Goal: Task Accomplishment & Management: Complete application form

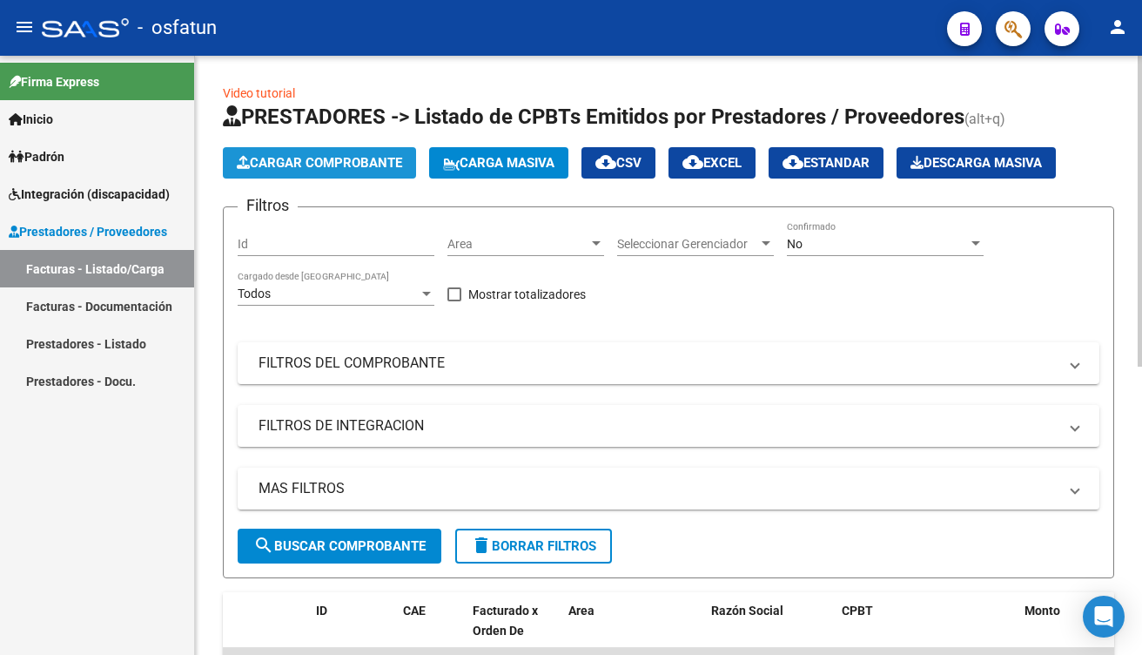
click at [282, 152] on button "Cargar Comprobante" at bounding box center [319, 162] width 193 height 31
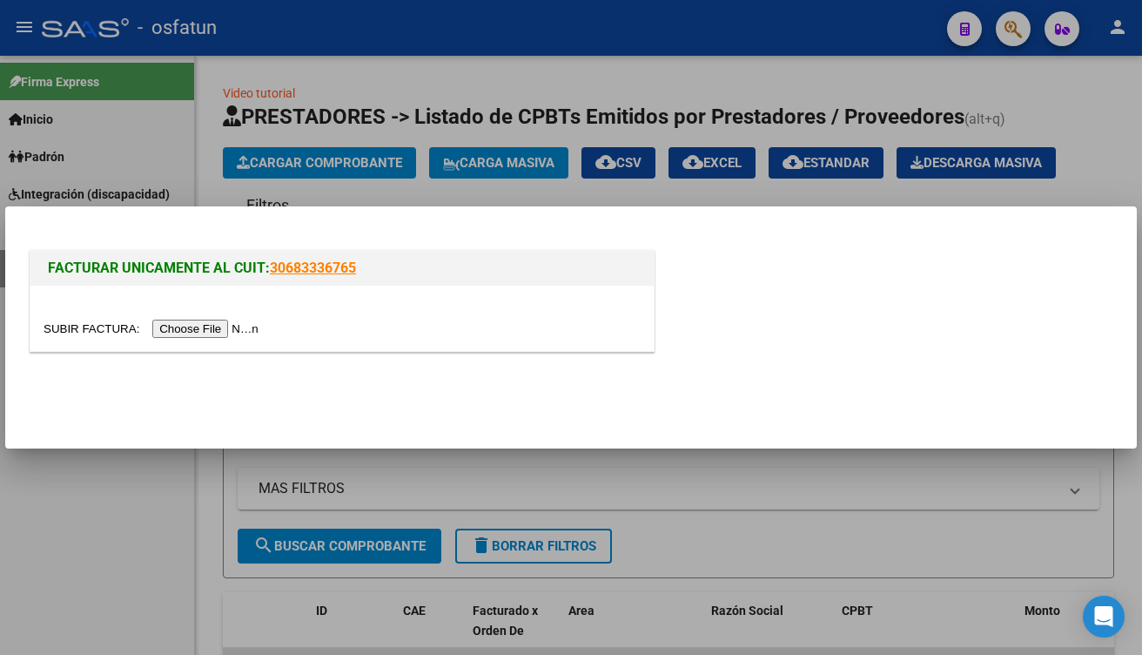
click at [205, 330] on input "file" at bounding box center [154, 329] width 220 height 18
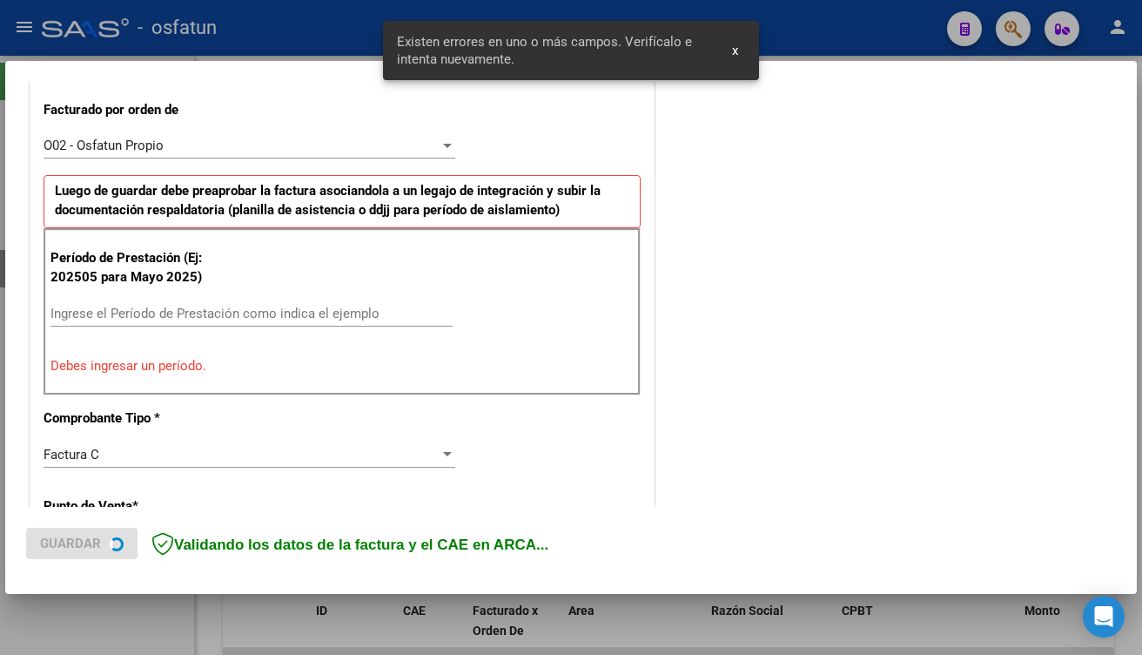
scroll to position [481, 0]
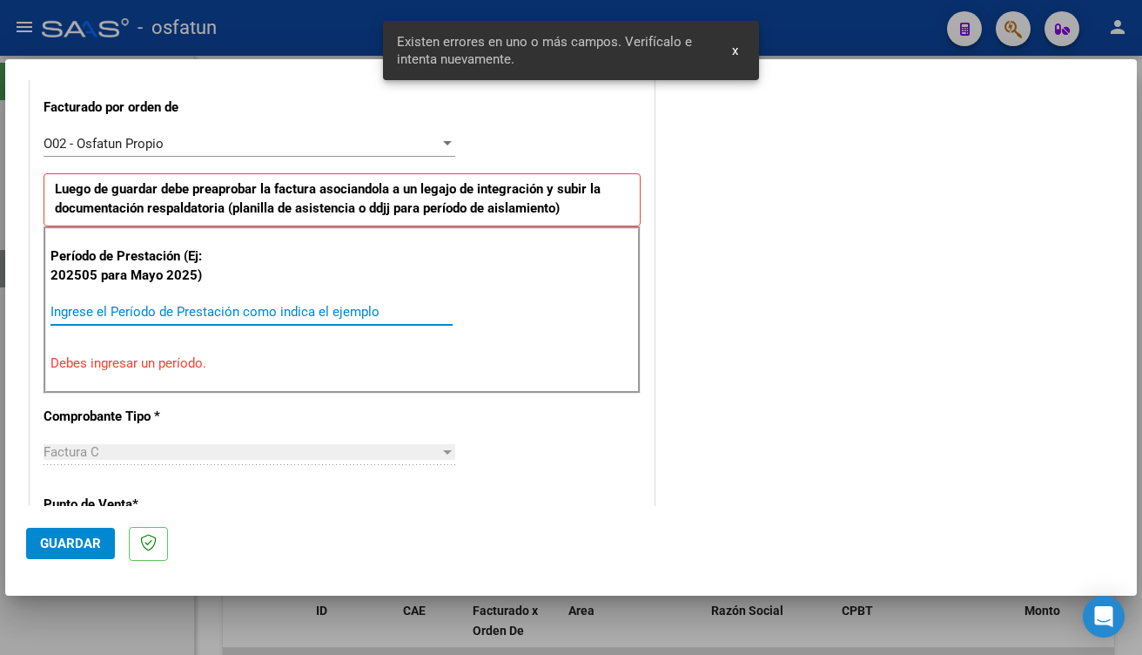
click at [288, 313] on input "Ingrese el Período de Prestación como indica el ejemplo" at bounding box center [251, 312] width 402 height 16
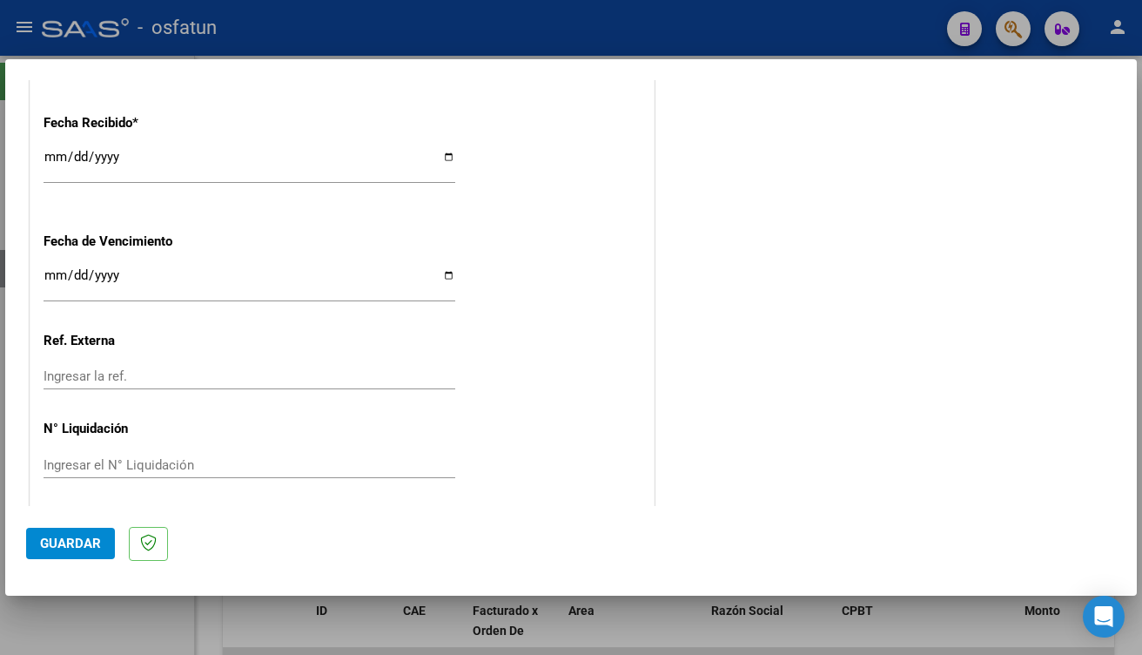
scroll to position [1294, 0]
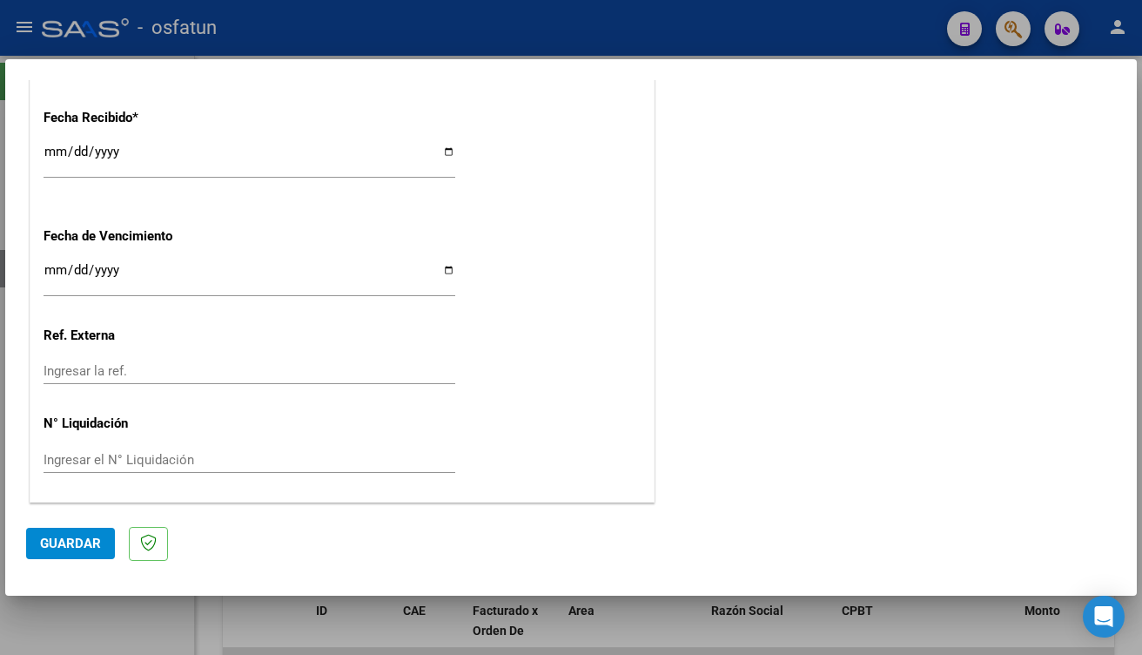
type input "202508"
click at [44, 546] on span "Guardar" at bounding box center [70, 543] width 61 height 16
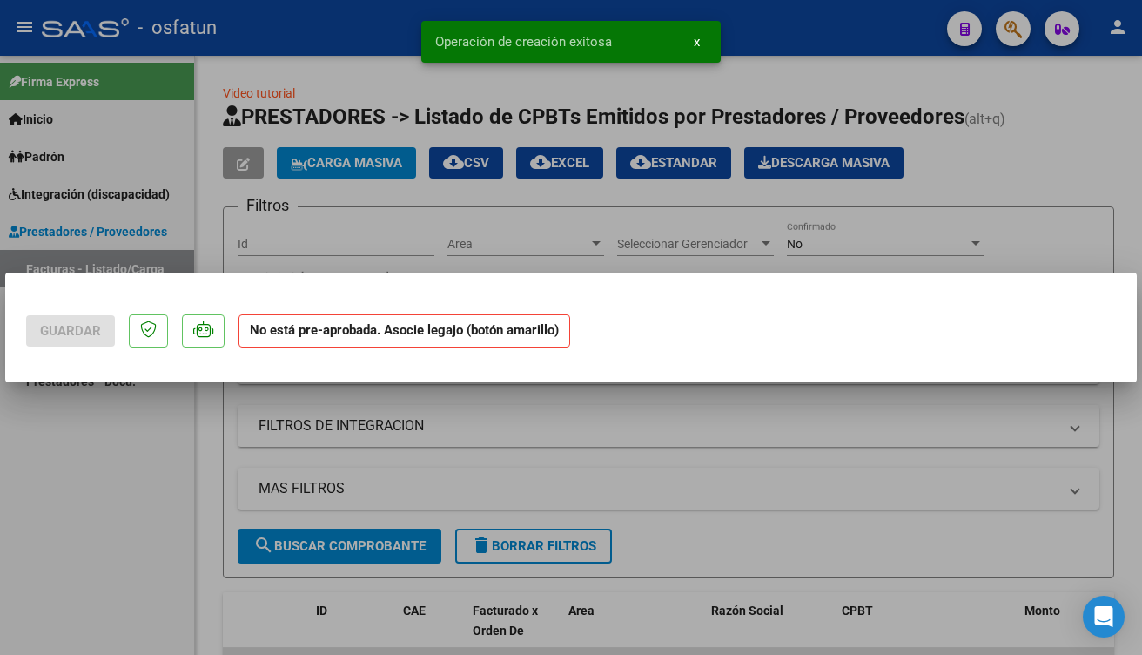
scroll to position [0, 0]
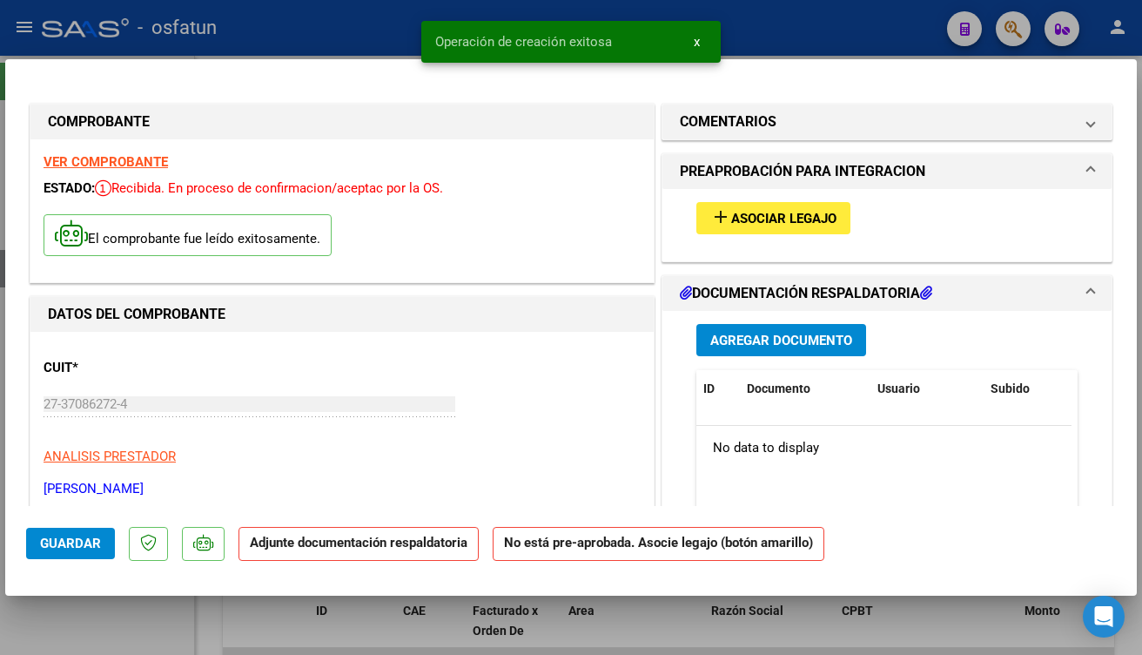
click at [757, 210] on span "add Asociar Legajo" at bounding box center [773, 218] width 126 height 16
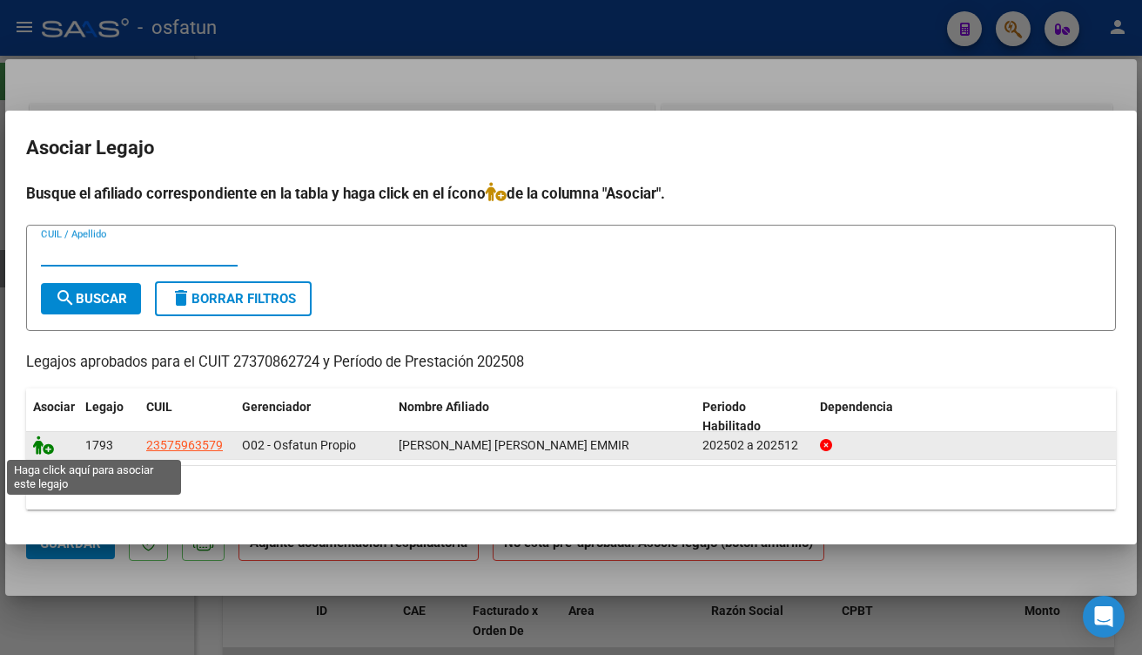
click at [38, 444] on icon at bounding box center [43, 444] width 21 height 19
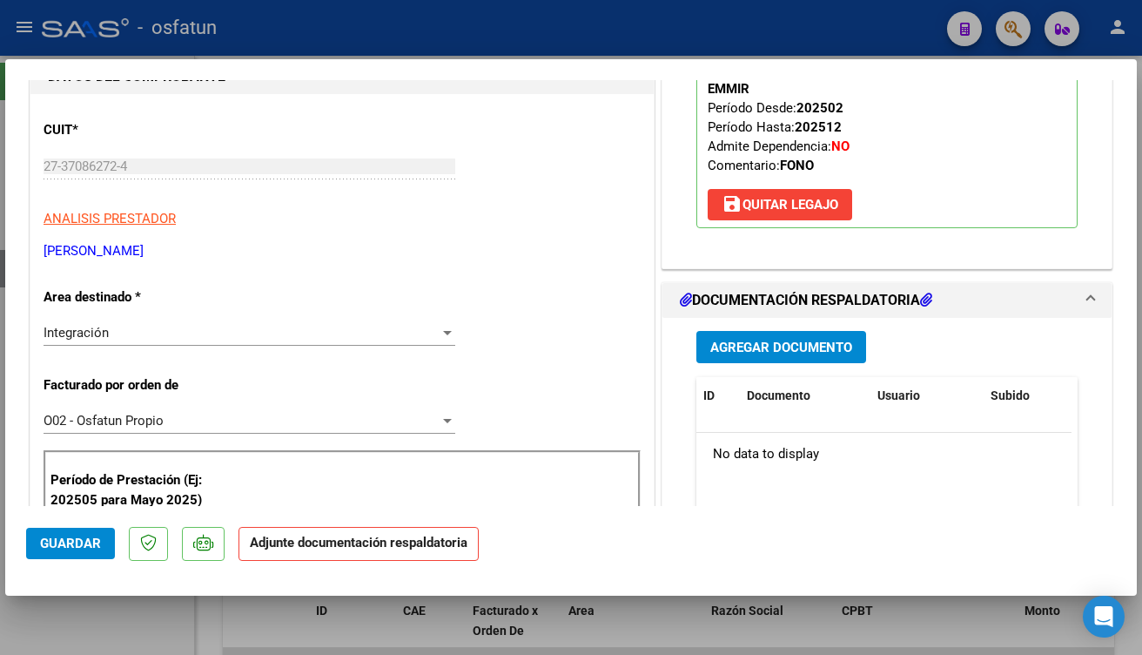
scroll to position [261, 0]
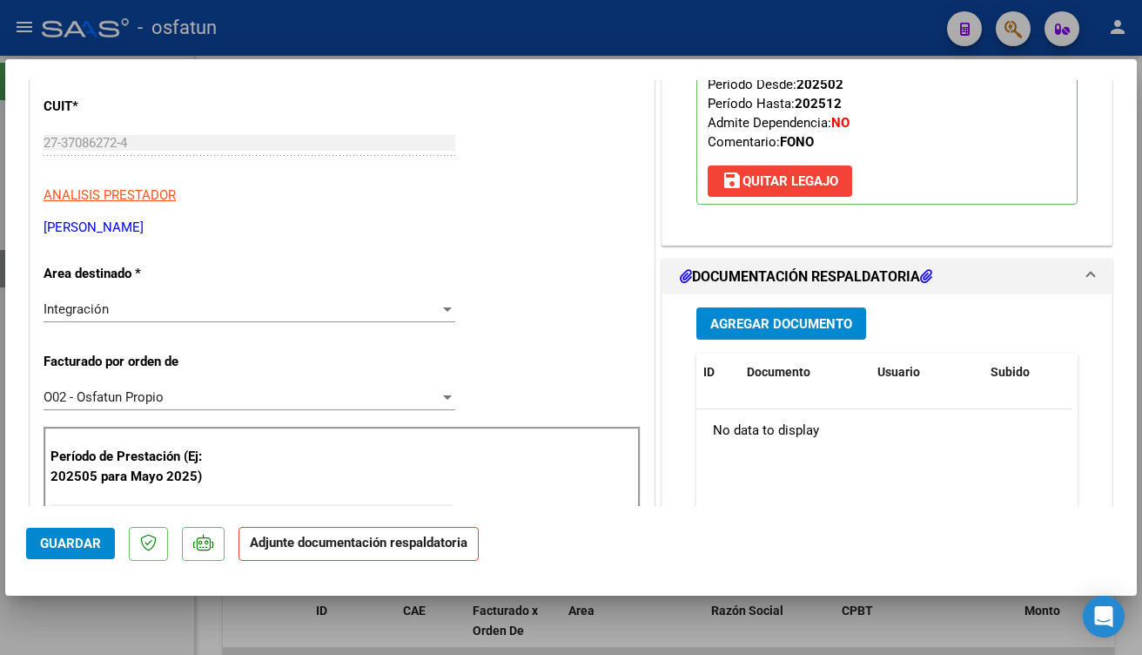
click at [788, 316] on span "Agregar Documento" at bounding box center [781, 324] width 142 height 16
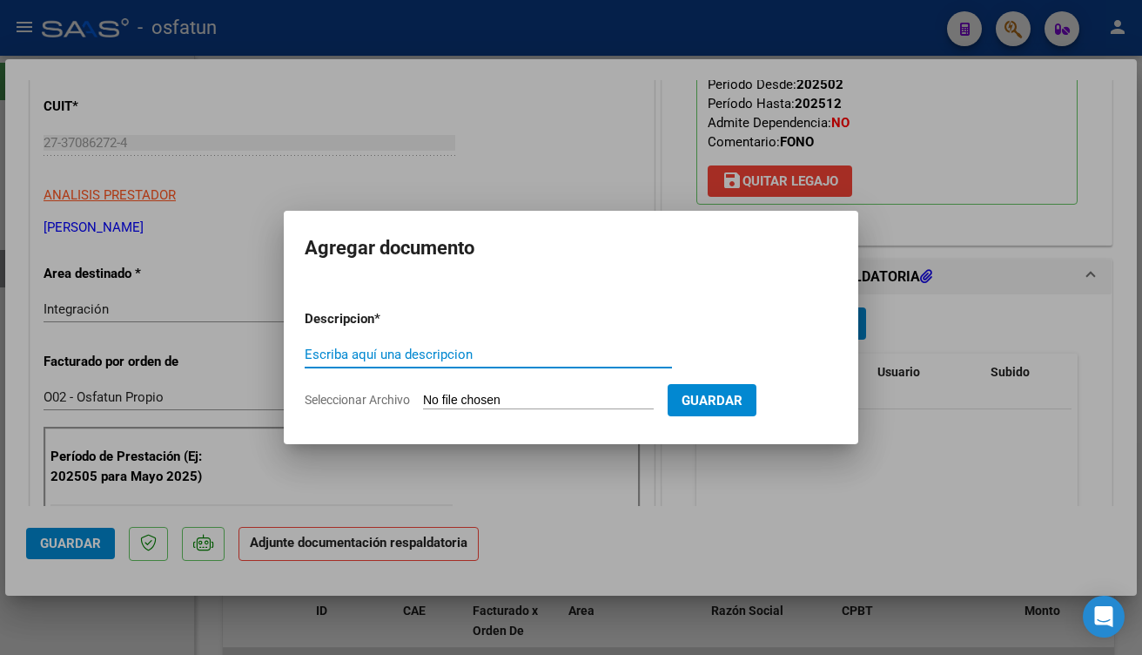
click at [566, 395] on input "Seleccionar Archivo" at bounding box center [538, 401] width 231 height 17
type input "C:\fakepath\Respaldo [PERSON_NAME] Fono.pdf"
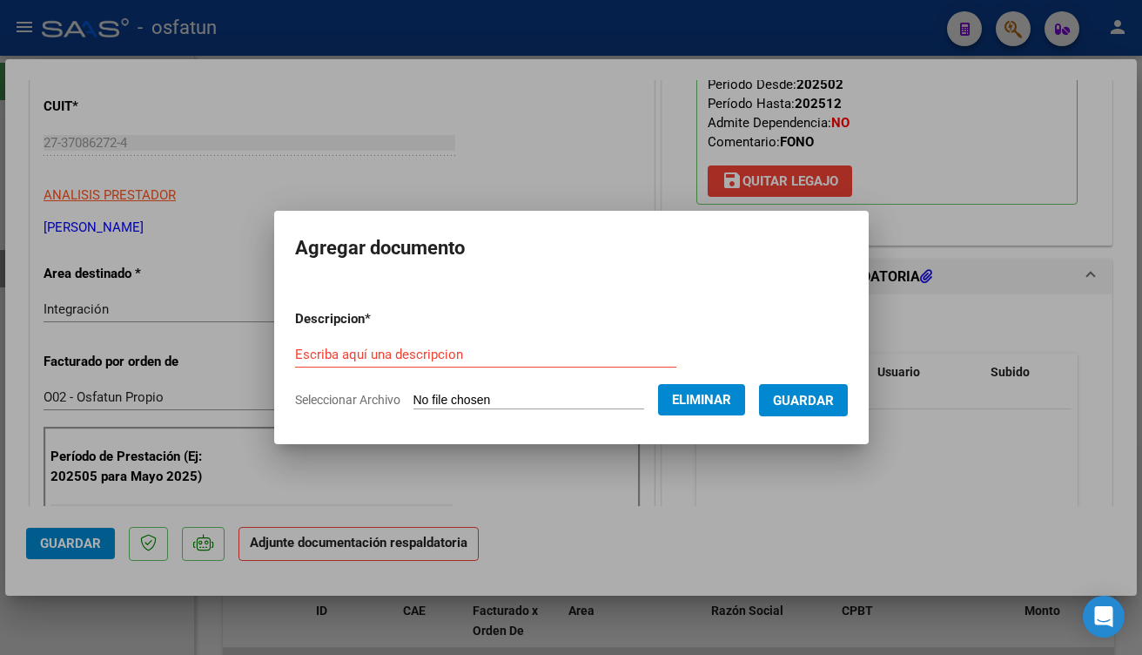
click at [449, 353] on input "Escriba aquí una descripcion" at bounding box center [485, 355] width 381 height 16
type input "v"
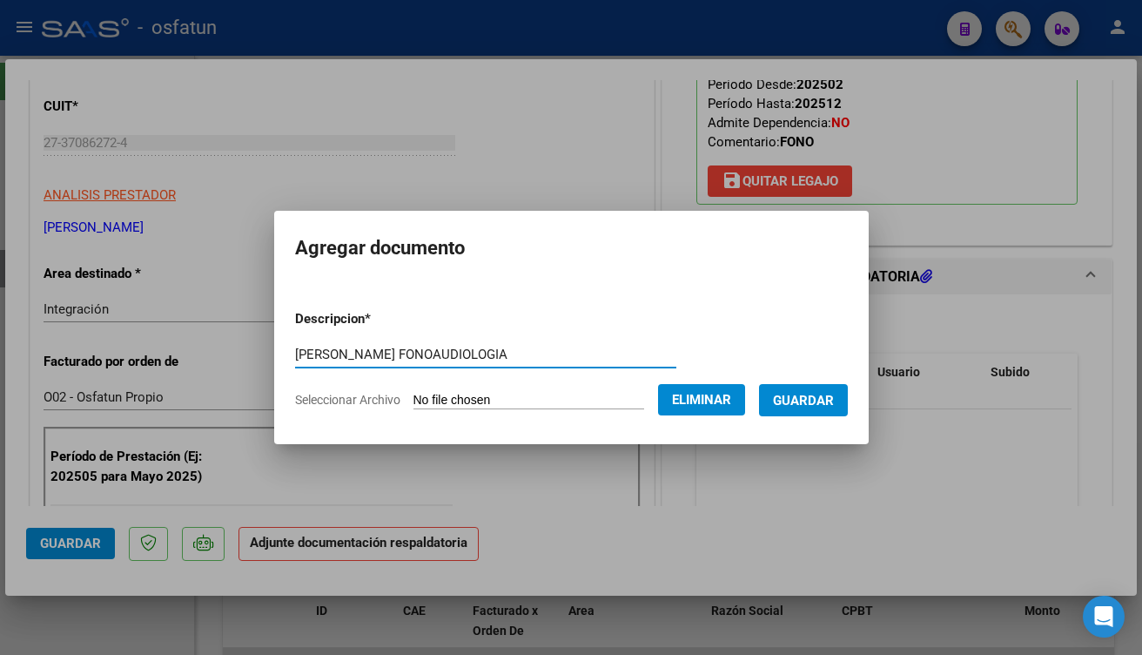
type input "[PERSON_NAME] FONOAUDIOLOGIA"
click at [834, 397] on span "Guardar" at bounding box center [803, 401] width 61 height 16
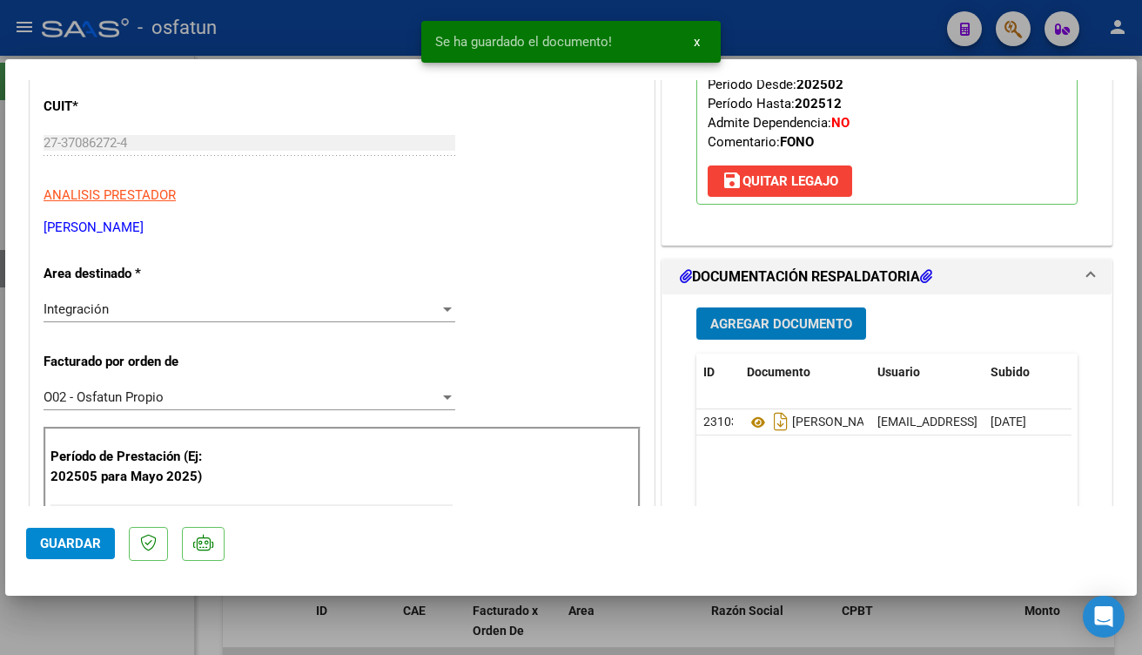
click at [64, 548] on span "Guardar" at bounding box center [70, 543] width 61 height 16
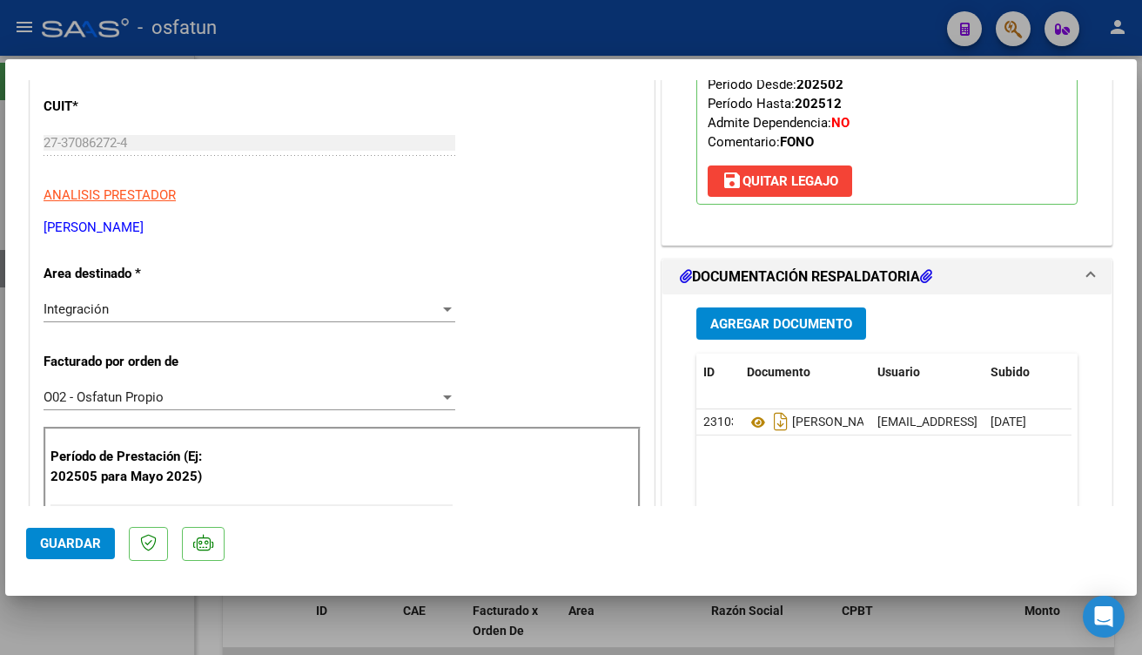
click at [84, 545] on span "Guardar" at bounding box center [70, 543] width 61 height 16
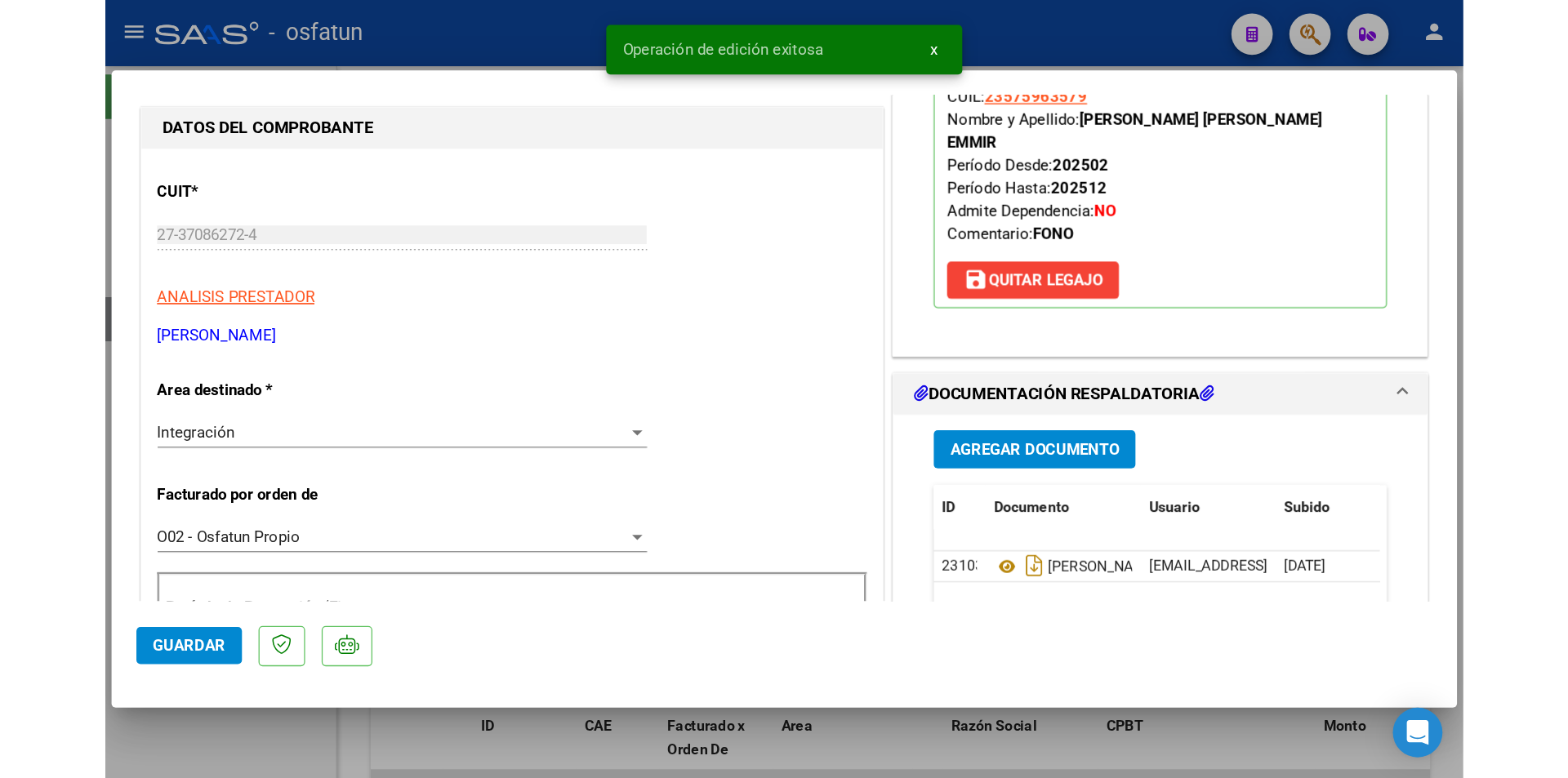
scroll to position [0, 0]
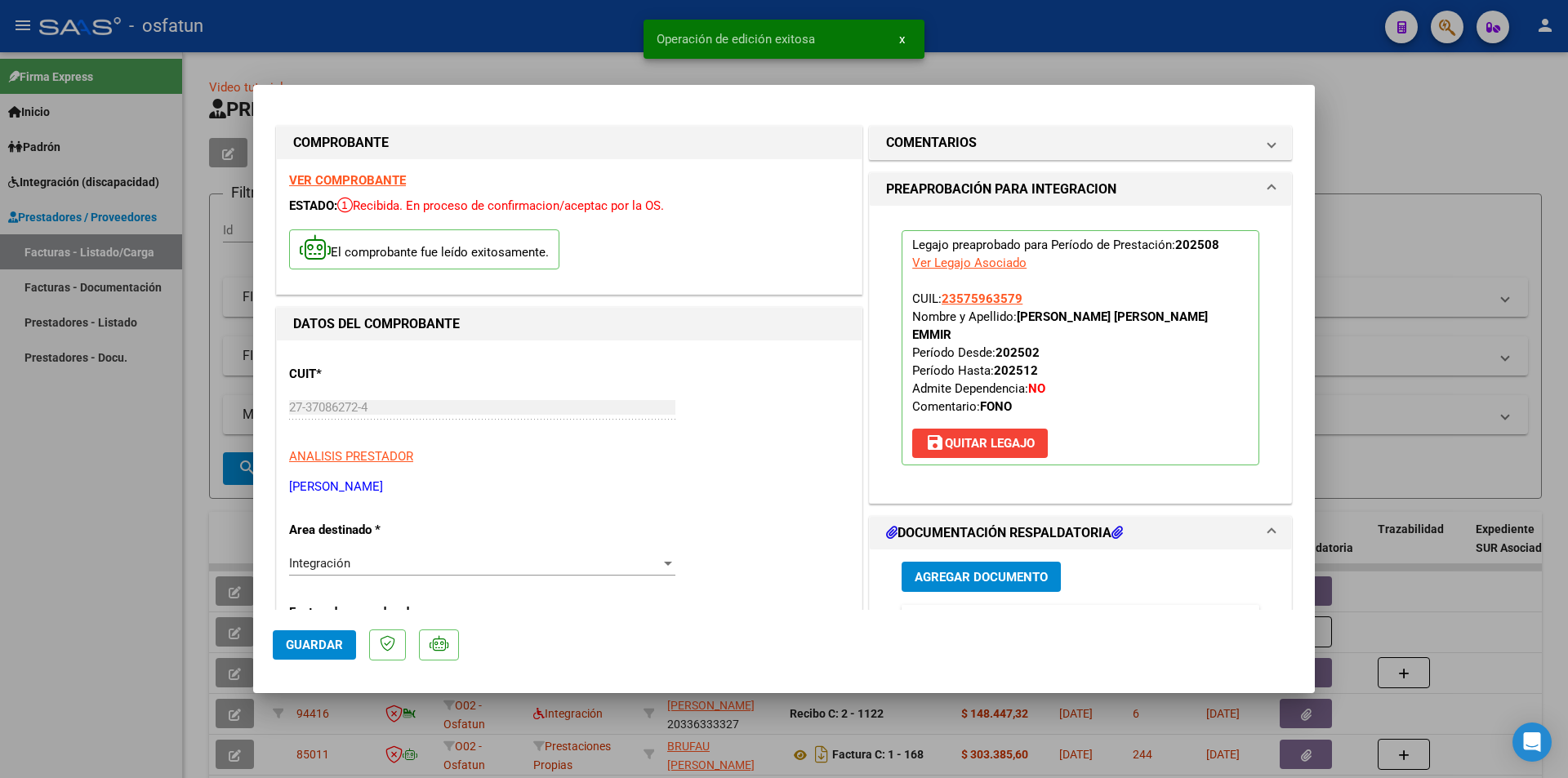
click at [115, 483] on div at bounding box center [784, 389] width 1568 height 778
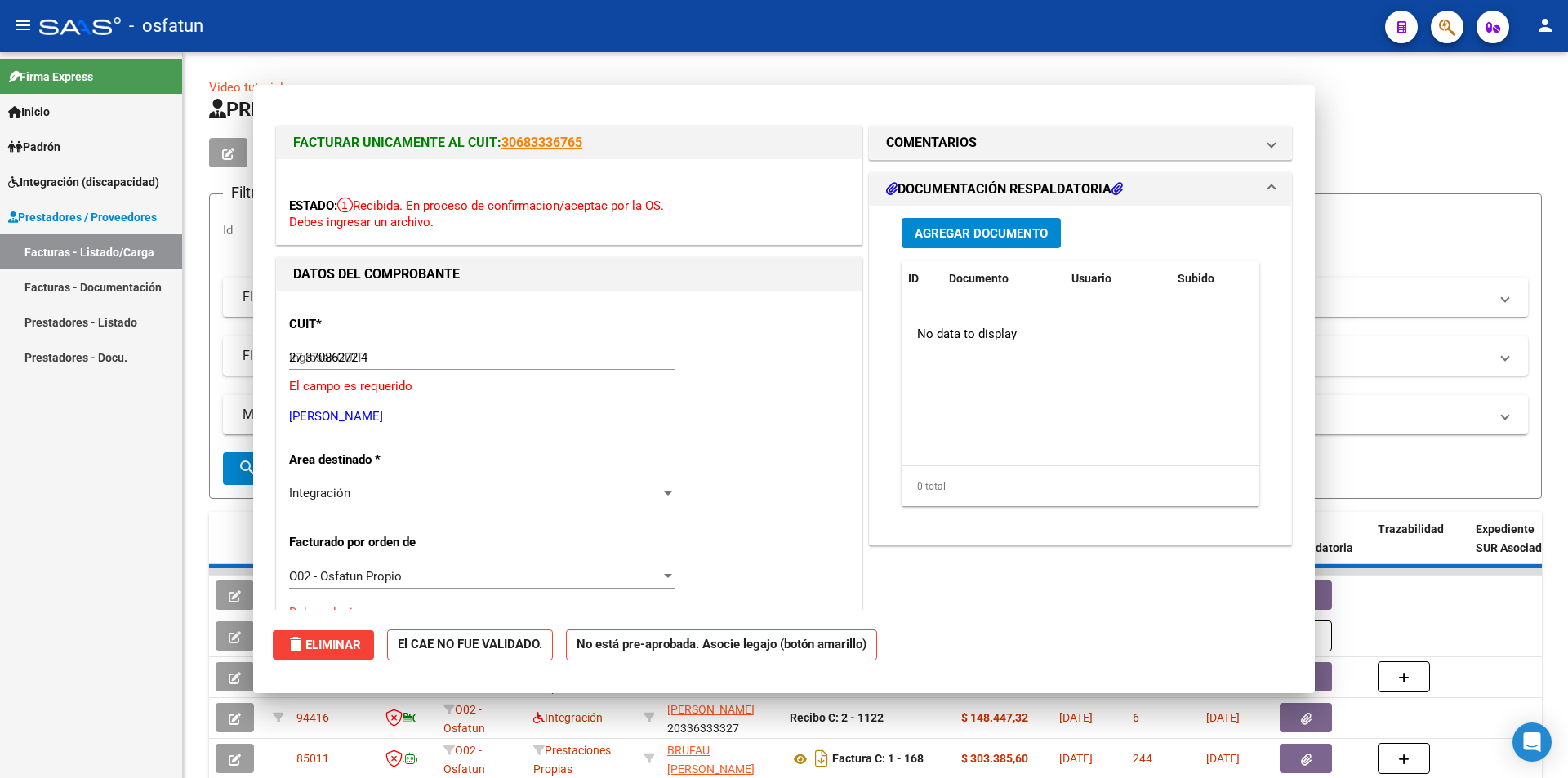
type input "$ 0,00"
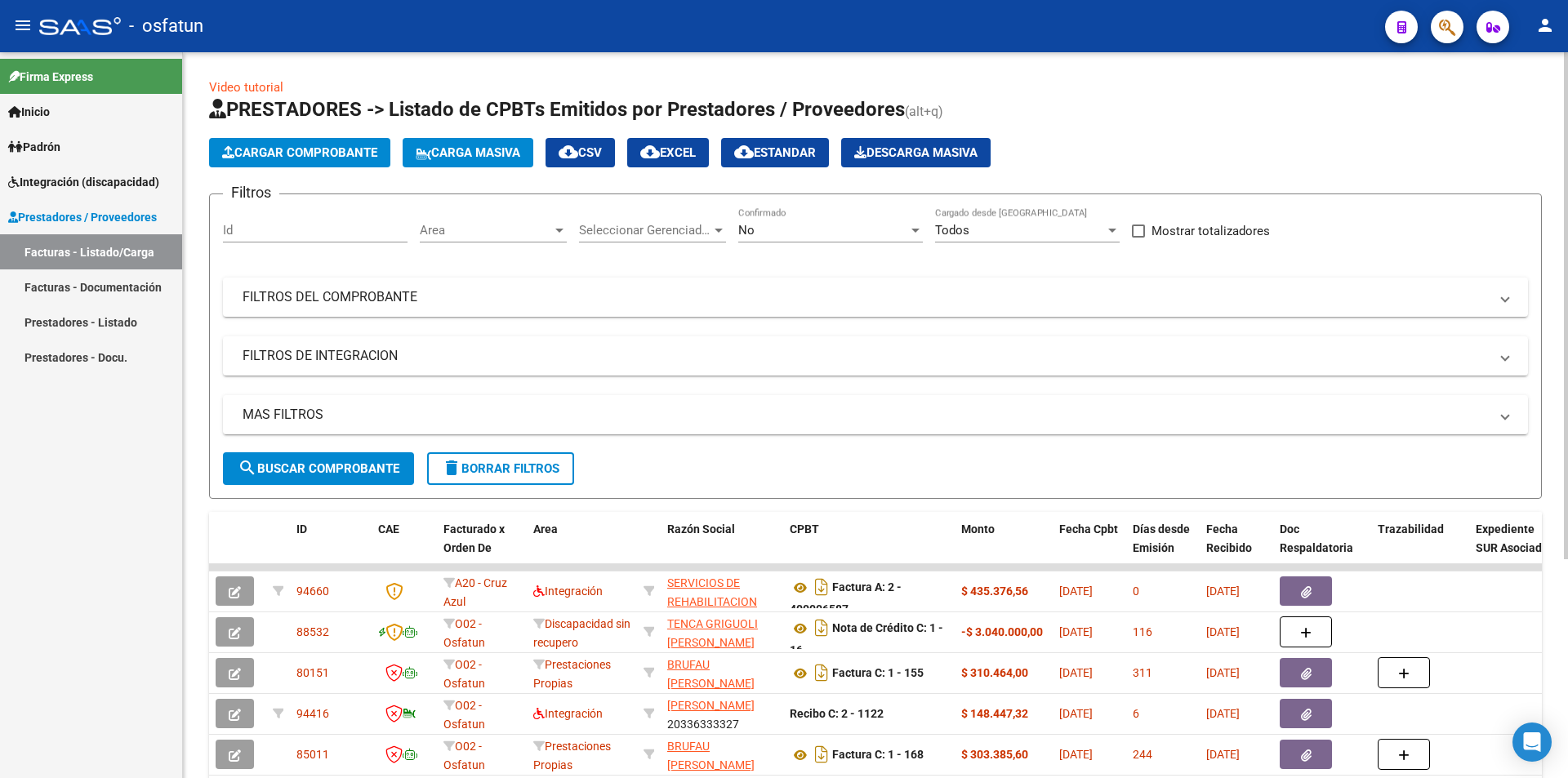
click at [264, 152] on span "Cargar Comprobante" at bounding box center [299, 153] width 155 height 15
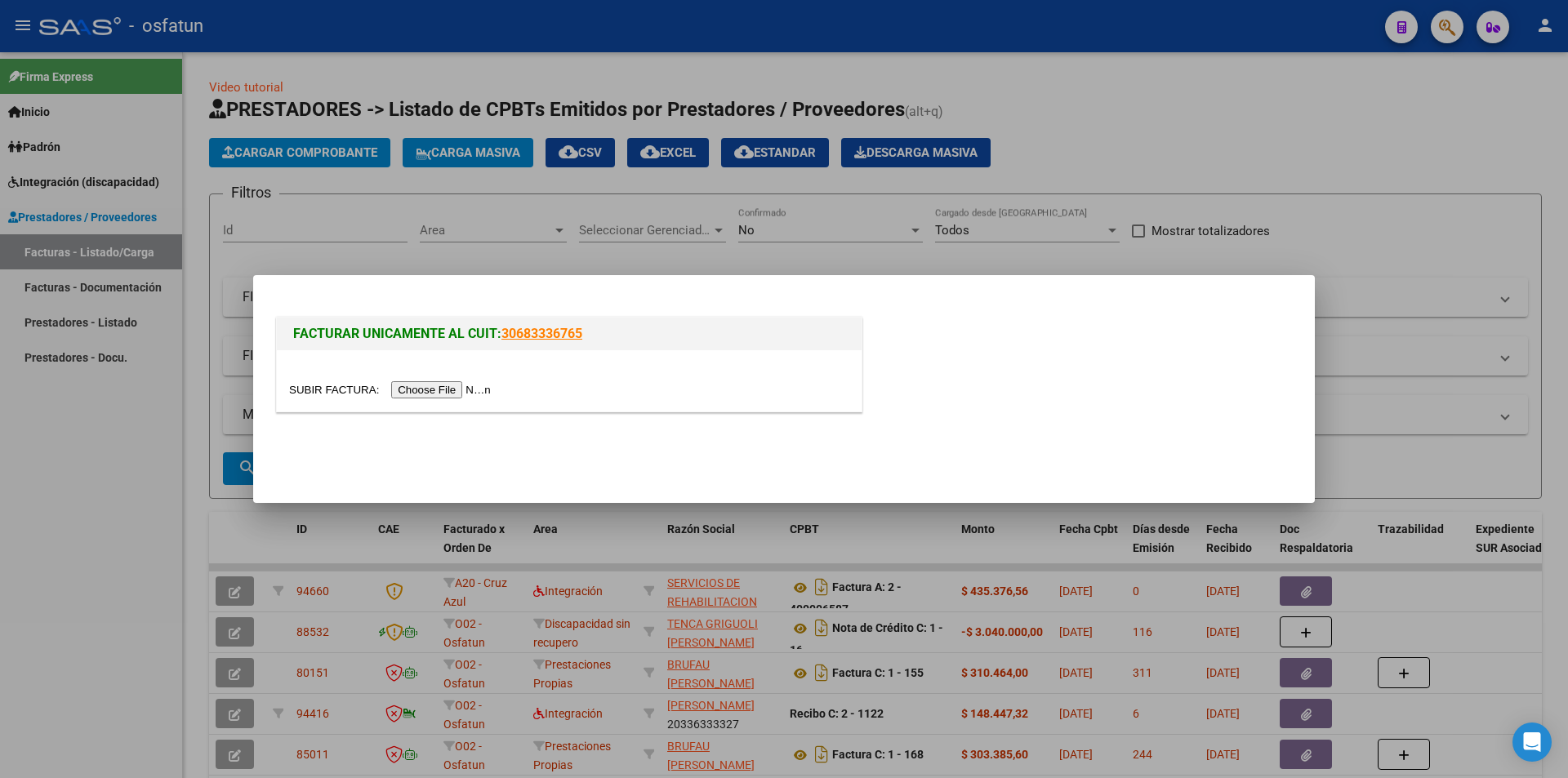
click at [476, 392] on input "file" at bounding box center [392, 390] width 206 height 17
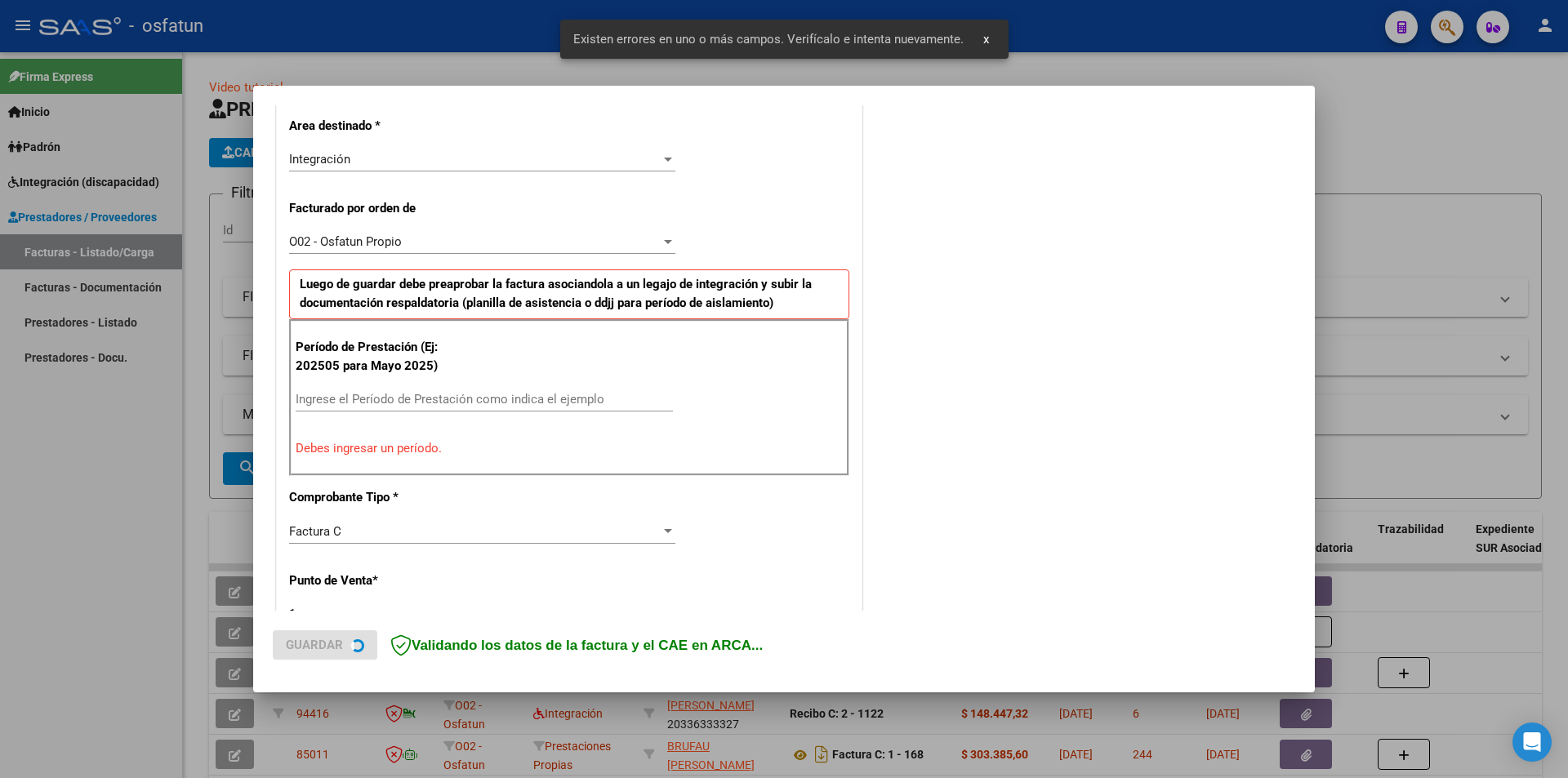
scroll to position [398, 0]
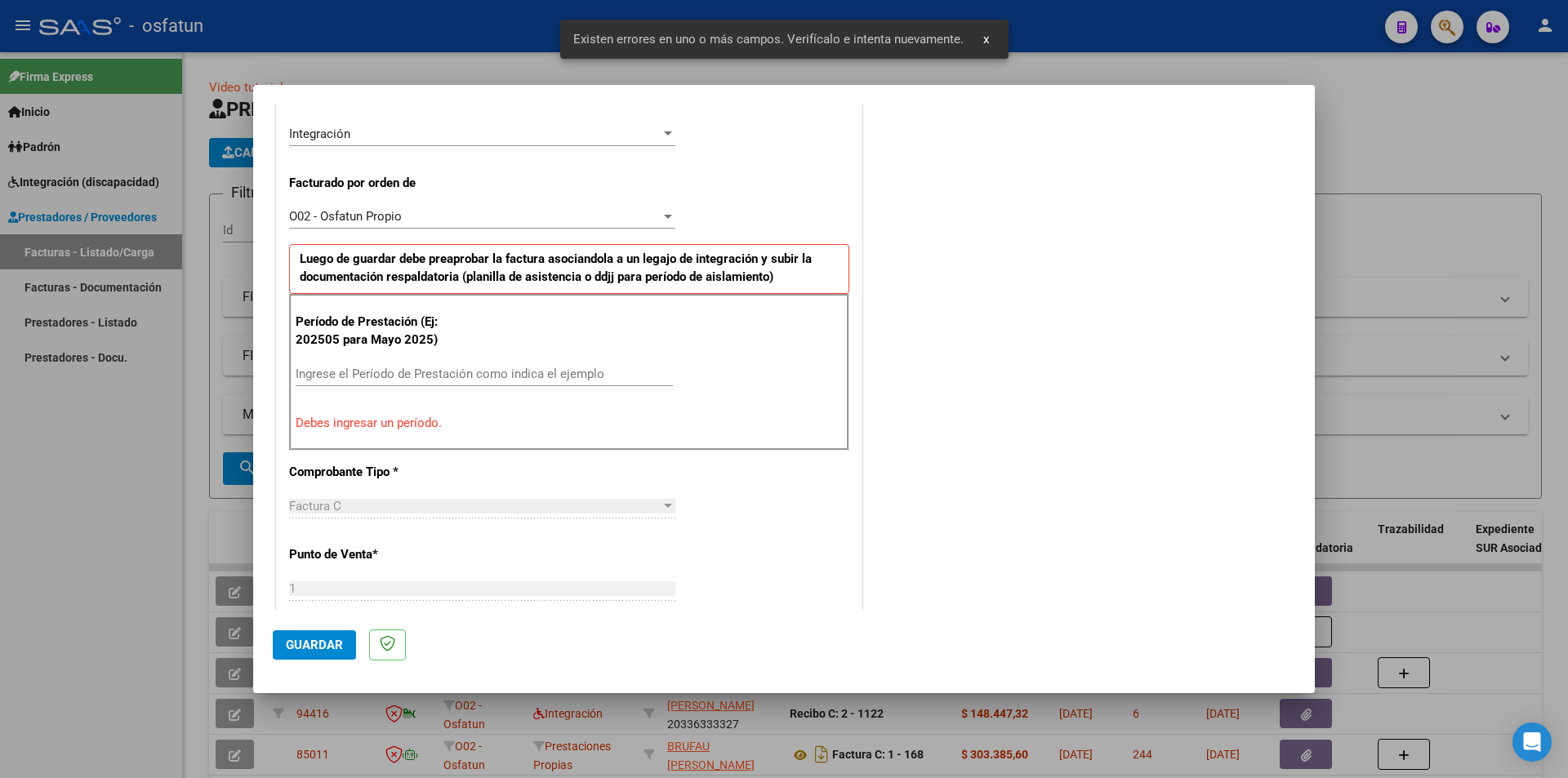
click at [482, 378] on input "Ingrese el Período de Prestación como indica el ejemplo" at bounding box center [484, 374] width 377 height 15
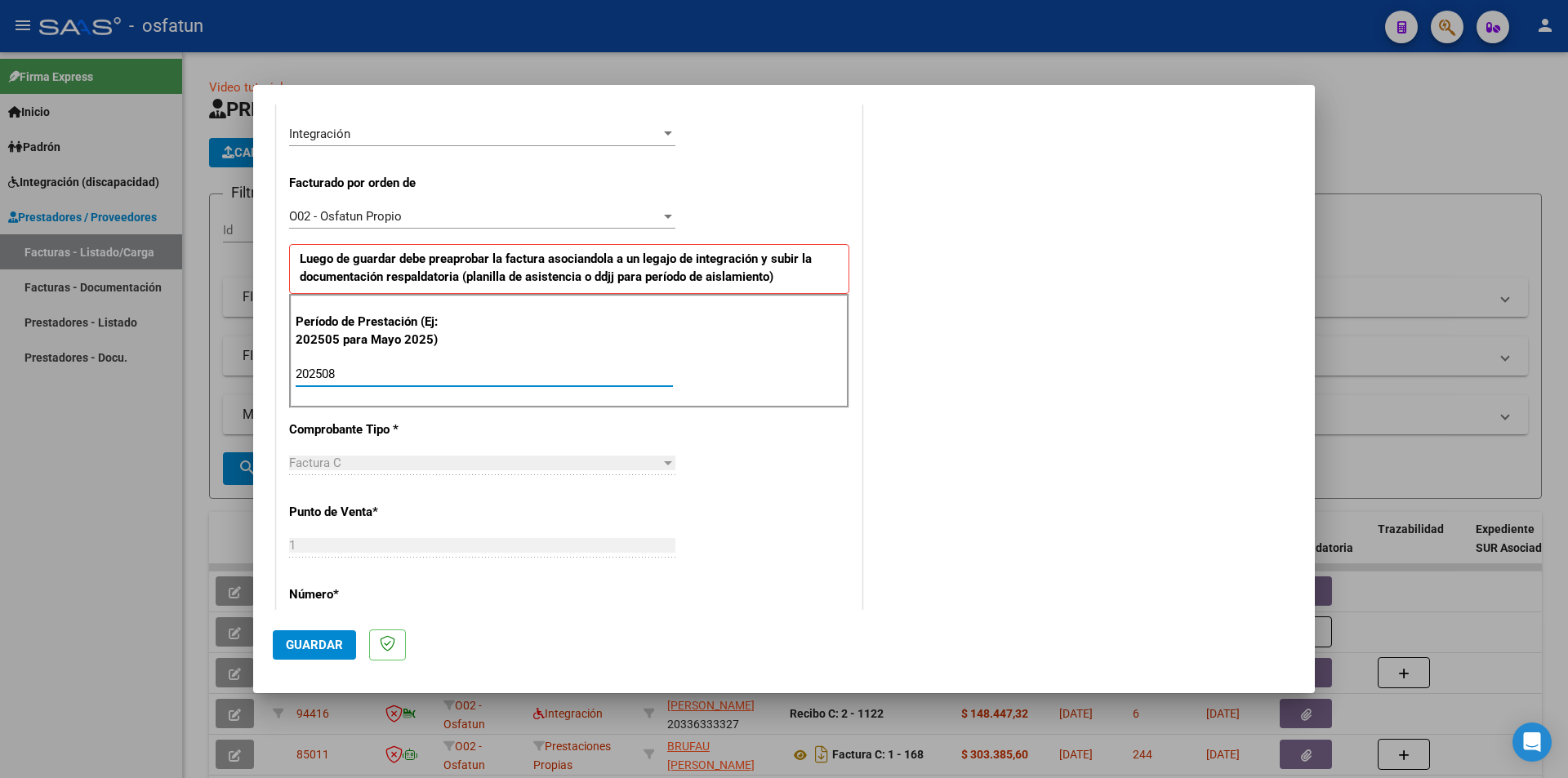
type input "202508"
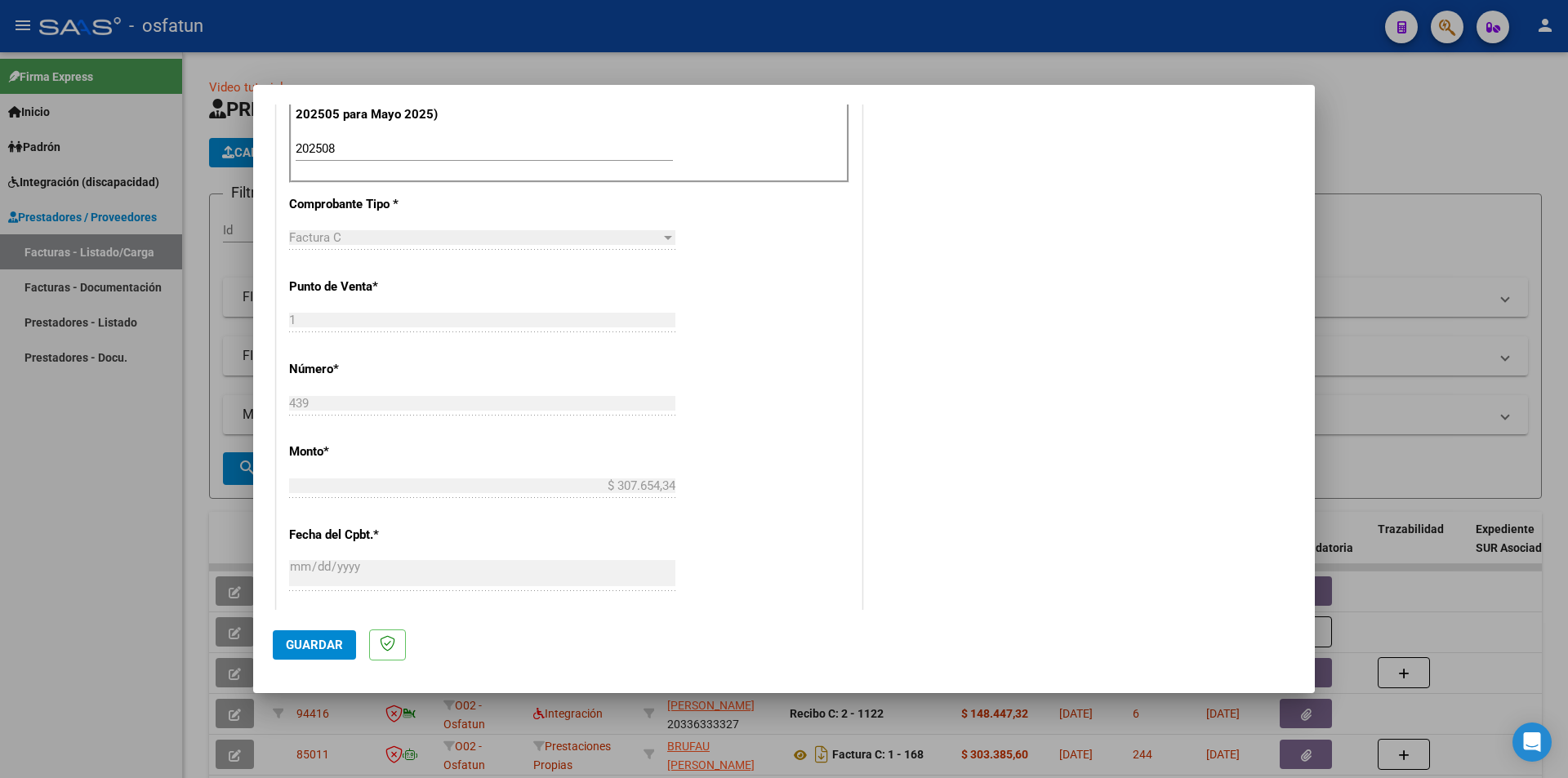
scroll to position [806, 0]
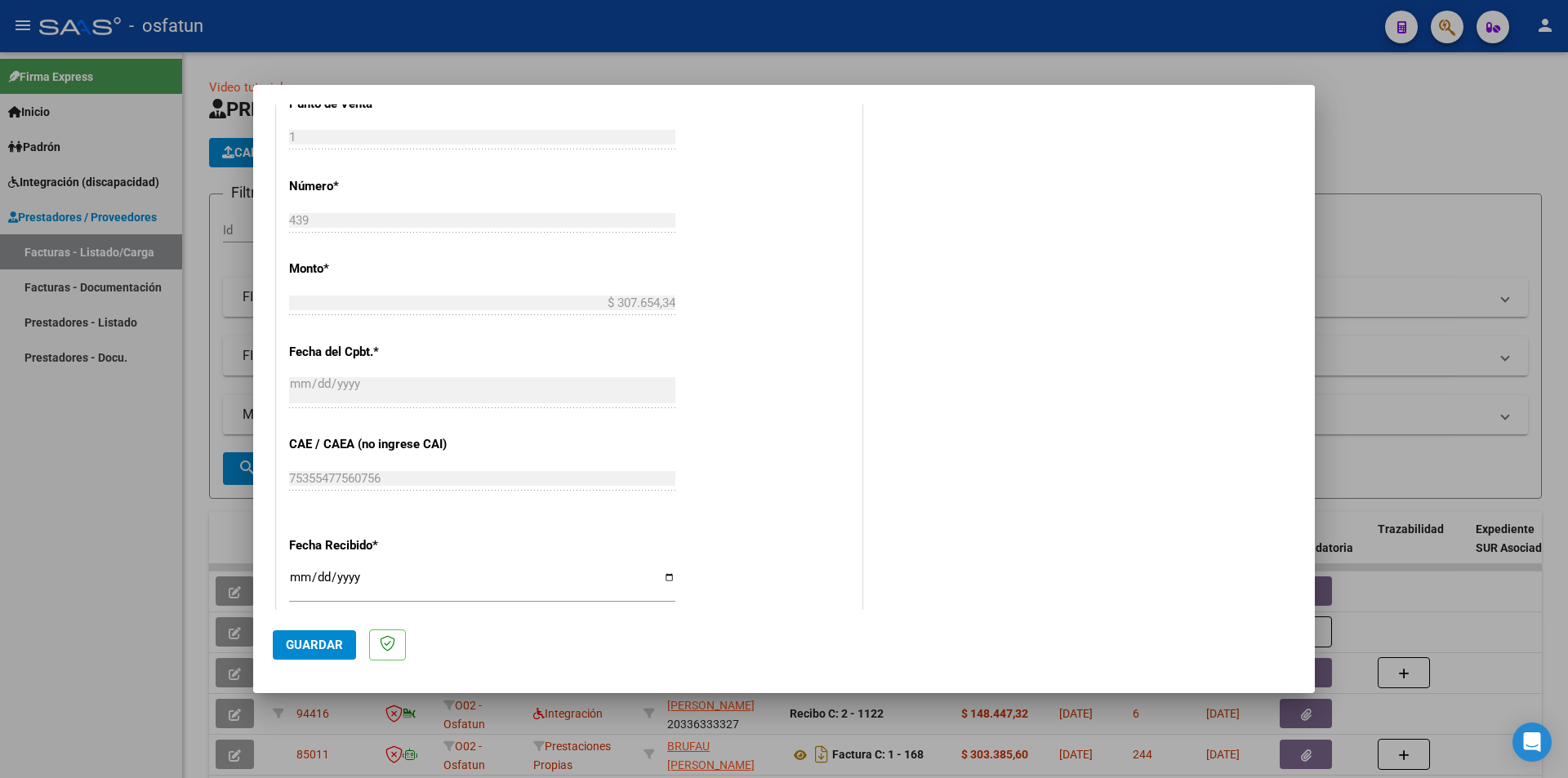
click at [317, 613] on span "Guardar" at bounding box center [314, 645] width 57 height 15
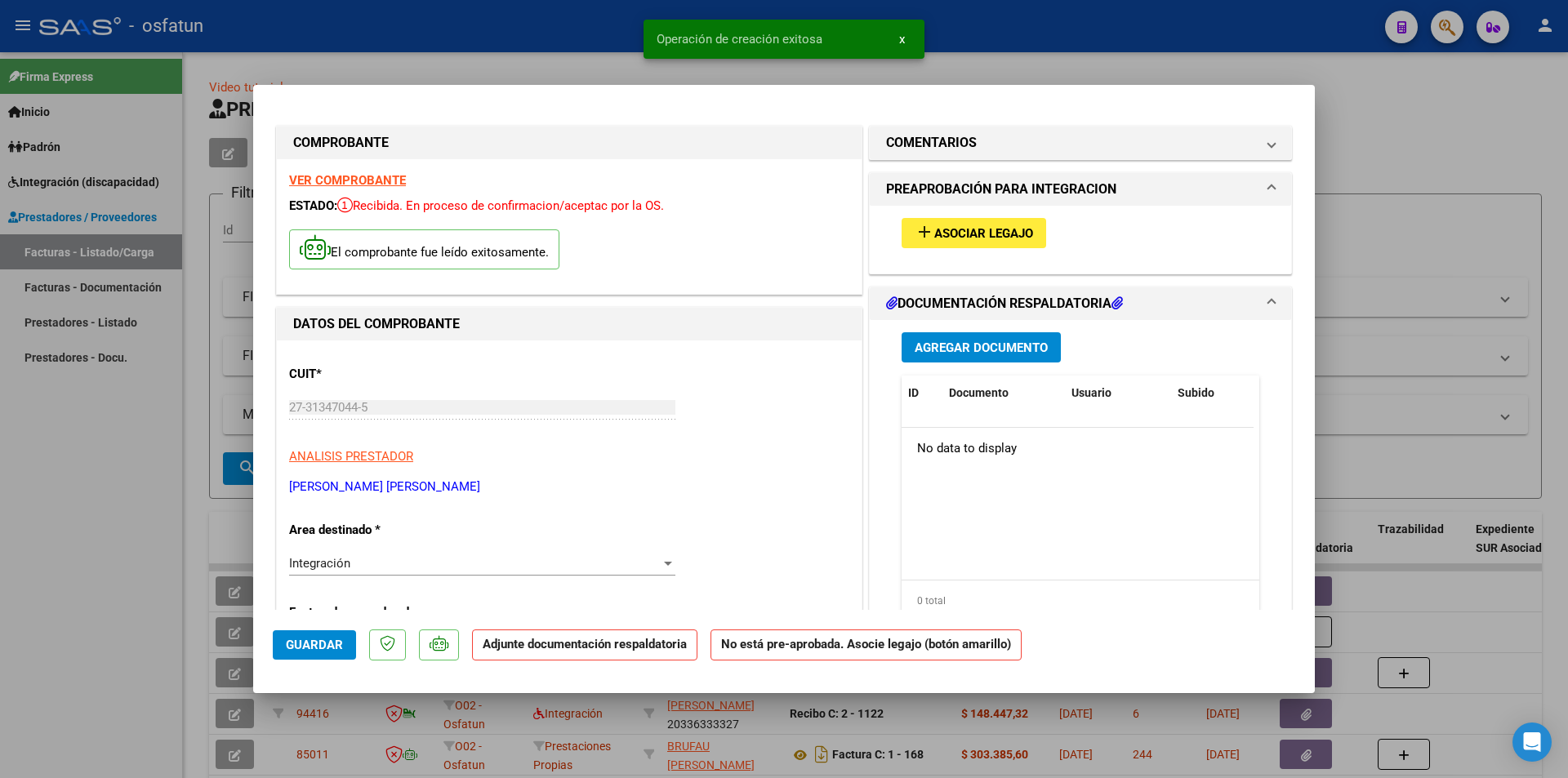
click at [958, 239] on span "Asociar Legajo" at bounding box center [983, 233] width 98 height 15
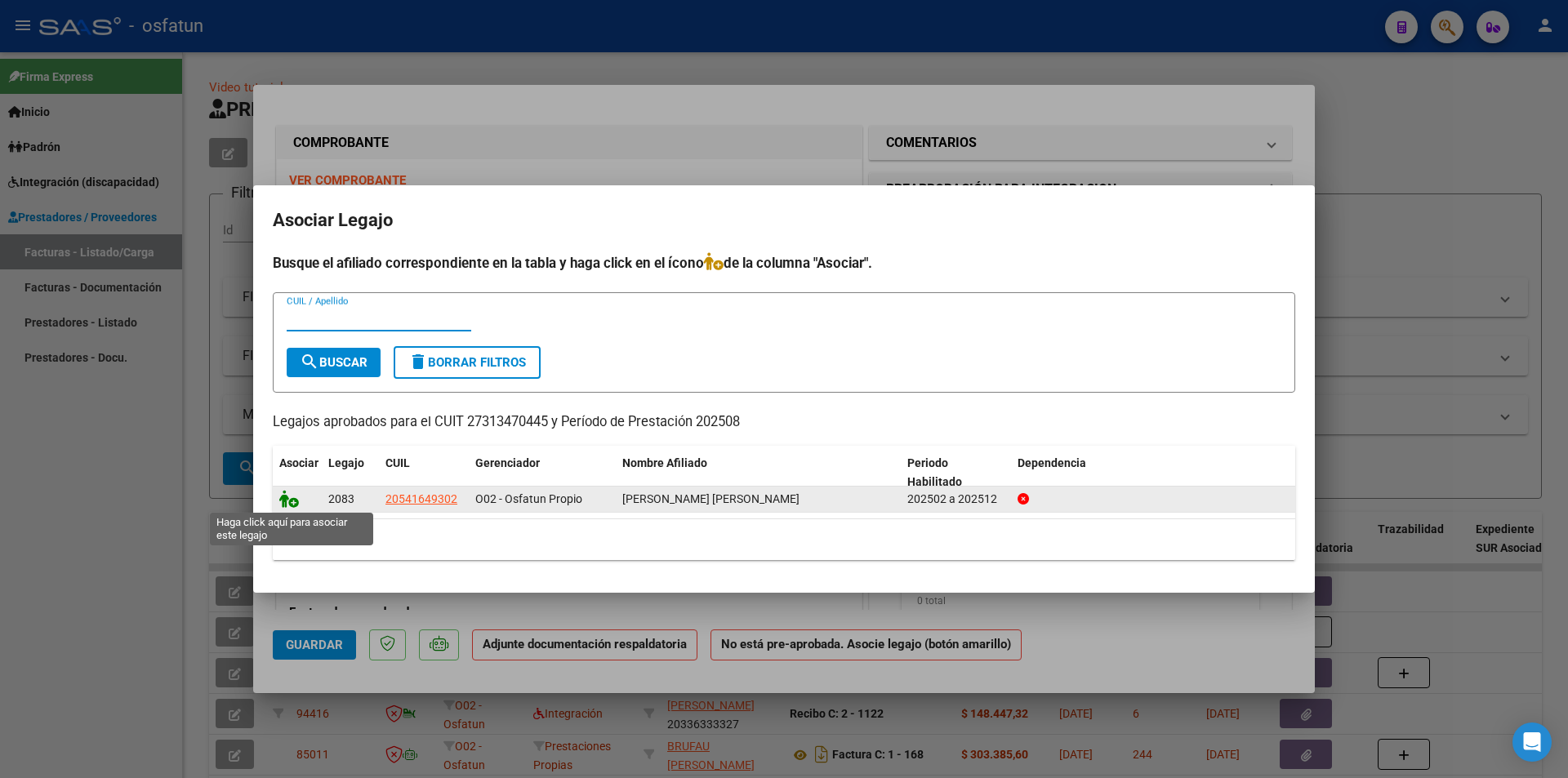
click at [292, 501] on icon at bounding box center [289, 498] width 20 height 18
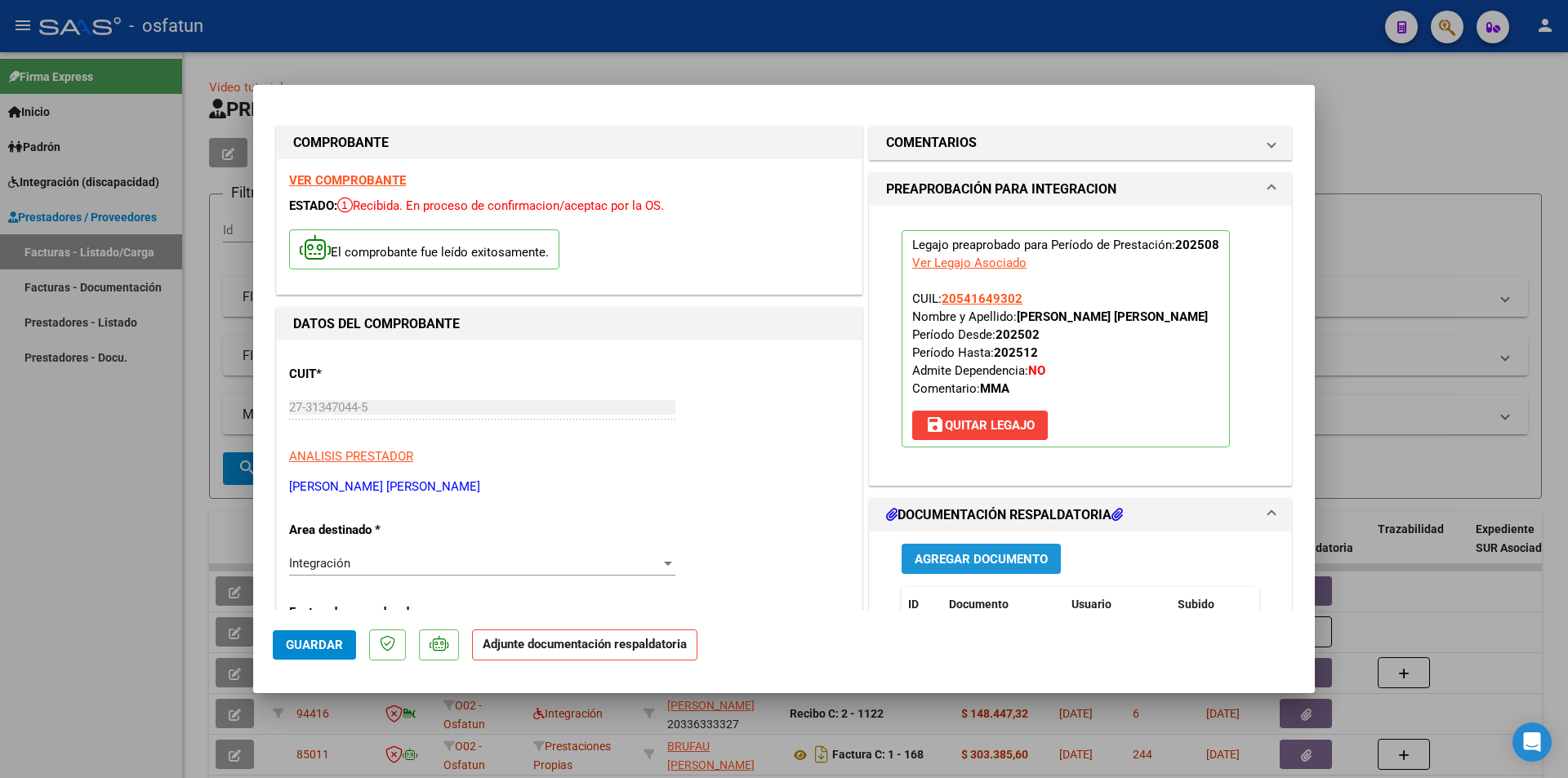
click at [1014, 557] on span "Agregar Documento" at bounding box center [981, 560] width 133 height 15
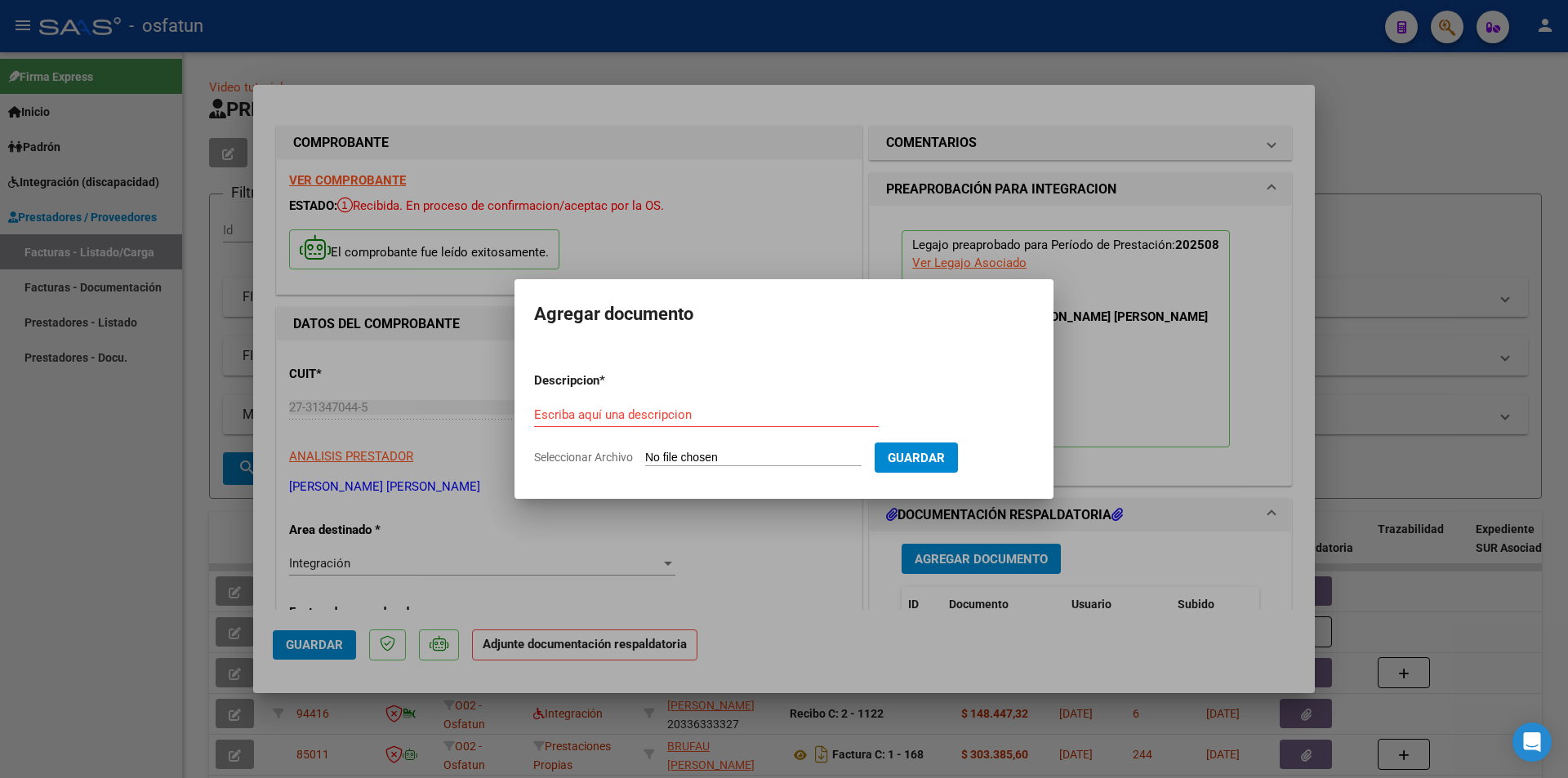
click at [735, 457] on input "Seleccionar Archivo" at bounding box center [753, 458] width 217 height 16
type input "C:\fakepath\Respaldo [PERSON_NAME] M de A.pdf"
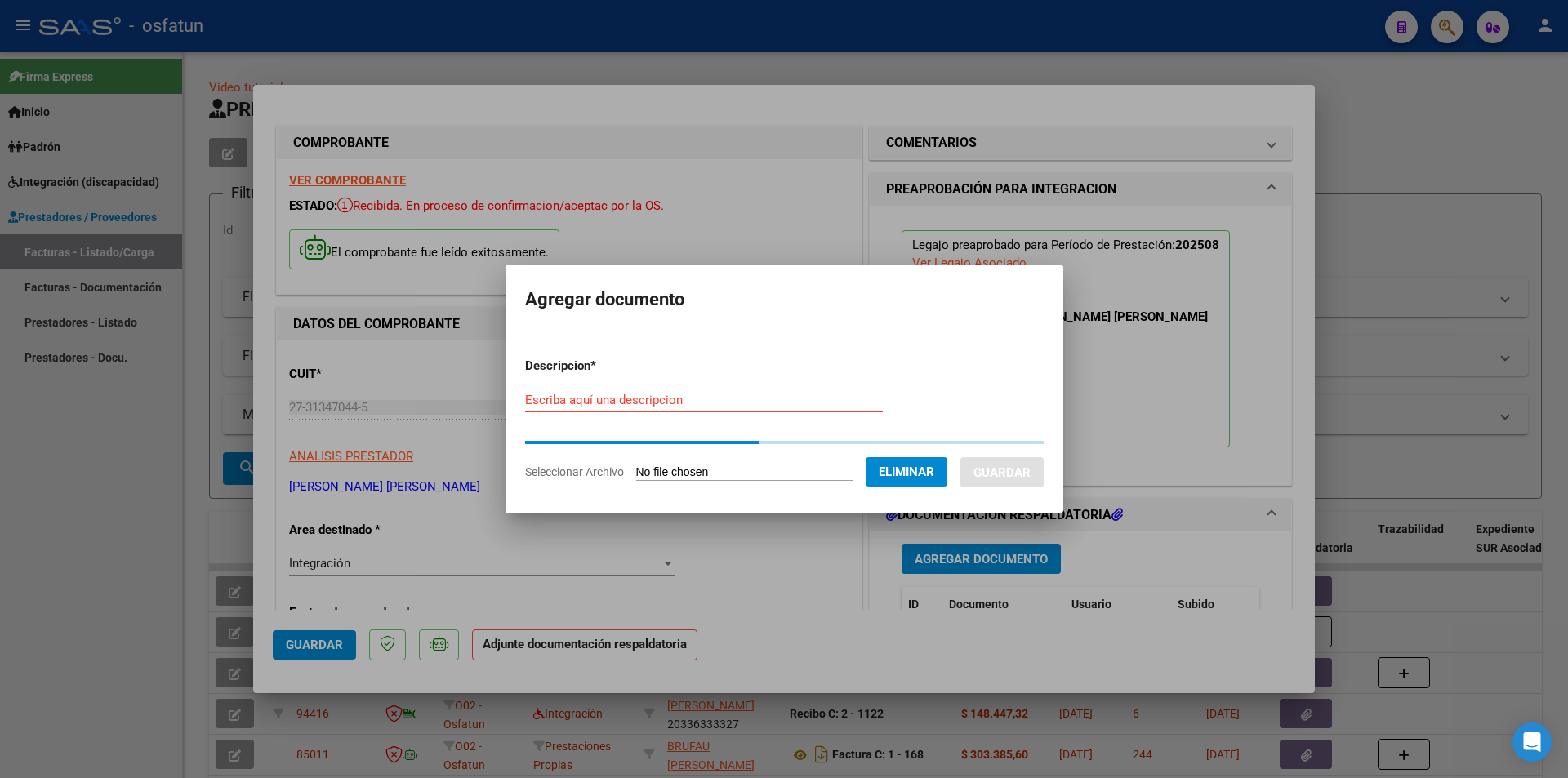
click at [731, 399] on input "Escriba aquí una descripcion" at bounding box center [703, 400] width 357 height 15
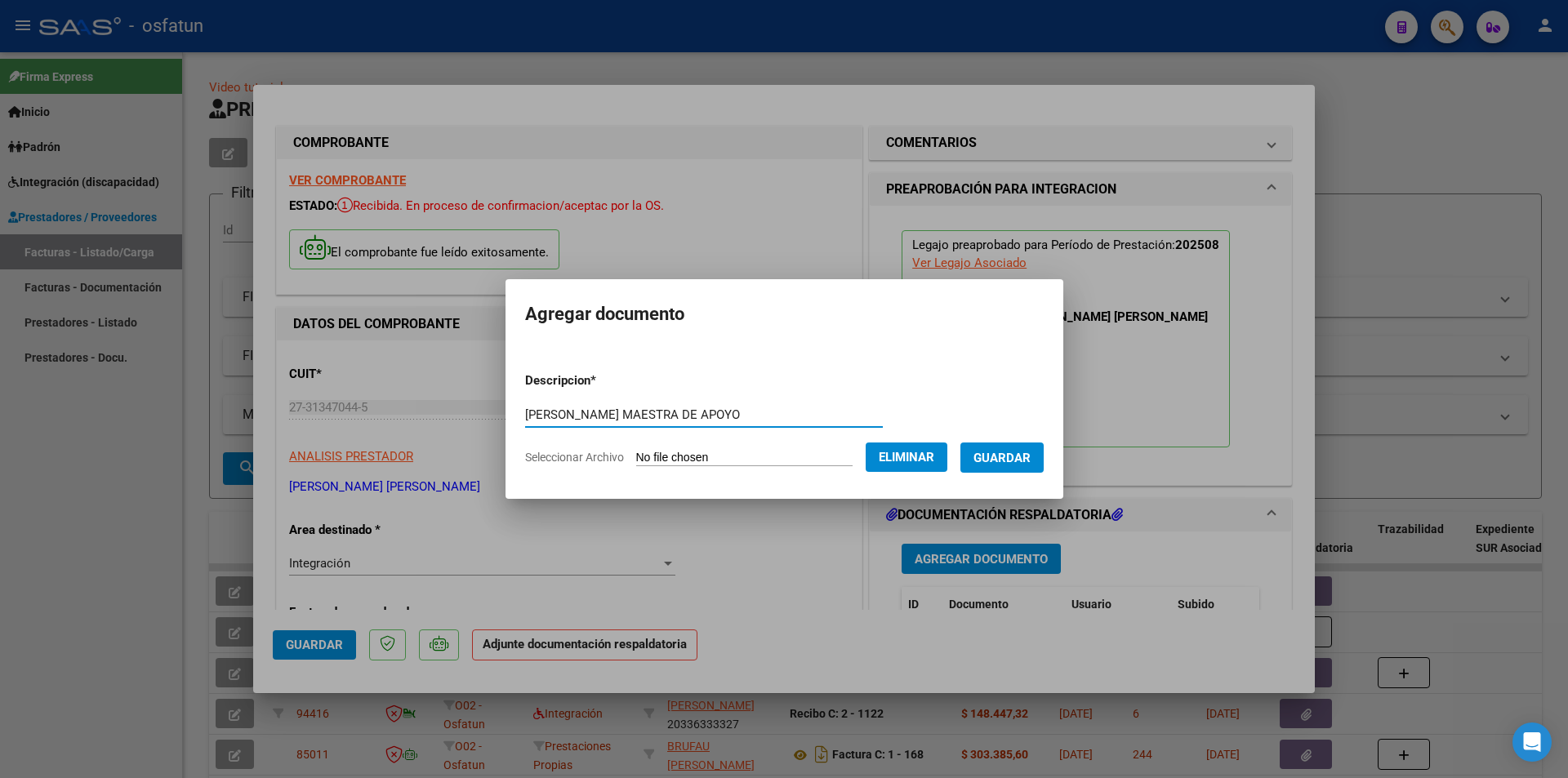
type input "[PERSON_NAME] MAESTRA DE APOYO"
click at [1023, 459] on span "Guardar" at bounding box center [1002, 458] width 57 height 15
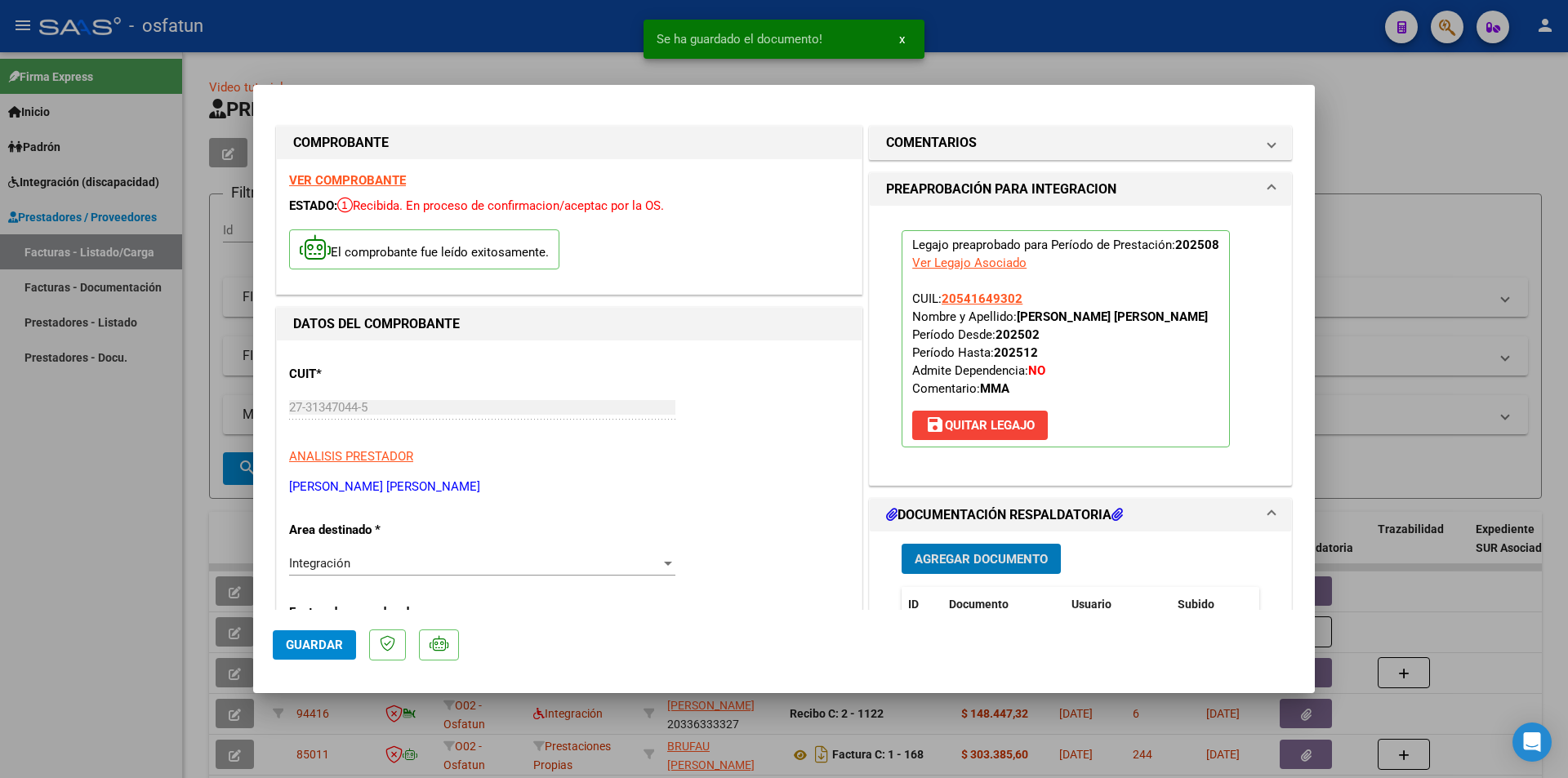
click at [318, 613] on span "Guardar" at bounding box center [314, 645] width 57 height 15
click at [85, 608] on div at bounding box center [784, 389] width 1568 height 778
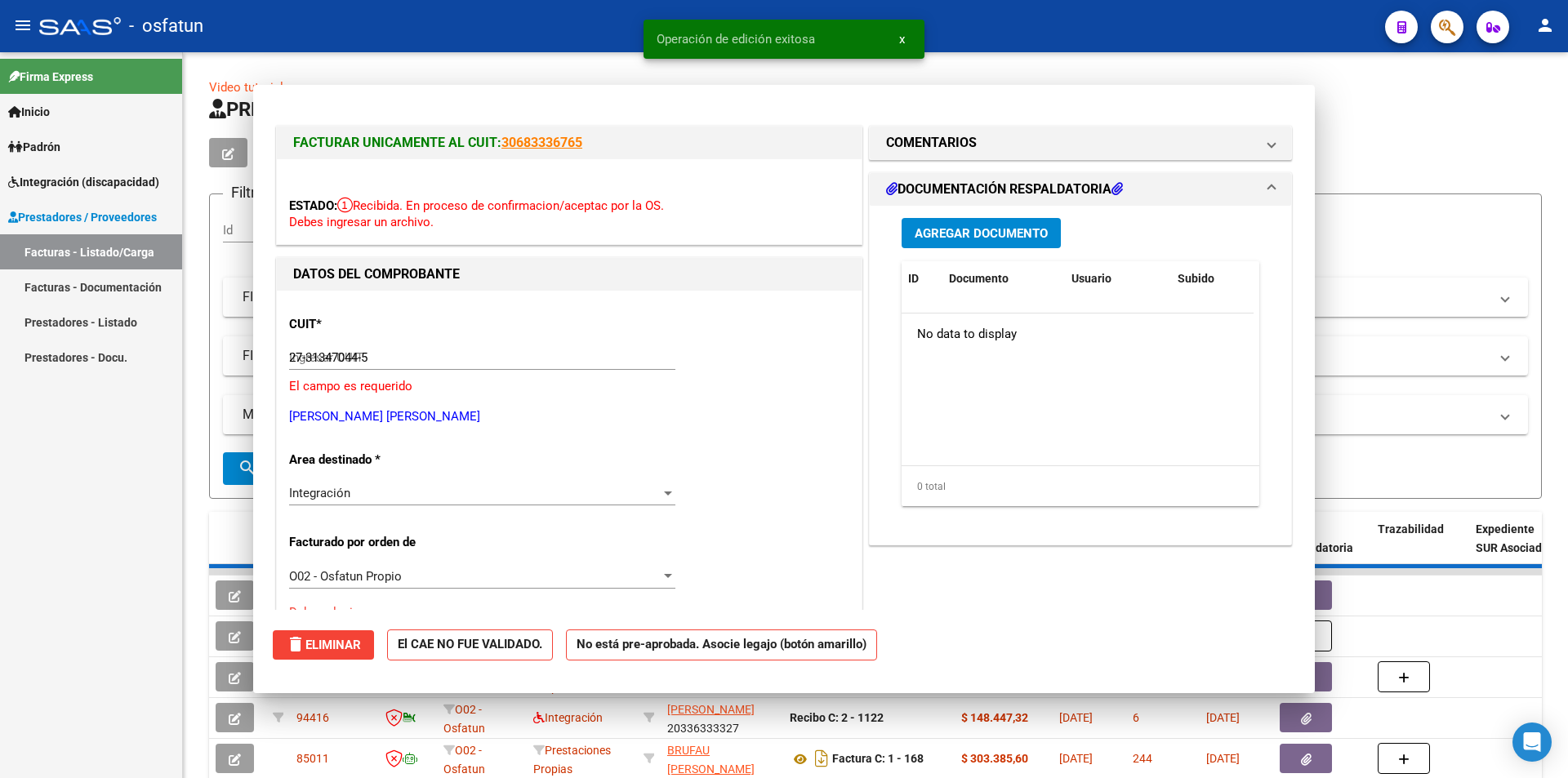
type input "$ 0,00"
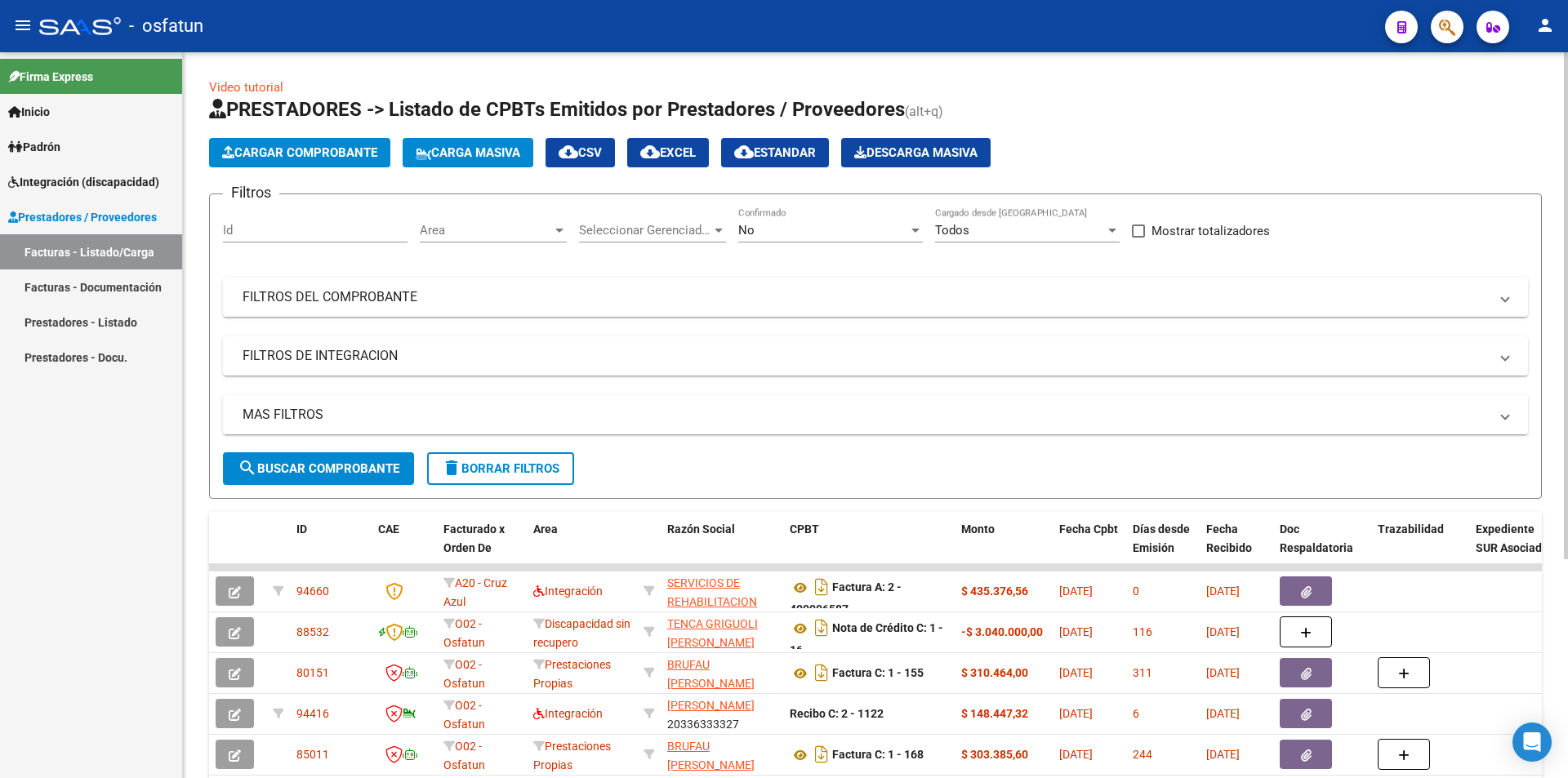
click at [292, 146] on span "Cargar Comprobante" at bounding box center [299, 153] width 155 height 15
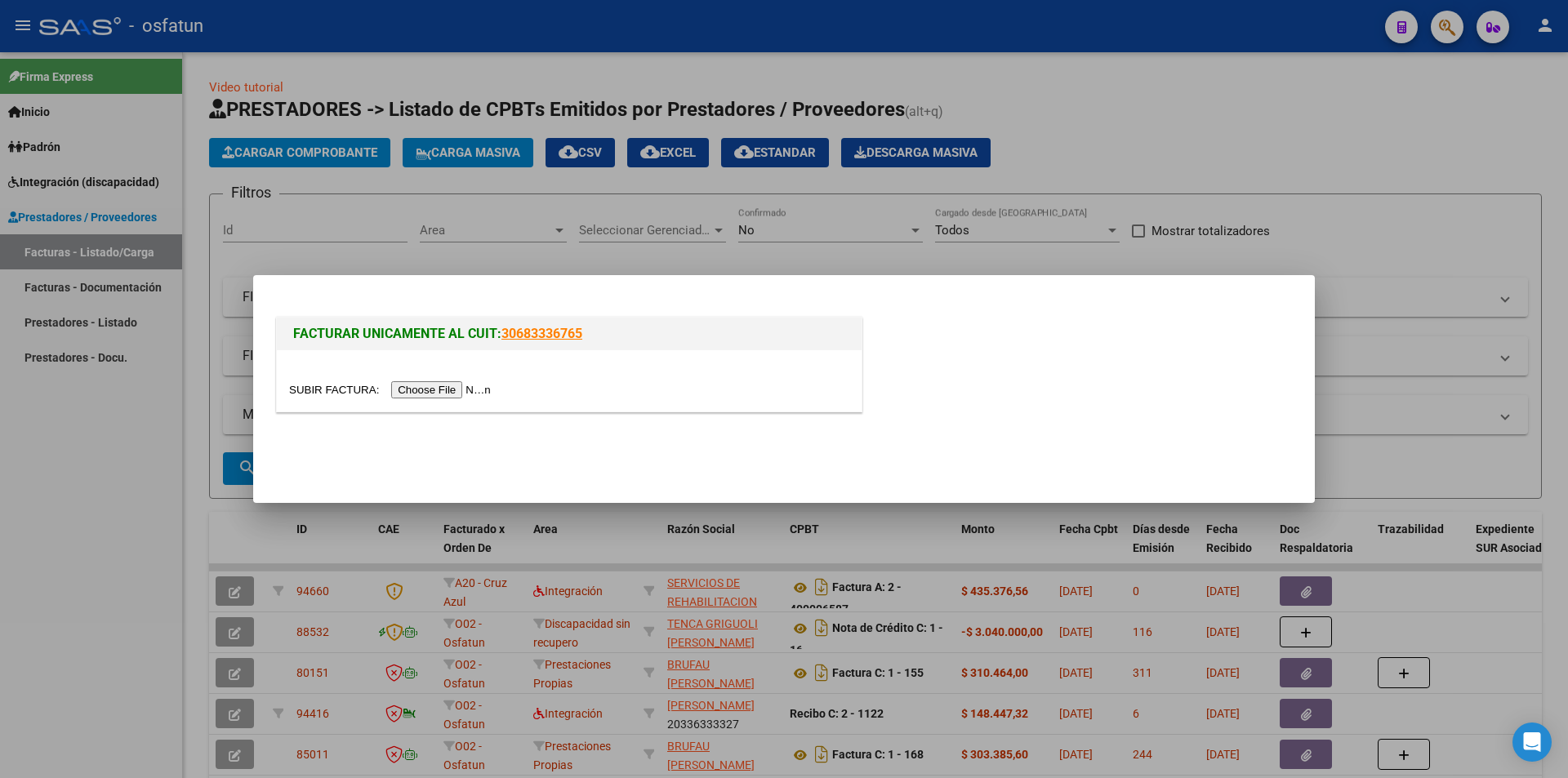
click at [474, 388] on input "file" at bounding box center [392, 390] width 206 height 17
click at [1027, 253] on div at bounding box center [784, 389] width 1568 height 778
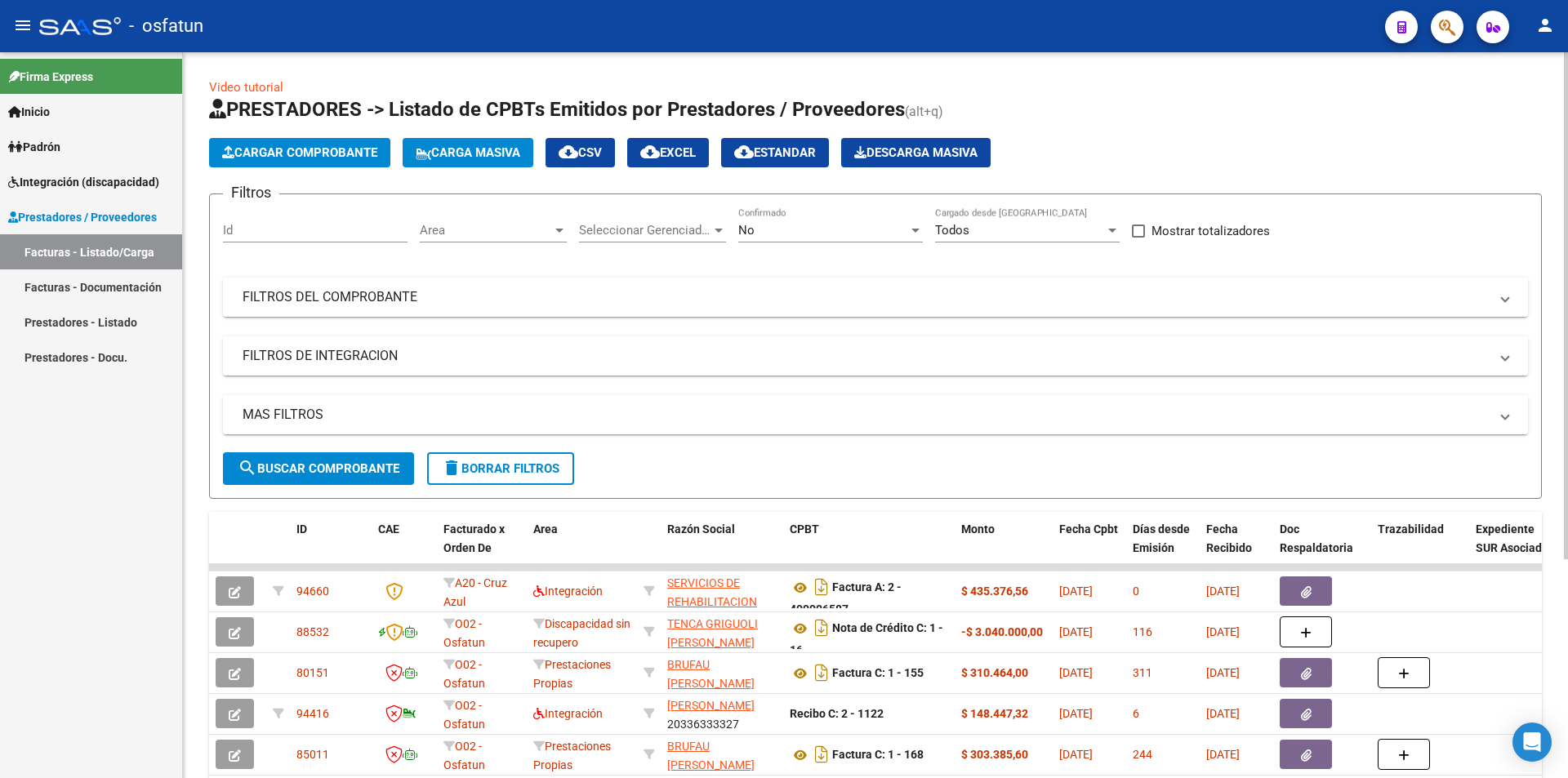
click at [286, 157] on span "Cargar Comprobante" at bounding box center [299, 153] width 155 height 15
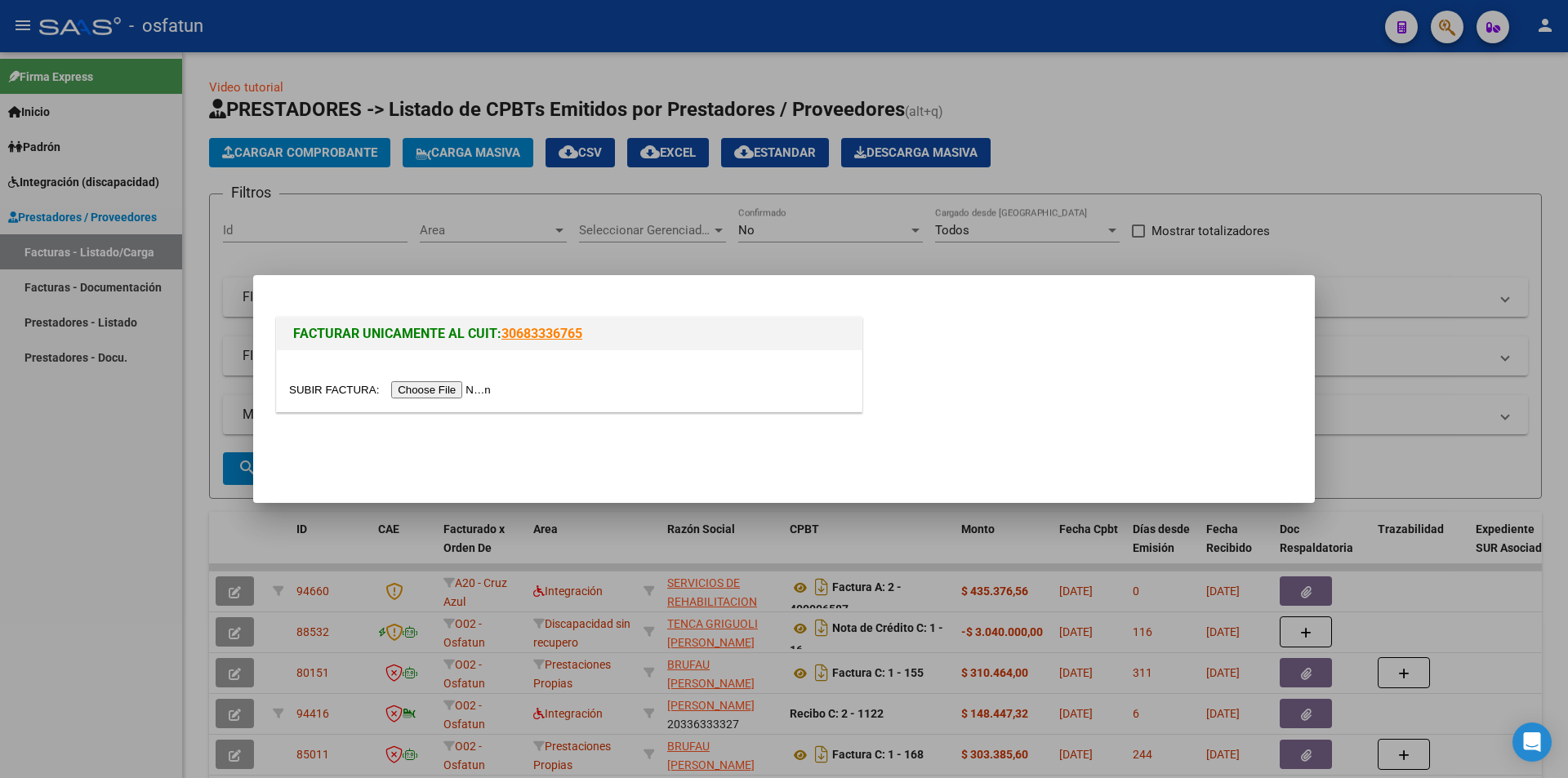
click at [464, 396] on input "file" at bounding box center [392, 390] width 206 height 17
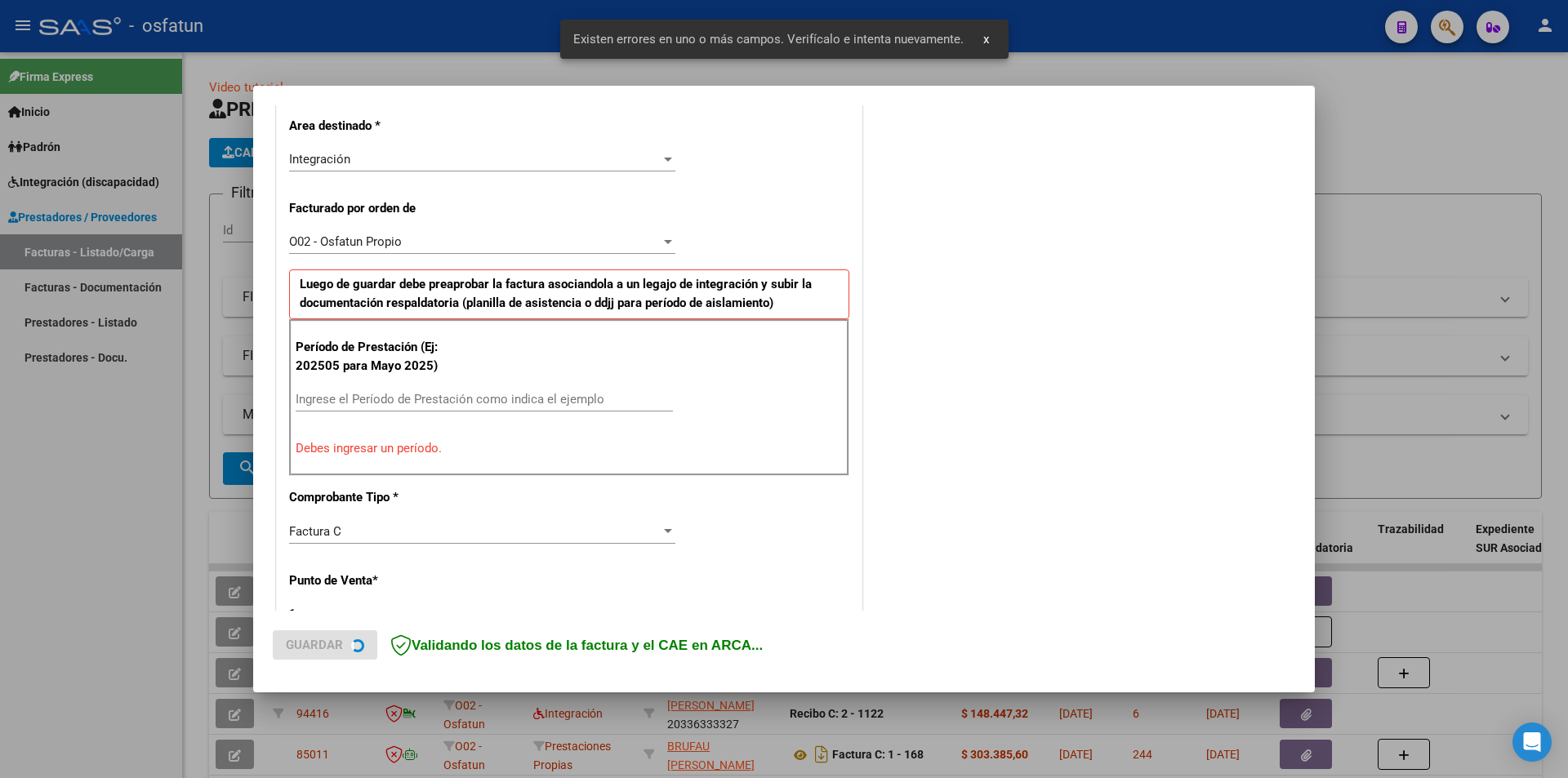
scroll to position [398, 0]
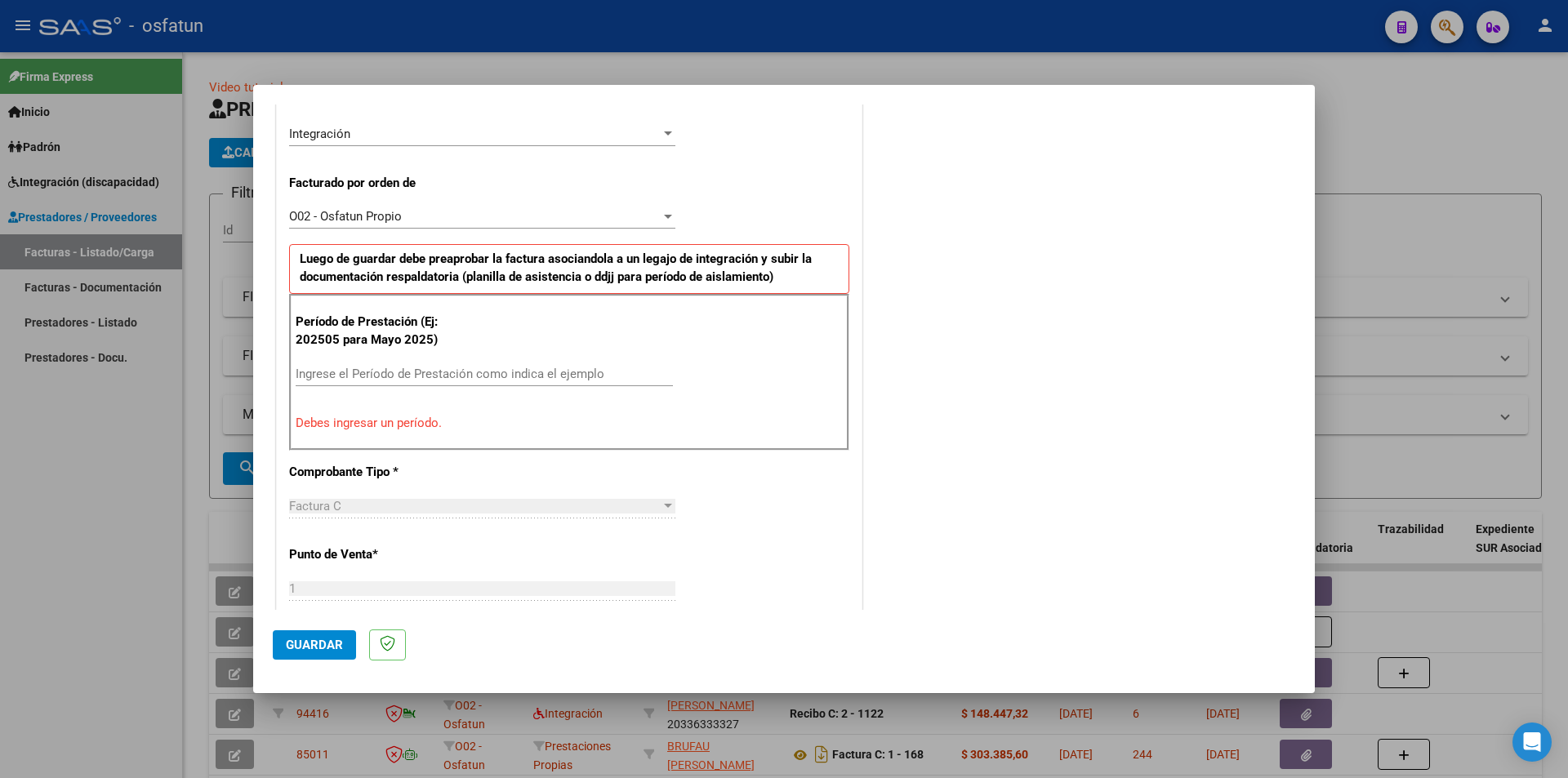
click at [614, 374] on input "Ingrese el Período de Prestación como indica el ejemplo" at bounding box center [484, 374] width 377 height 15
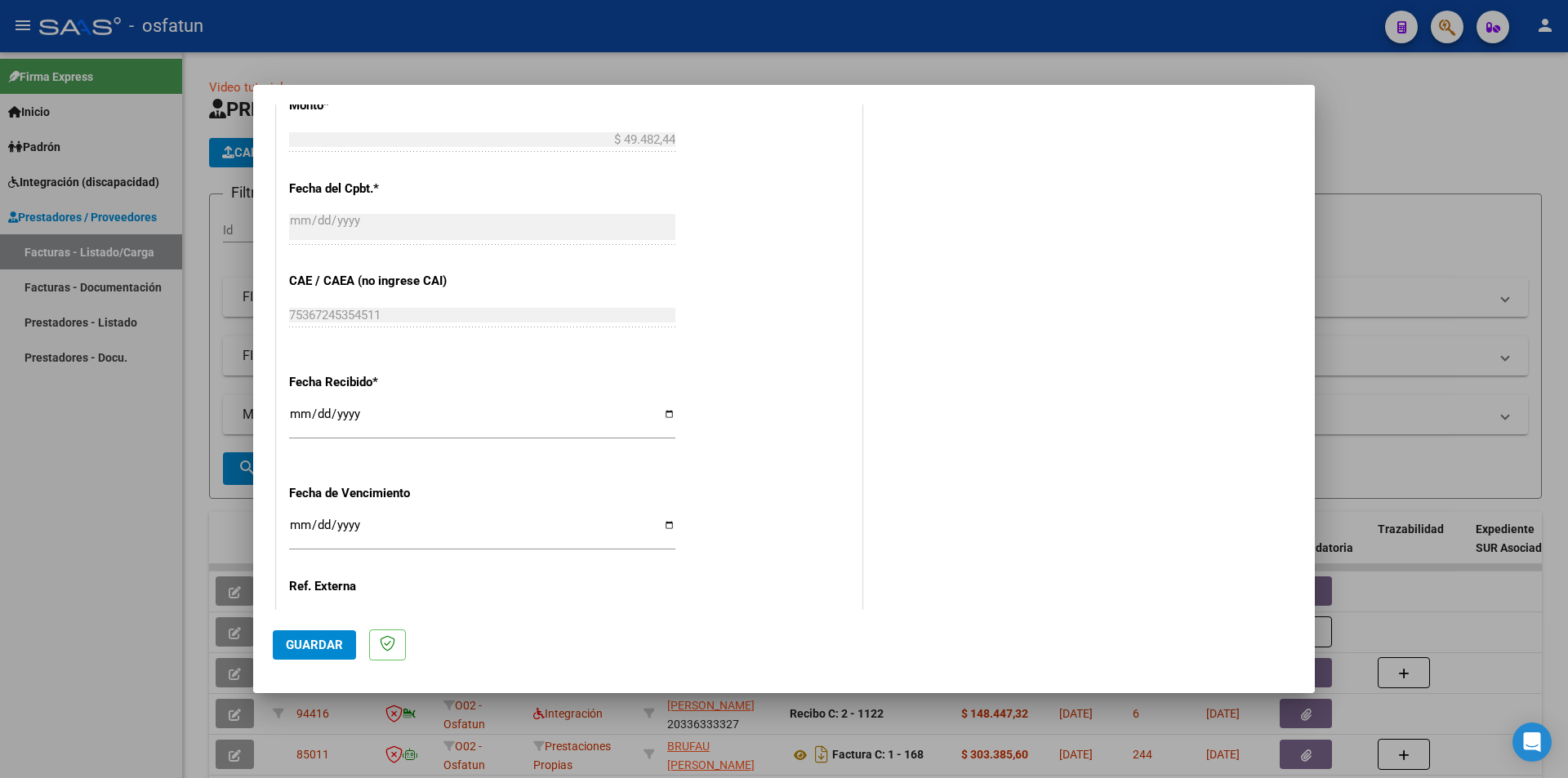
scroll to position [1107, 0]
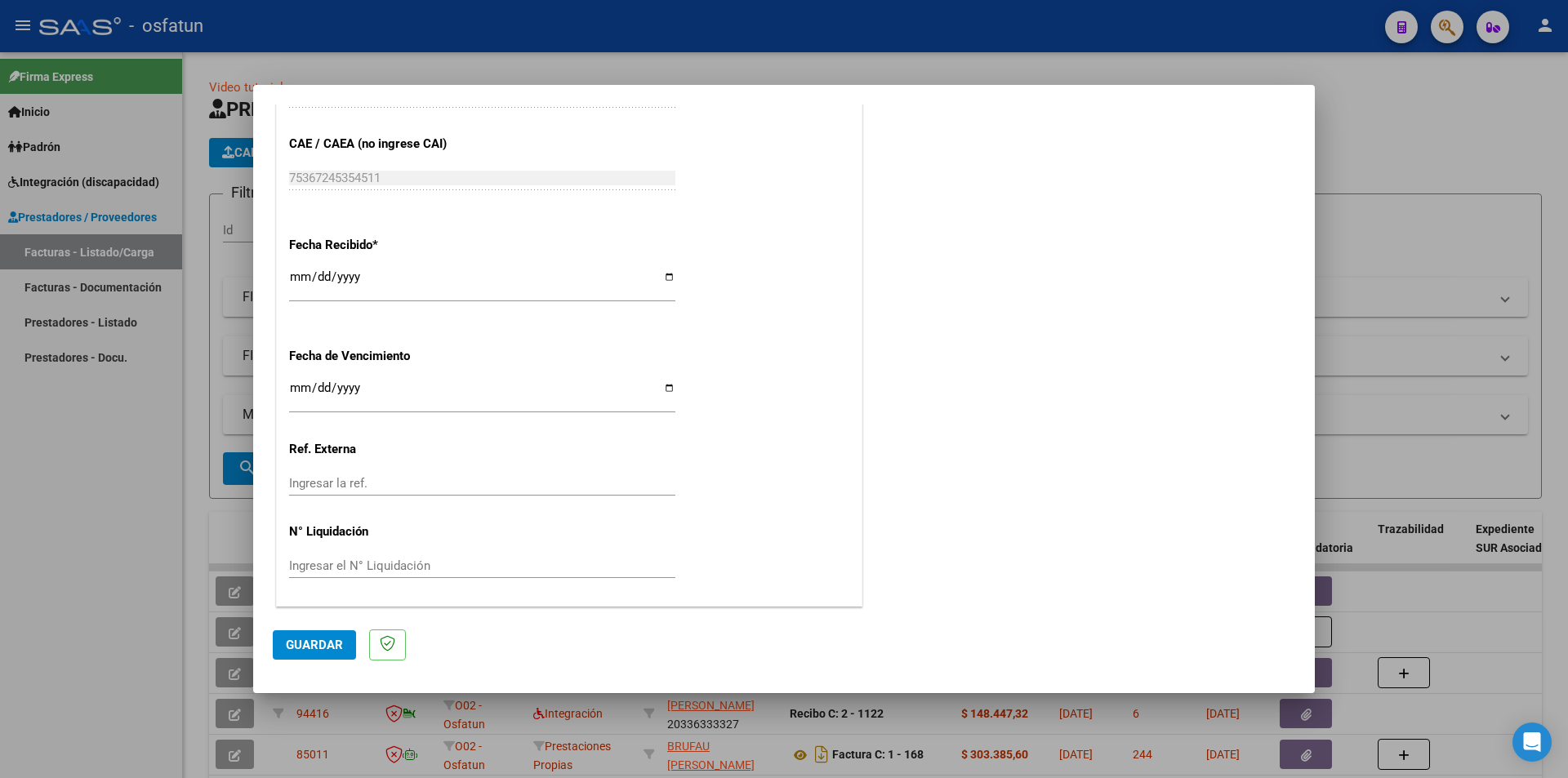
type input "202508"
click at [306, 613] on span "Guardar" at bounding box center [314, 645] width 57 height 15
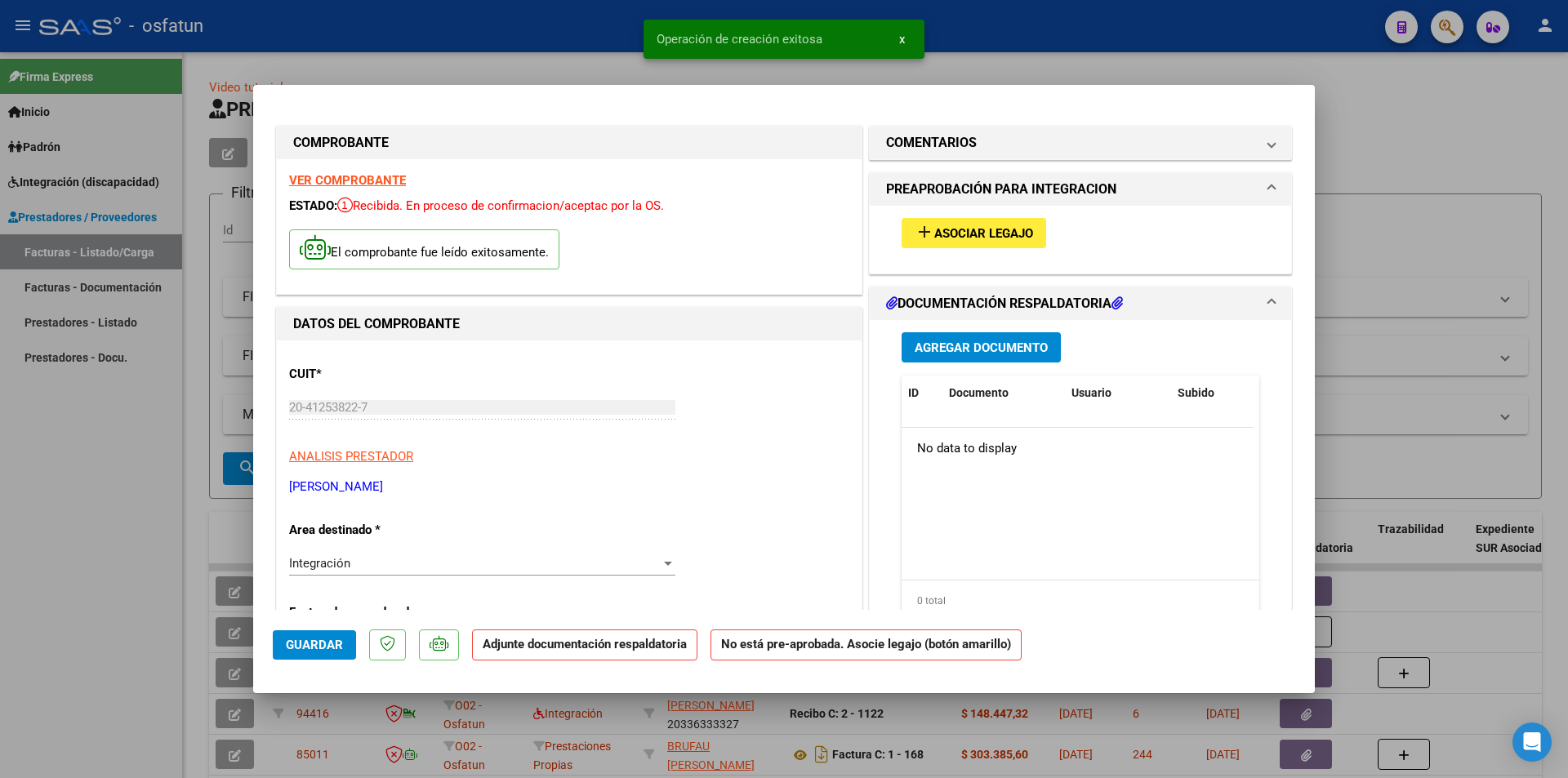
click at [983, 233] on span "Asociar Legajo" at bounding box center [983, 233] width 98 height 15
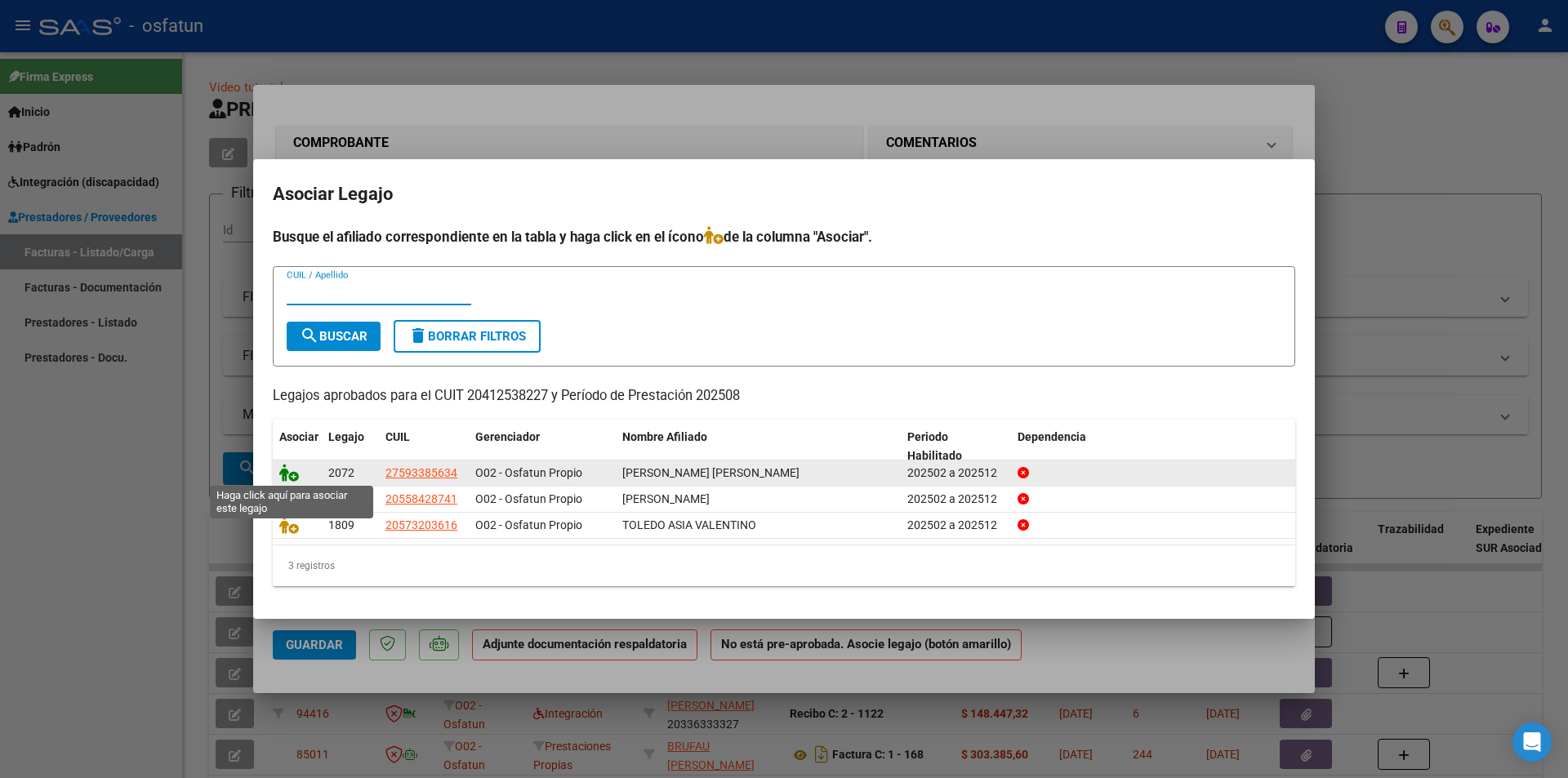
click at [287, 471] on icon at bounding box center [289, 472] width 20 height 18
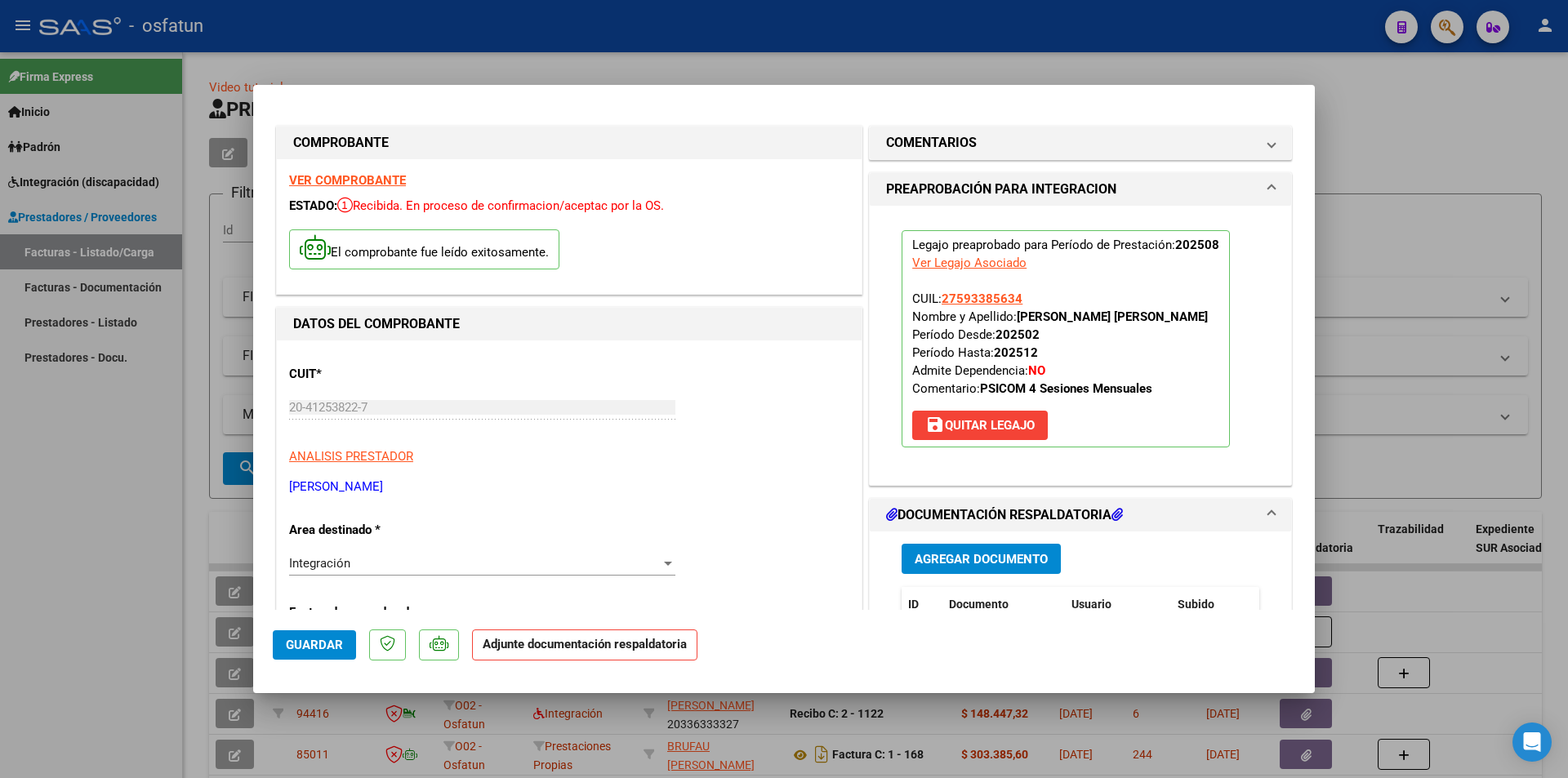
click at [973, 557] on span "Agregar Documento" at bounding box center [981, 560] width 133 height 15
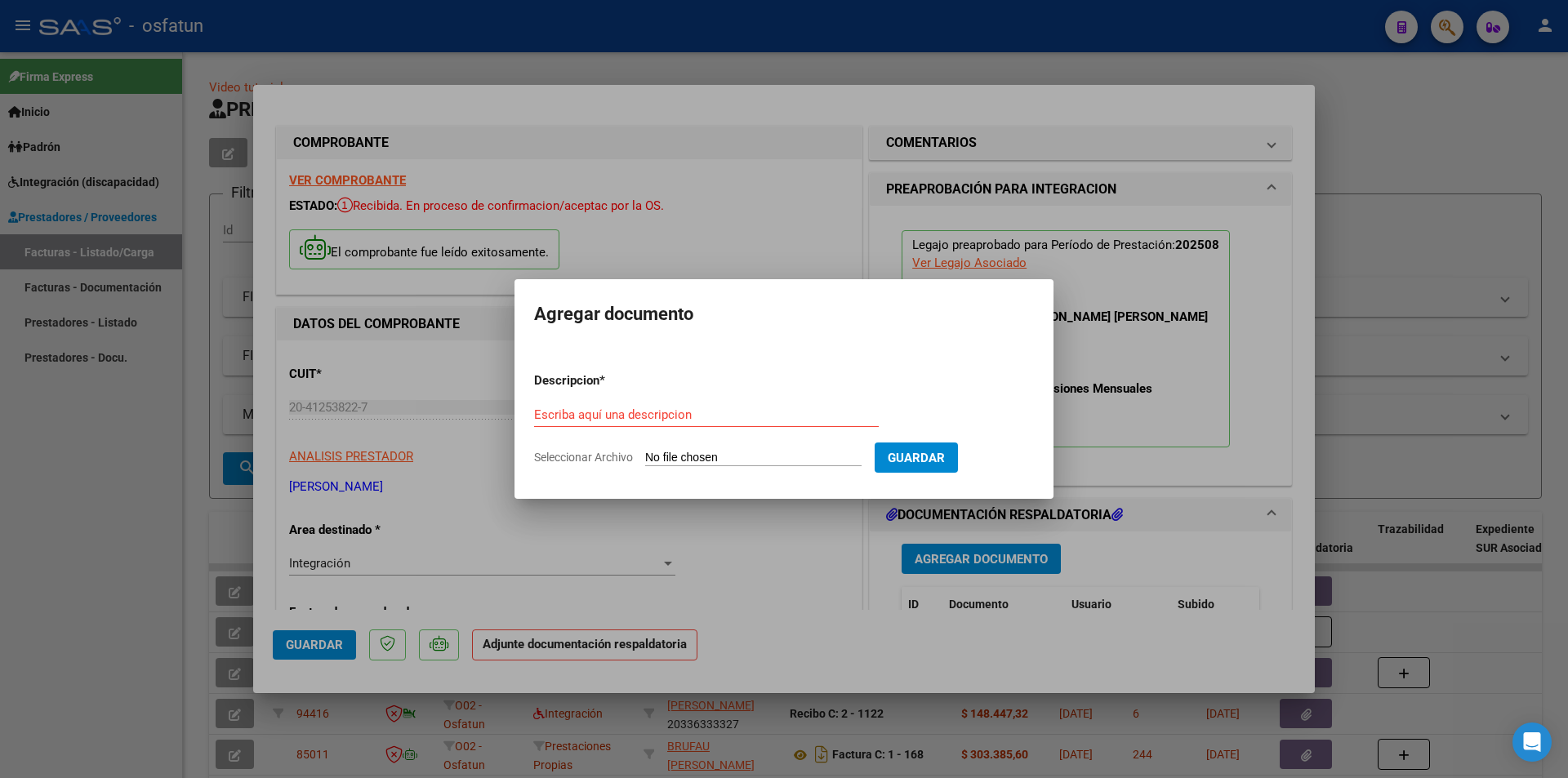
click at [804, 456] on input "Seleccionar Archivo" at bounding box center [753, 458] width 217 height 16
type input "C:\fakepath\Respaldo [PERSON_NAME] Psicomotric.pdf"
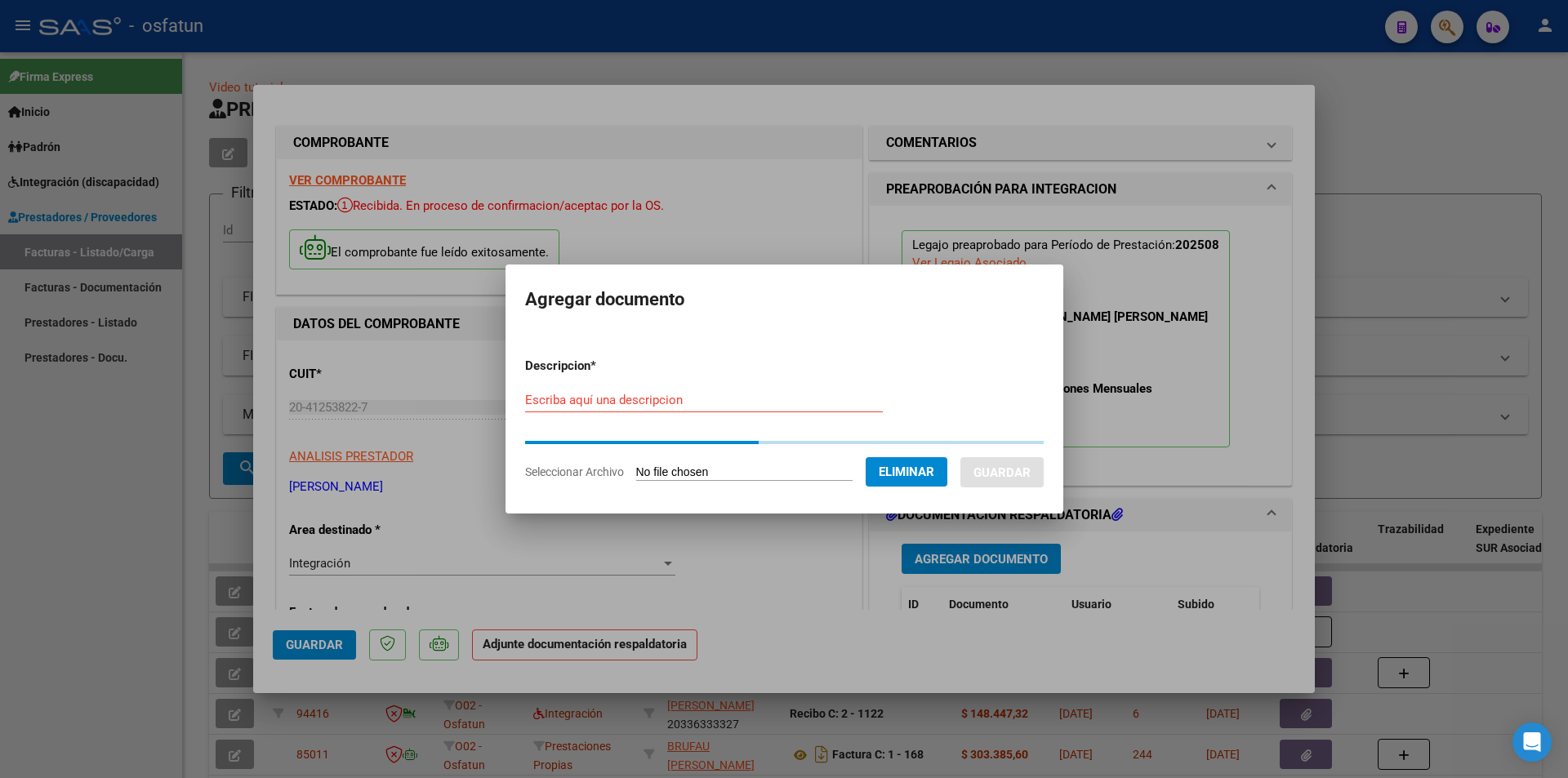
click at [685, 410] on div "Escriba aquí una descripcion" at bounding box center [703, 400] width 357 height 24
click at [685, 407] on input "Escriba aquí una descripcion" at bounding box center [703, 400] width 357 height 15
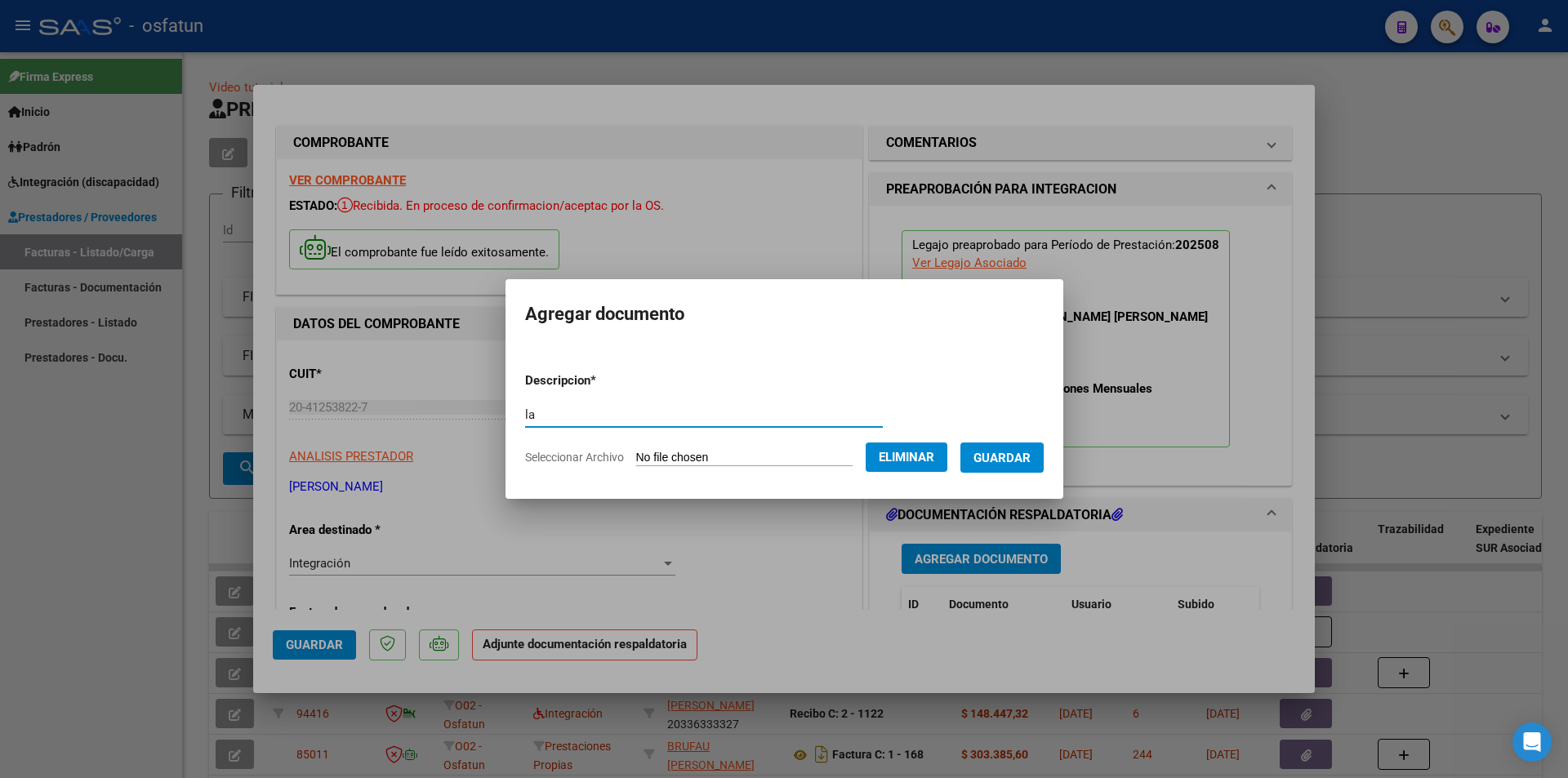
type input "l"
type input "[PERSON_NAME] Psicomotricidad"
click at [1031, 454] on span "Guardar" at bounding box center [1002, 458] width 57 height 15
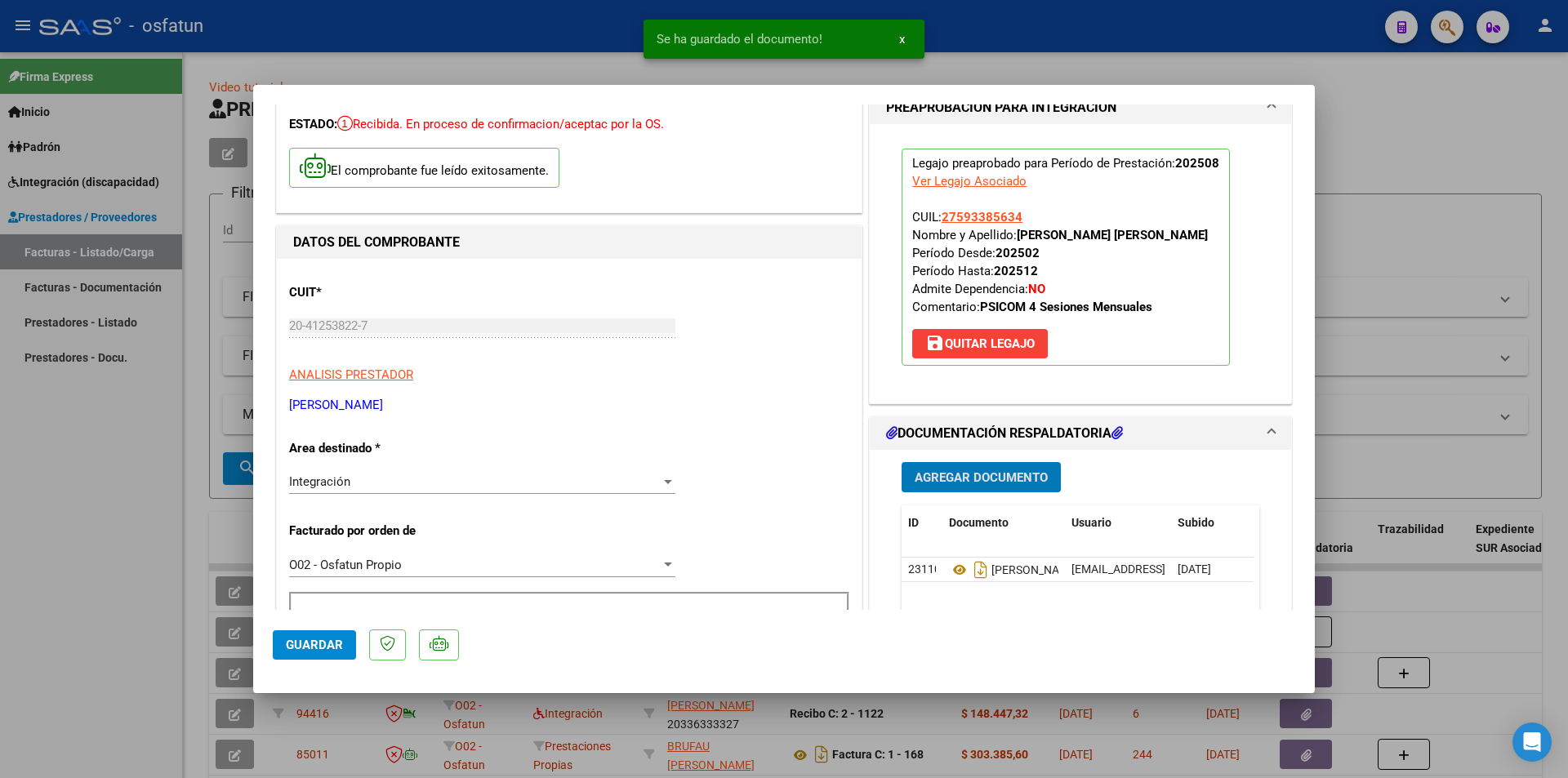
scroll to position [326, 0]
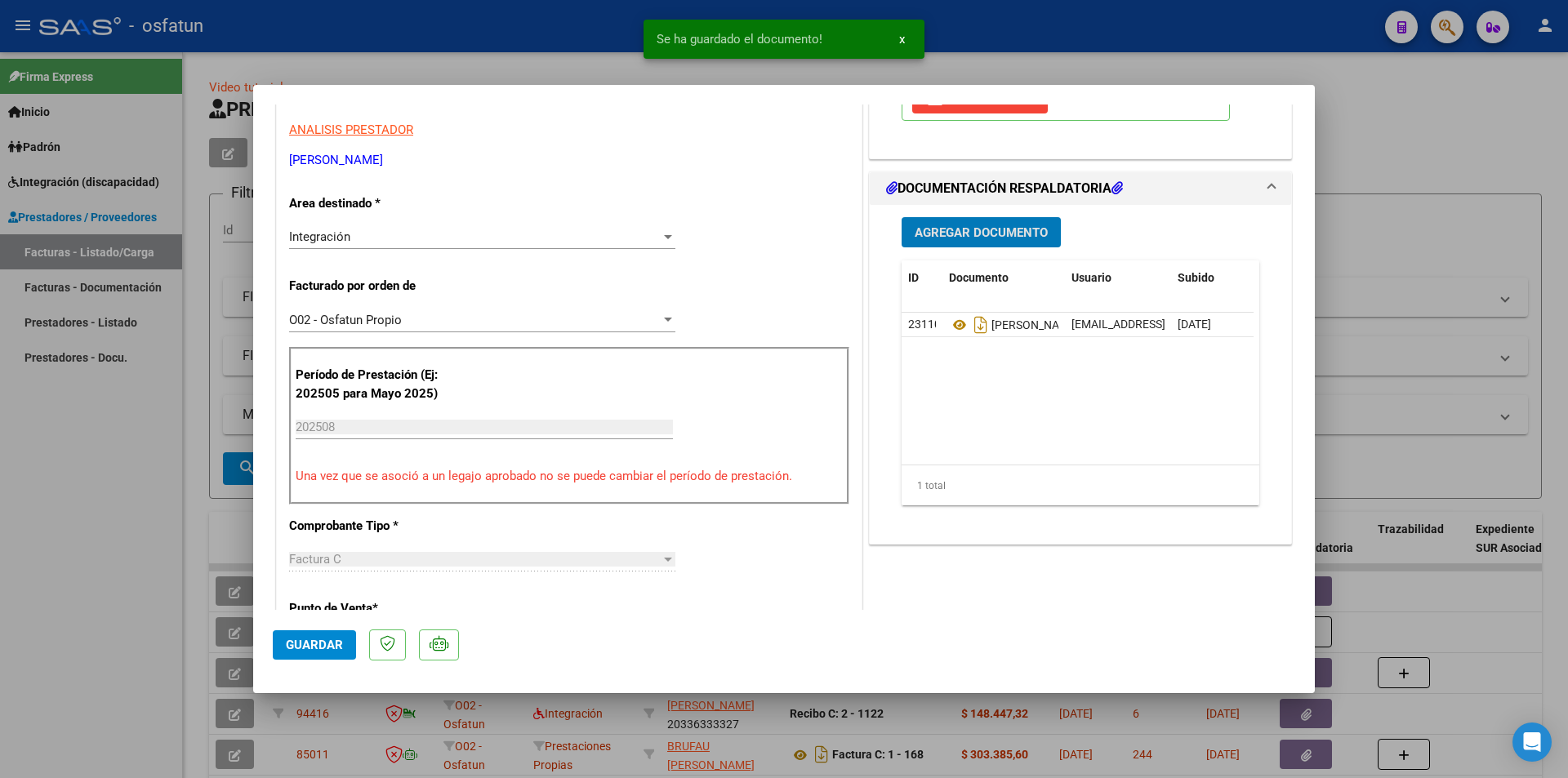
click at [321, 613] on span "Guardar" at bounding box center [314, 645] width 57 height 15
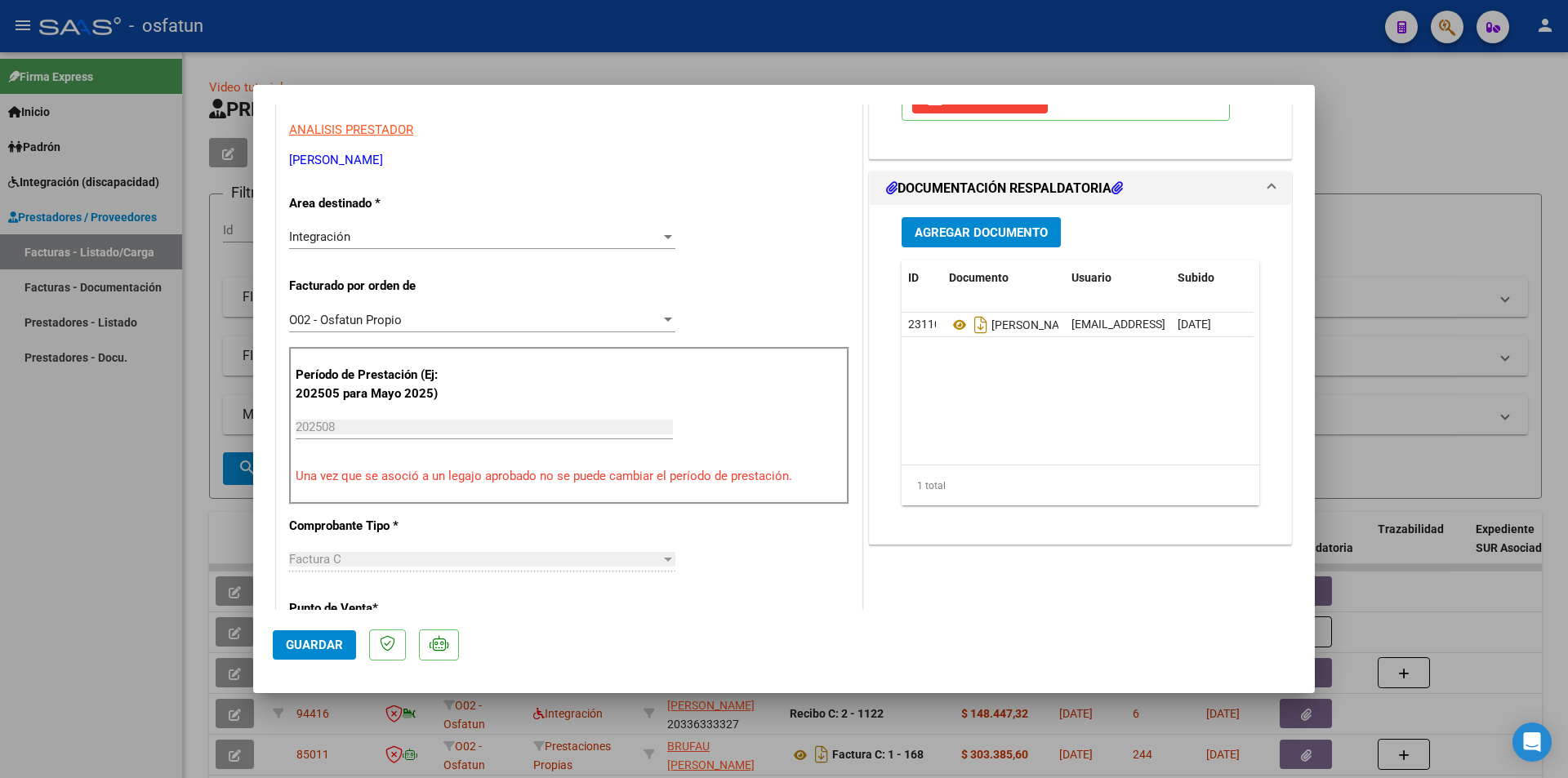
click at [338, 613] on span "Guardar" at bounding box center [314, 645] width 57 height 15
click at [79, 526] on div at bounding box center [784, 389] width 1568 height 778
type input "$ 0,00"
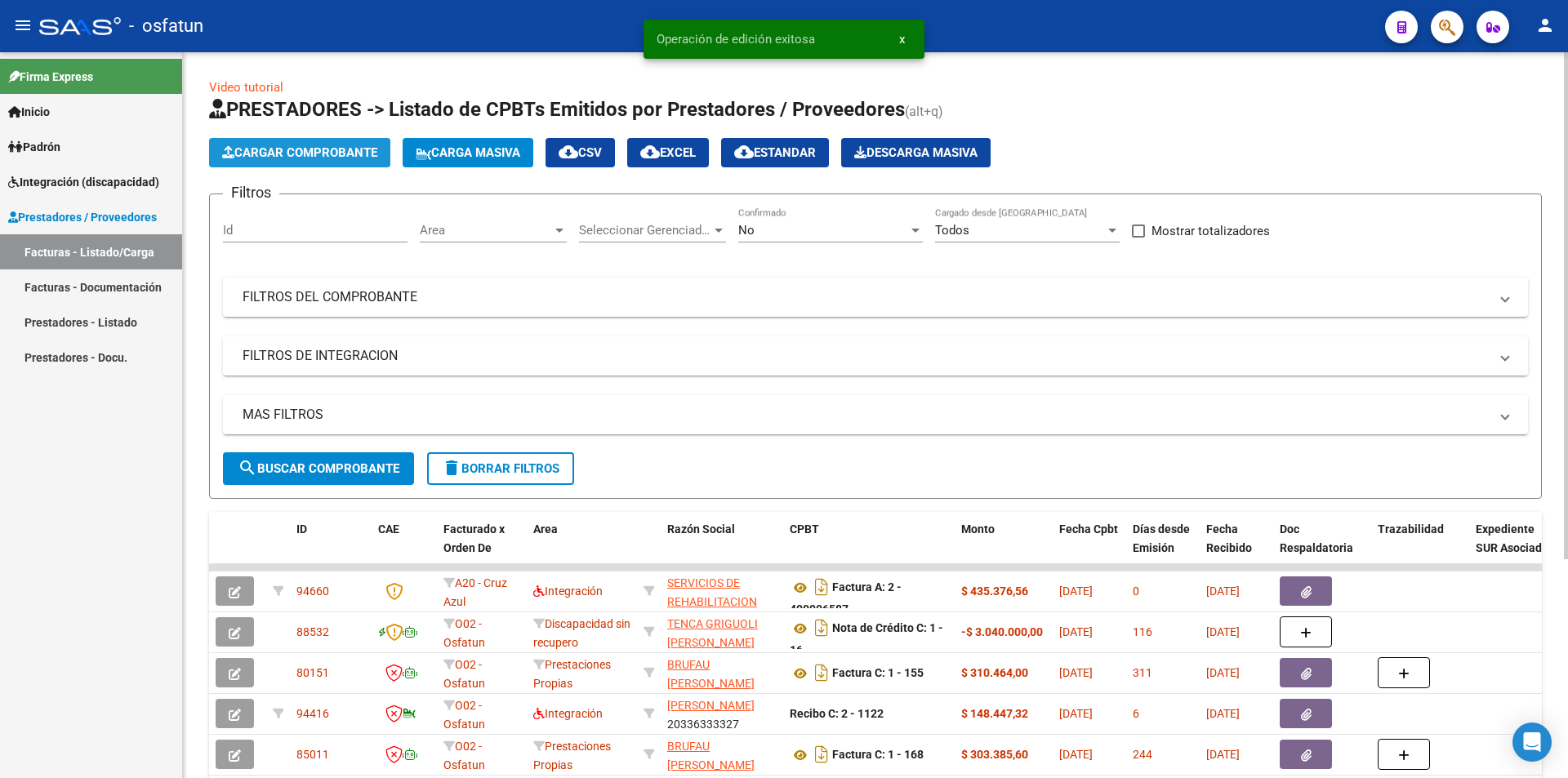
click at [325, 154] on span "Cargar Comprobante" at bounding box center [299, 153] width 155 height 15
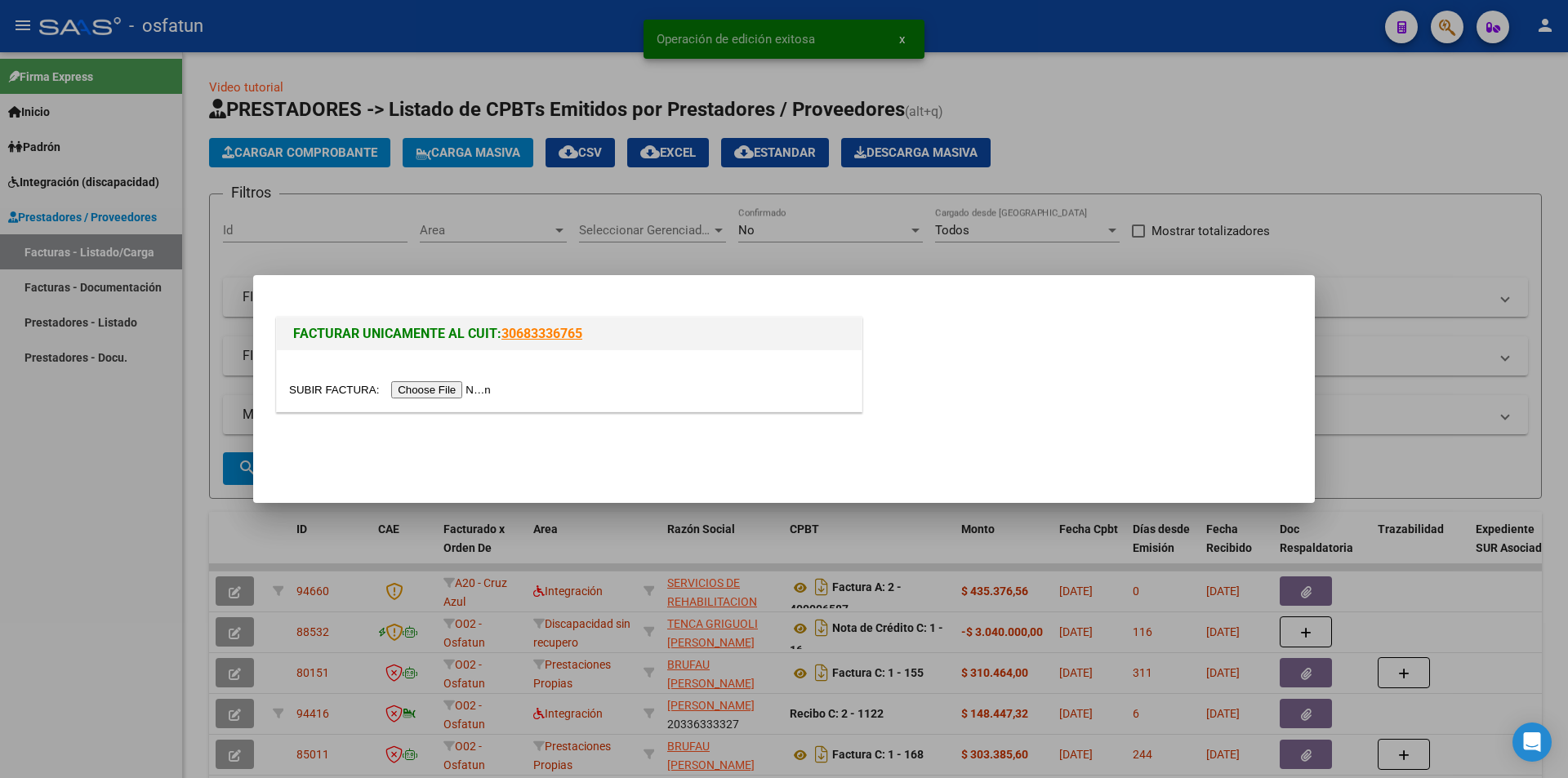
click at [425, 387] on input "file" at bounding box center [392, 390] width 206 height 17
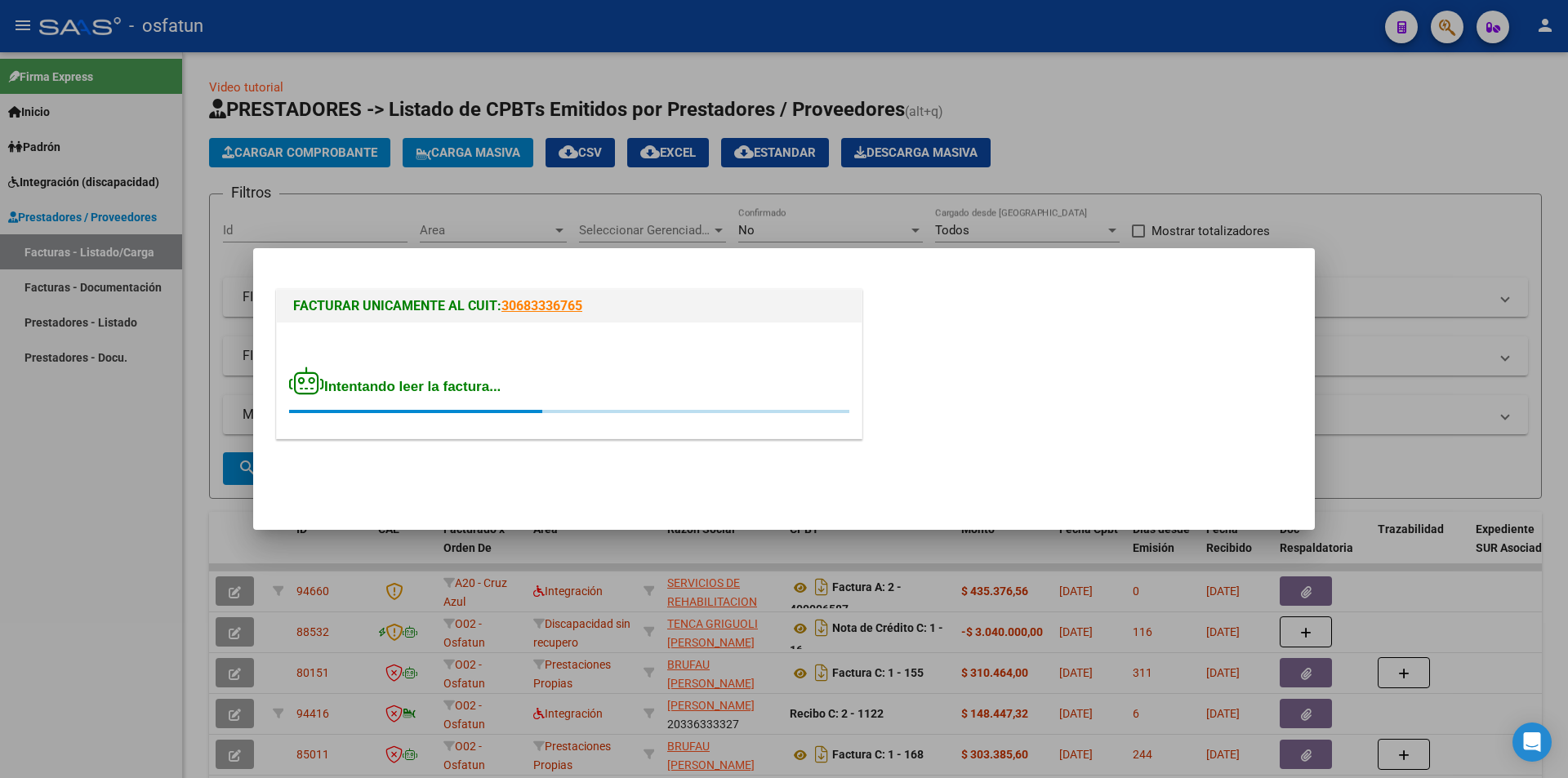
click at [274, 582] on div at bounding box center [784, 389] width 1568 height 778
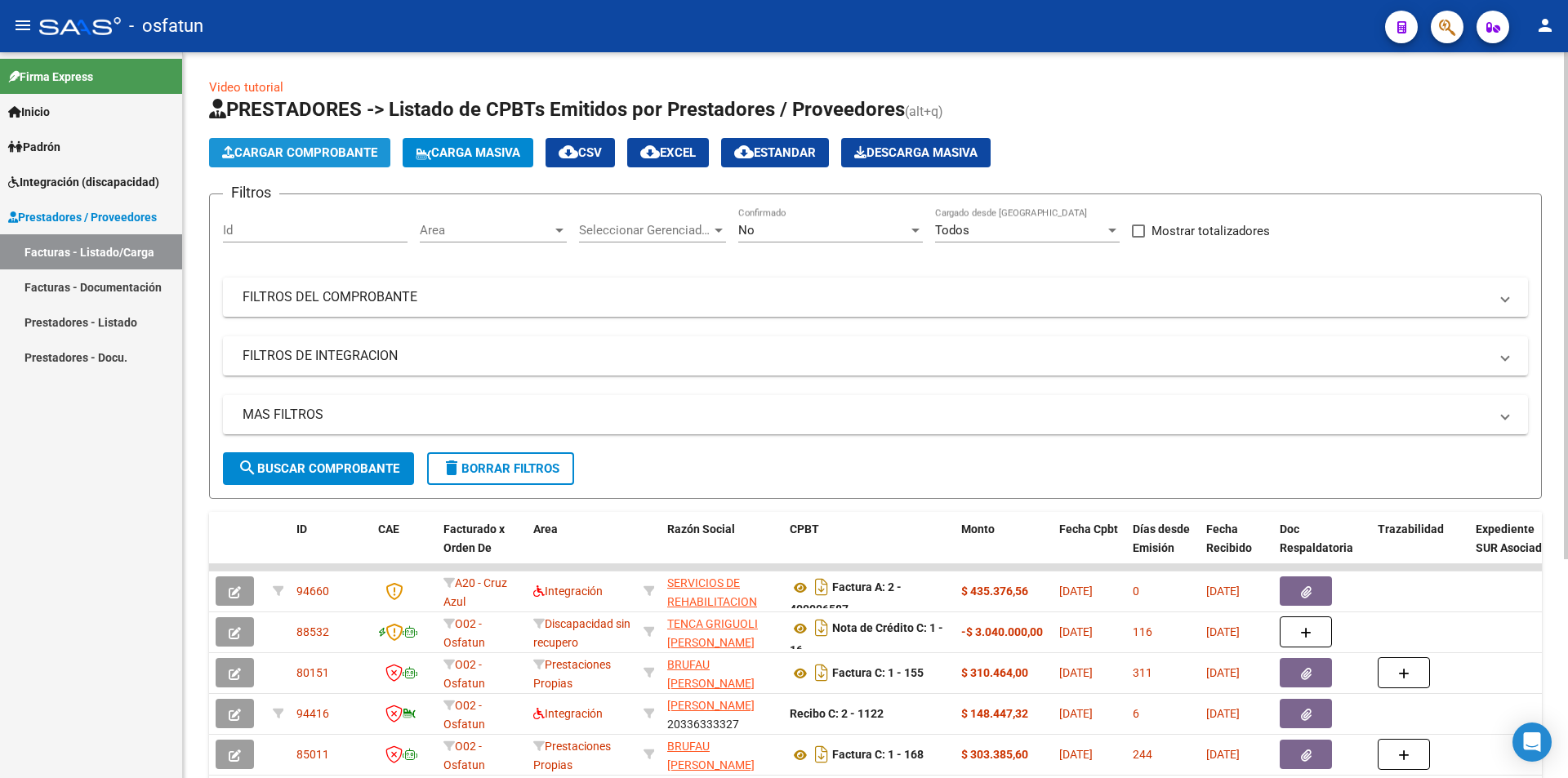
click at [328, 150] on span "Cargar Comprobante" at bounding box center [299, 153] width 155 height 15
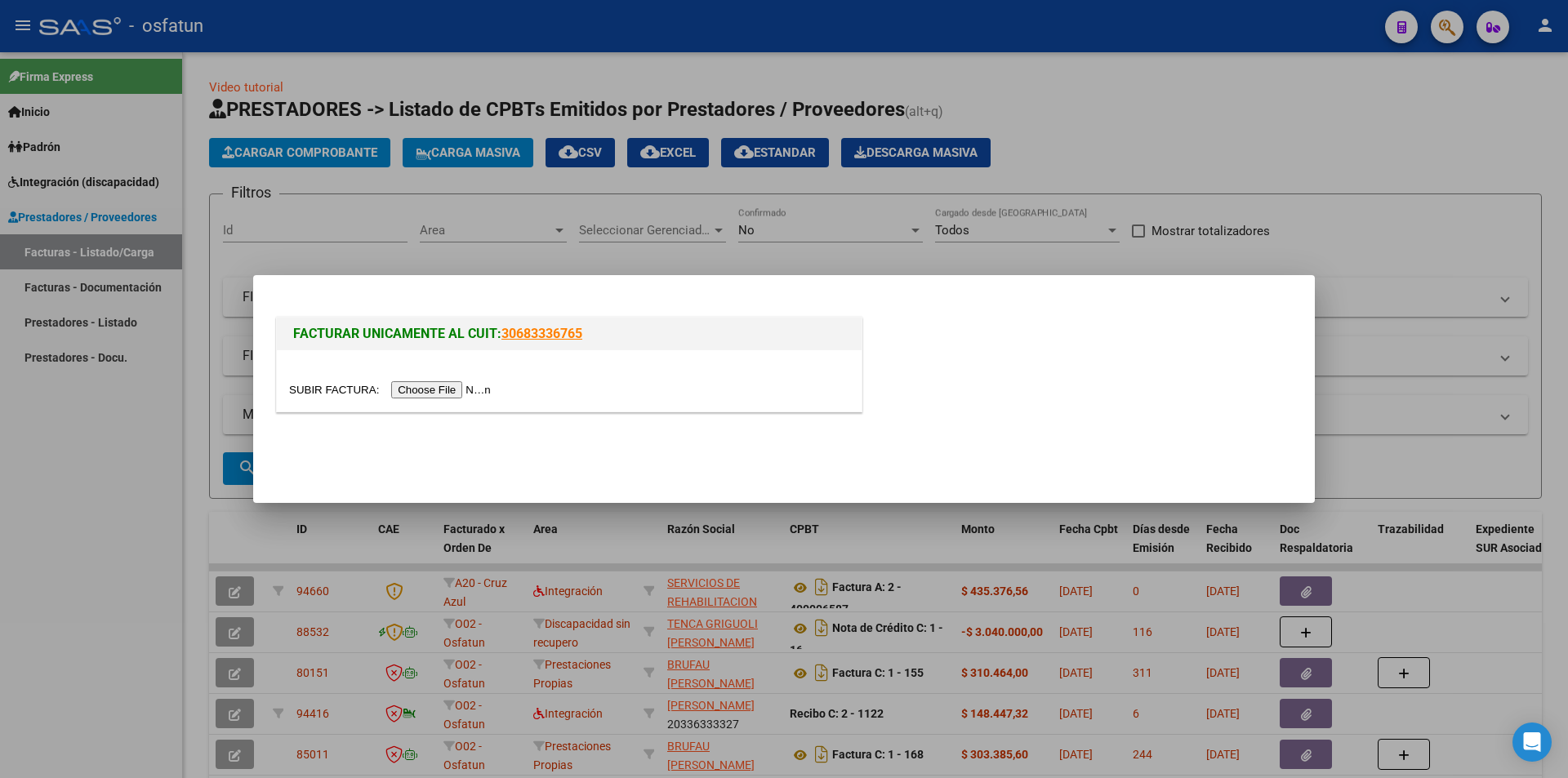
click at [449, 389] on input "file" at bounding box center [392, 390] width 206 height 17
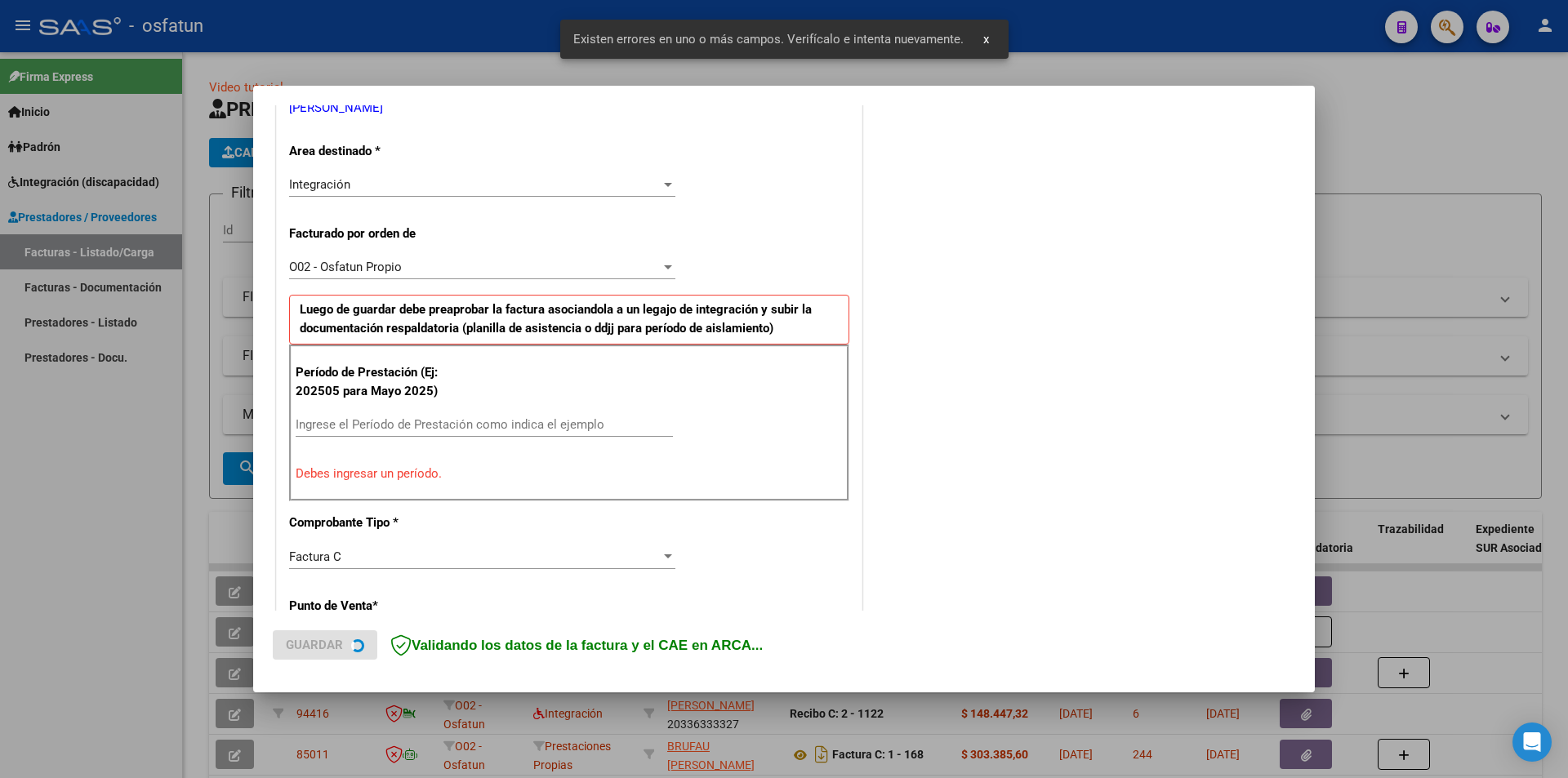
scroll to position [367, 0]
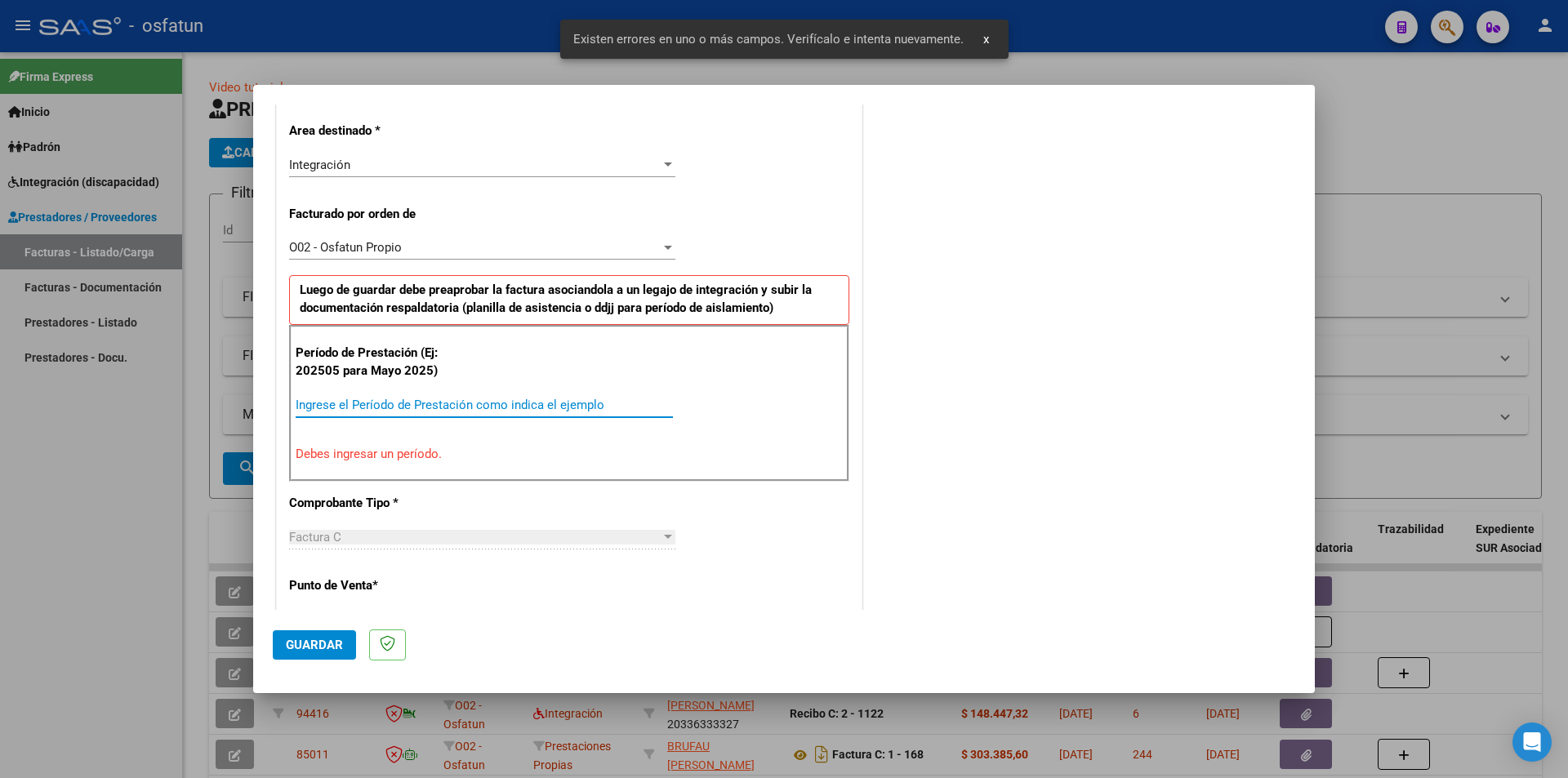
click at [573, 400] on input "Ingrese el Período de Prestación como indica el ejemplo" at bounding box center [484, 405] width 377 height 15
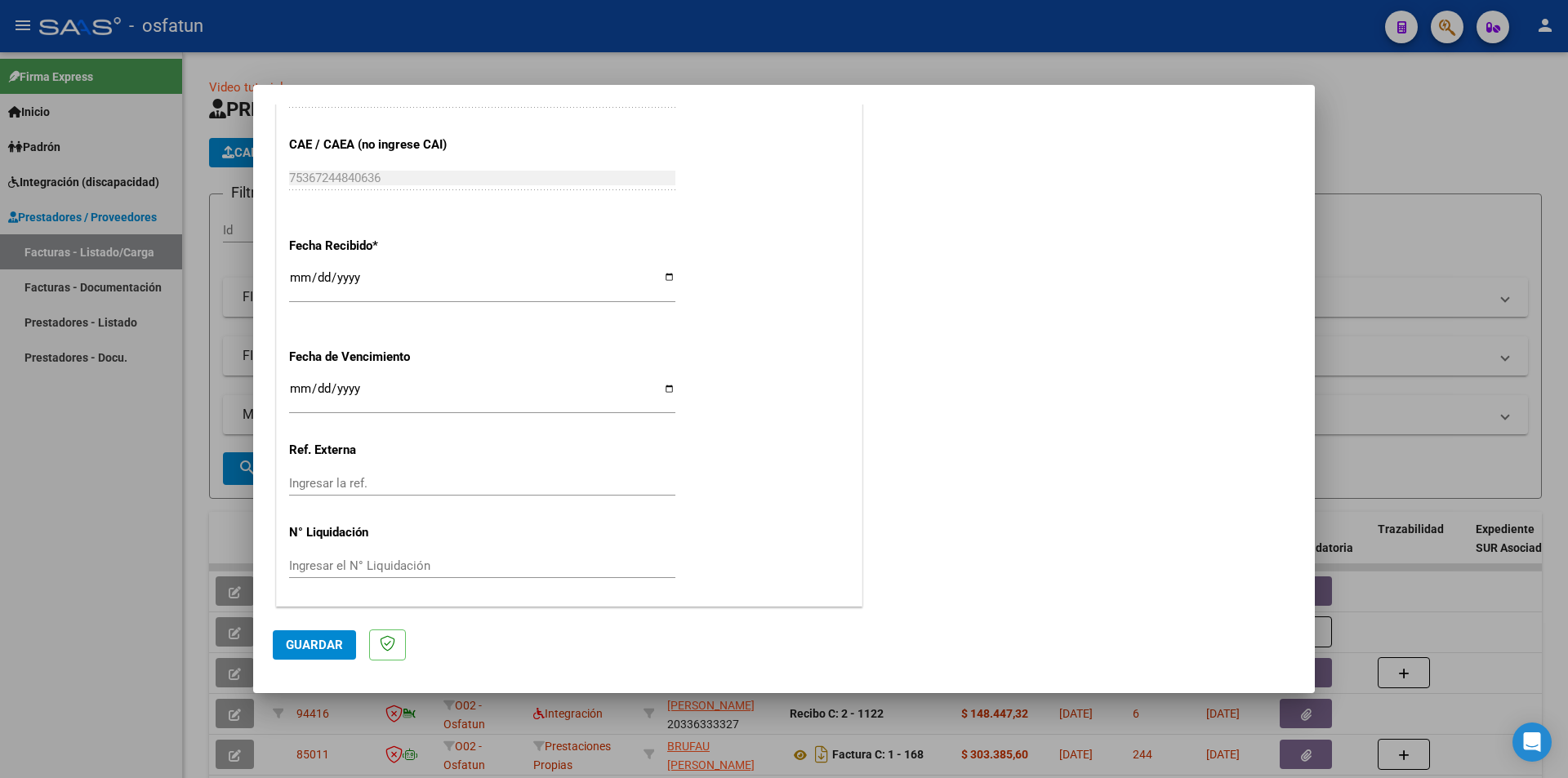
click at [301, 613] on span "Guardar" at bounding box center [314, 645] width 57 height 15
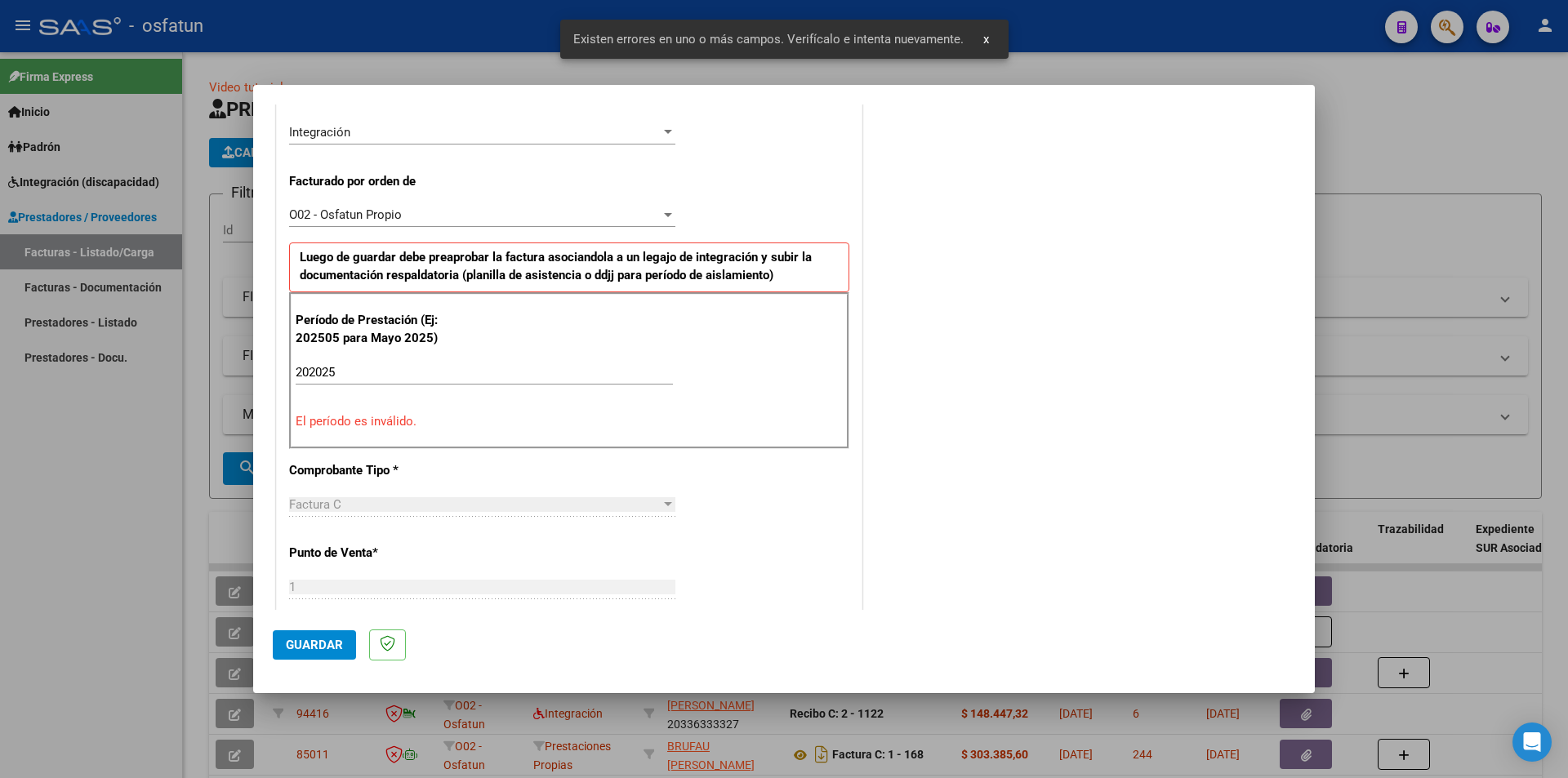
scroll to position [398, 0]
click at [407, 377] on input "202025" at bounding box center [484, 374] width 377 height 15
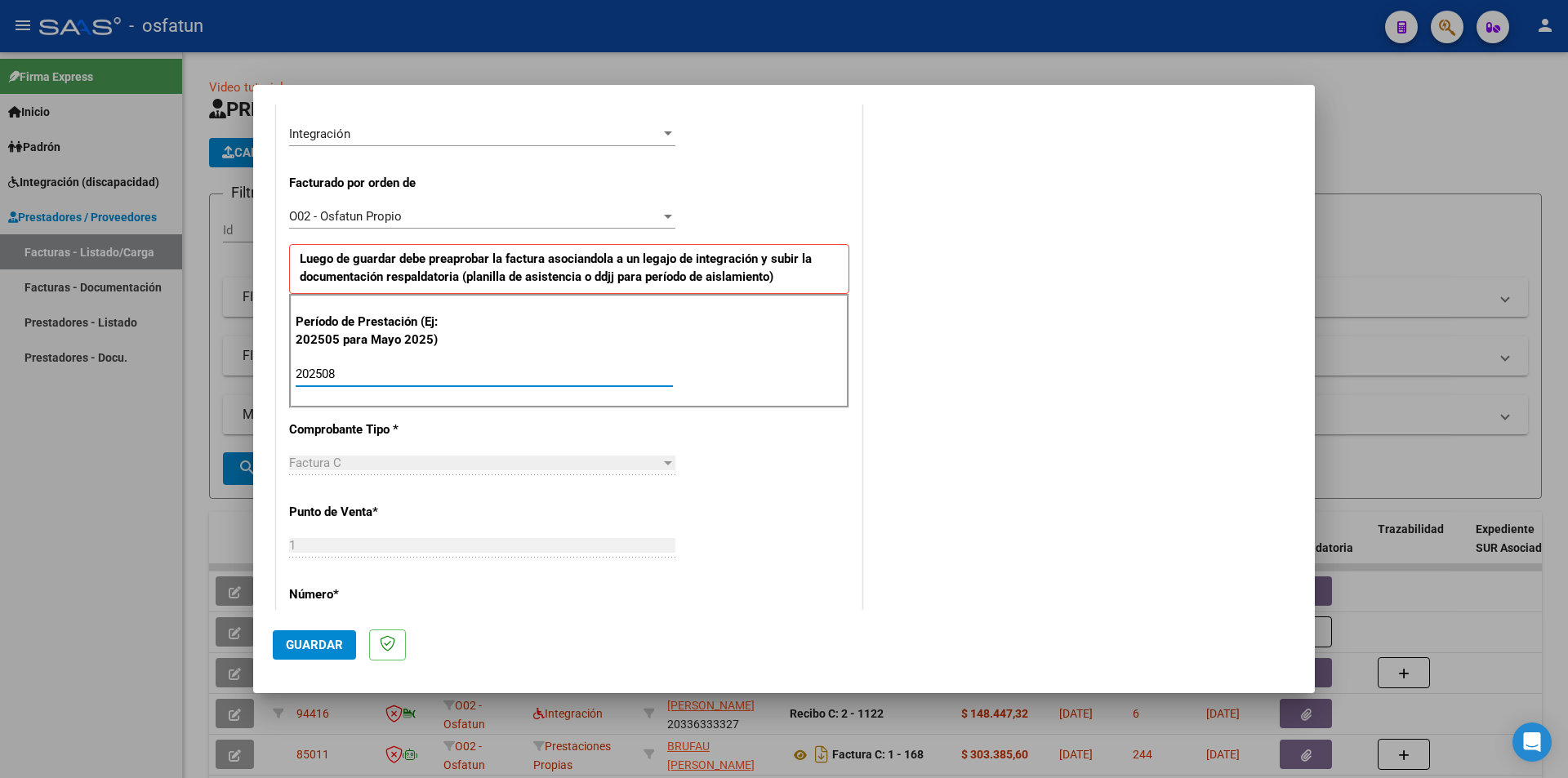
type input "202508"
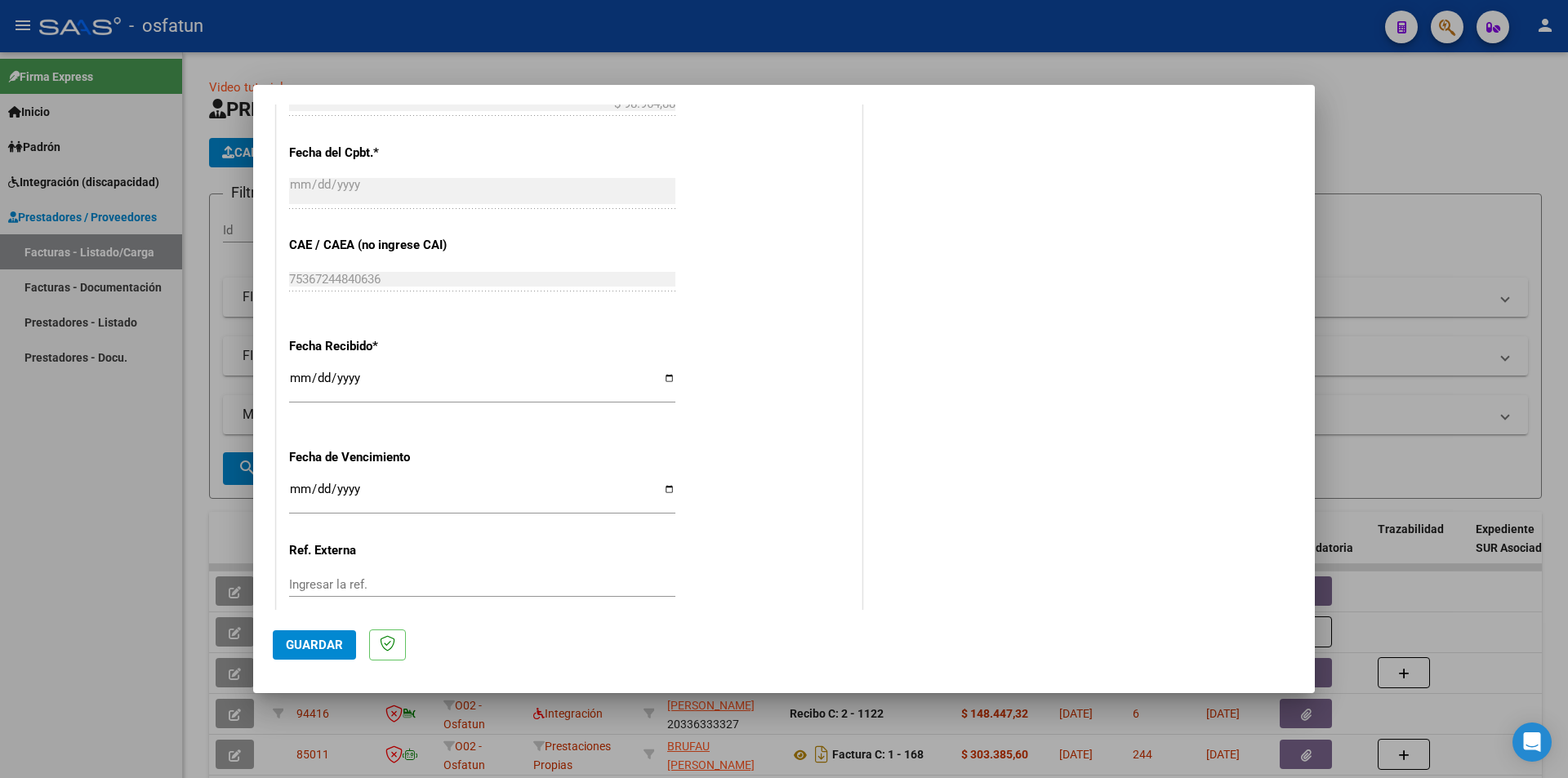
scroll to position [1051, 0]
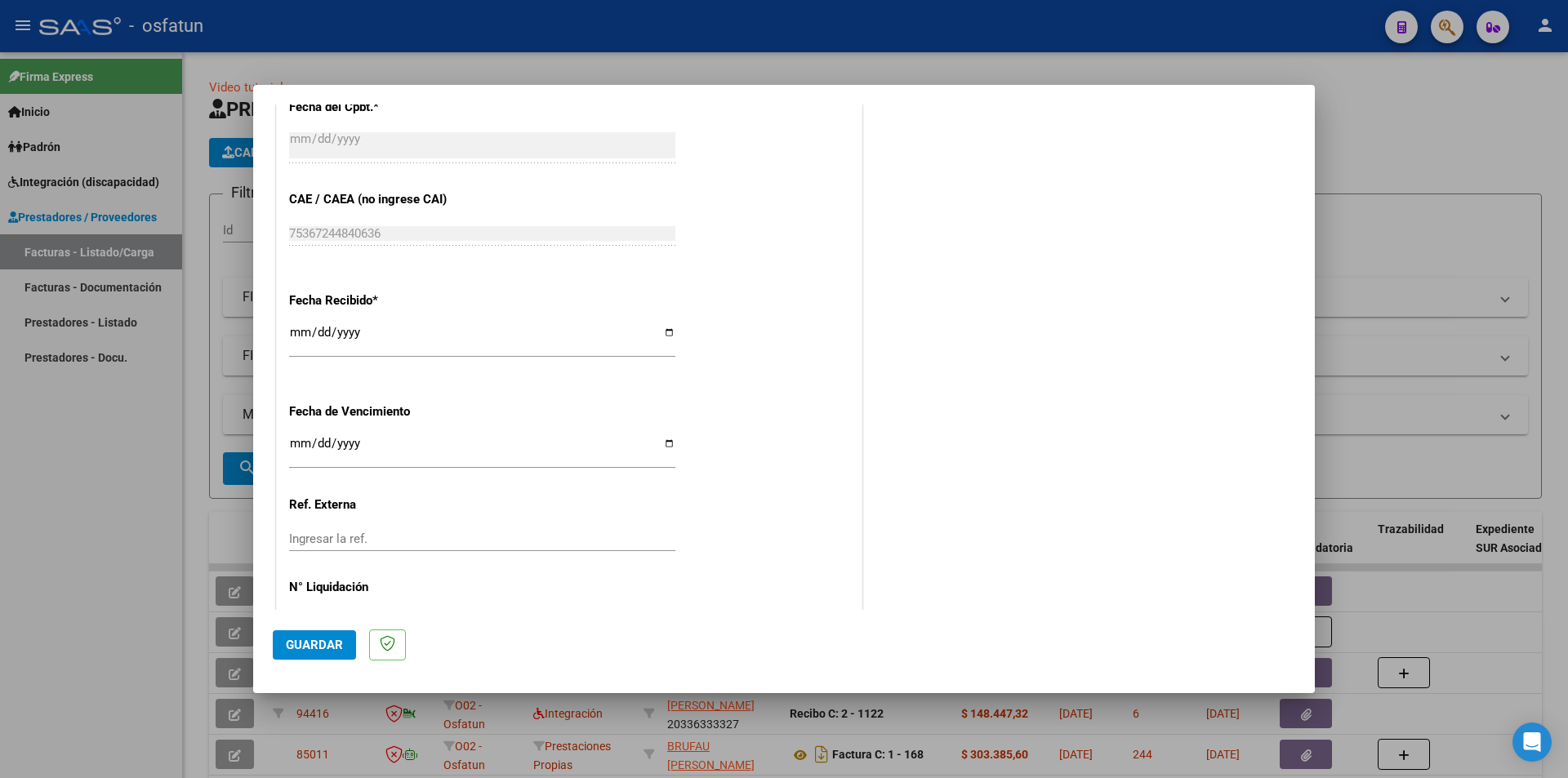
click at [287, 613] on span "Guardar" at bounding box center [314, 645] width 57 height 15
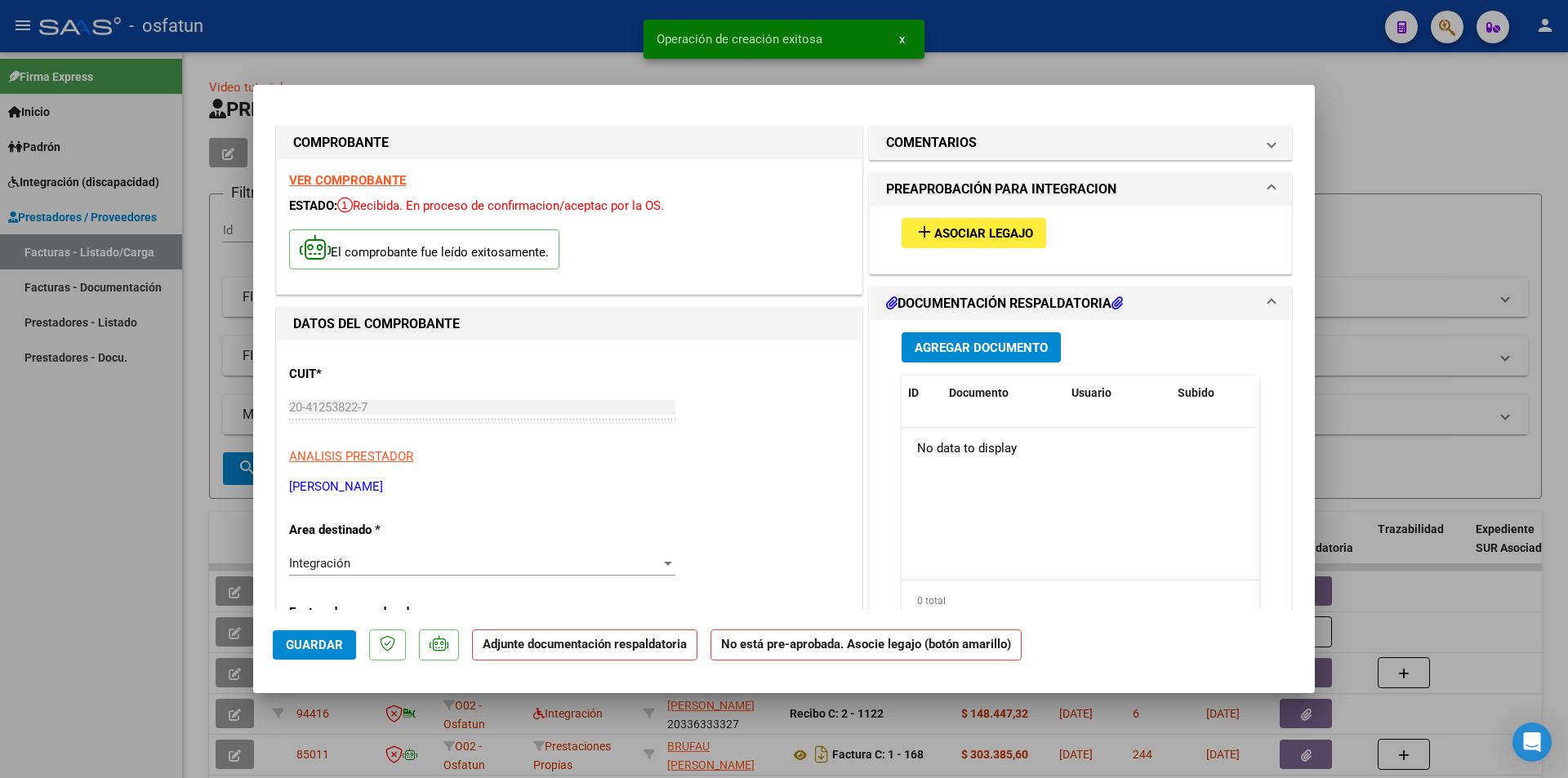
click at [962, 224] on button "add Asociar Legajo" at bounding box center [973, 232] width 144 height 30
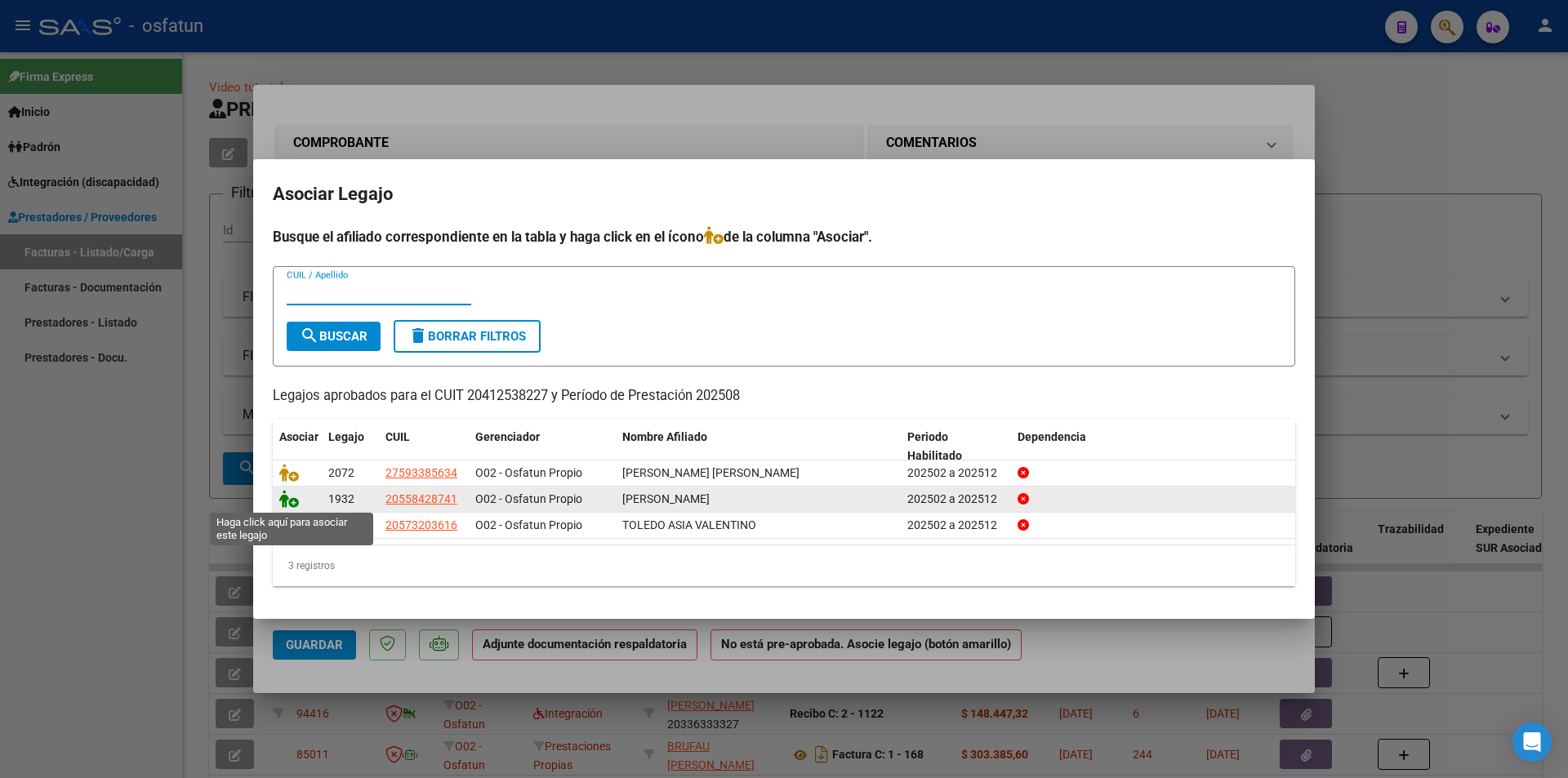
click at [295, 502] on icon at bounding box center [289, 498] width 20 height 18
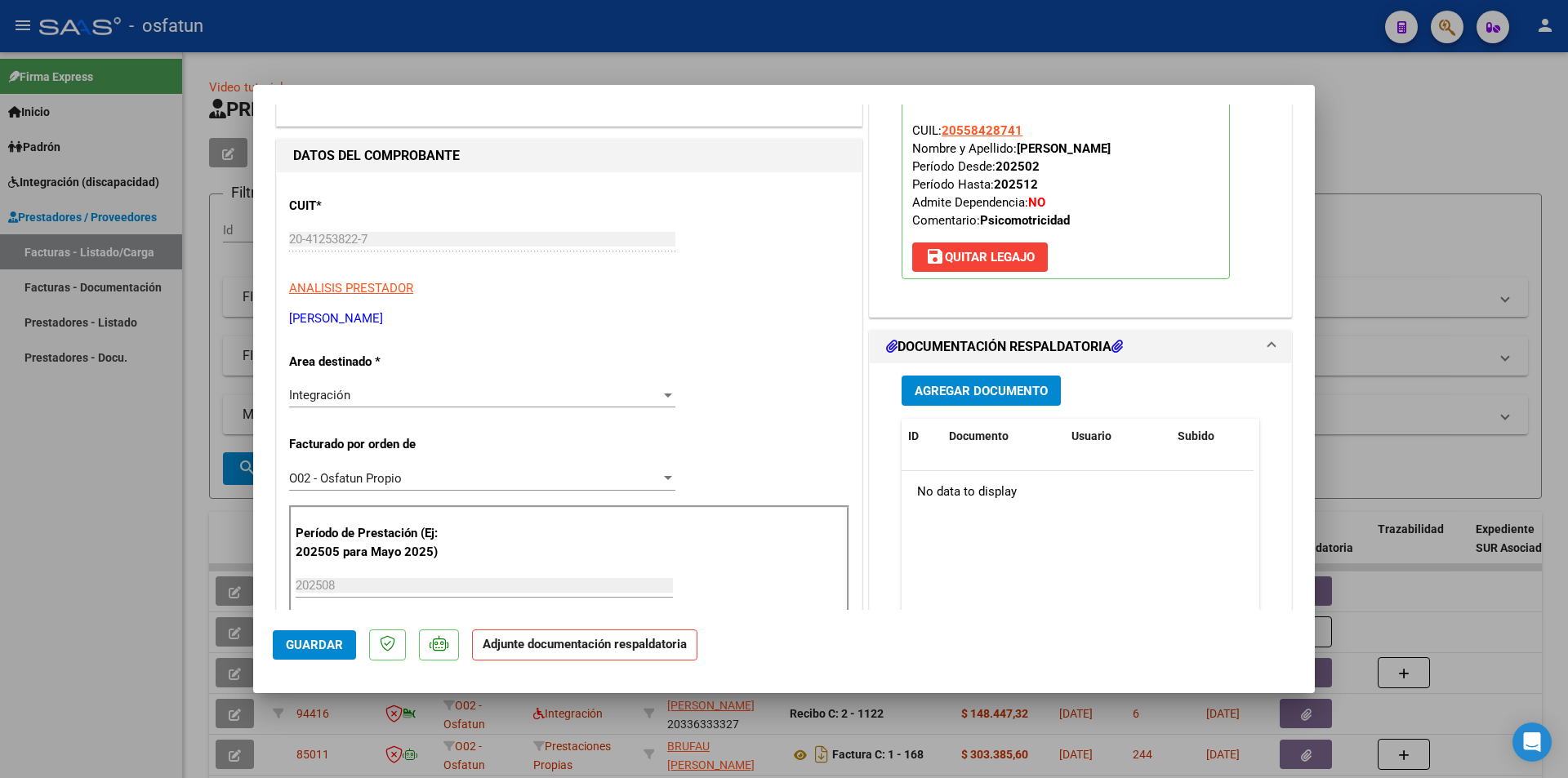
scroll to position [245, 0]
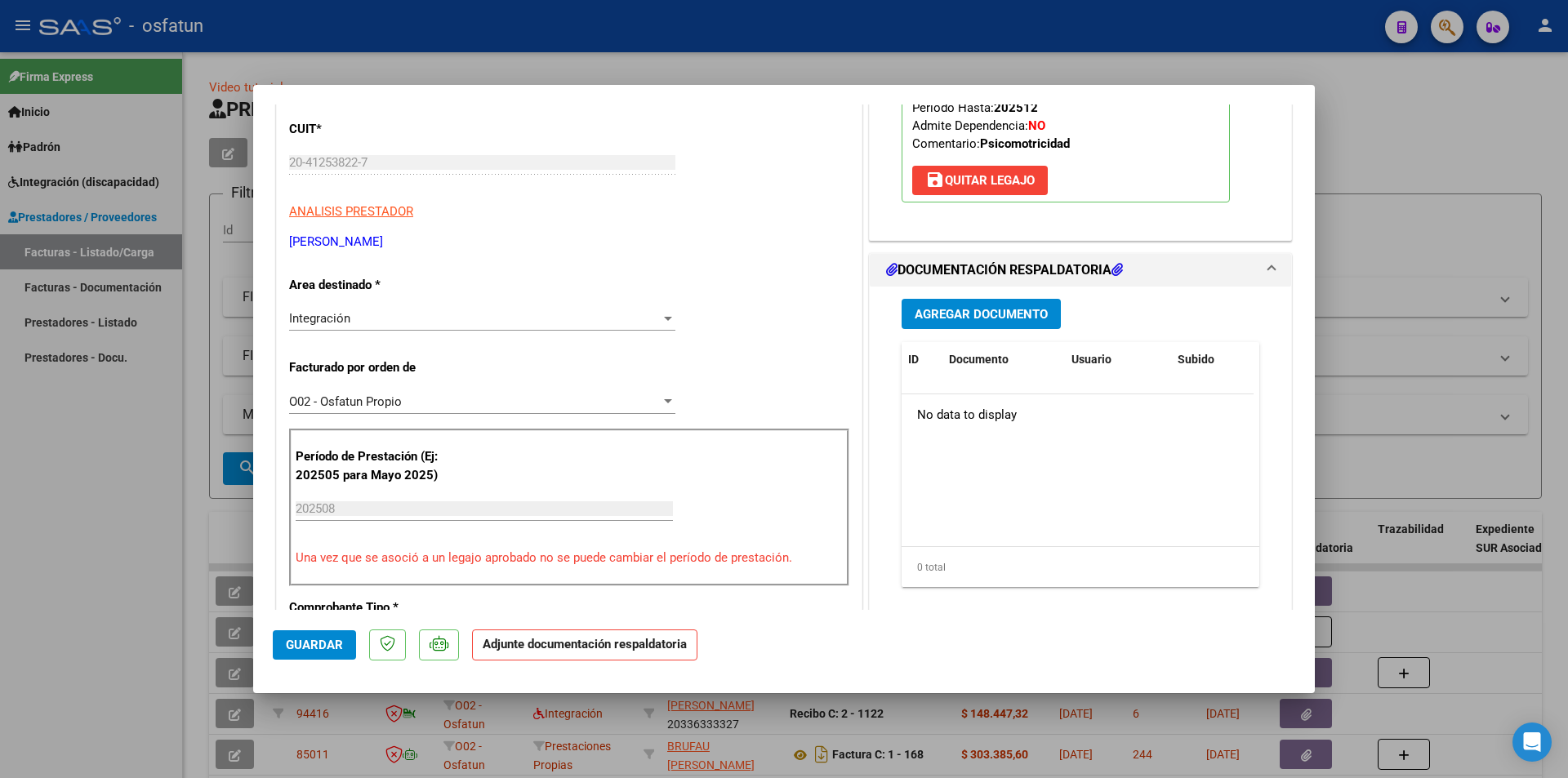
click at [989, 306] on button "Agregar Documento" at bounding box center [981, 314] width 159 height 30
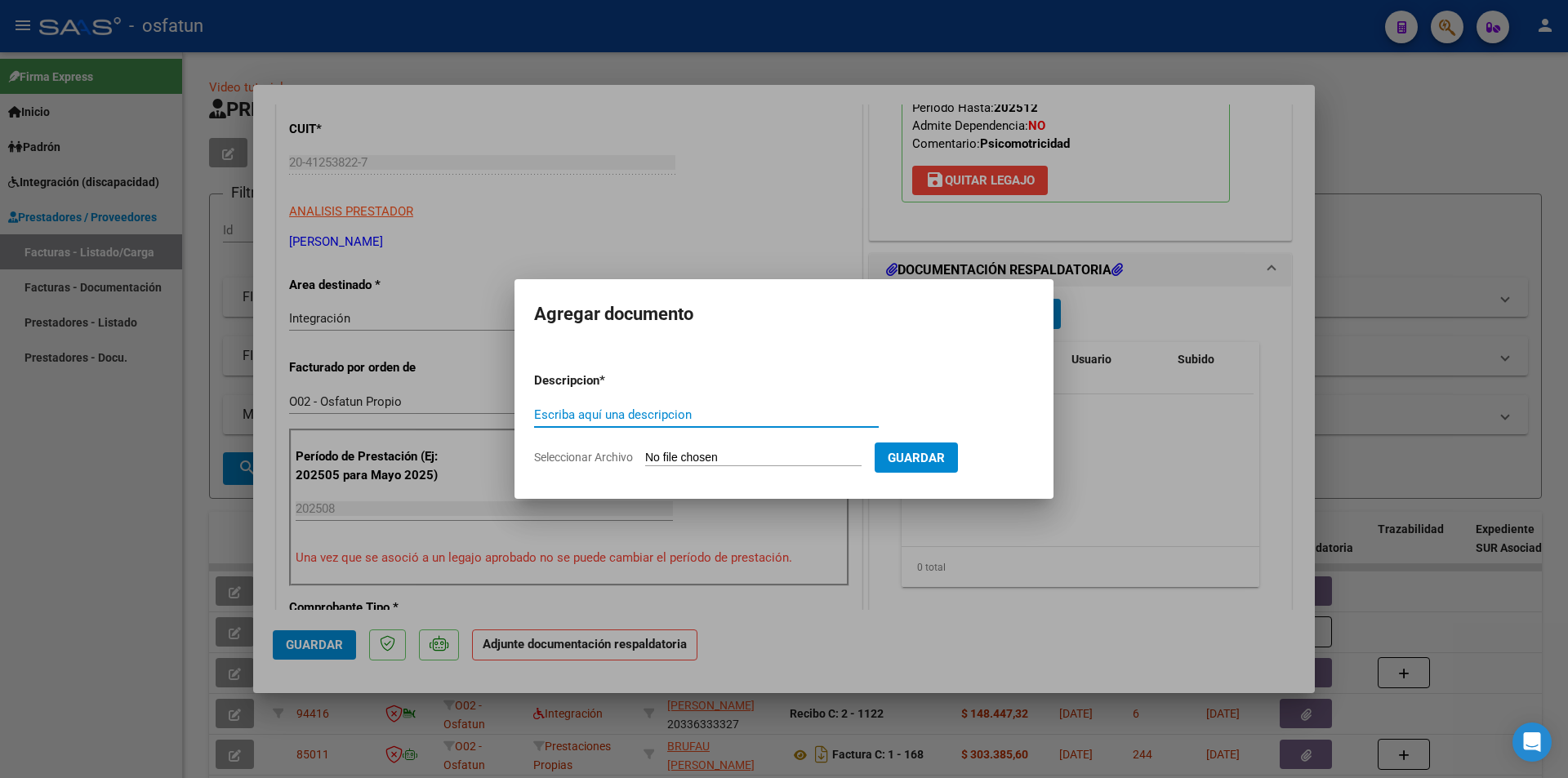
click at [700, 455] on input "Seleccionar Archivo" at bounding box center [753, 458] width 217 height 16
type input "C:\fakepath\Respaldo [PERSON_NAME] Psicomo.pdf"
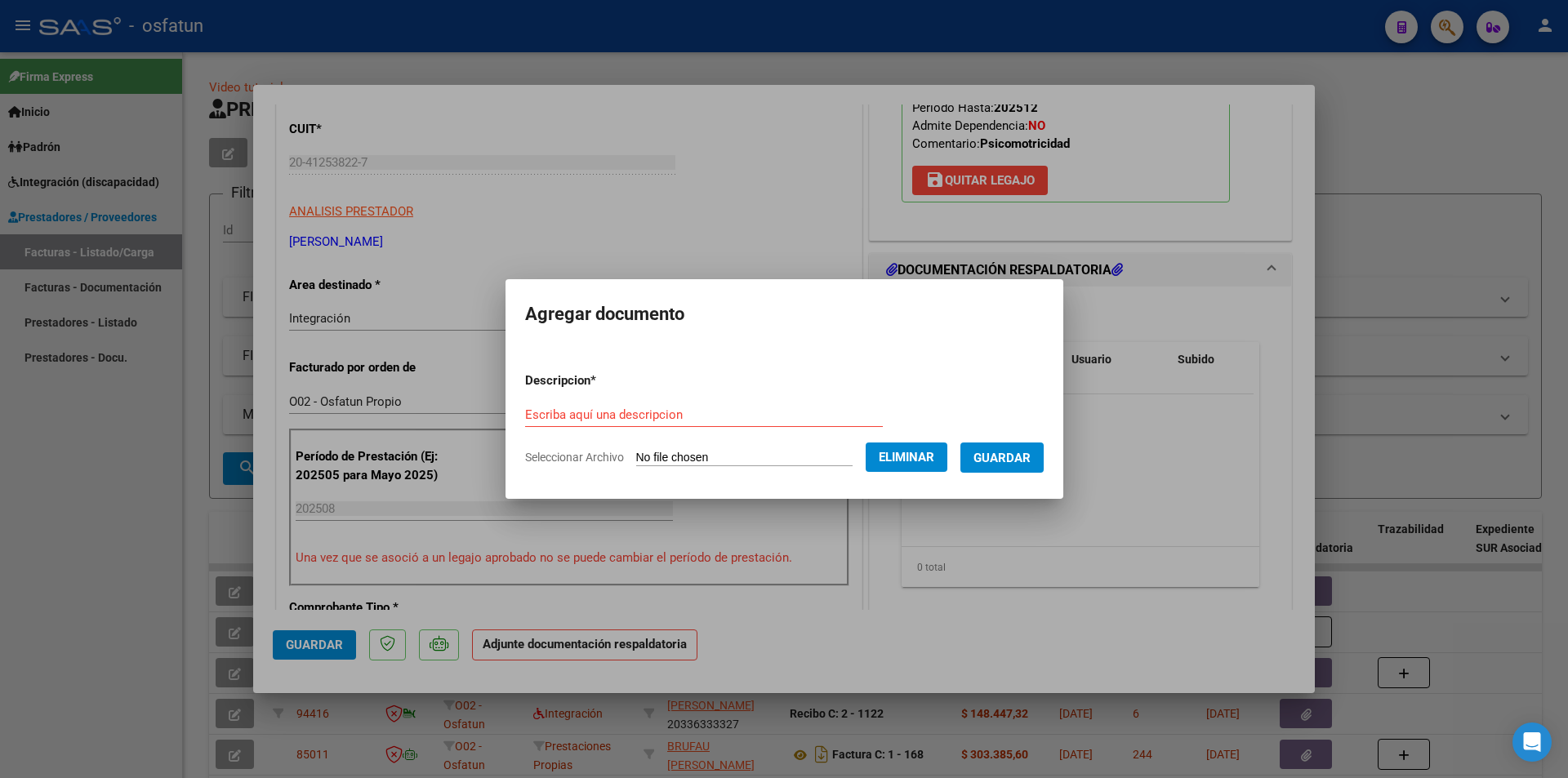
click at [678, 413] on input "Escriba aquí una descripcion" at bounding box center [703, 414] width 357 height 15
type input "t"
type input "[PERSON_NAME] PSICOMOT"
click at [1014, 455] on span "Guardar" at bounding box center [1002, 458] width 57 height 15
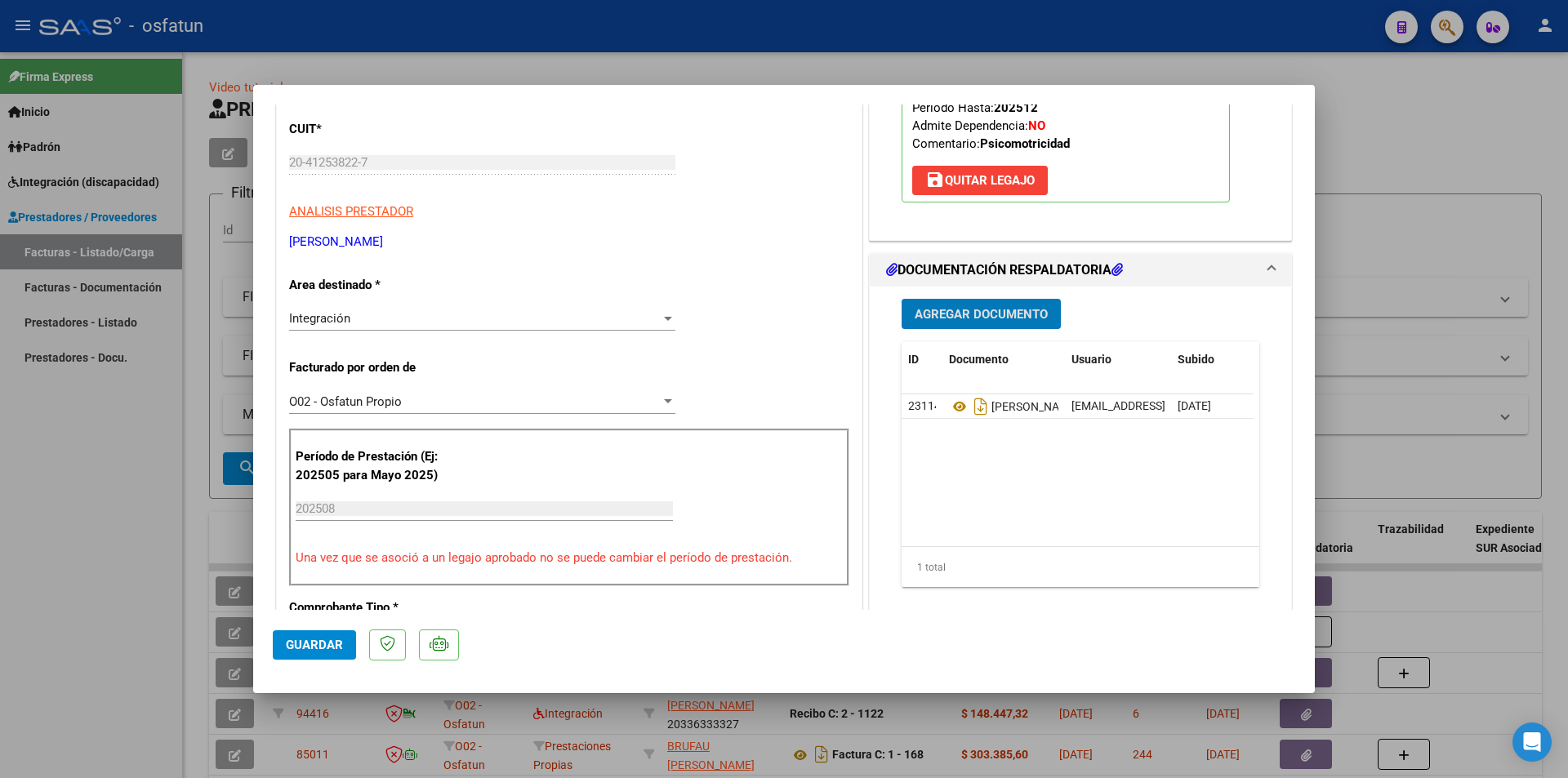
click at [317, 613] on span "Guardar" at bounding box center [314, 645] width 57 height 15
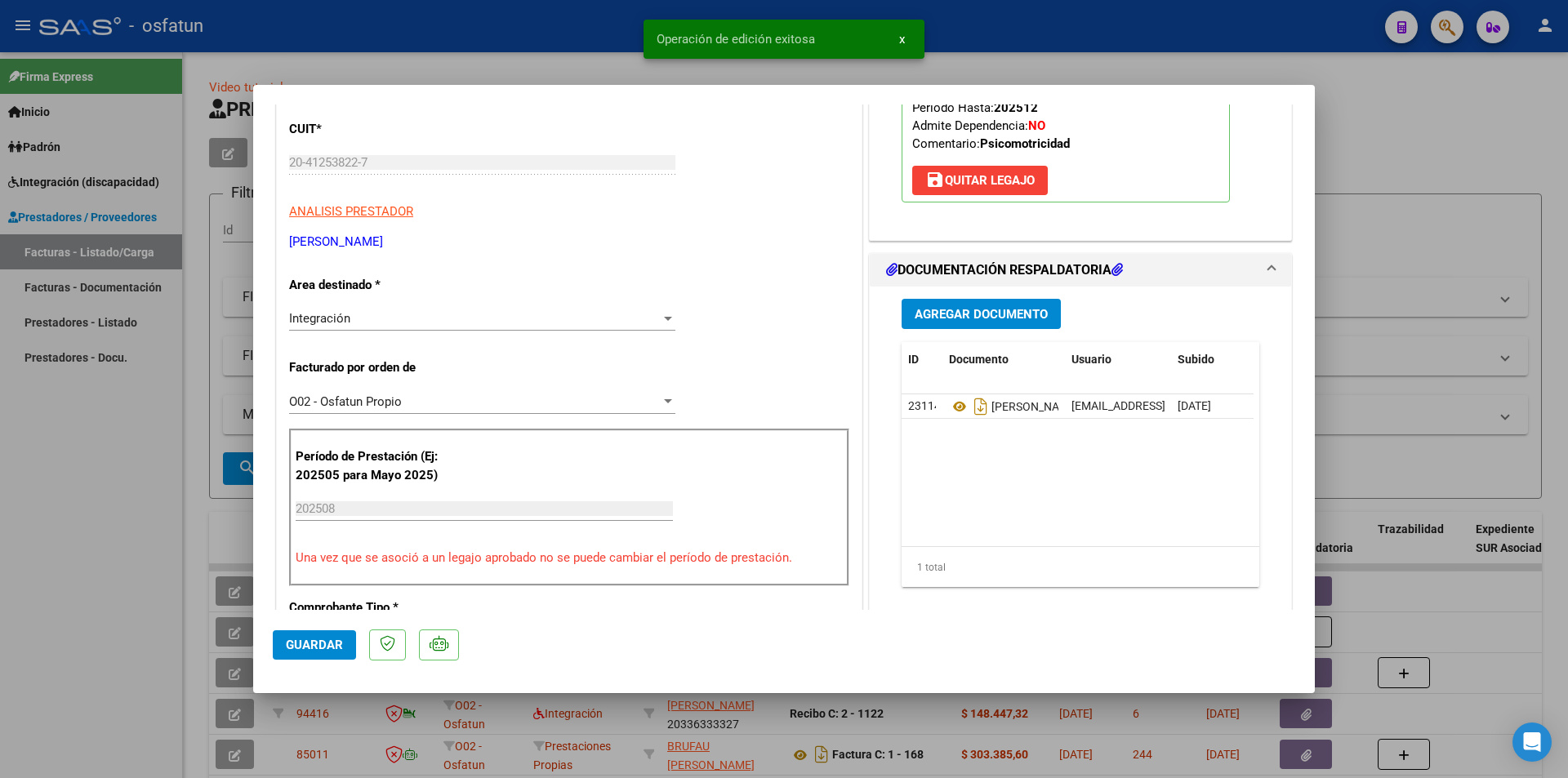
click at [109, 520] on div at bounding box center [784, 389] width 1568 height 778
type input "$ 0,00"
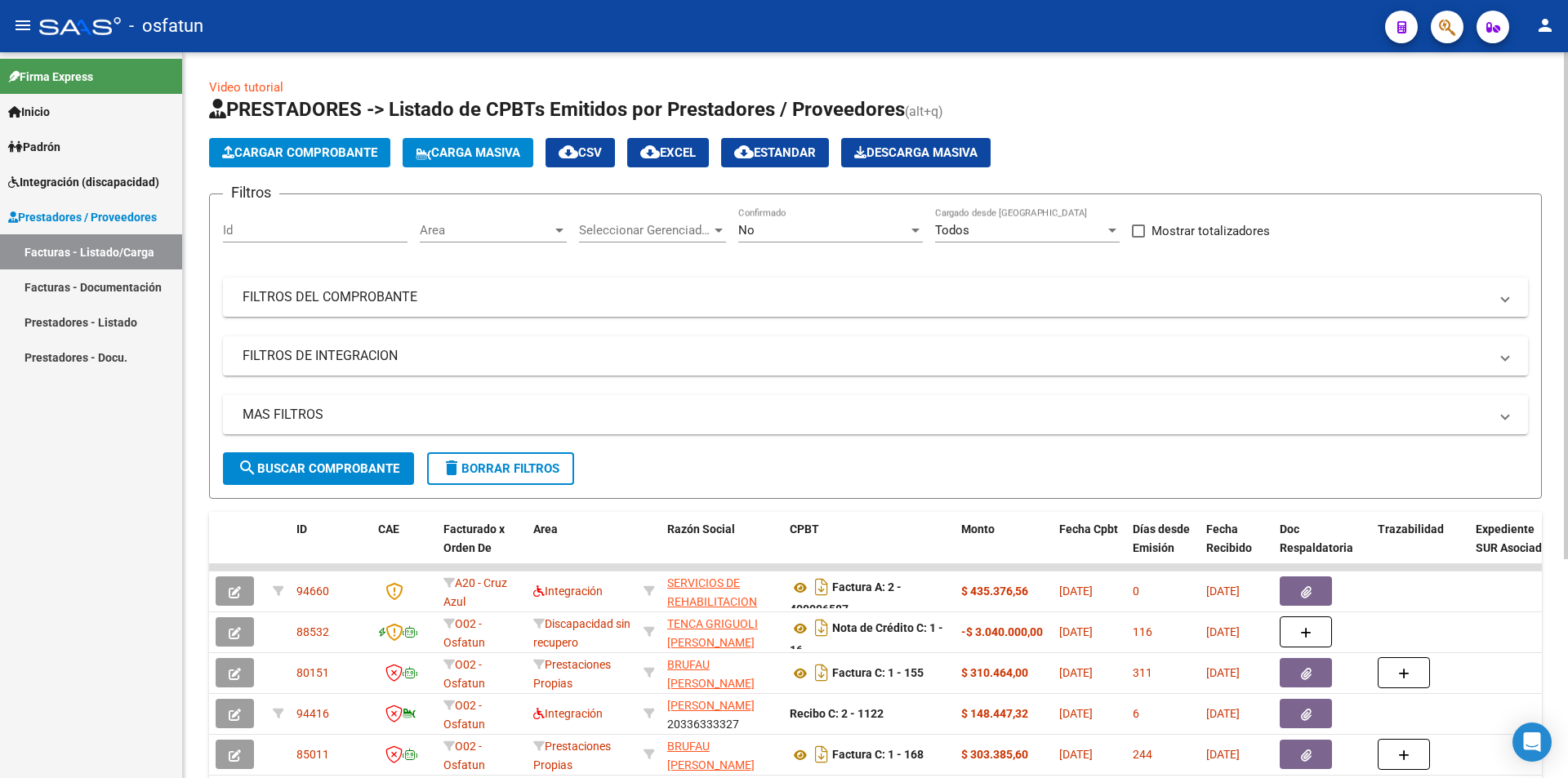
click at [309, 149] on span "Cargar Comprobante" at bounding box center [299, 153] width 155 height 15
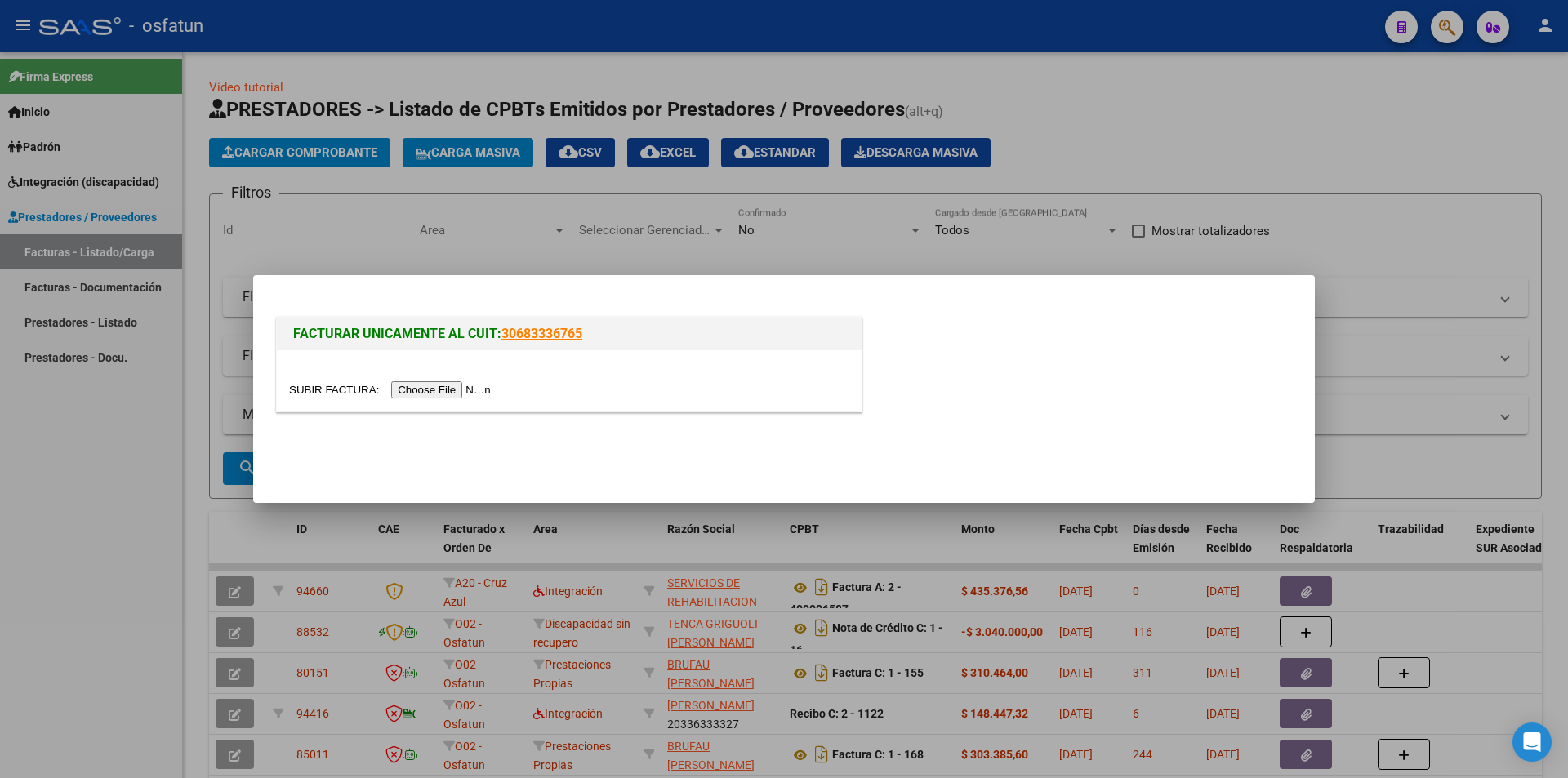
click at [468, 390] on input "file" at bounding box center [392, 390] width 206 height 17
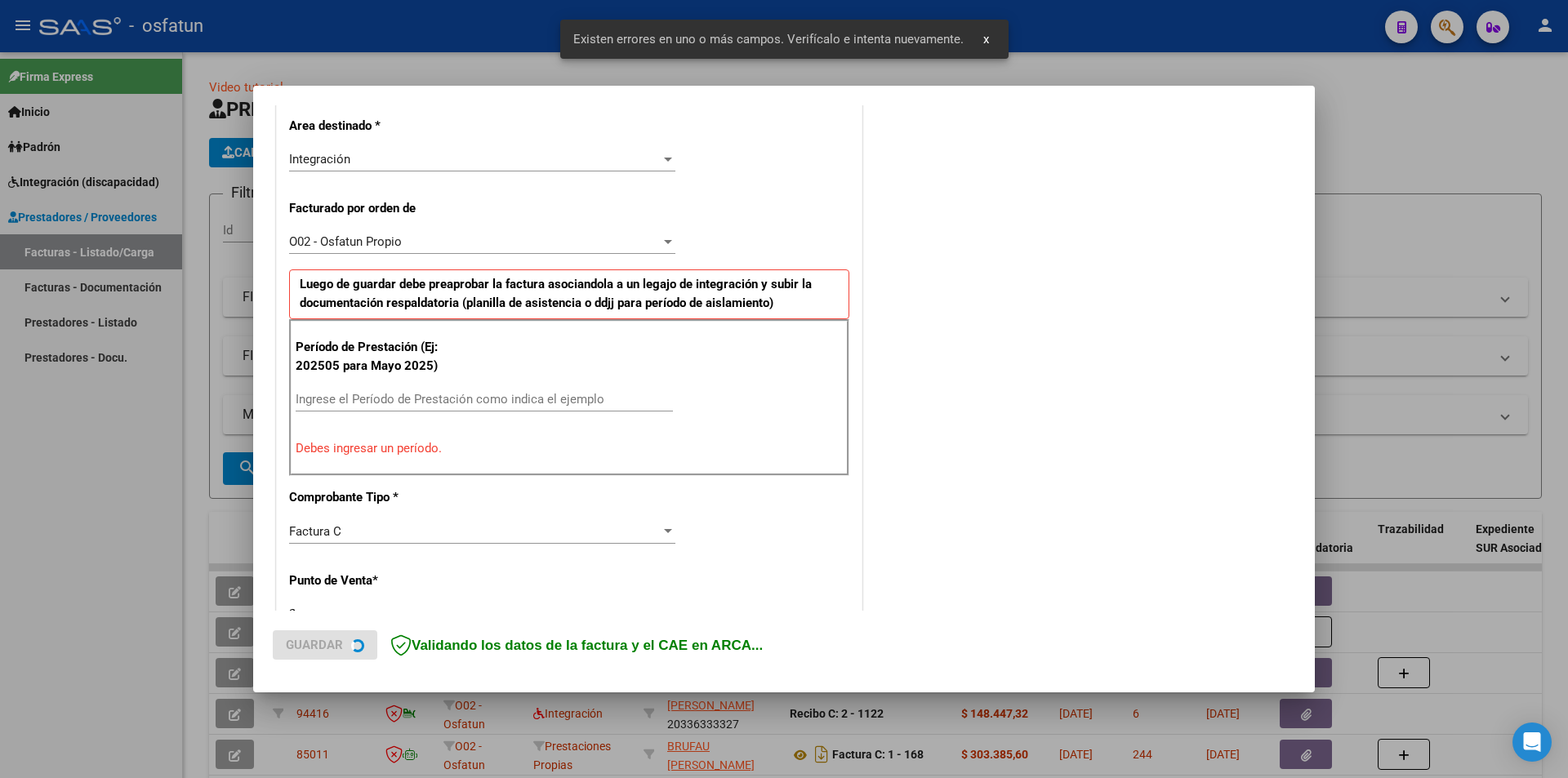
scroll to position [398, 0]
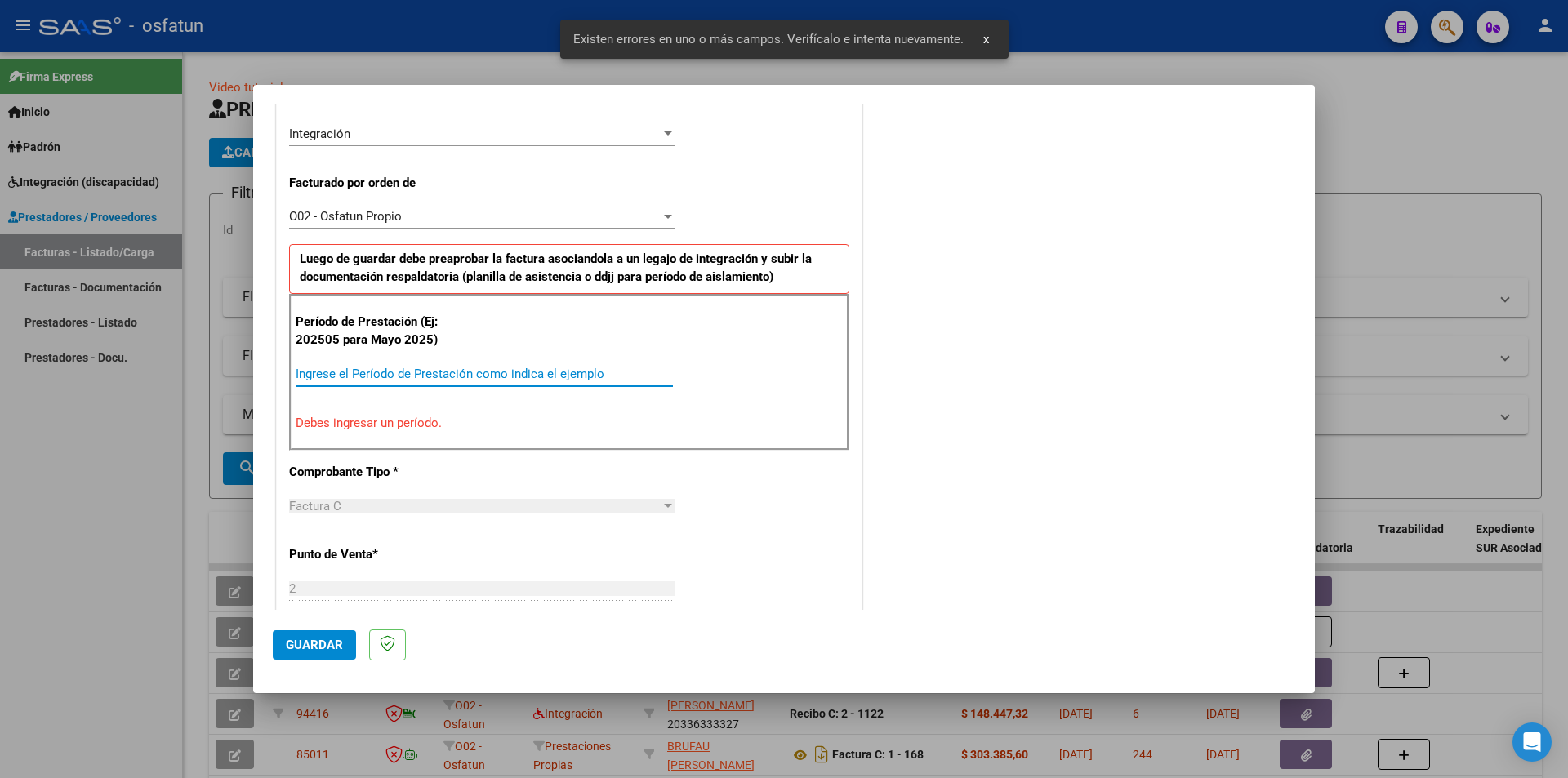
click at [409, 375] on input "Ingrese el Período de Prestación como indica el ejemplo" at bounding box center [484, 374] width 377 height 15
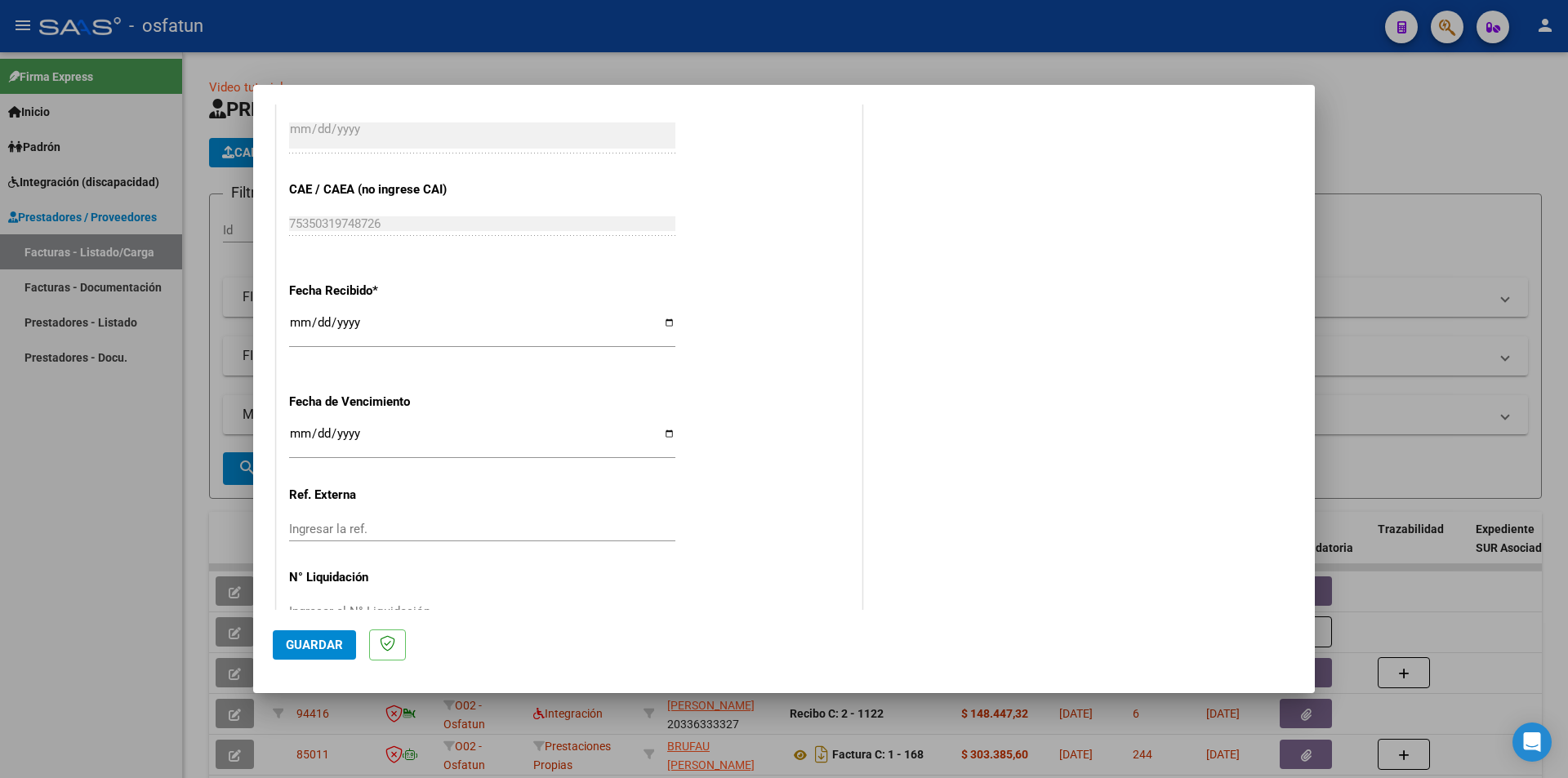
scroll to position [1107, 0]
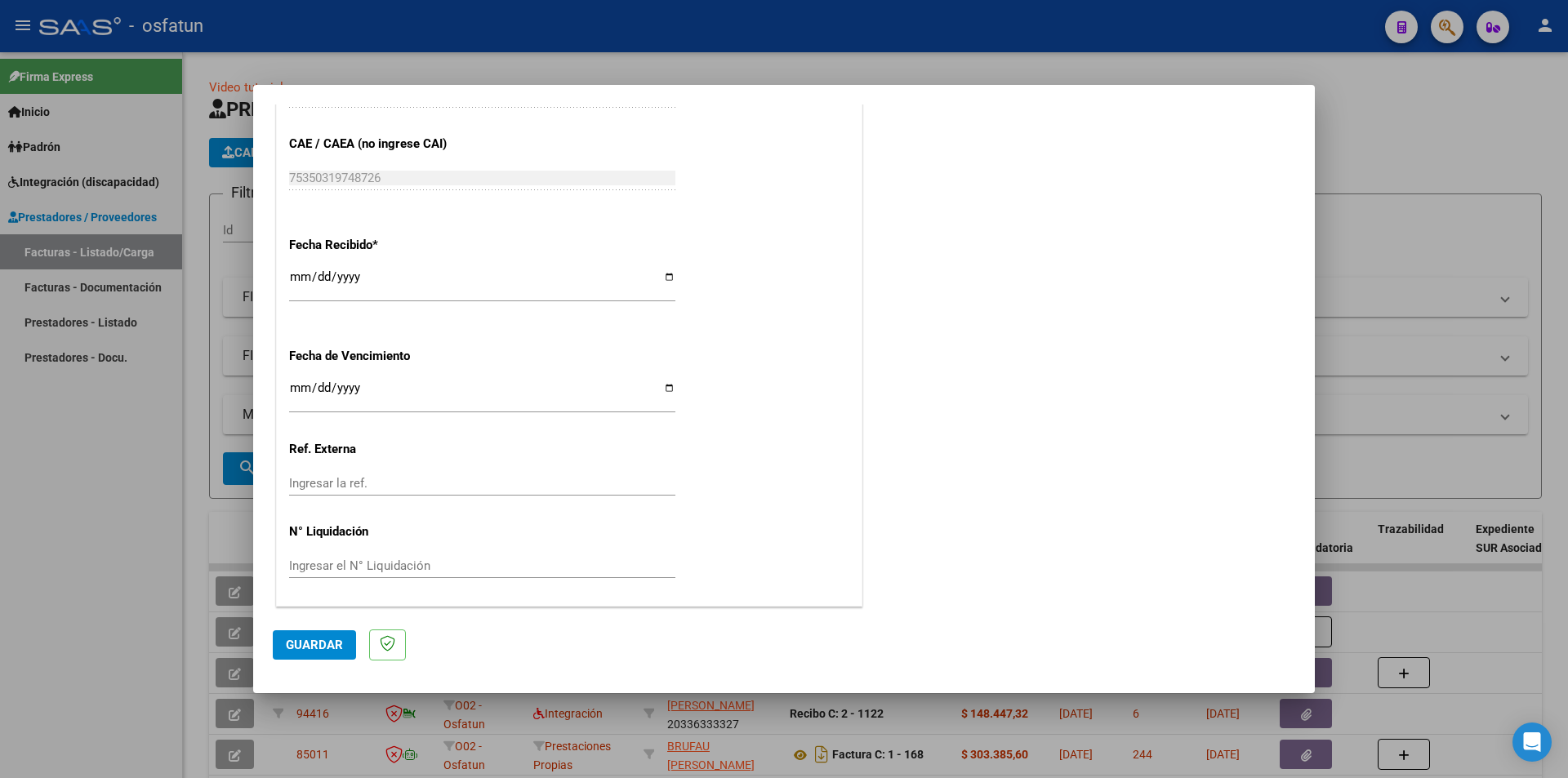
type input "202508"
click at [308, 613] on span "Guardar" at bounding box center [314, 645] width 57 height 15
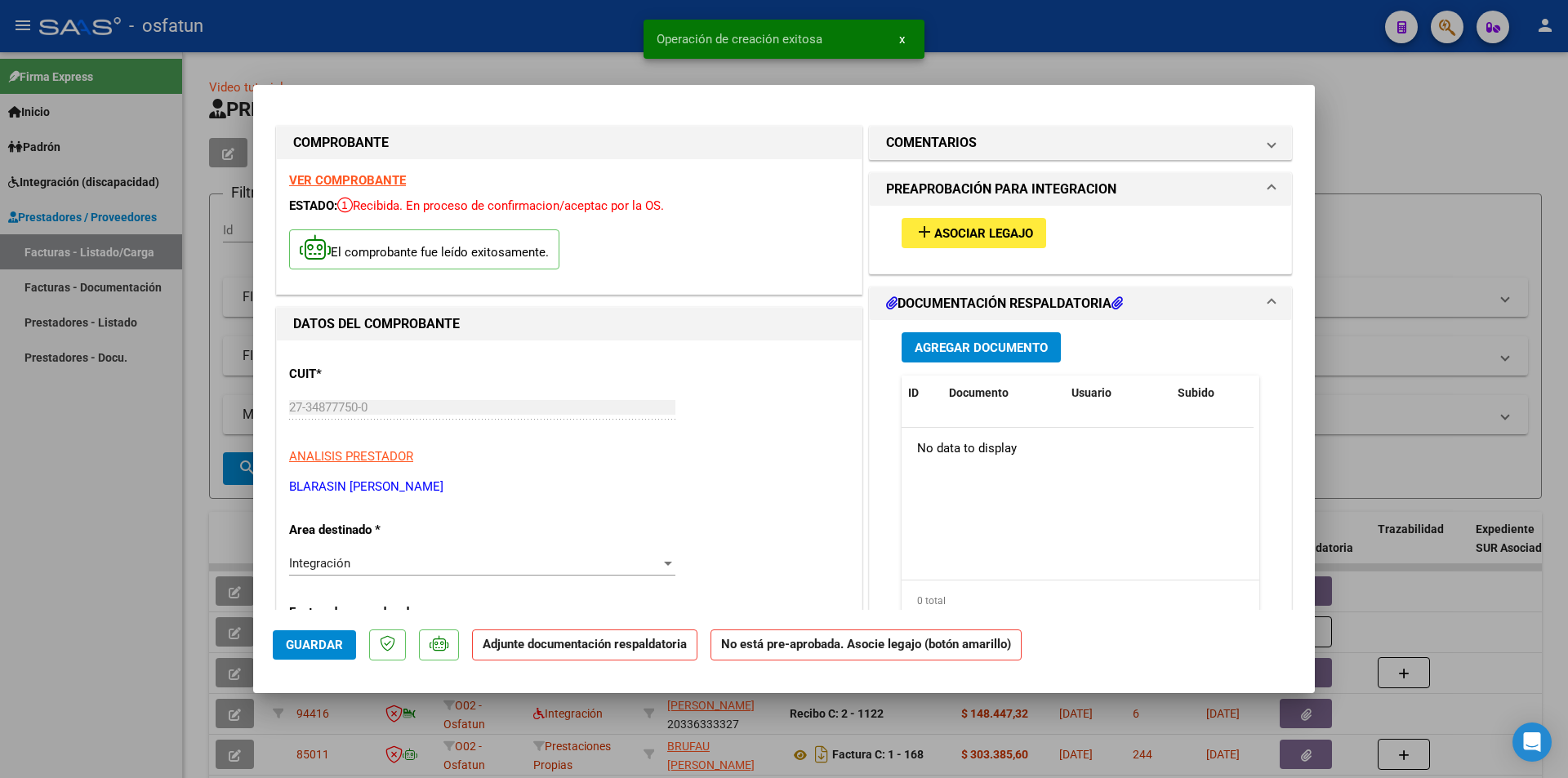
click at [1006, 230] on span "Asociar Legajo" at bounding box center [983, 233] width 98 height 15
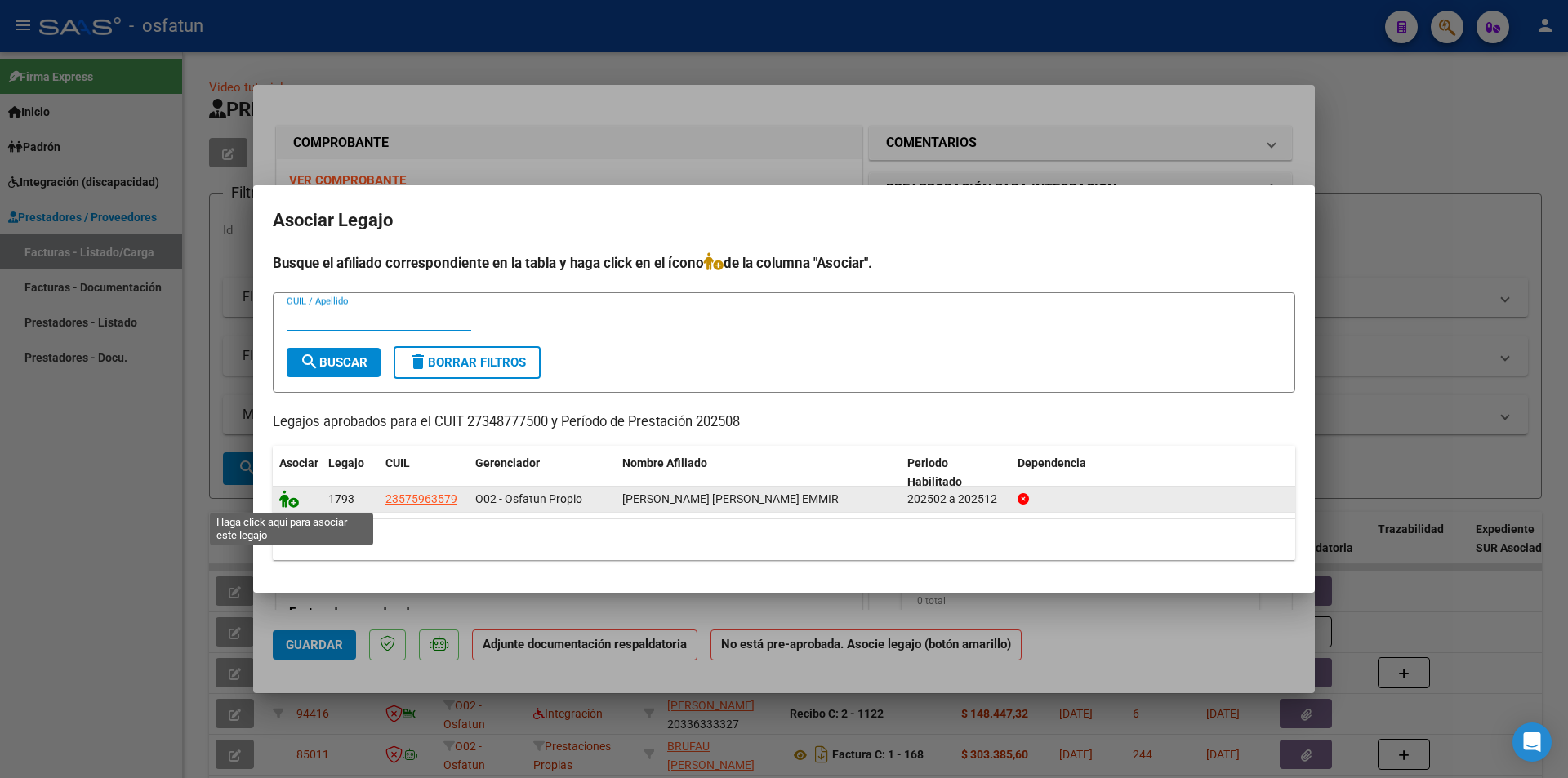
click at [294, 500] on icon at bounding box center [289, 498] width 20 height 18
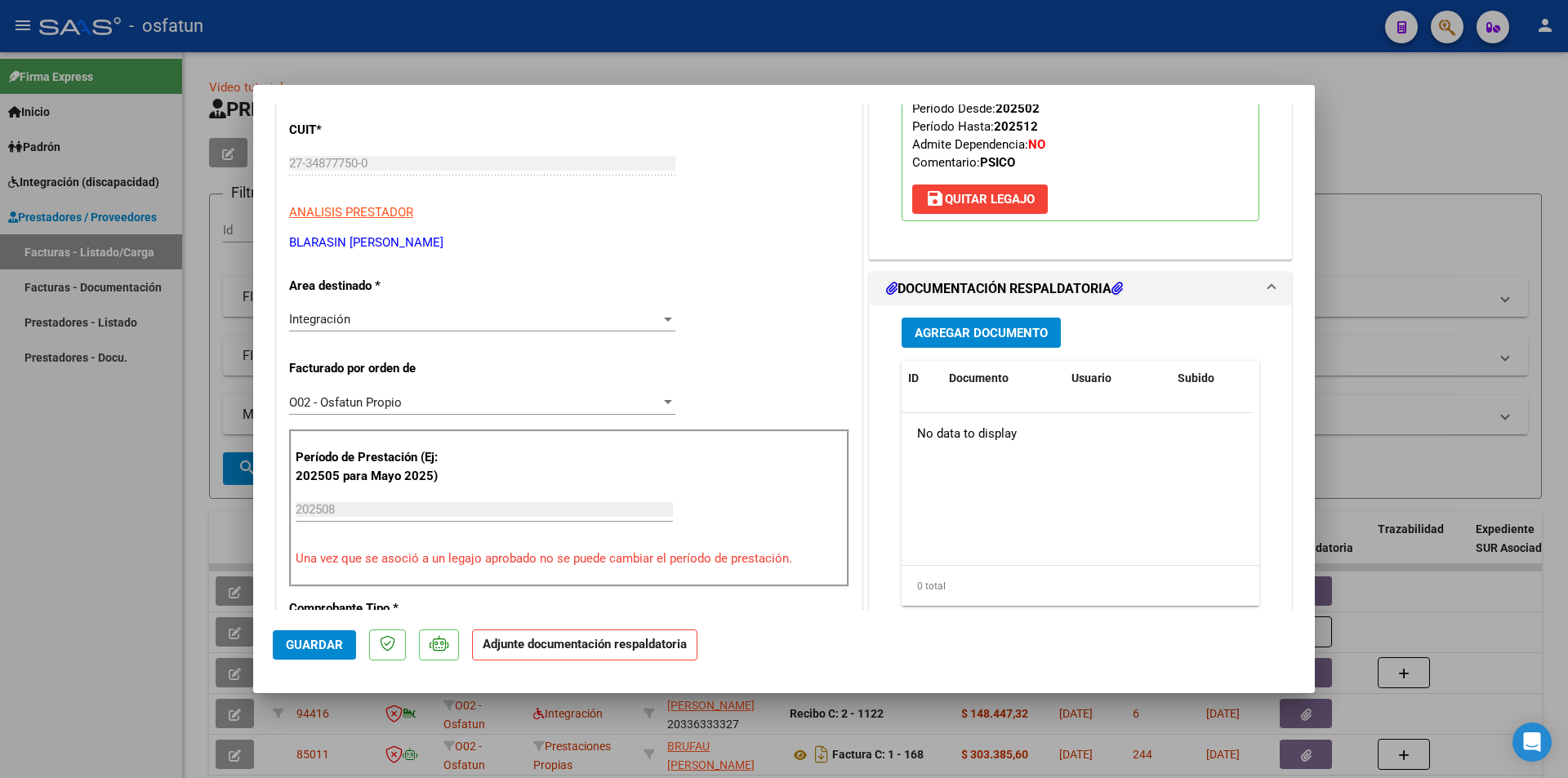
scroll to position [245, 0]
click at [952, 325] on span "Agregar Documento" at bounding box center [981, 333] width 133 height 15
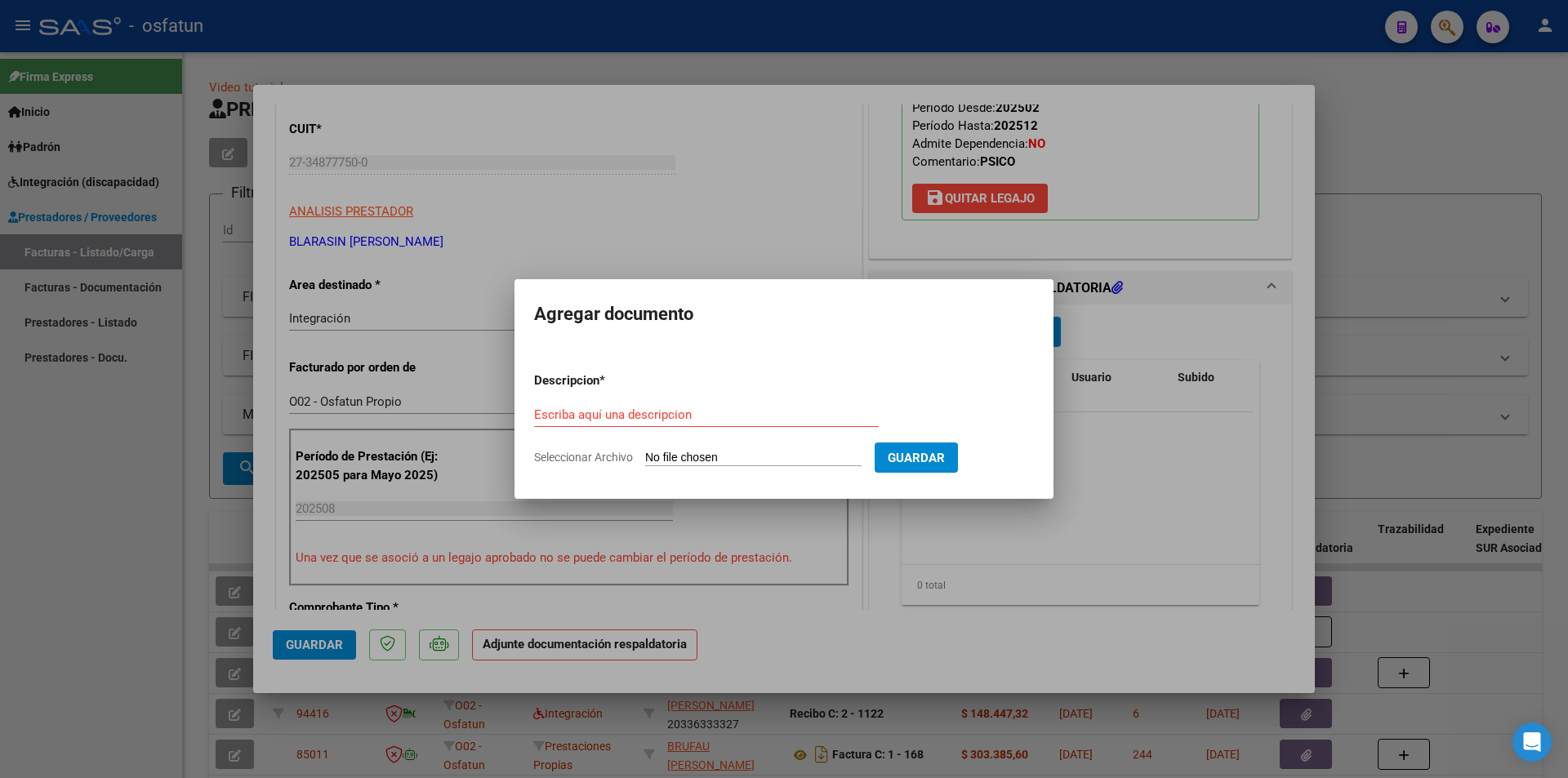
click at [739, 456] on input "Seleccionar Archivo" at bounding box center [753, 458] width 217 height 16
click at [786, 559] on div at bounding box center [784, 389] width 1568 height 778
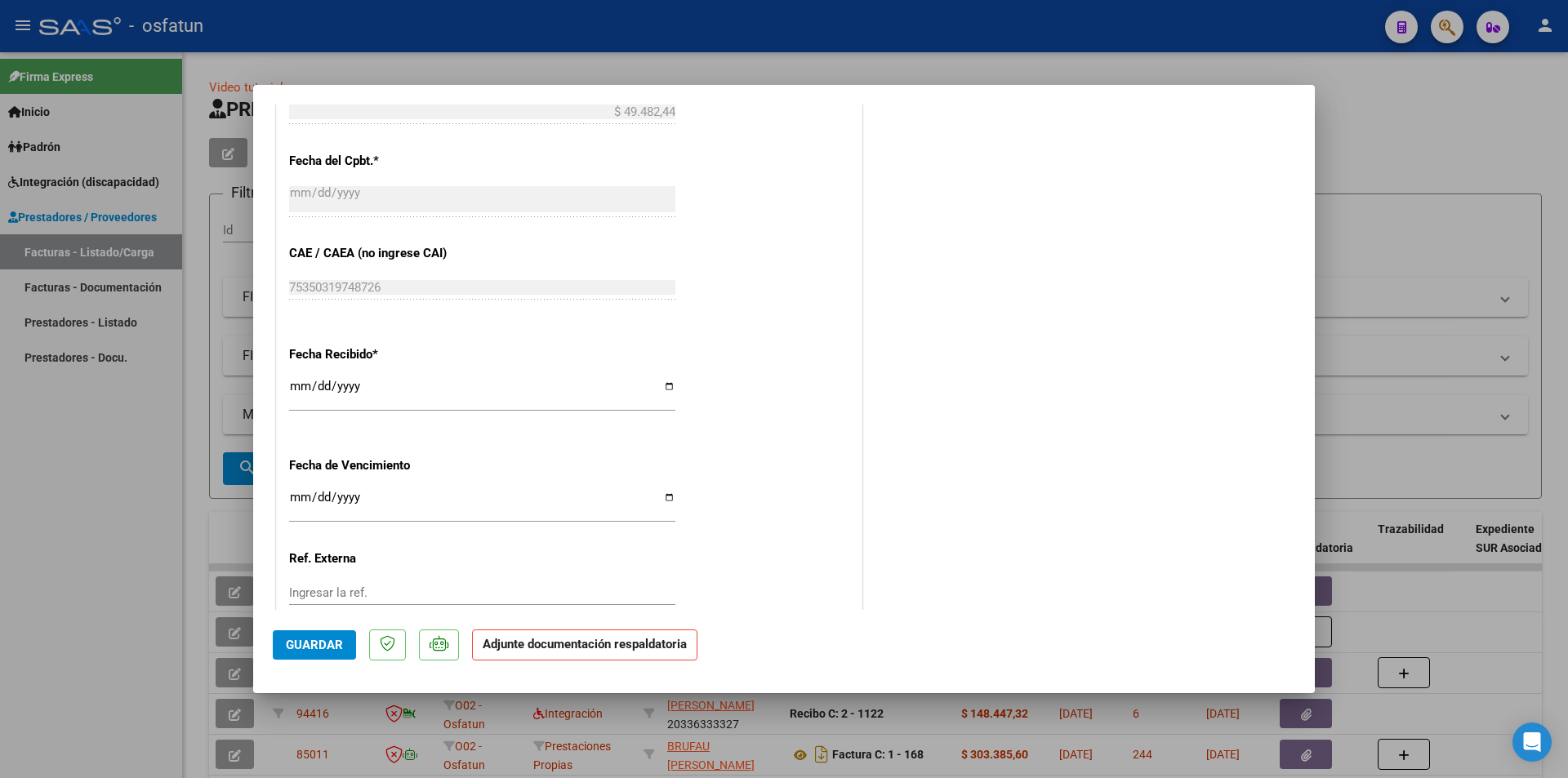
scroll to position [1131, 0]
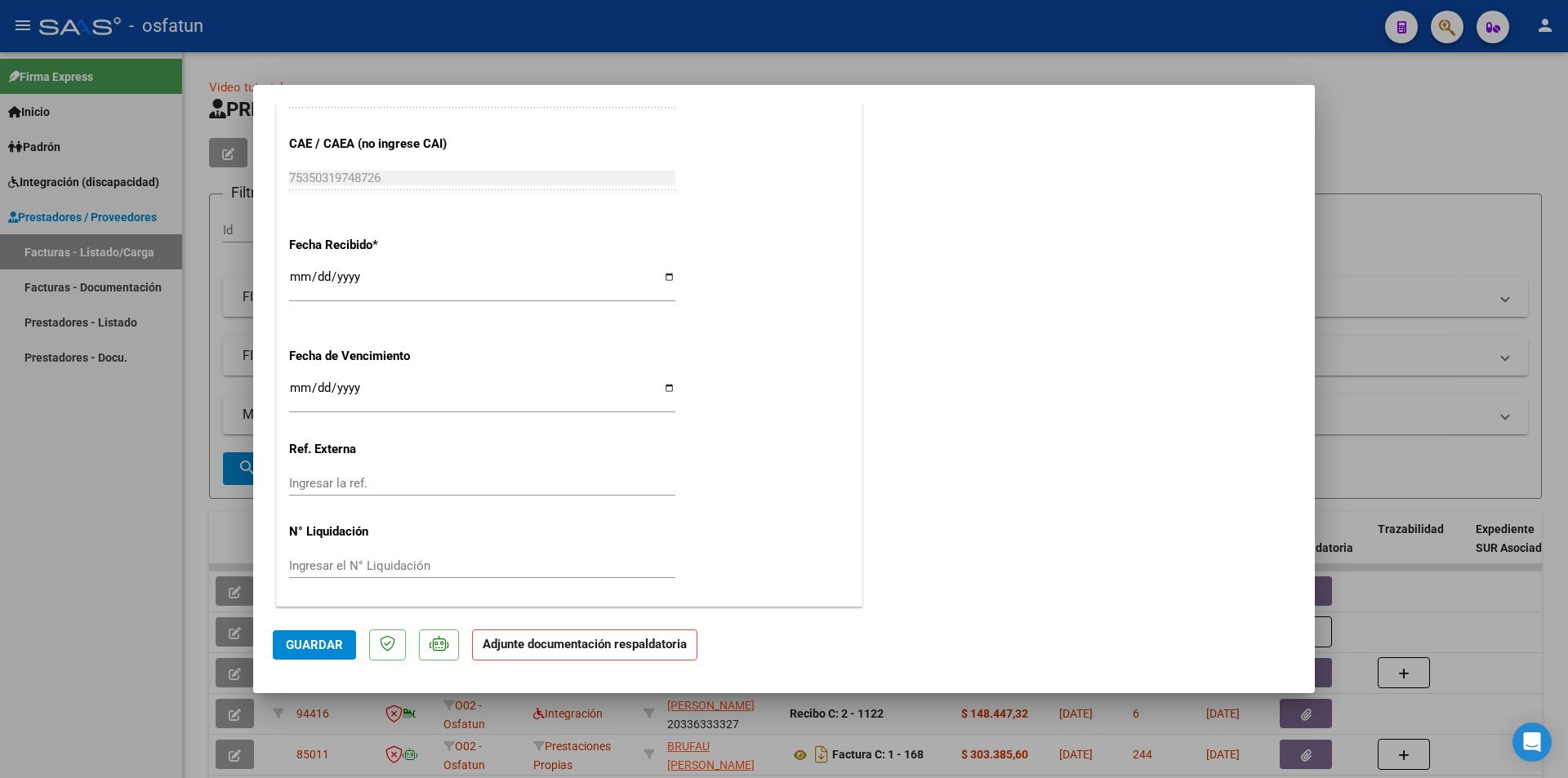
click at [332, 613] on span "Guardar" at bounding box center [314, 645] width 57 height 15
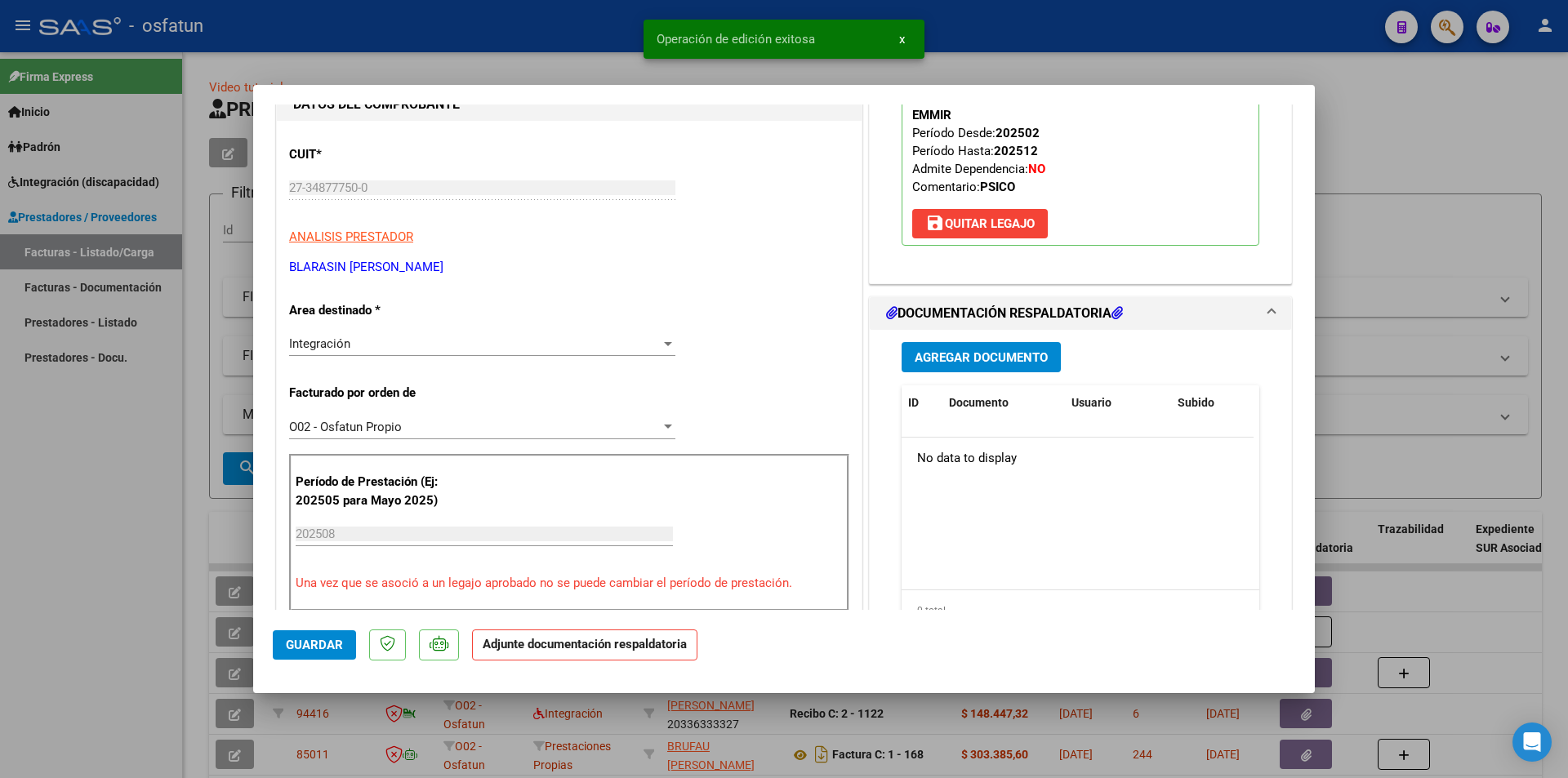
scroll to position [0, 0]
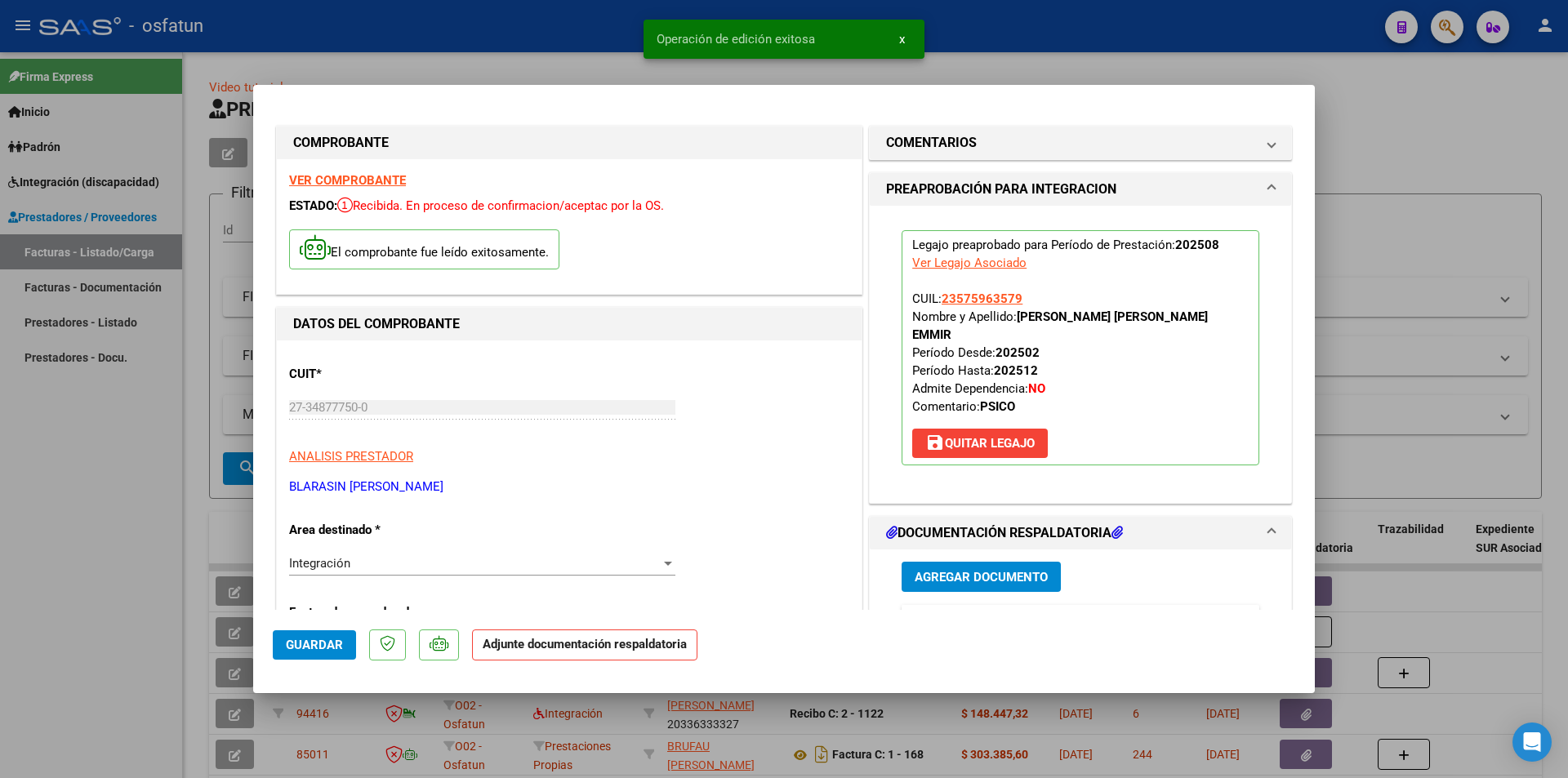
click at [90, 470] on div at bounding box center [784, 389] width 1568 height 778
type input "$ 0,00"
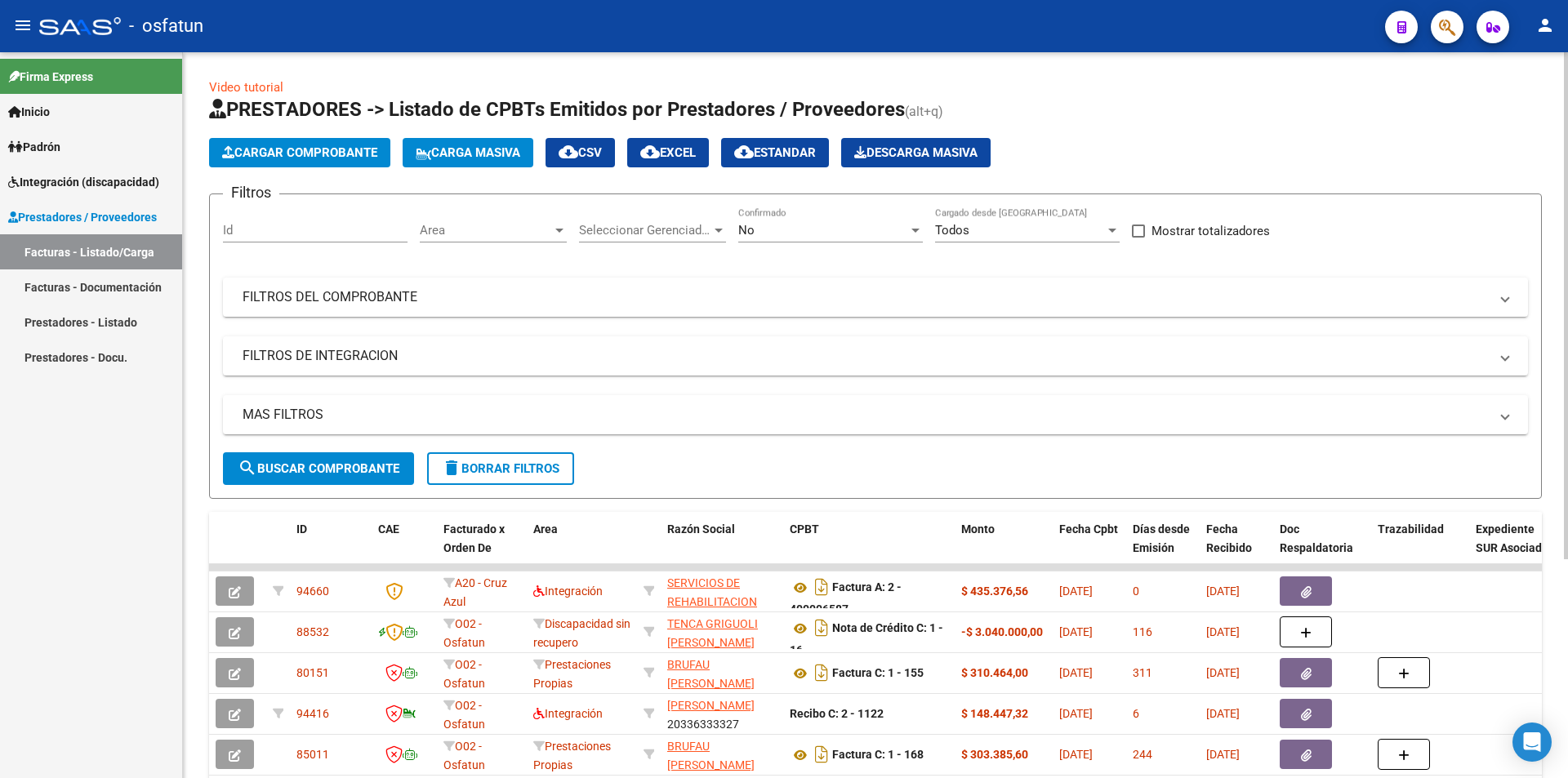
click at [304, 152] on span "Cargar Comprobante" at bounding box center [299, 153] width 155 height 15
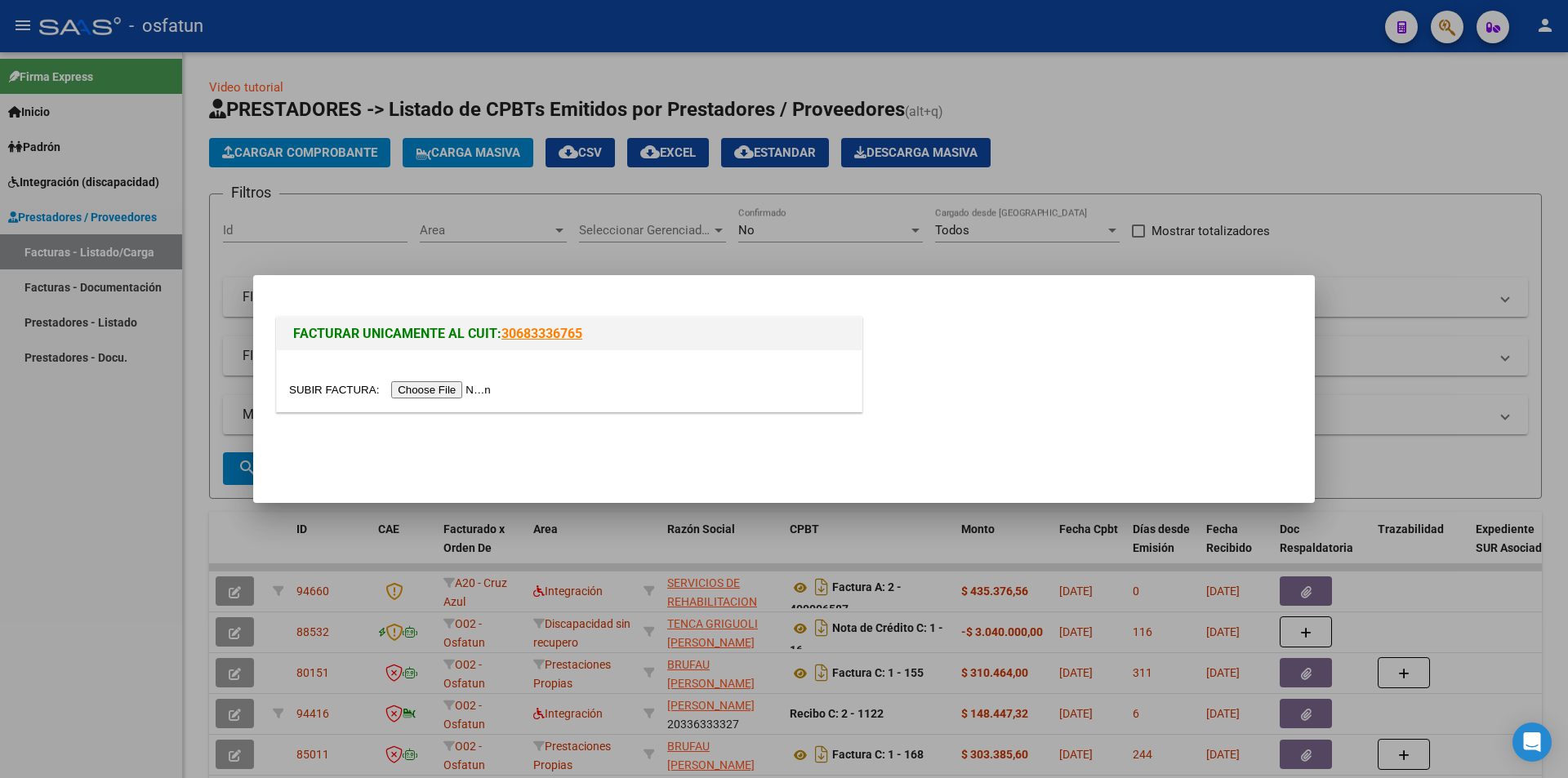
click at [406, 393] on input "file" at bounding box center [392, 390] width 206 height 17
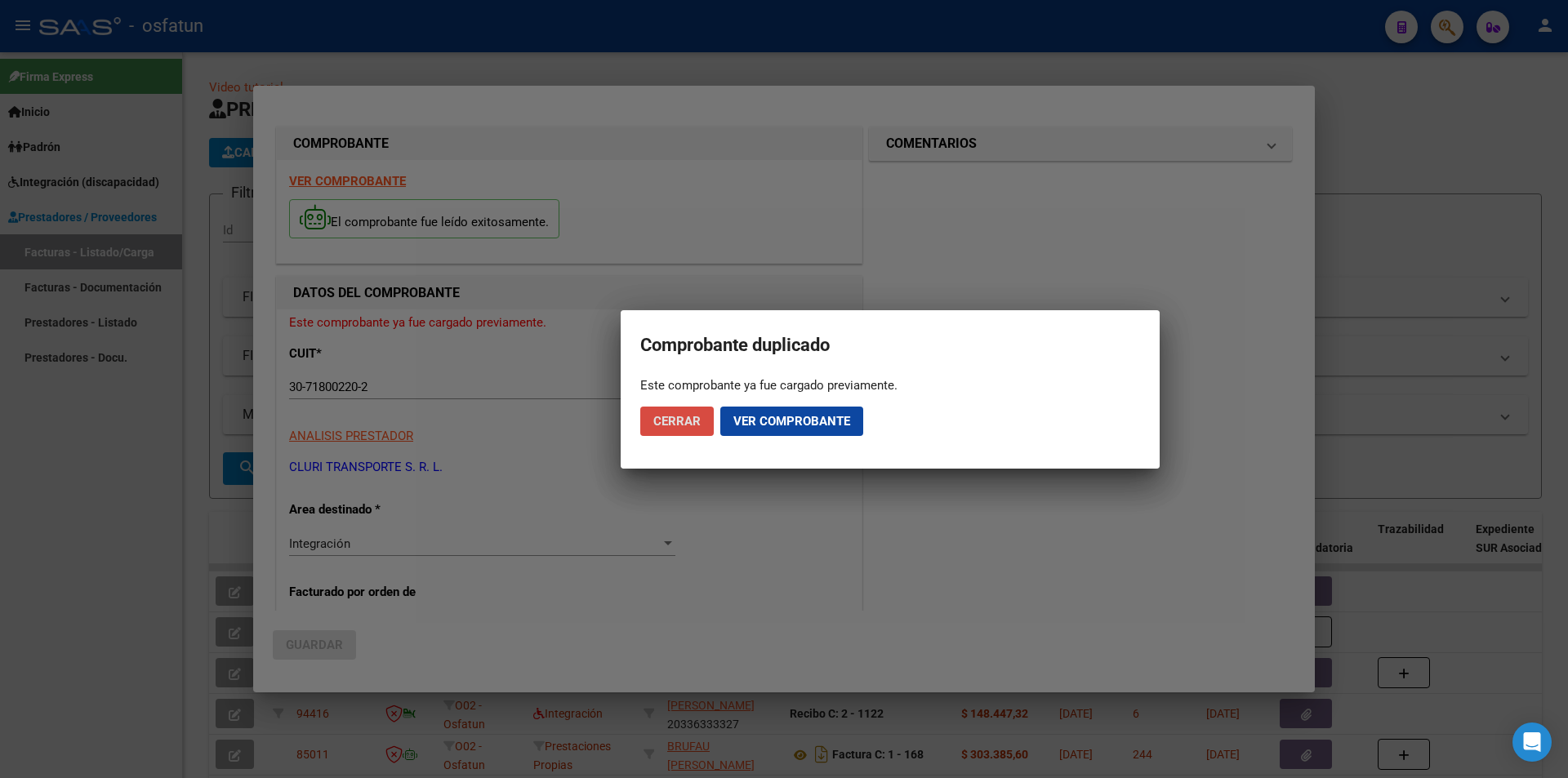
click at [685, 420] on span "Cerrar" at bounding box center [677, 421] width 47 height 15
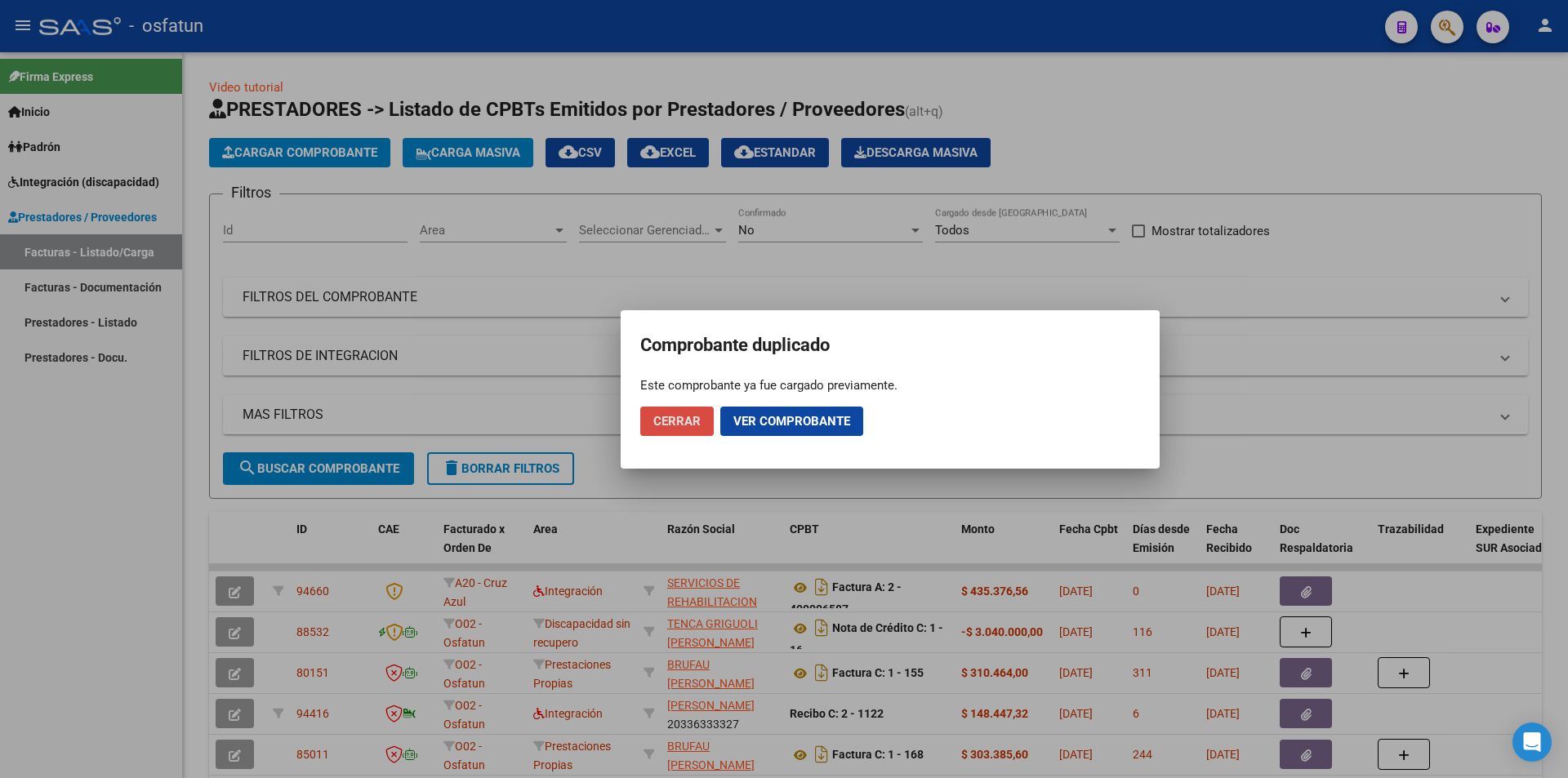
click at [678, 426] on span "Cerrar" at bounding box center [677, 421] width 47 height 15
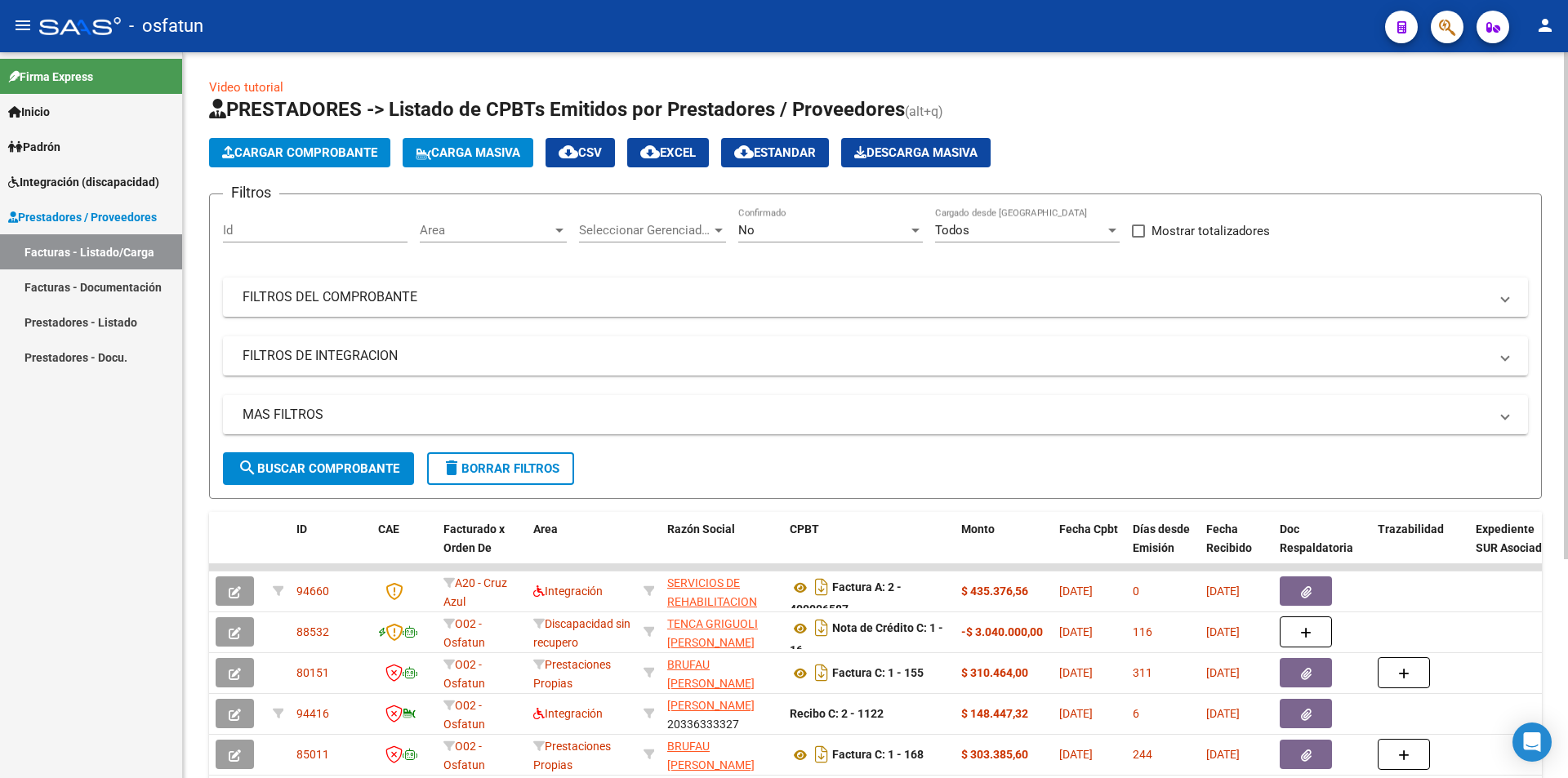
click at [280, 139] on button "Cargar Comprobante" at bounding box center [299, 152] width 181 height 29
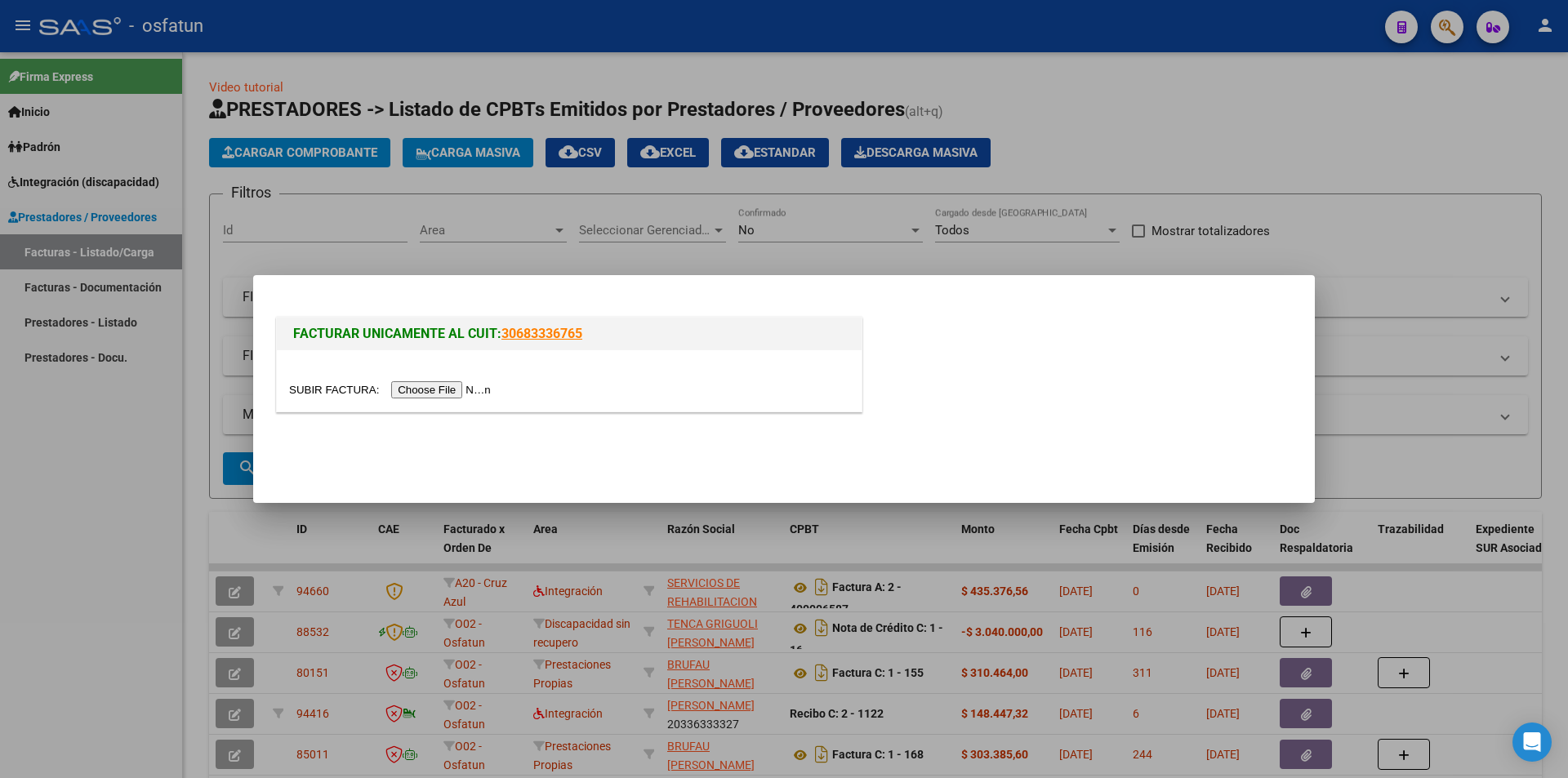
click at [441, 386] on input "file" at bounding box center [392, 390] width 206 height 17
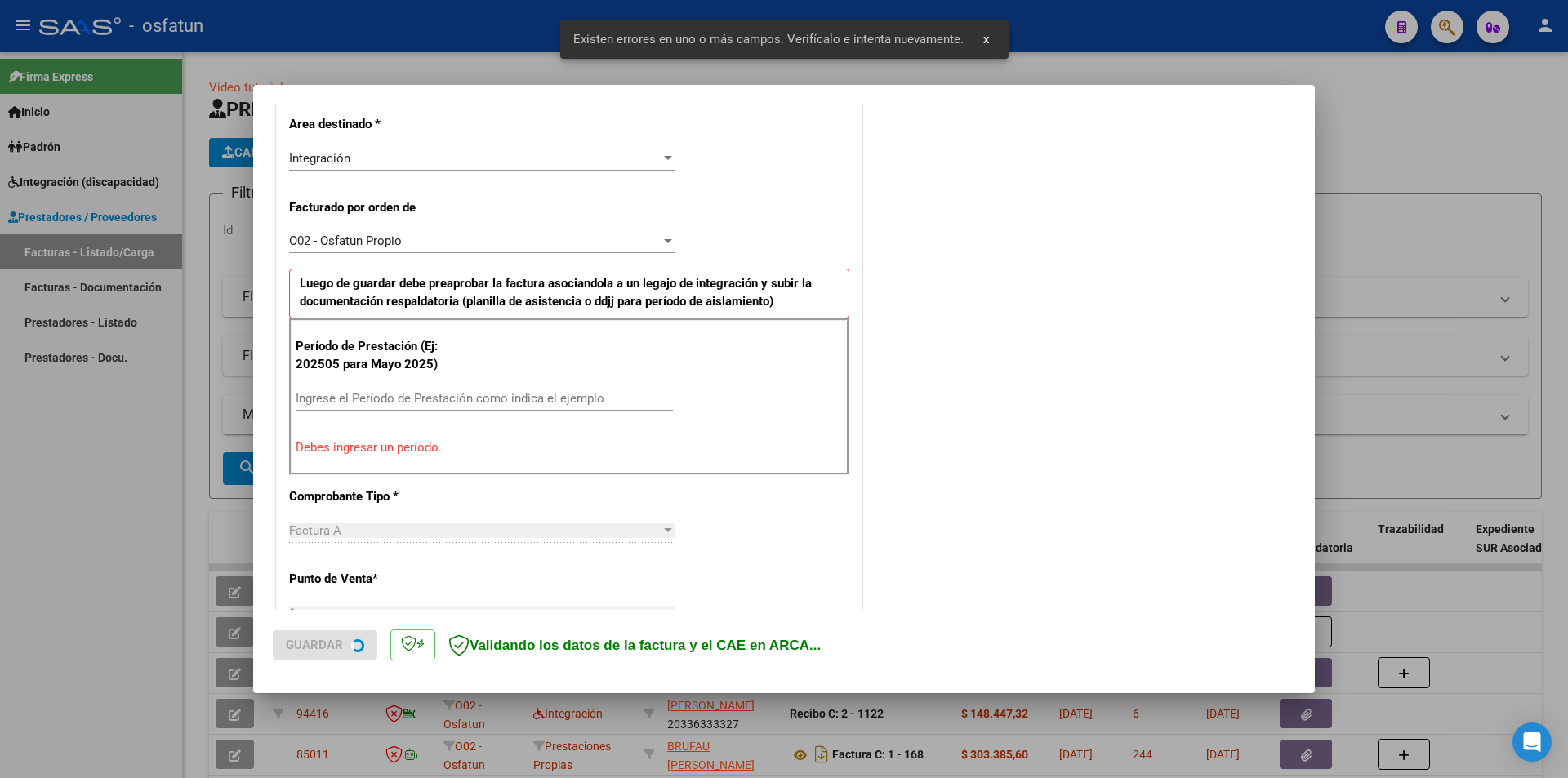
scroll to position [398, 0]
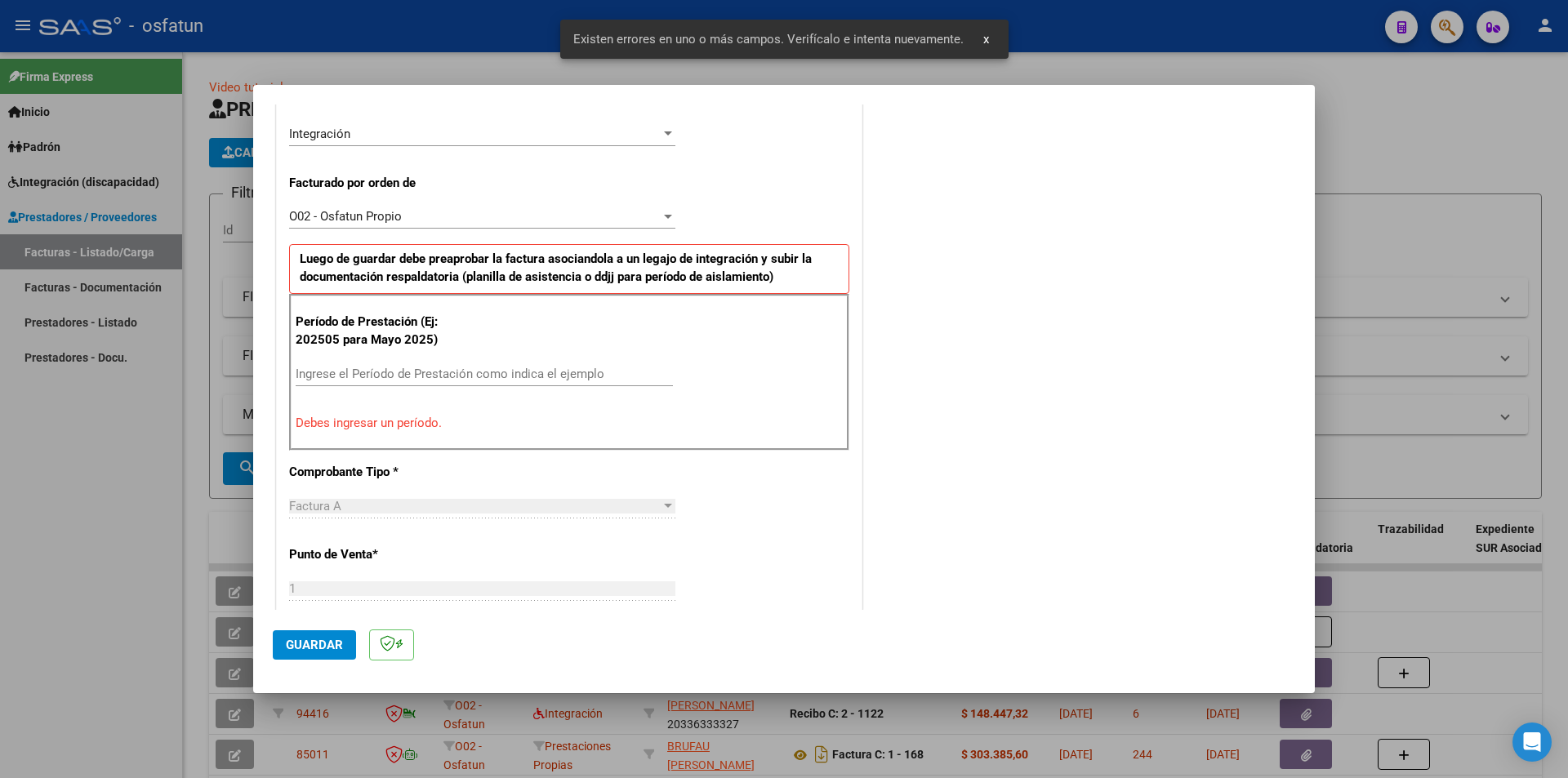
click at [387, 372] on input "Ingrese el Período de Prestación como indica el ejemplo" at bounding box center [484, 374] width 377 height 15
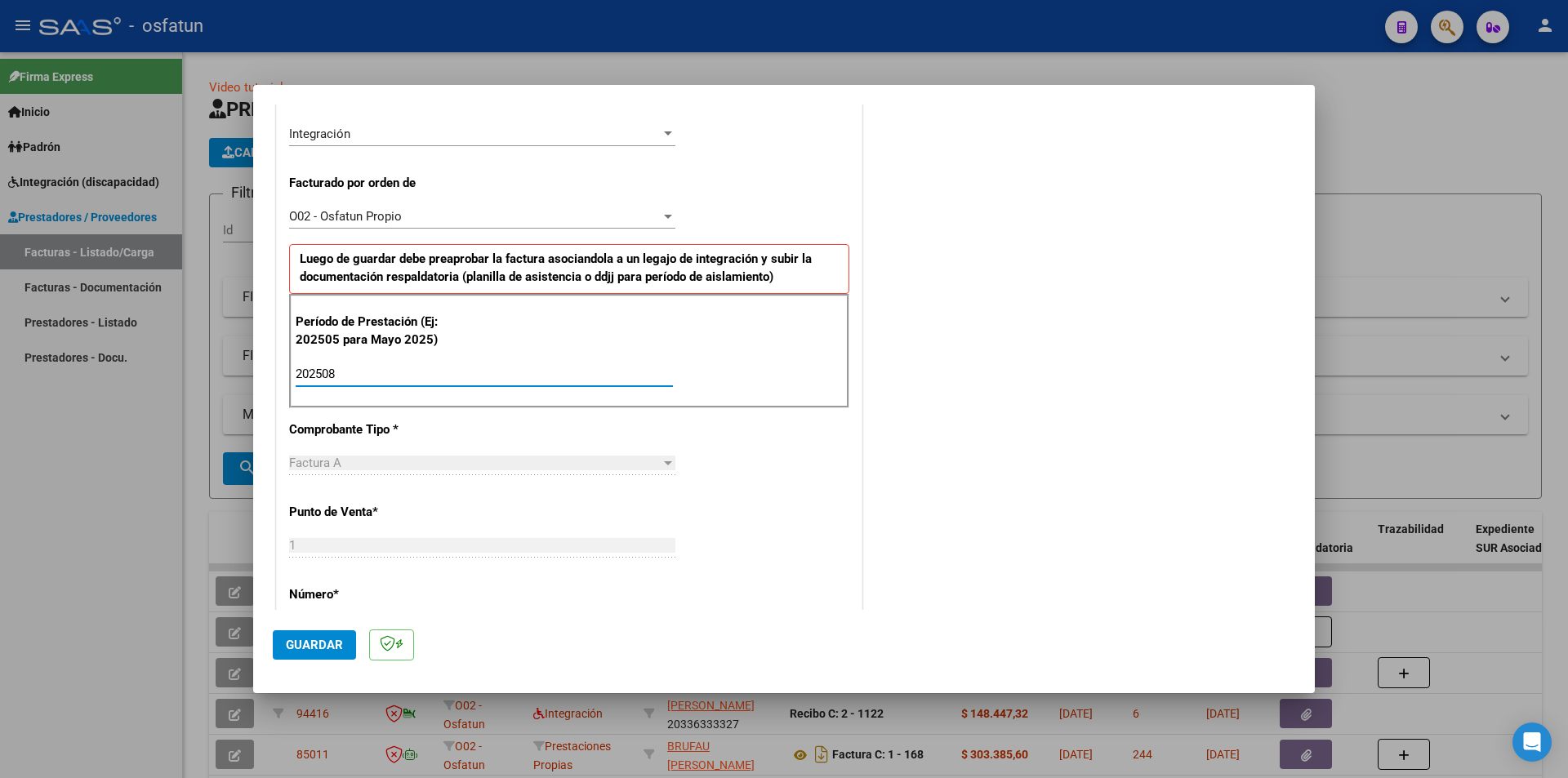
type input "202508"
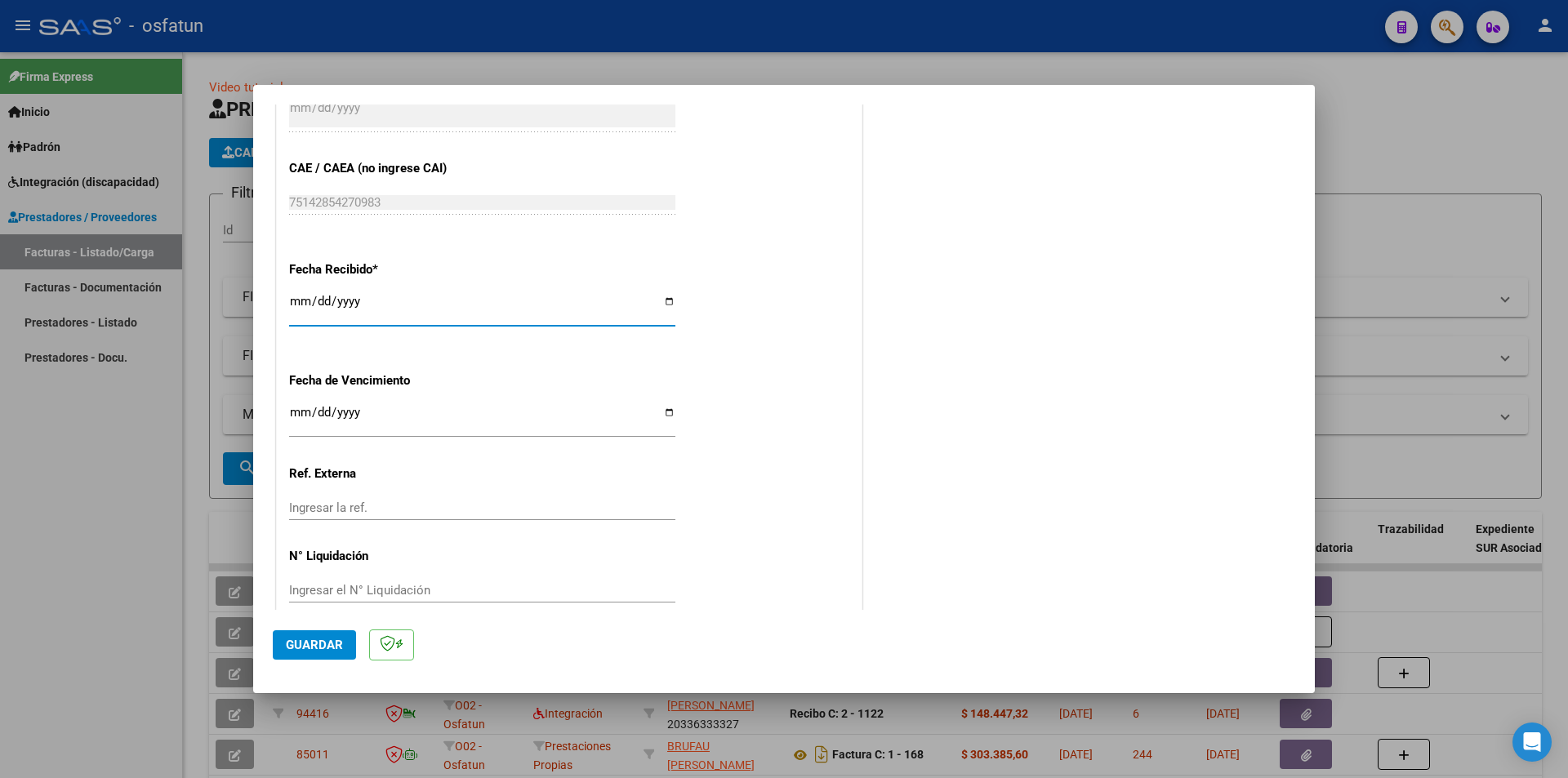
scroll to position [1107, 0]
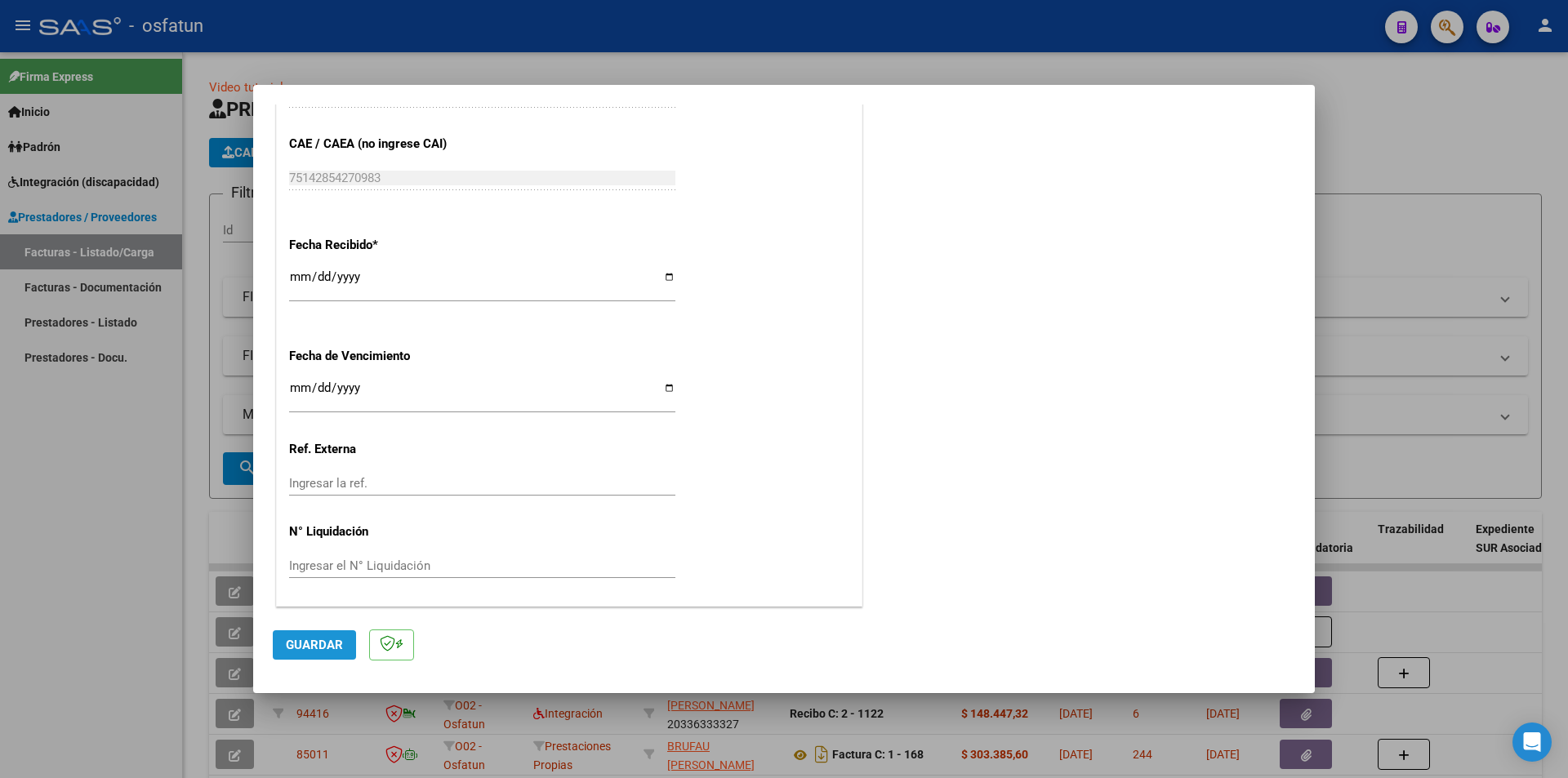
click at [319, 613] on span "Guardar" at bounding box center [314, 645] width 57 height 15
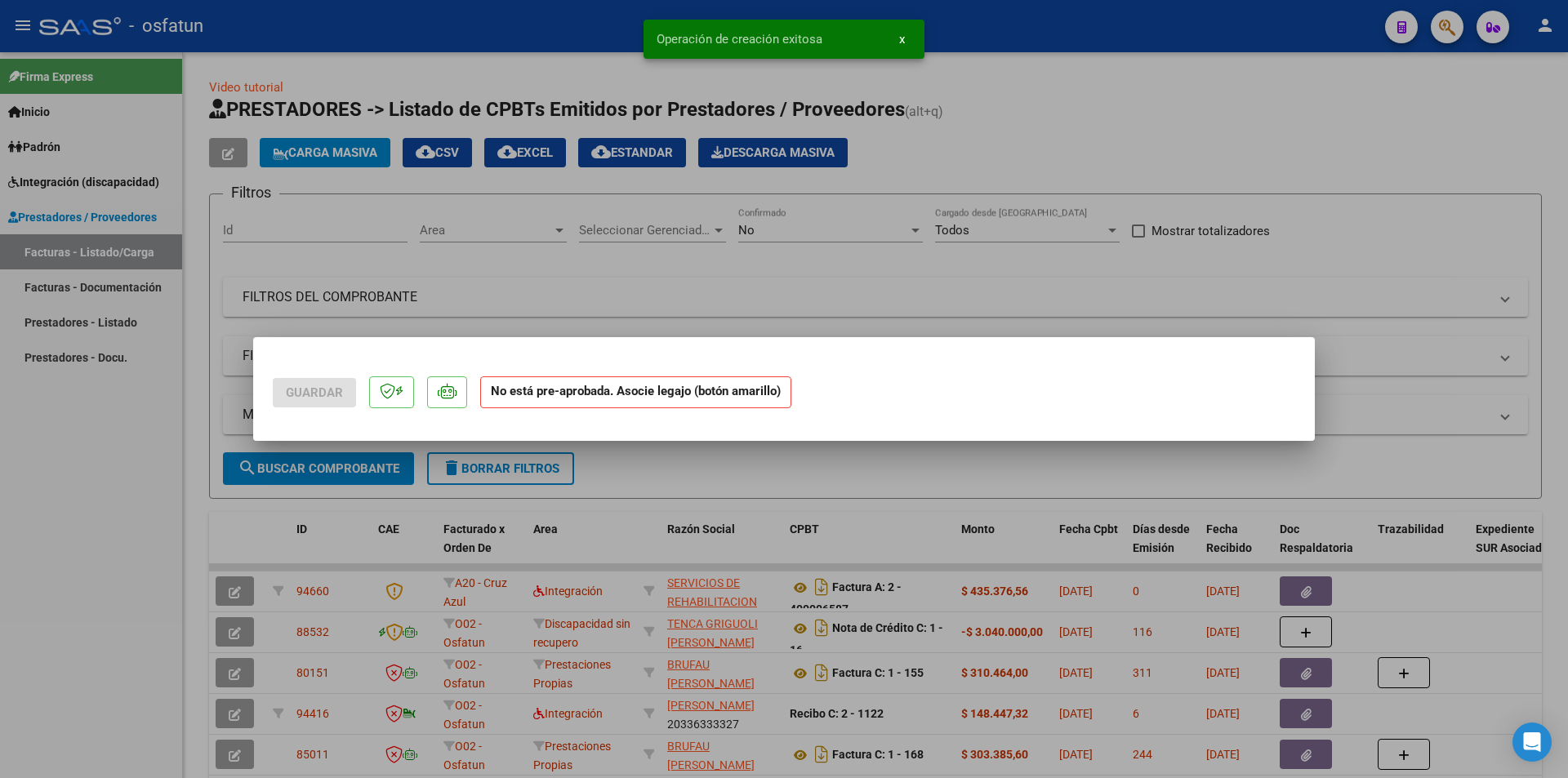
scroll to position [0, 0]
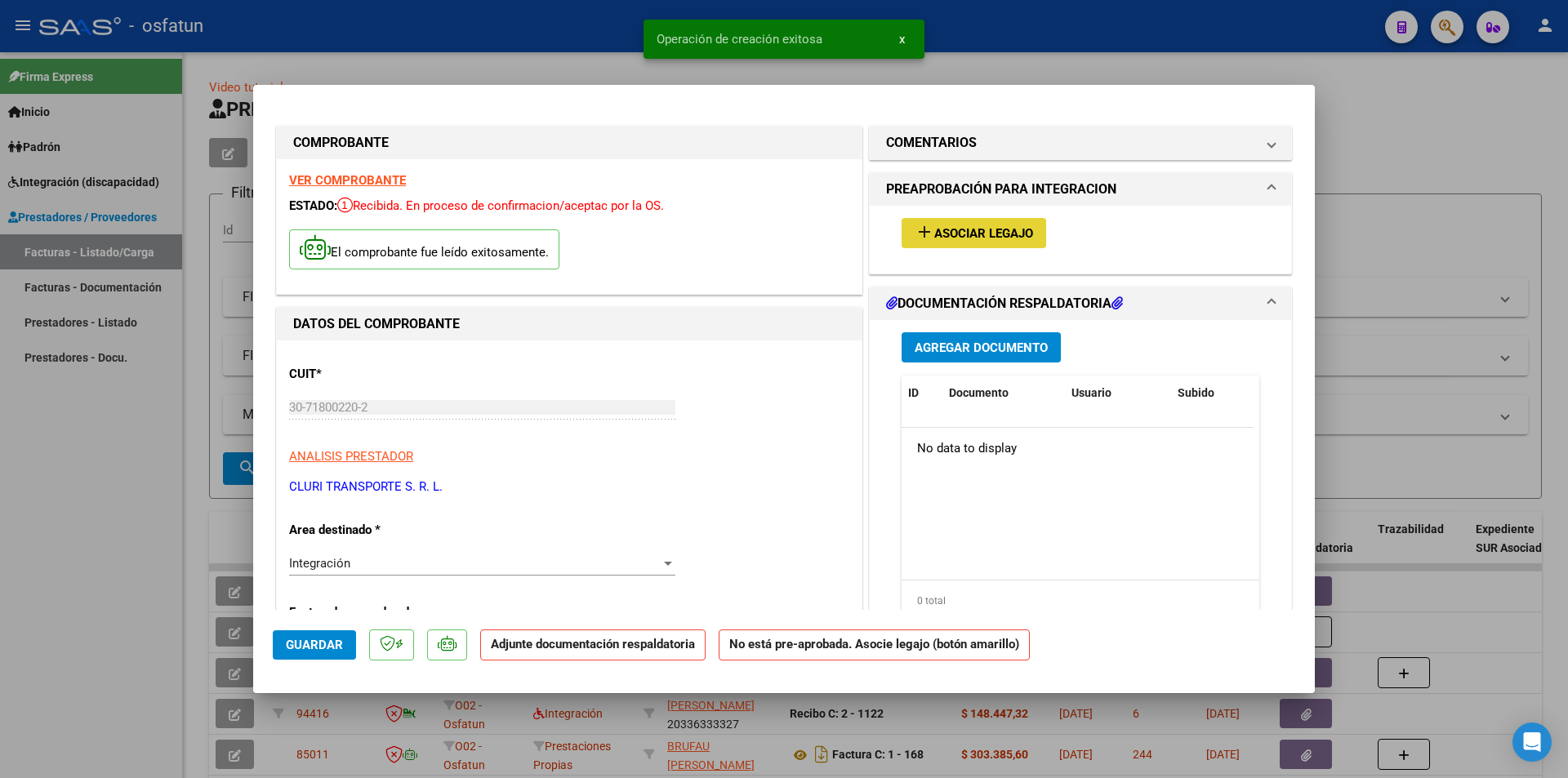
click at [1000, 232] on span "Asociar Legajo" at bounding box center [983, 233] width 98 height 15
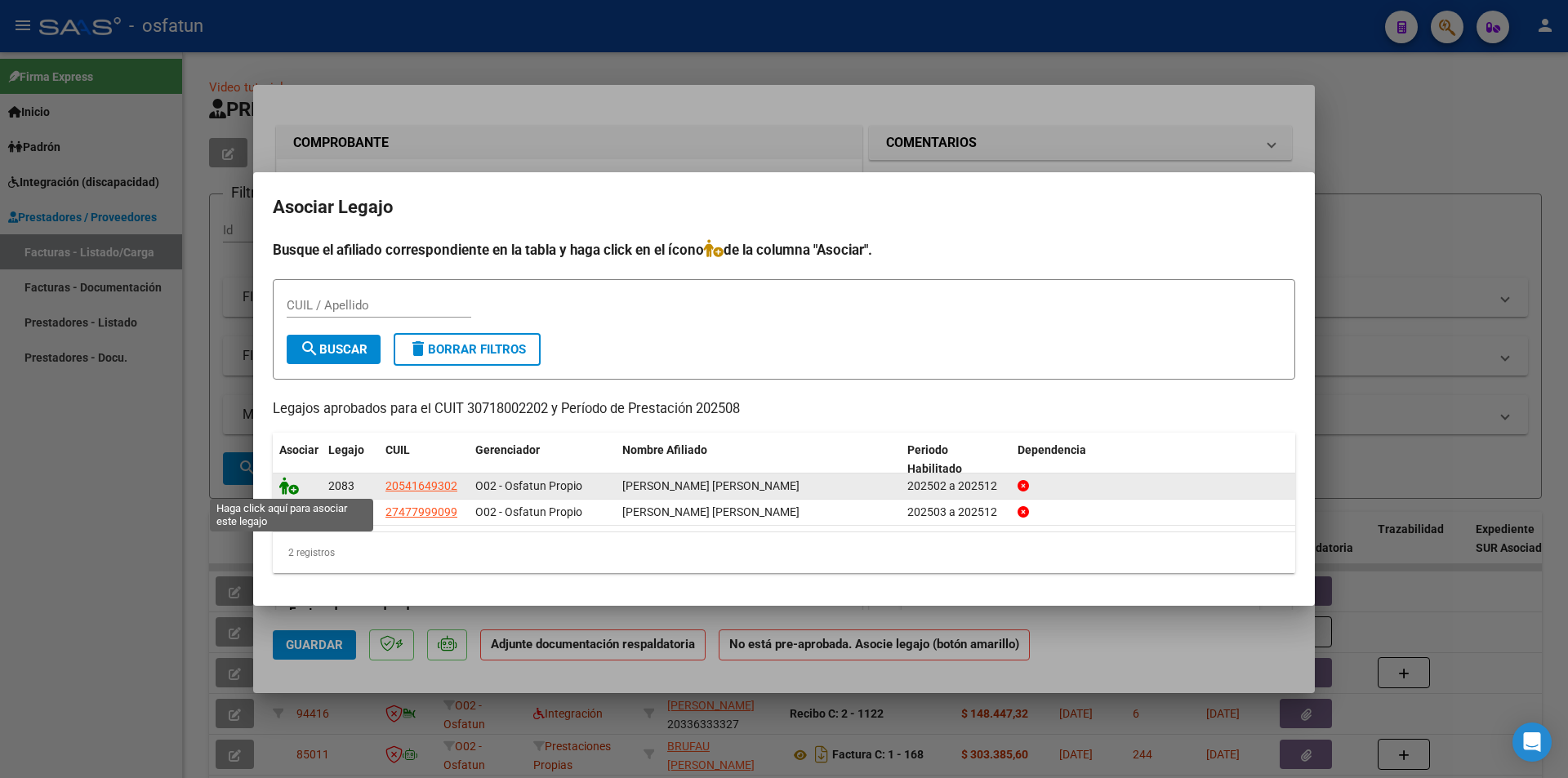
click at [287, 489] on icon at bounding box center [289, 485] width 20 height 18
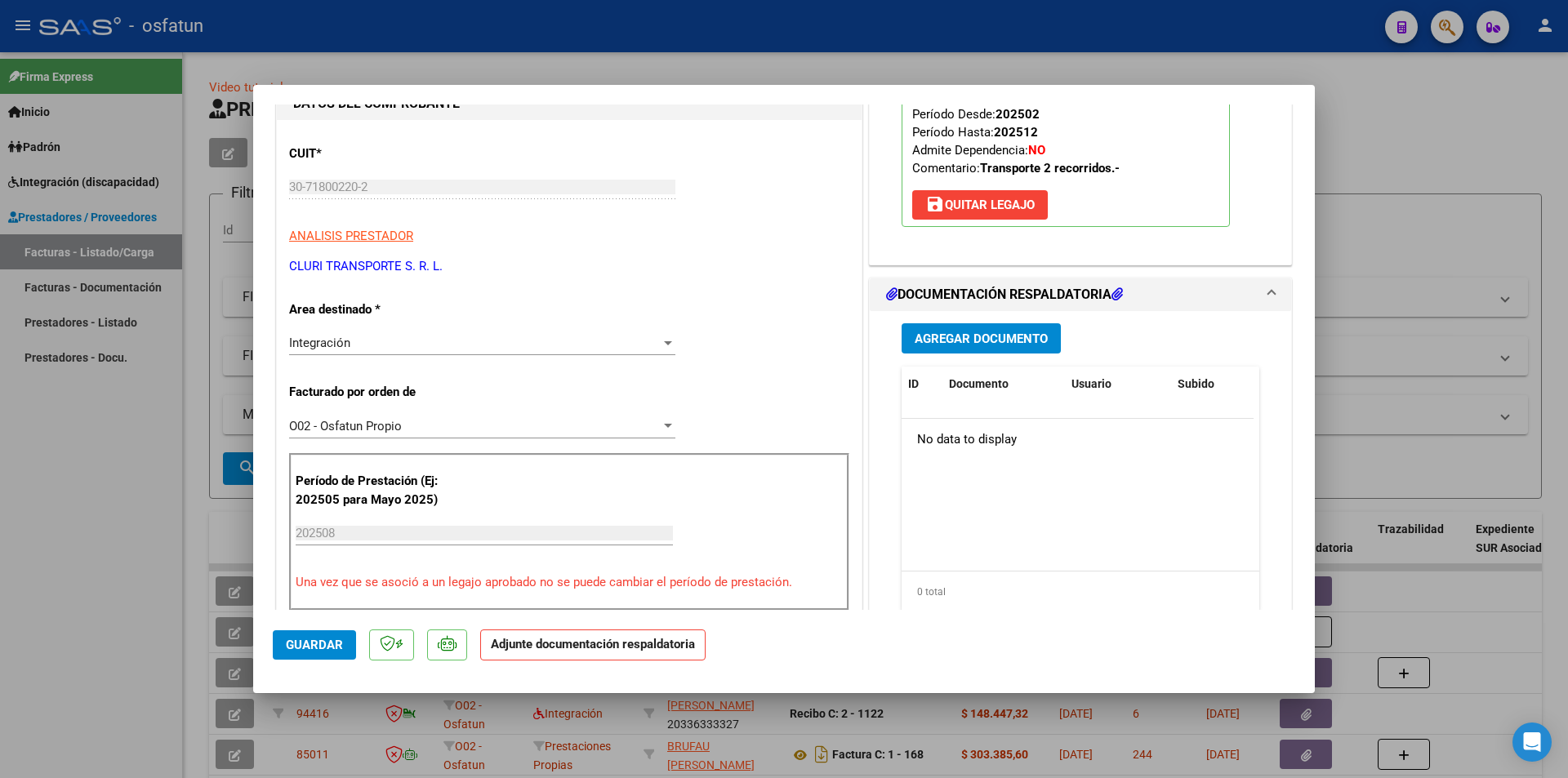
scroll to position [245, 0]
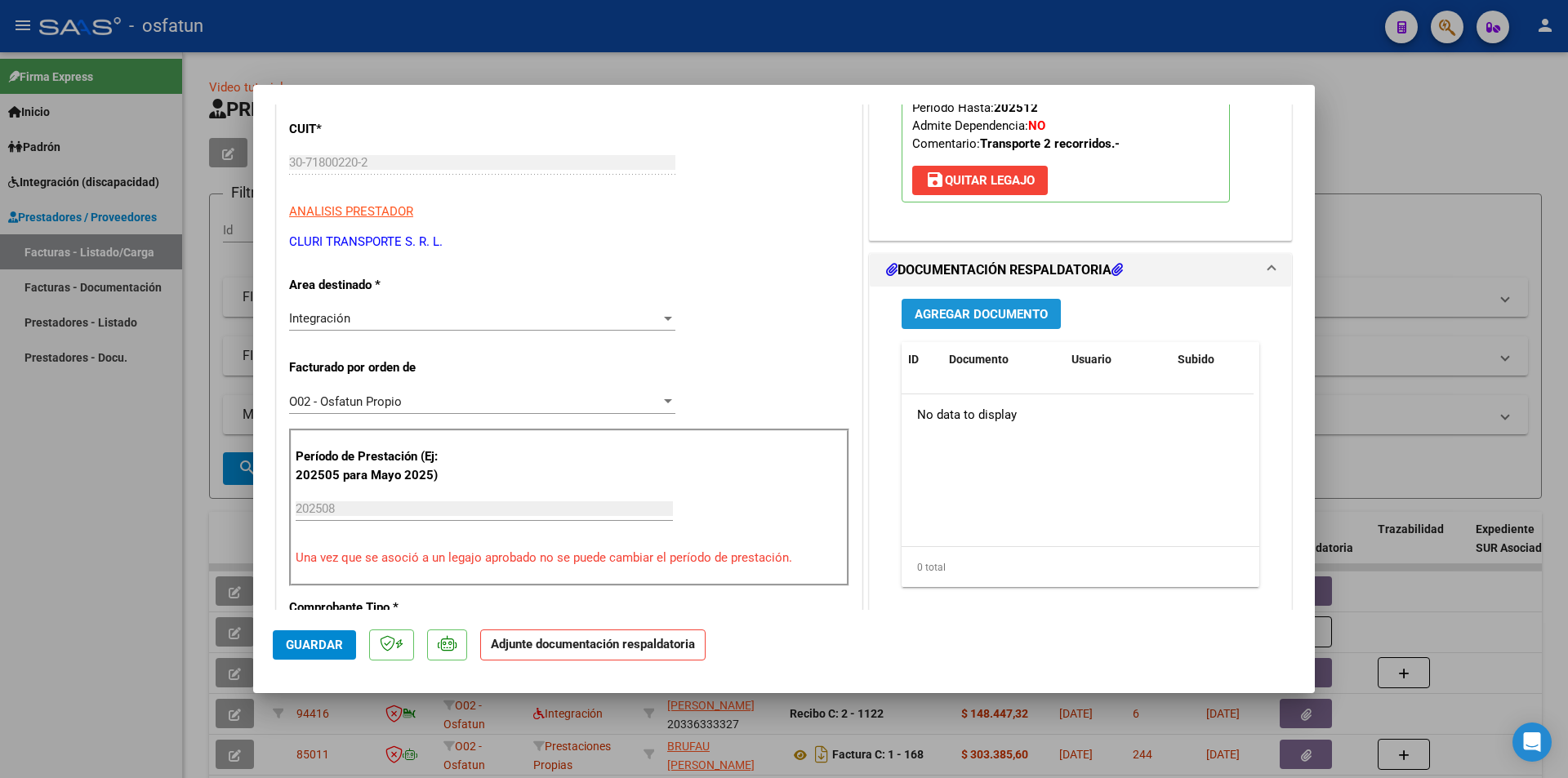
click at [964, 315] on span "Agregar Documento" at bounding box center [981, 314] width 133 height 15
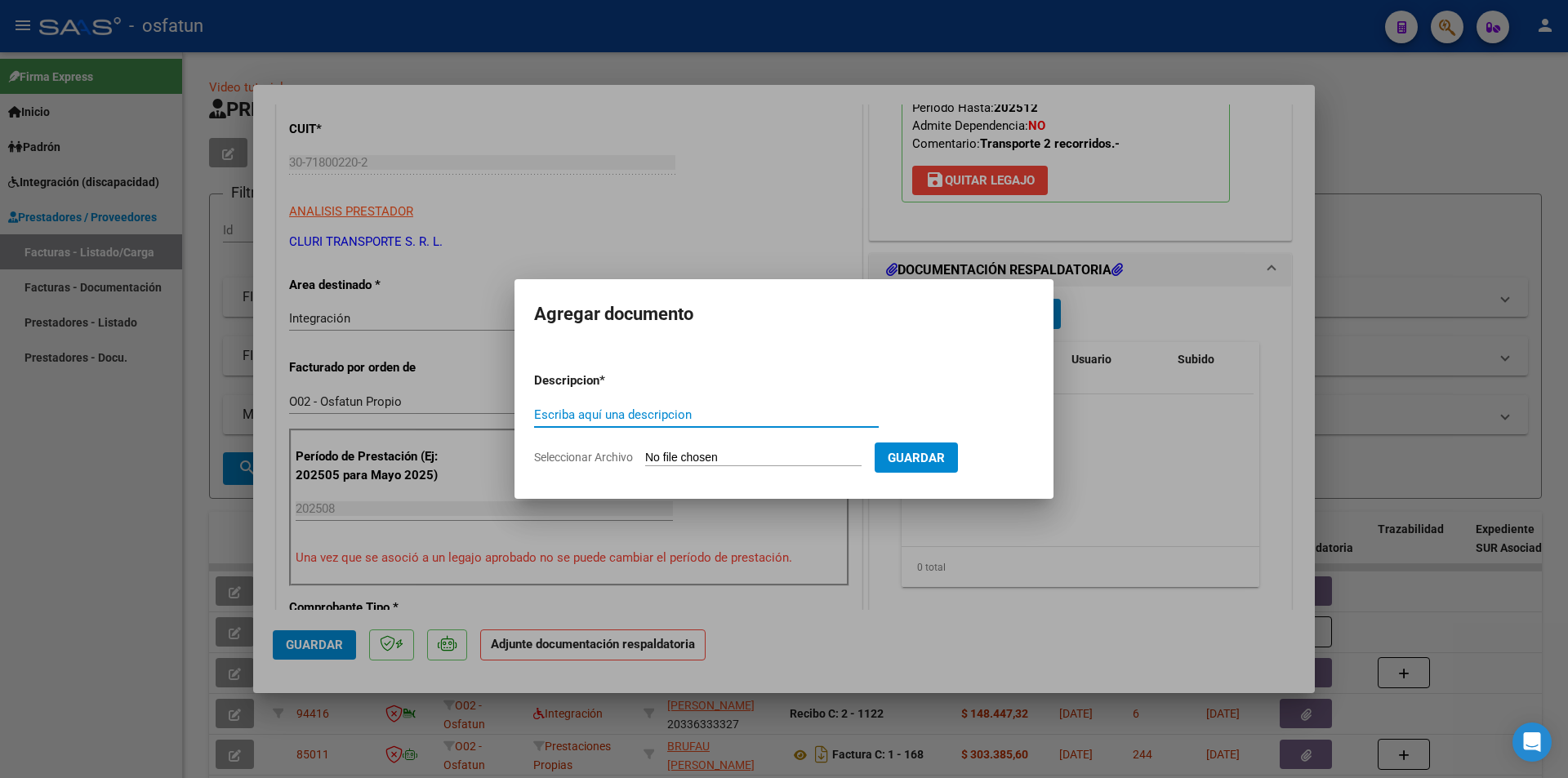
click at [682, 461] on input "Seleccionar Archivo" at bounding box center [753, 458] width 217 height 16
type input "C:\fakepath\Respaldo [PERSON_NAME].pdf"
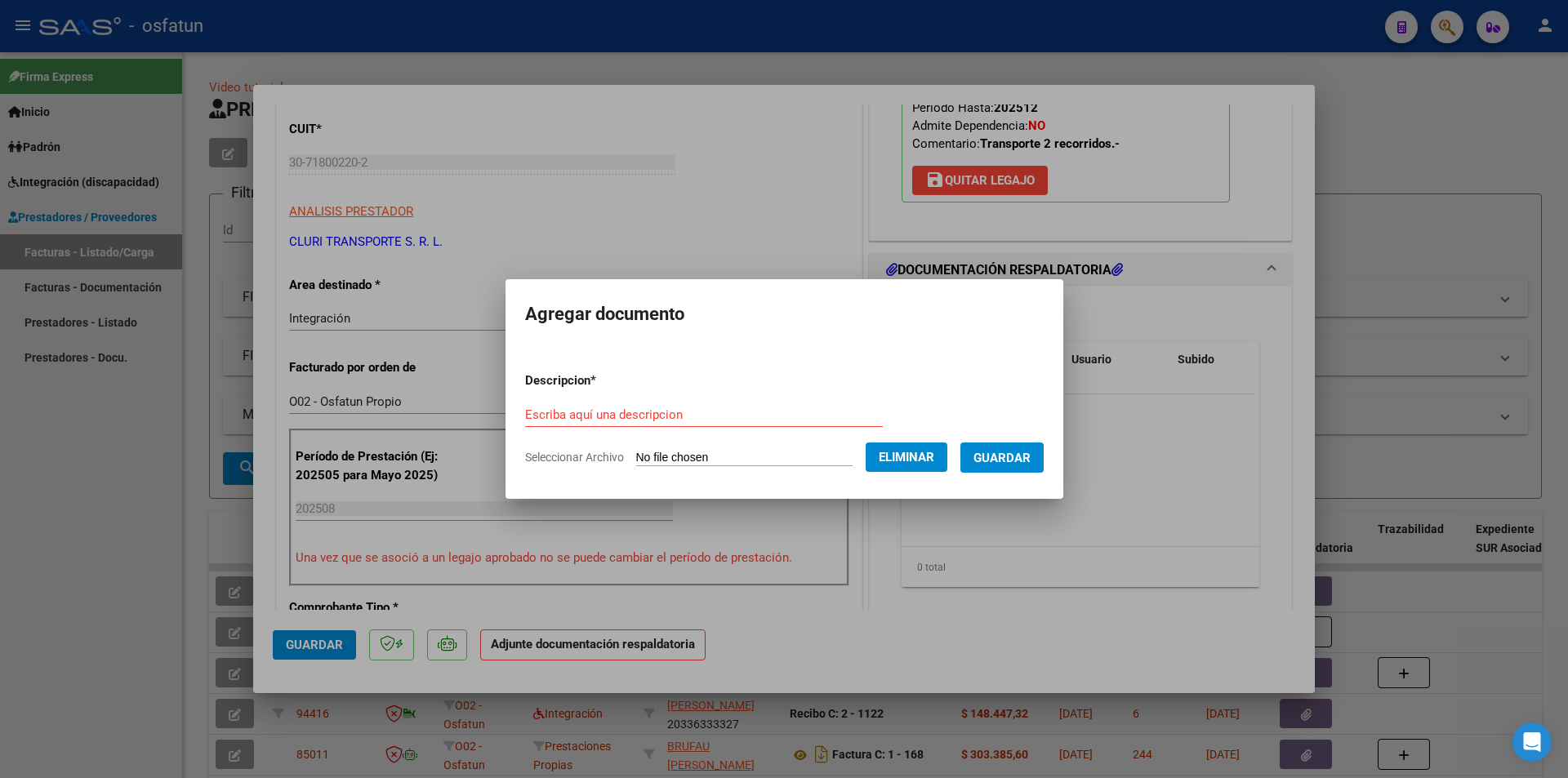
click at [683, 411] on input "Escriba aquí una descripcion" at bounding box center [703, 414] width 357 height 15
type input "v"
type input "VIAJE [PERSON_NAME]"
click at [1031, 459] on span "Guardar" at bounding box center [1002, 458] width 57 height 15
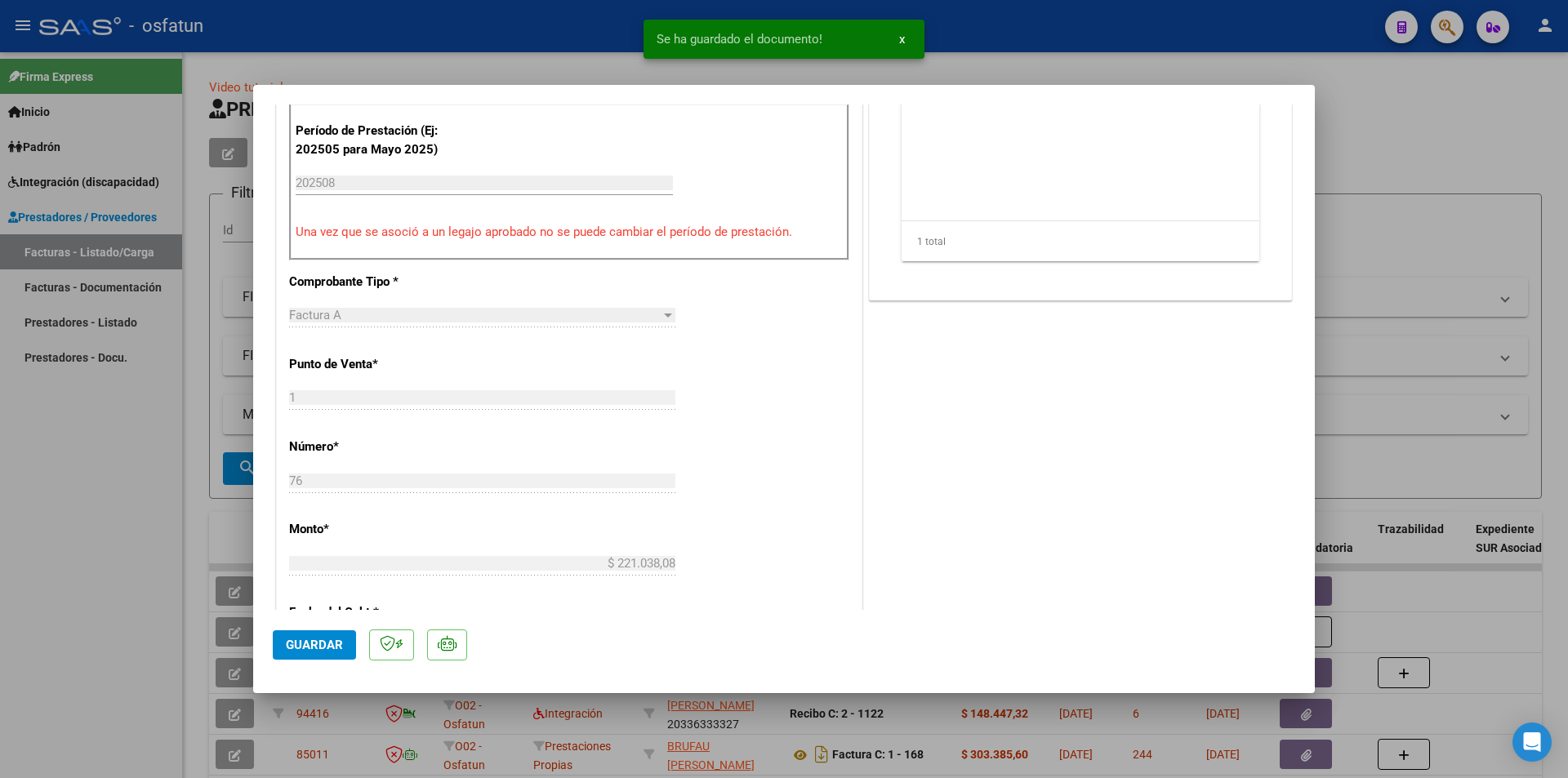
scroll to position [653, 0]
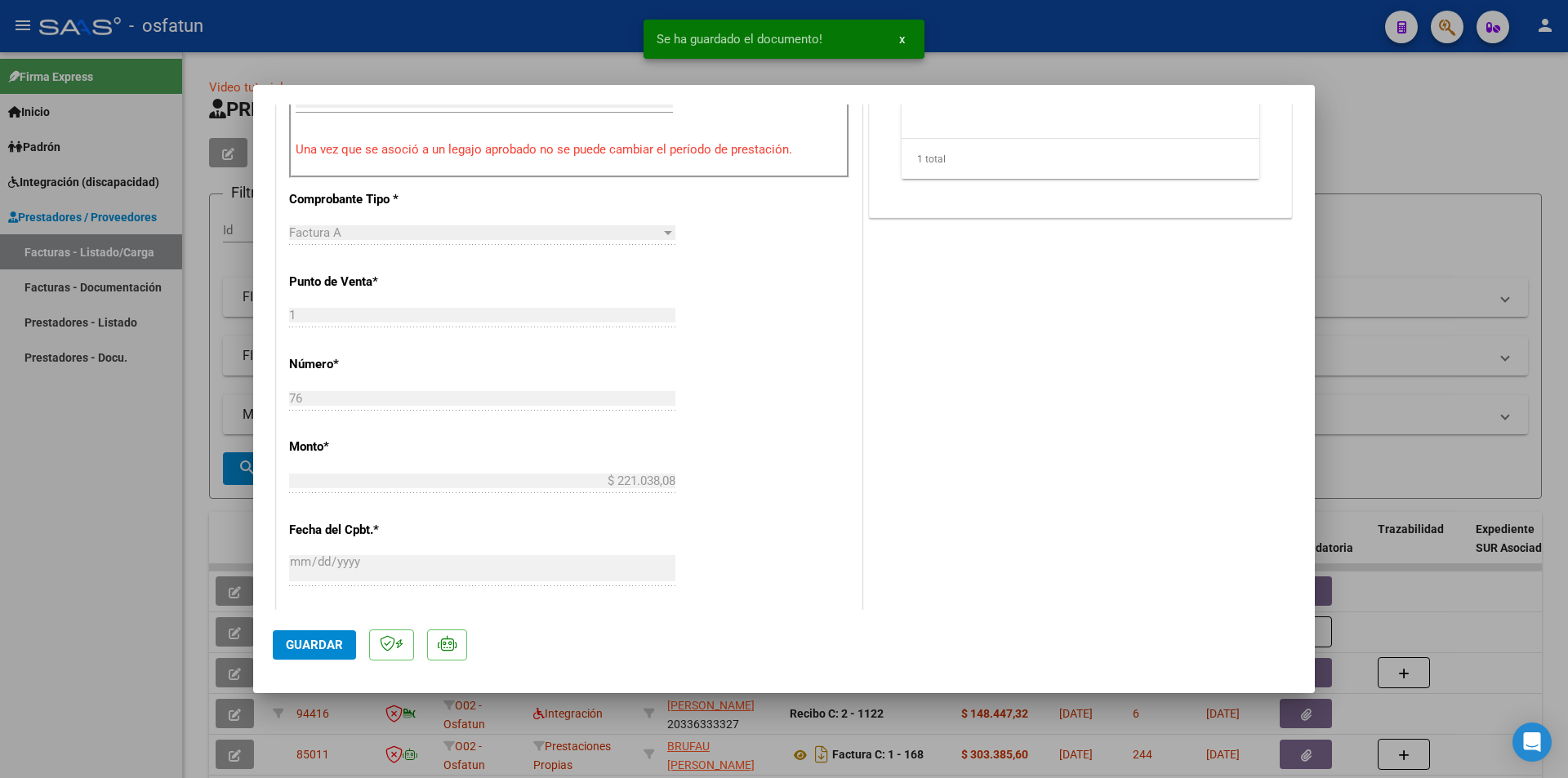
click at [319, 613] on button "Guardar" at bounding box center [314, 644] width 83 height 29
click at [172, 400] on div at bounding box center [784, 389] width 1568 height 778
type input "$ 0,00"
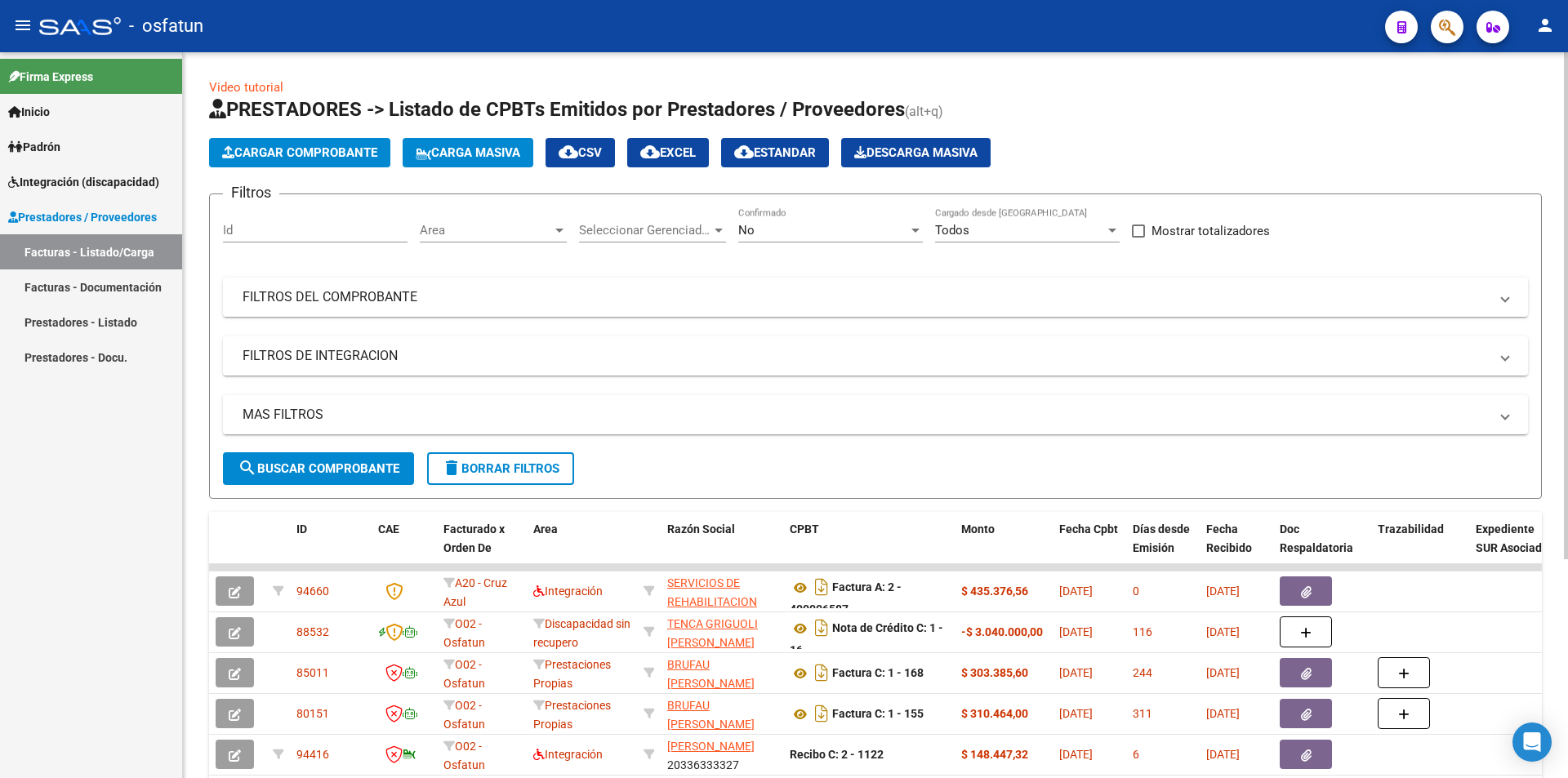
click at [331, 142] on button "Cargar Comprobante" at bounding box center [299, 152] width 181 height 29
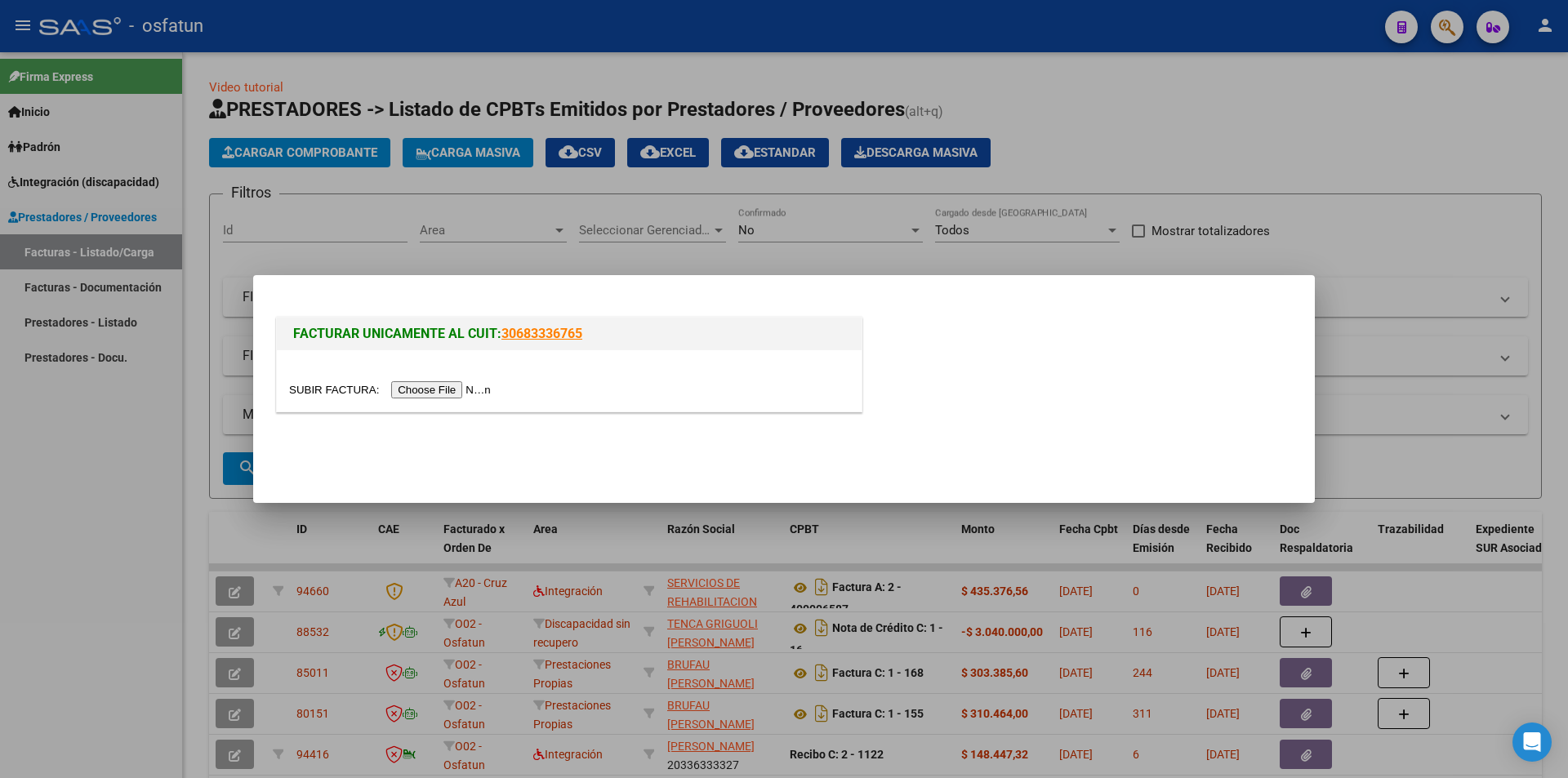
click at [402, 382] on input "file" at bounding box center [392, 390] width 206 height 17
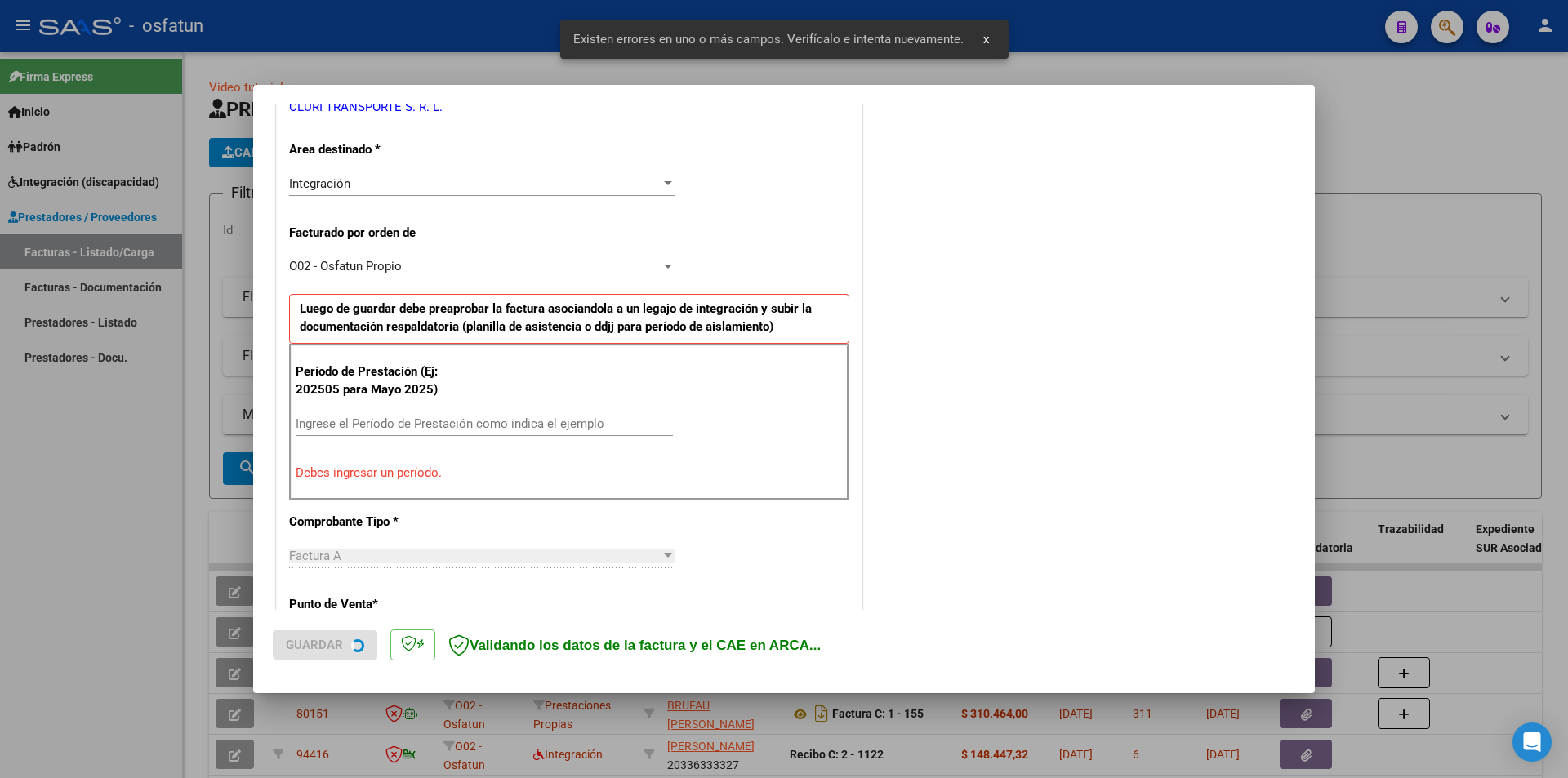
scroll to position [367, 0]
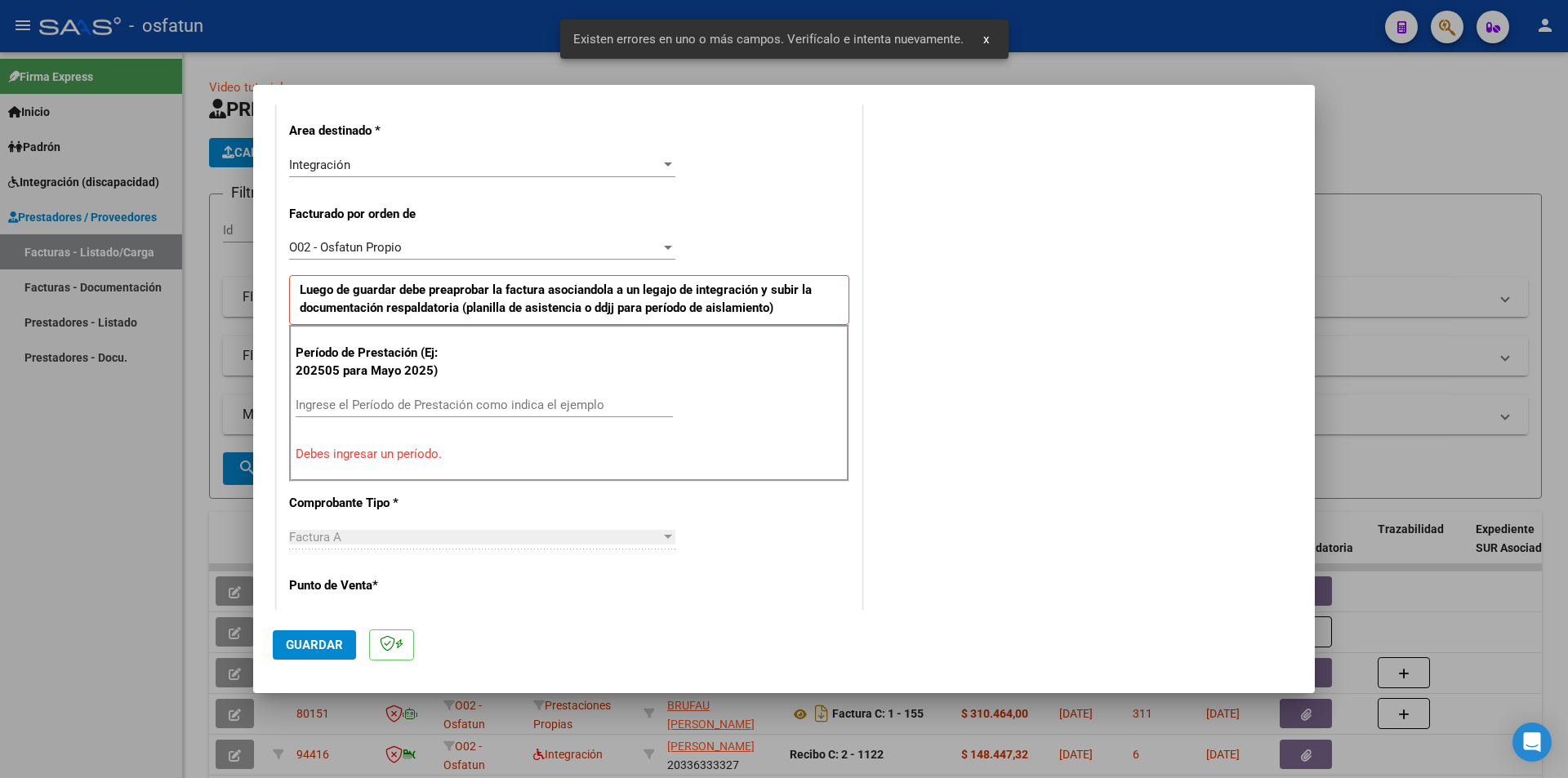
click at [532, 403] on input "Ingrese el Período de Prestación como indica el ejemplo" at bounding box center [484, 405] width 377 height 15
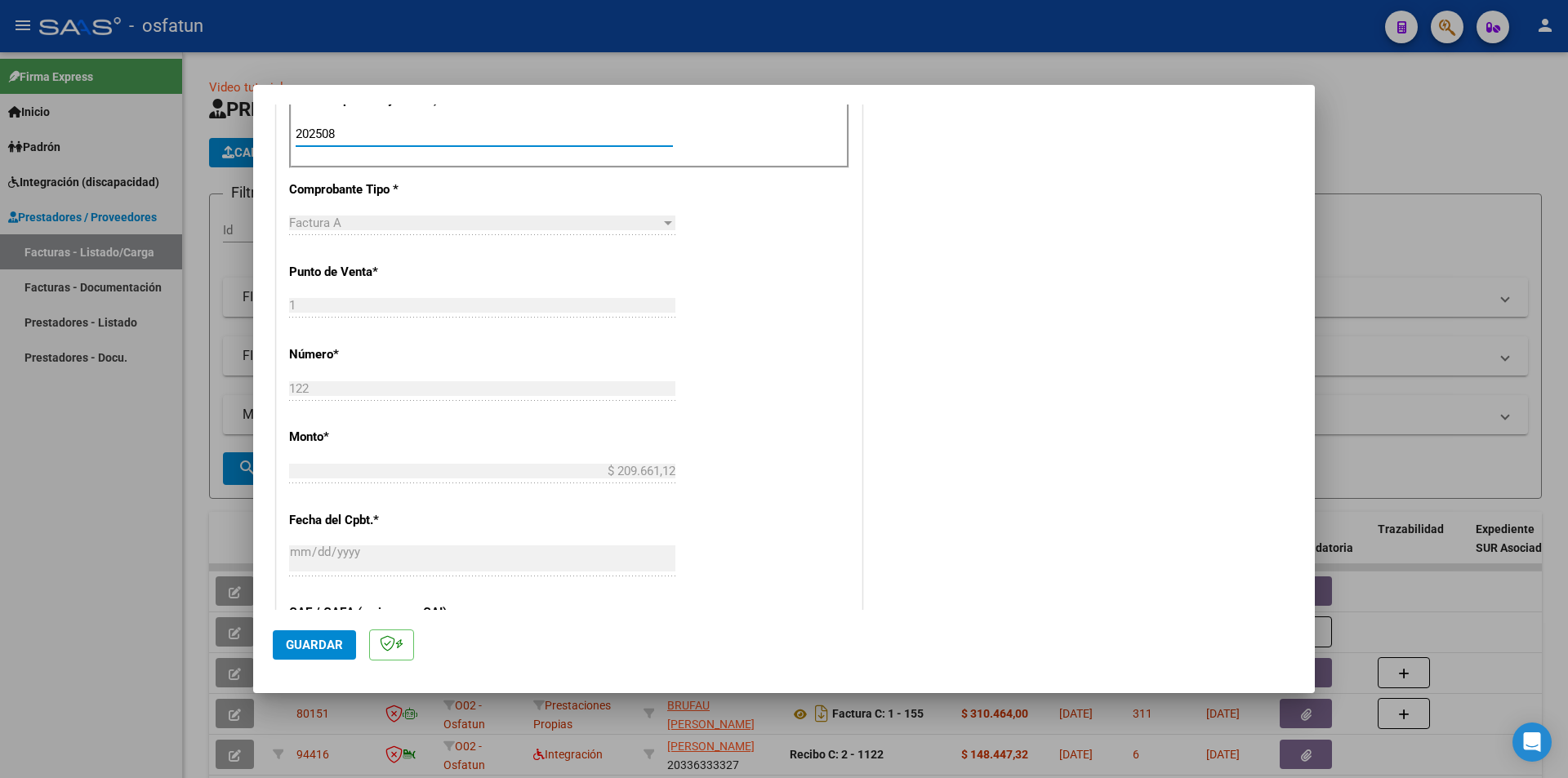
type input "202508"
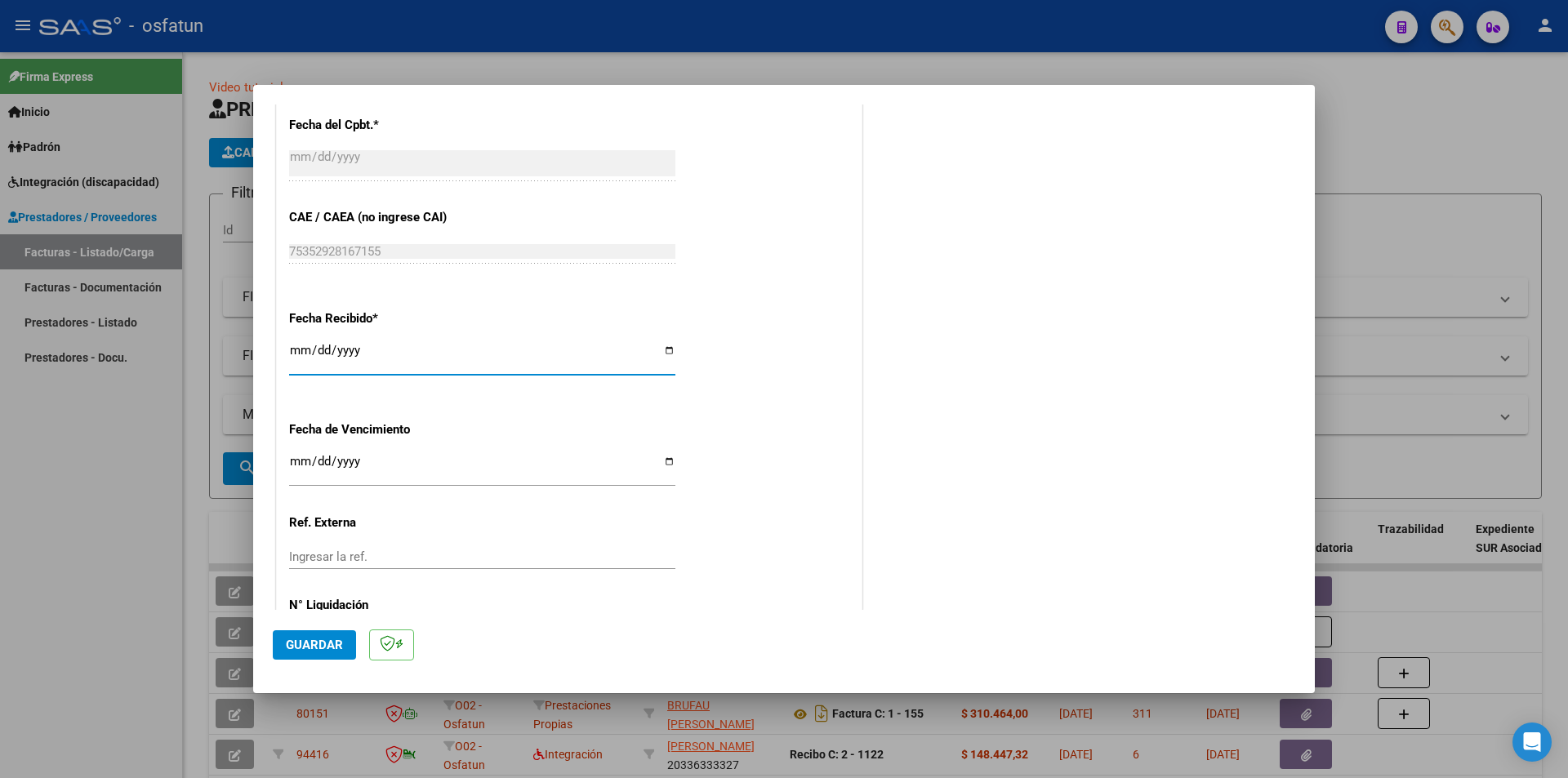
click at [338, 613] on span "Guardar" at bounding box center [314, 645] width 57 height 15
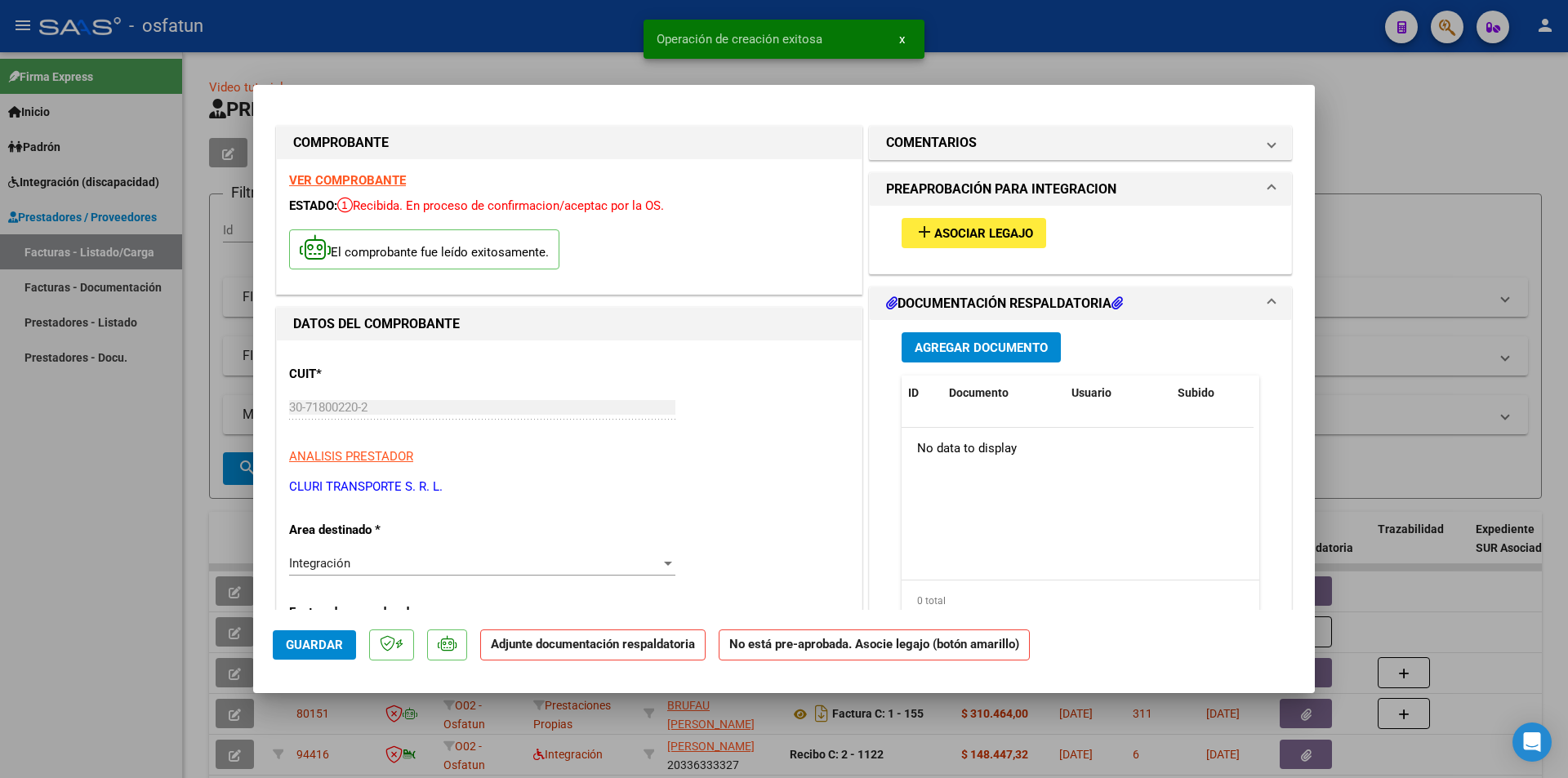
click at [984, 236] on span "Asociar Legajo" at bounding box center [983, 233] width 98 height 15
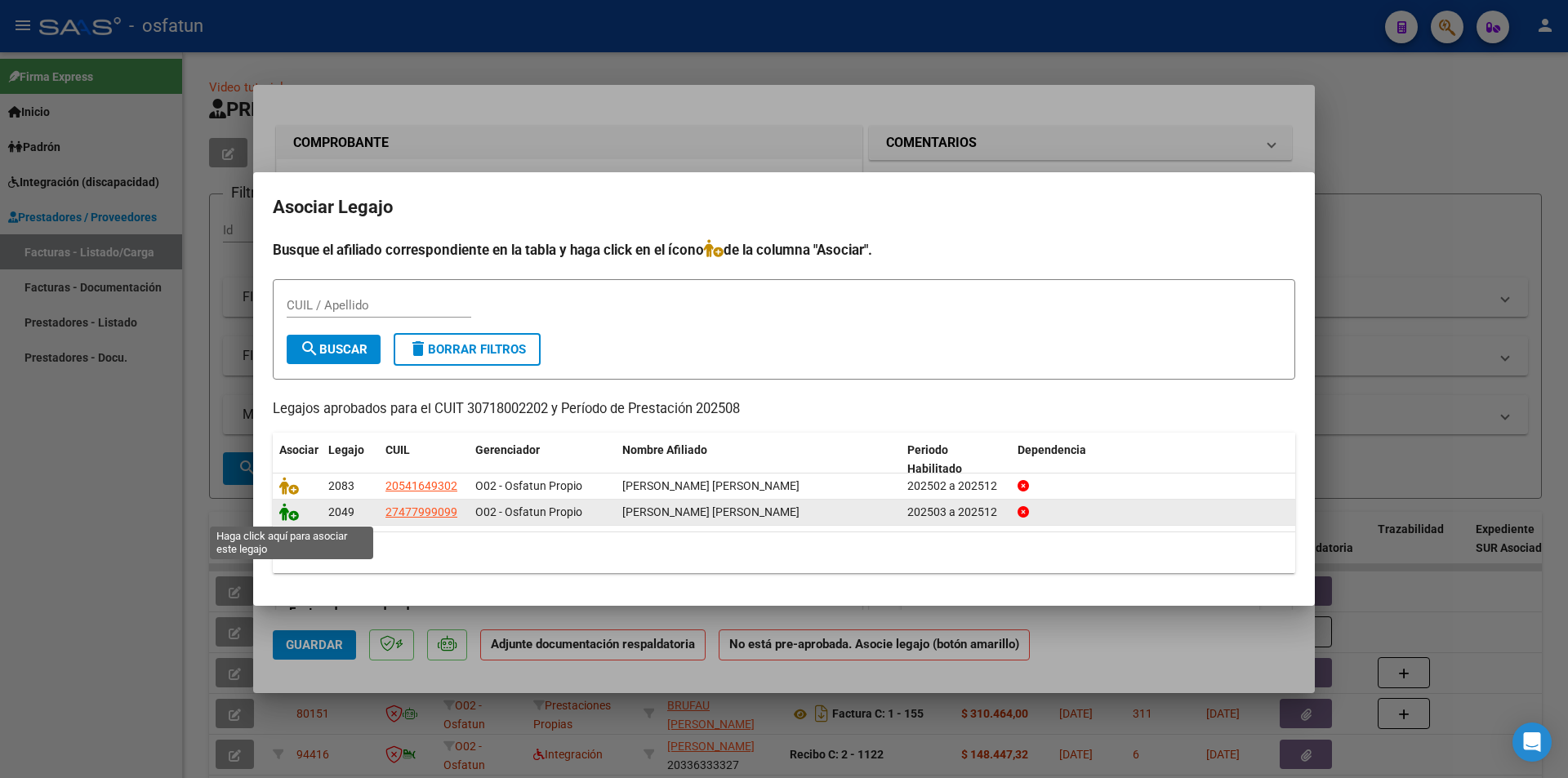
click at [289, 511] on icon at bounding box center [289, 511] width 20 height 18
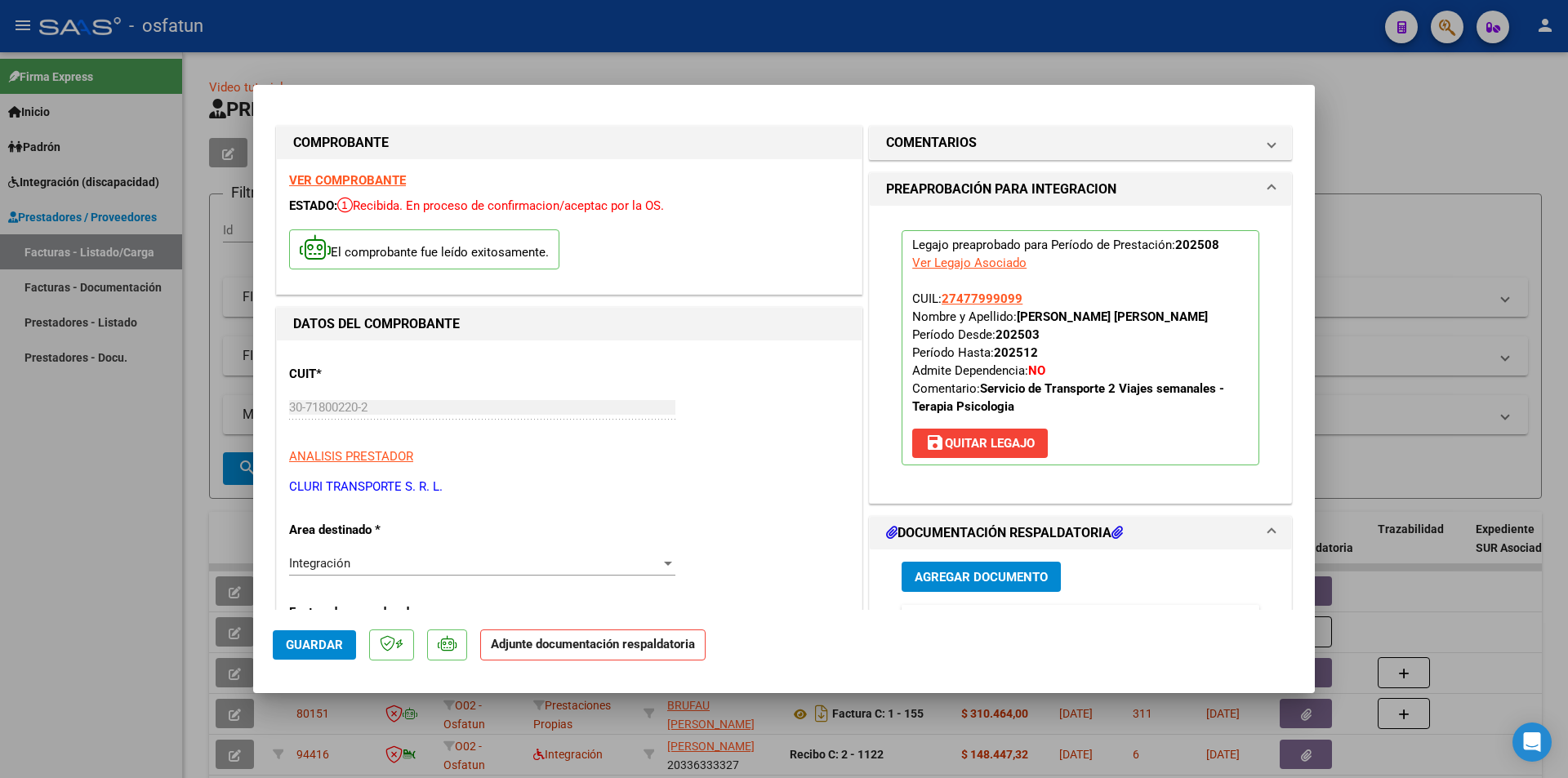
click at [995, 579] on span "Agregar Documento" at bounding box center [981, 577] width 133 height 15
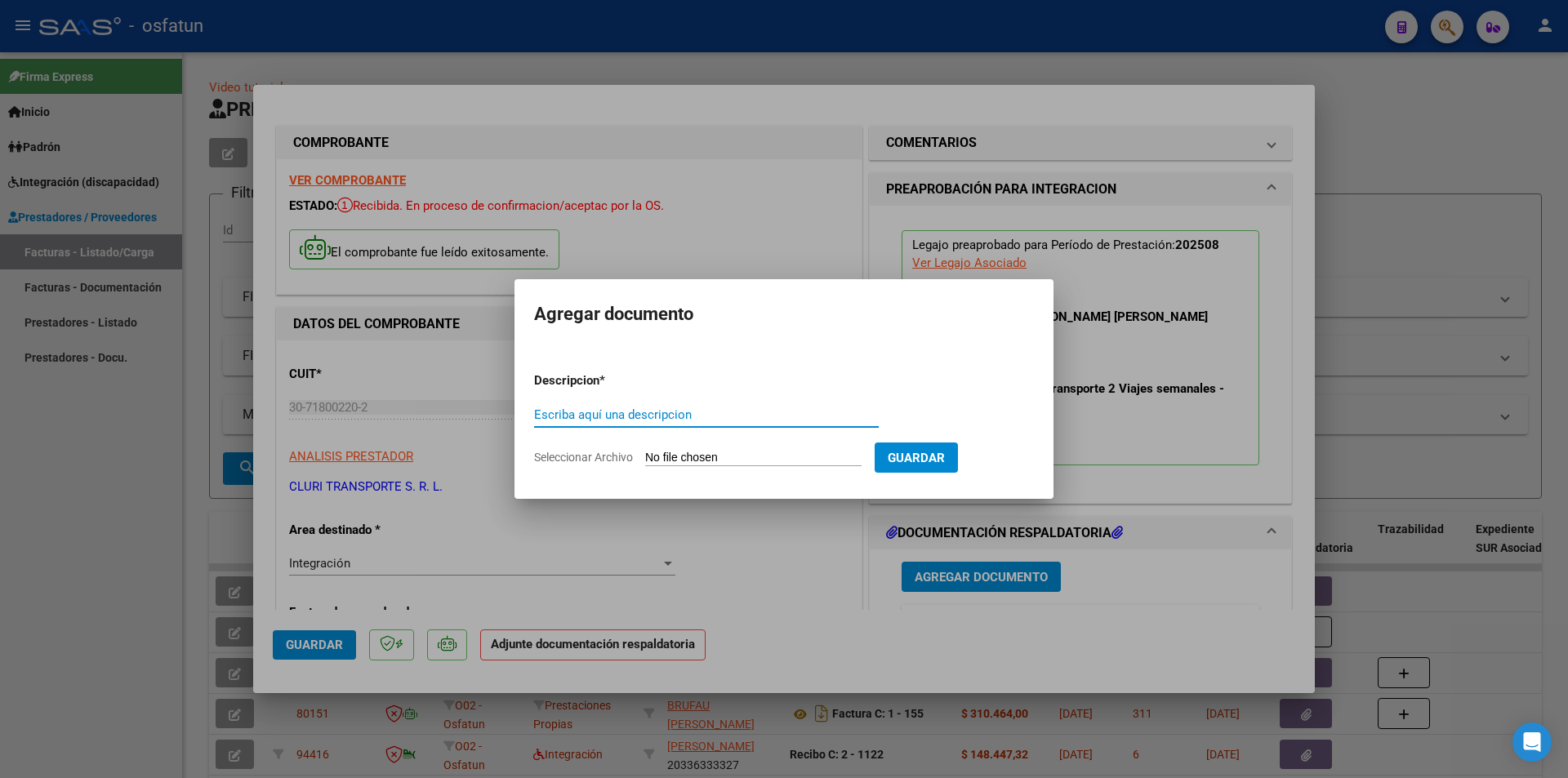
click at [675, 437] on div "Escriba aquí una descripcion" at bounding box center [705, 422] width 344 height 40
click at [675, 455] on input "Seleccionar Archivo" at bounding box center [753, 458] width 217 height 16
type input "C:\fakepath\Respaldo Abril Psico.pdf"
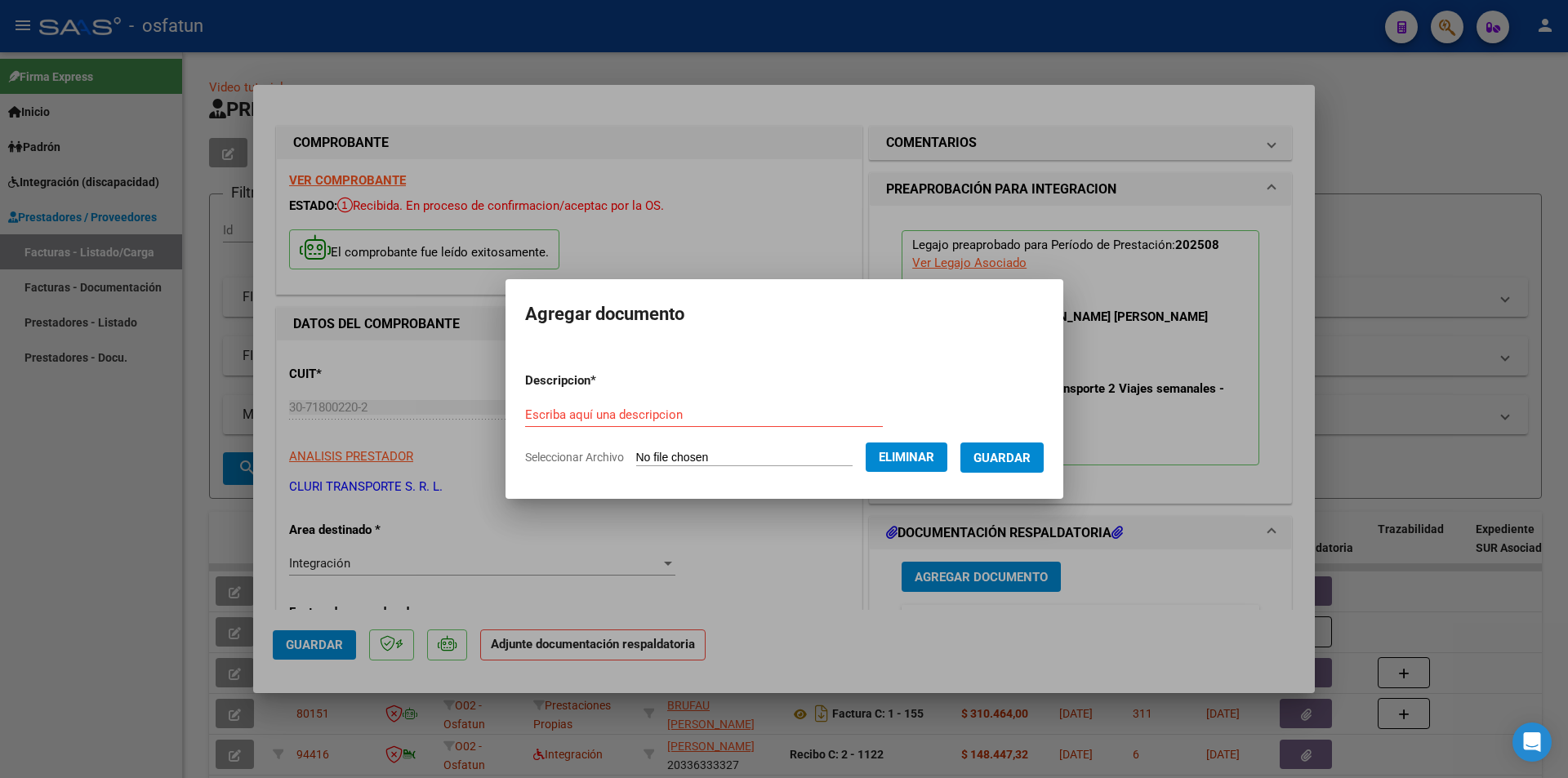
click at [617, 411] on input "Escriba aquí una descripcion" at bounding box center [703, 414] width 357 height 15
type input "VIAJES [PERSON_NAME]"
click at [1031, 461] on span "Guardar" at bounding box center [1002, 458] width 57 height 15
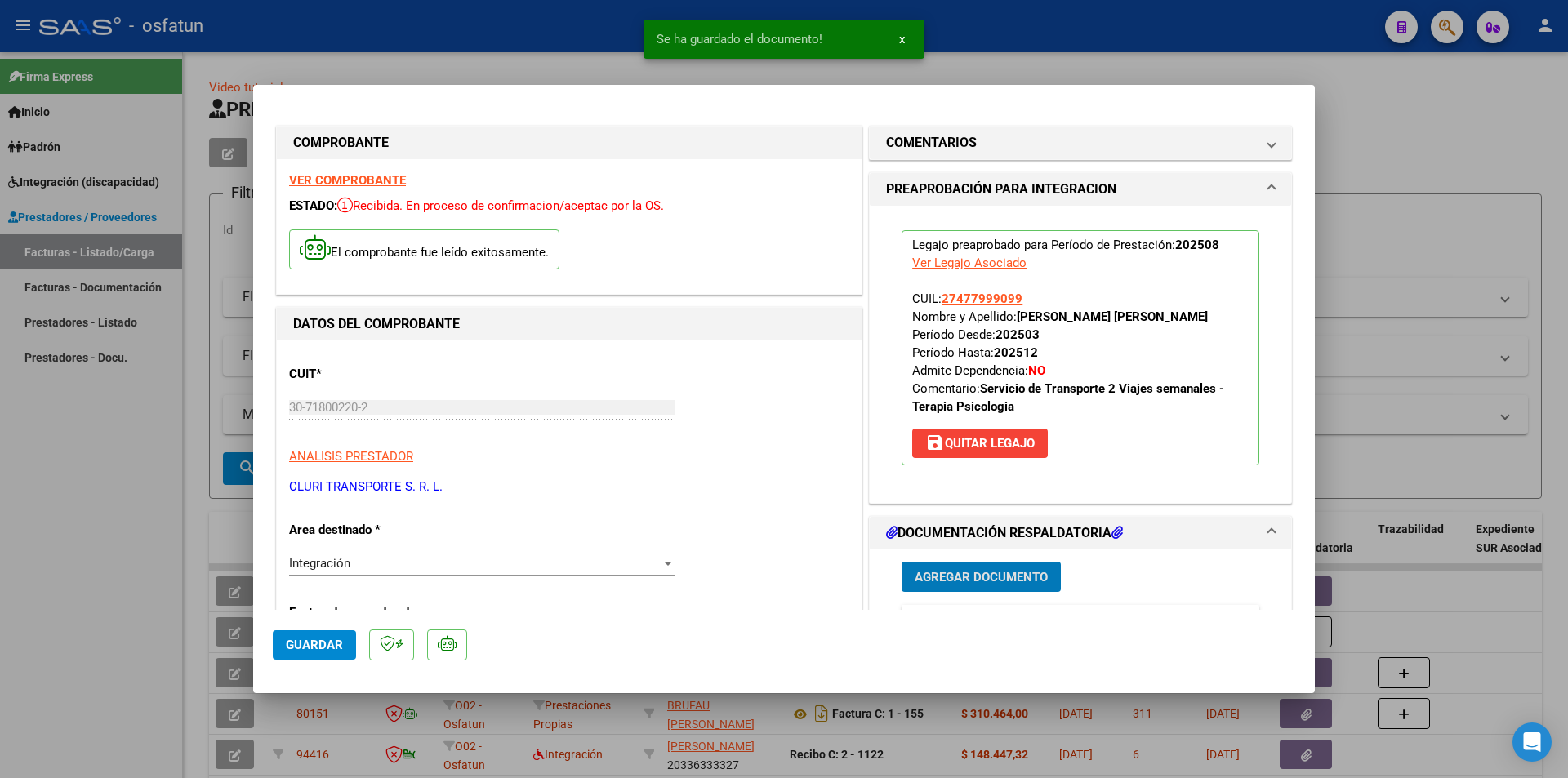
scroll to position [245, 0]
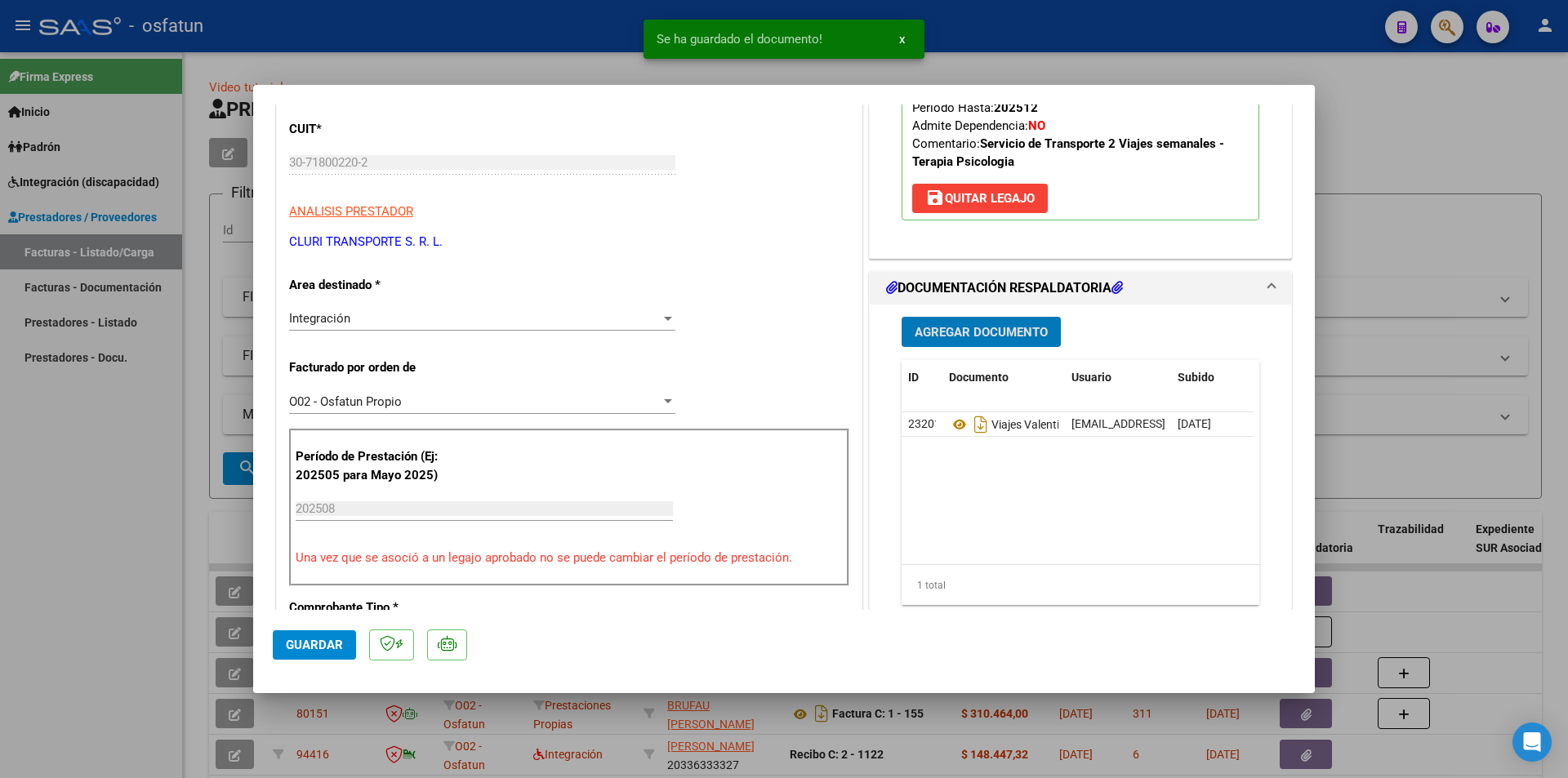
click at [308, 613] on span "Guardar" at bounding box center [314, 645] width 57 height 15
click at [104, 548] on div at bounding box center [784, 389] width 1568 height 778
type input "$ 0,00"
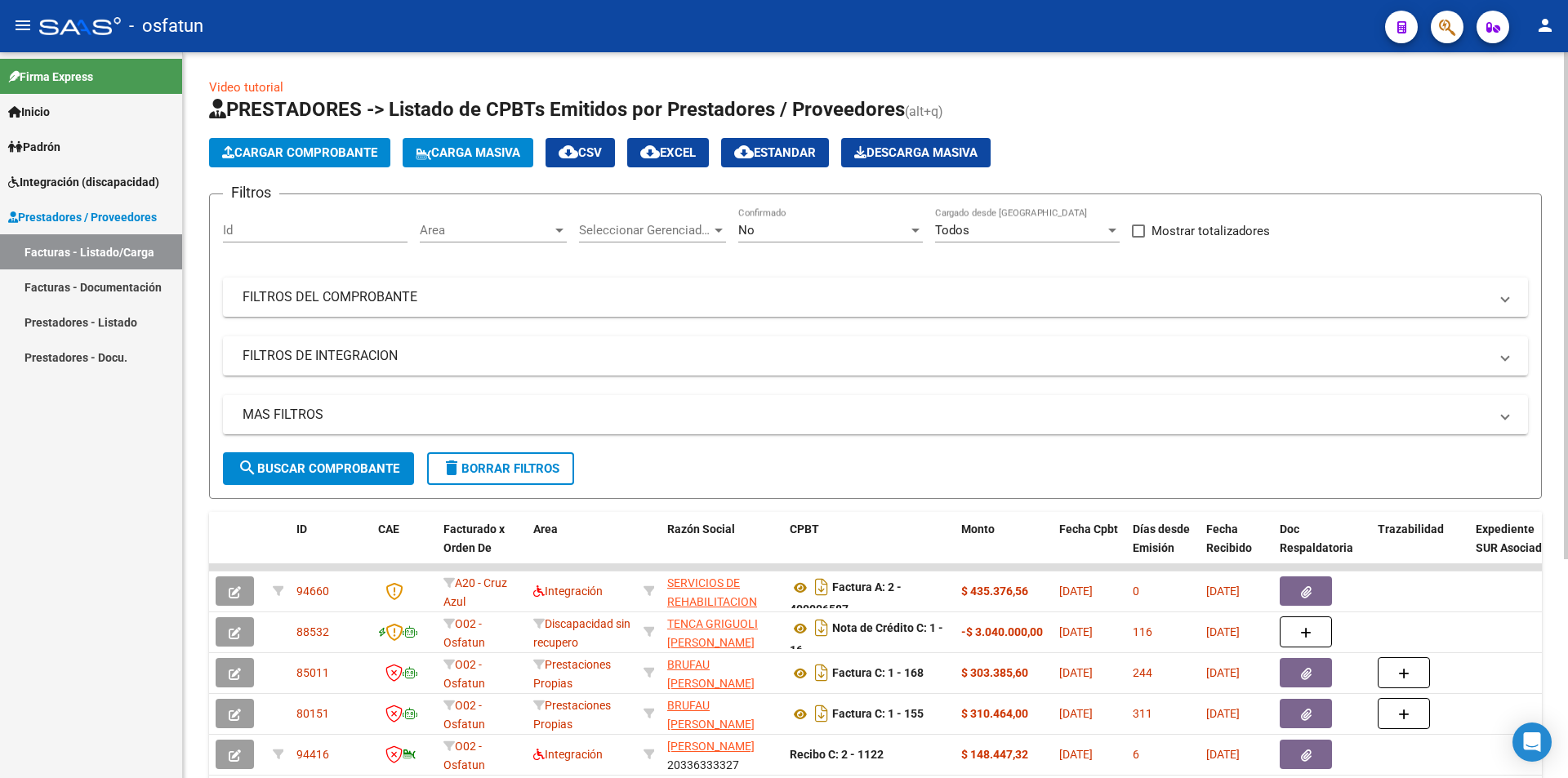
click at [253, 148] on span "Cargar Comprobante" at bounding box center [299, 153] width 155 height 15
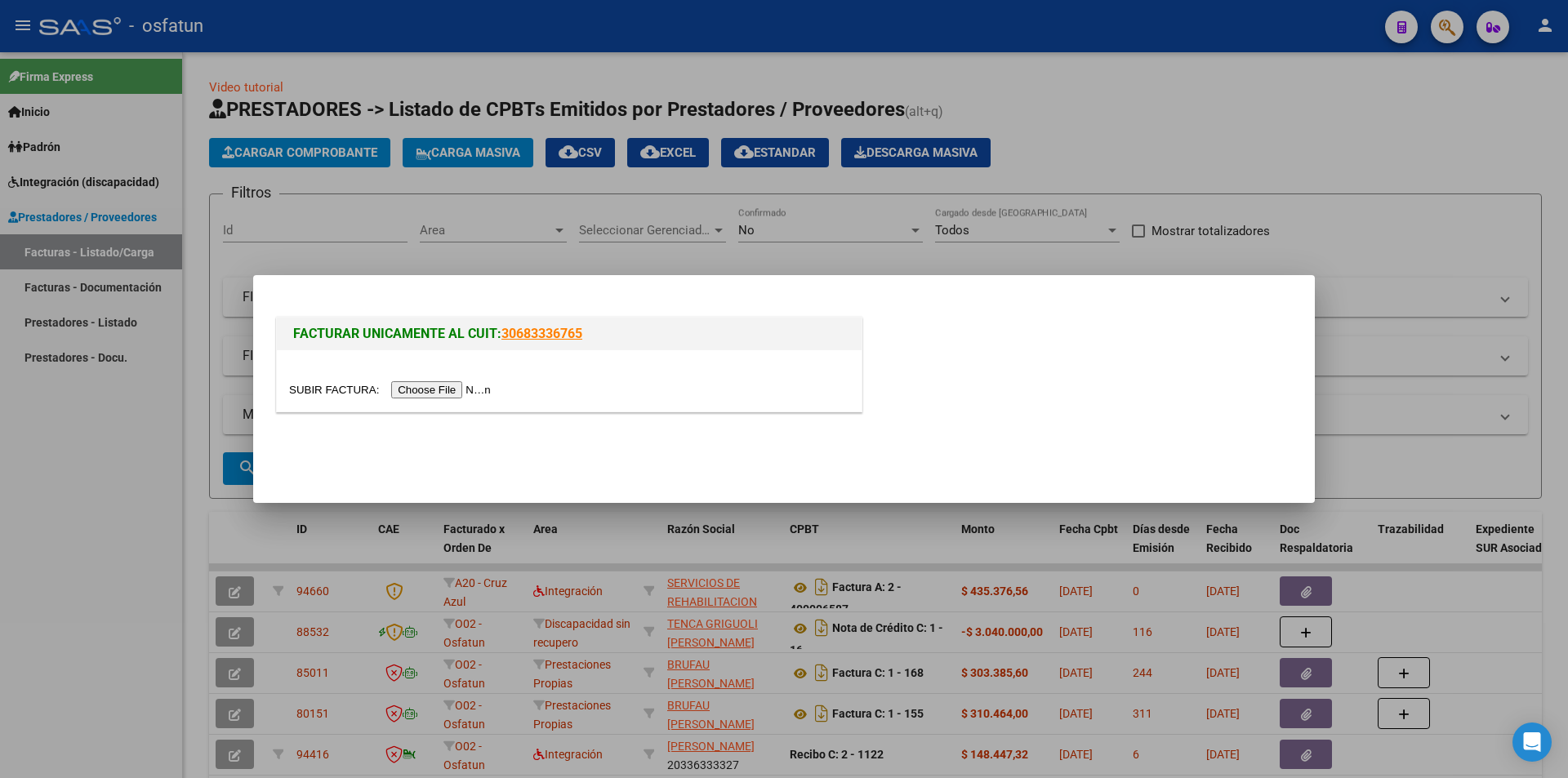
click at [447, 395] on input "file" at bounding box center [392, 390] width 206 height 17
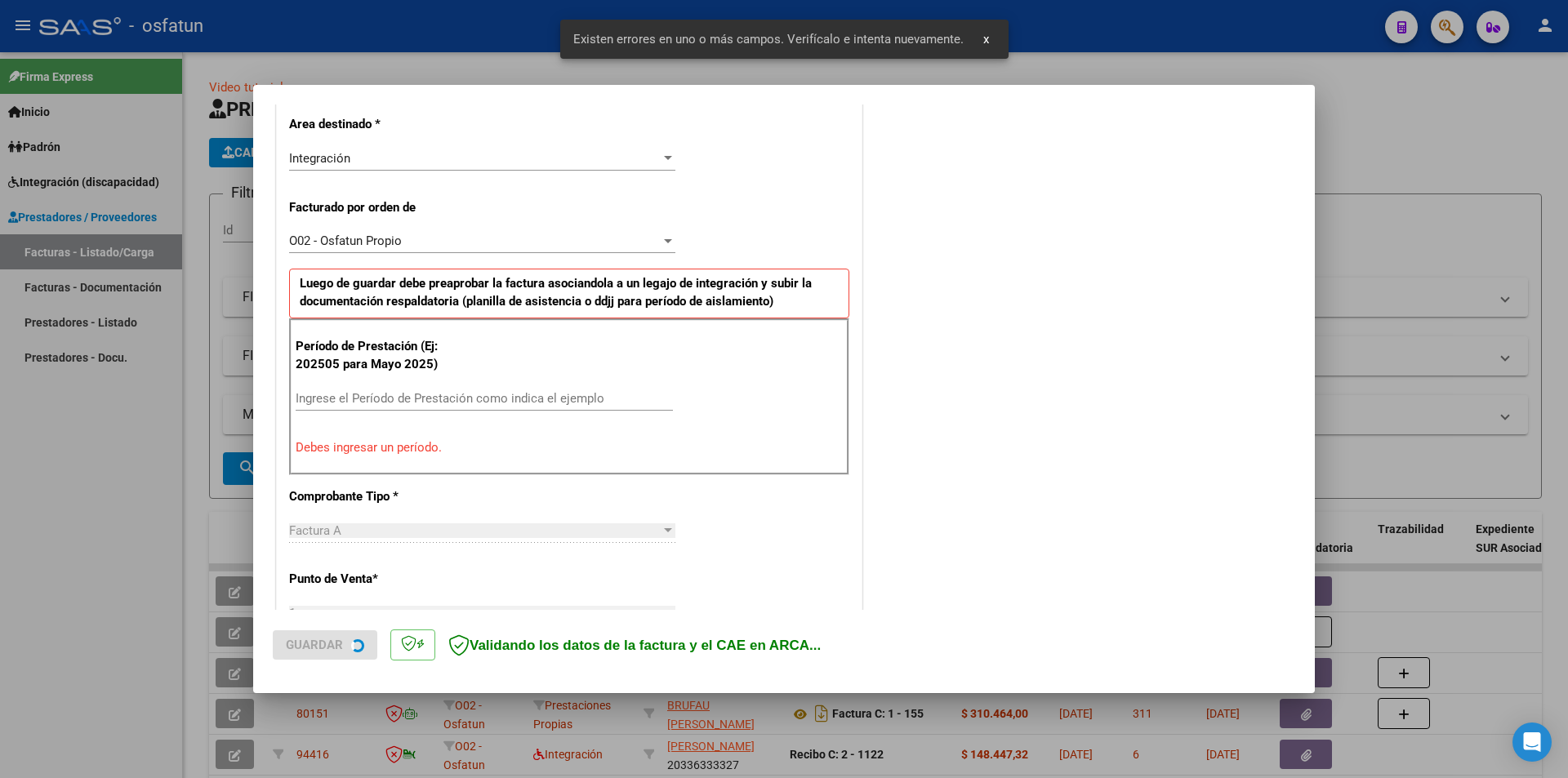
scroll to position [398, 0]
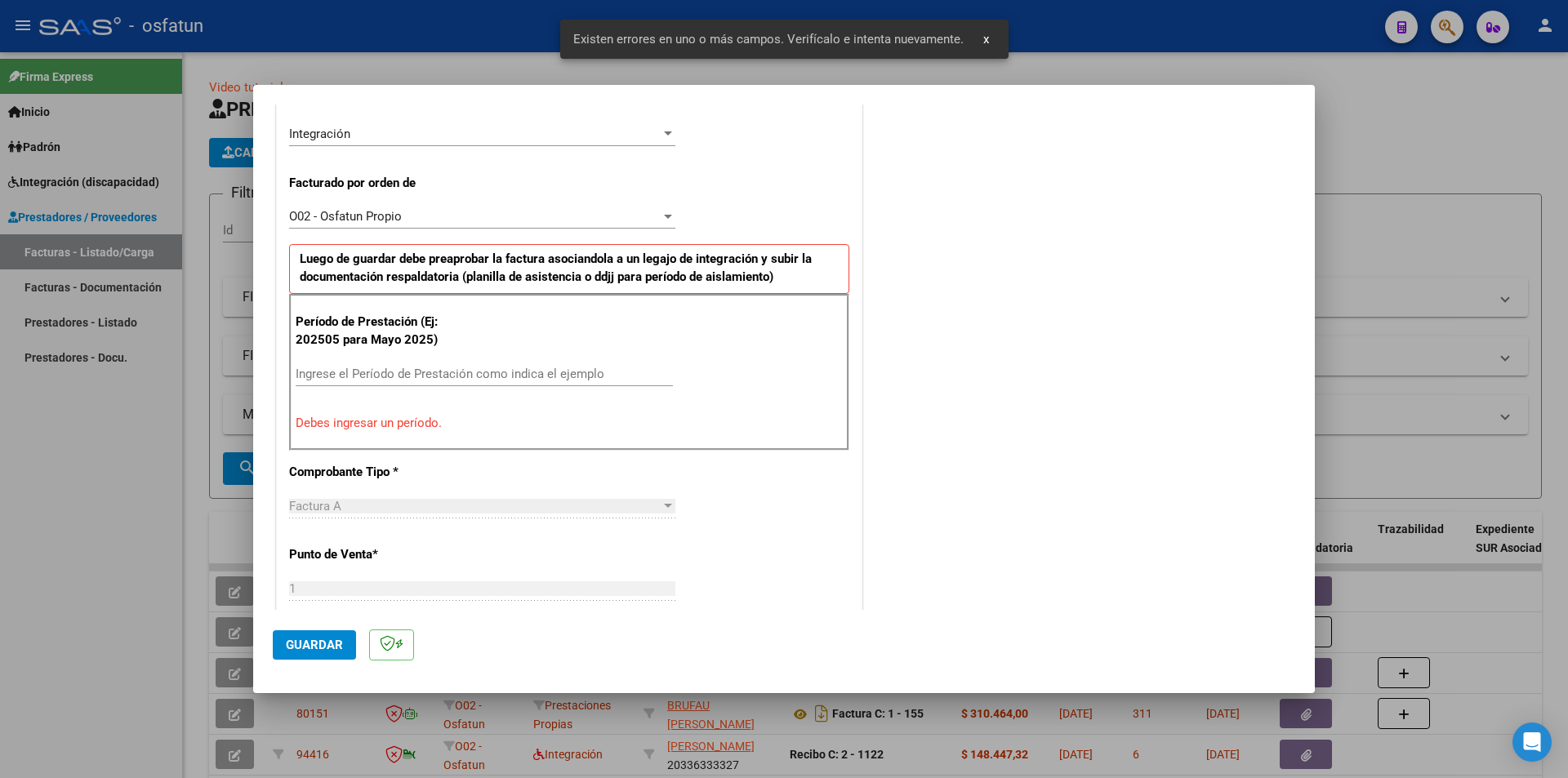
click at [498, 379] on input "Ingrese el Período de Prestación como indica el ejemplo" at bounding box center [484, 374] width 377 height 15
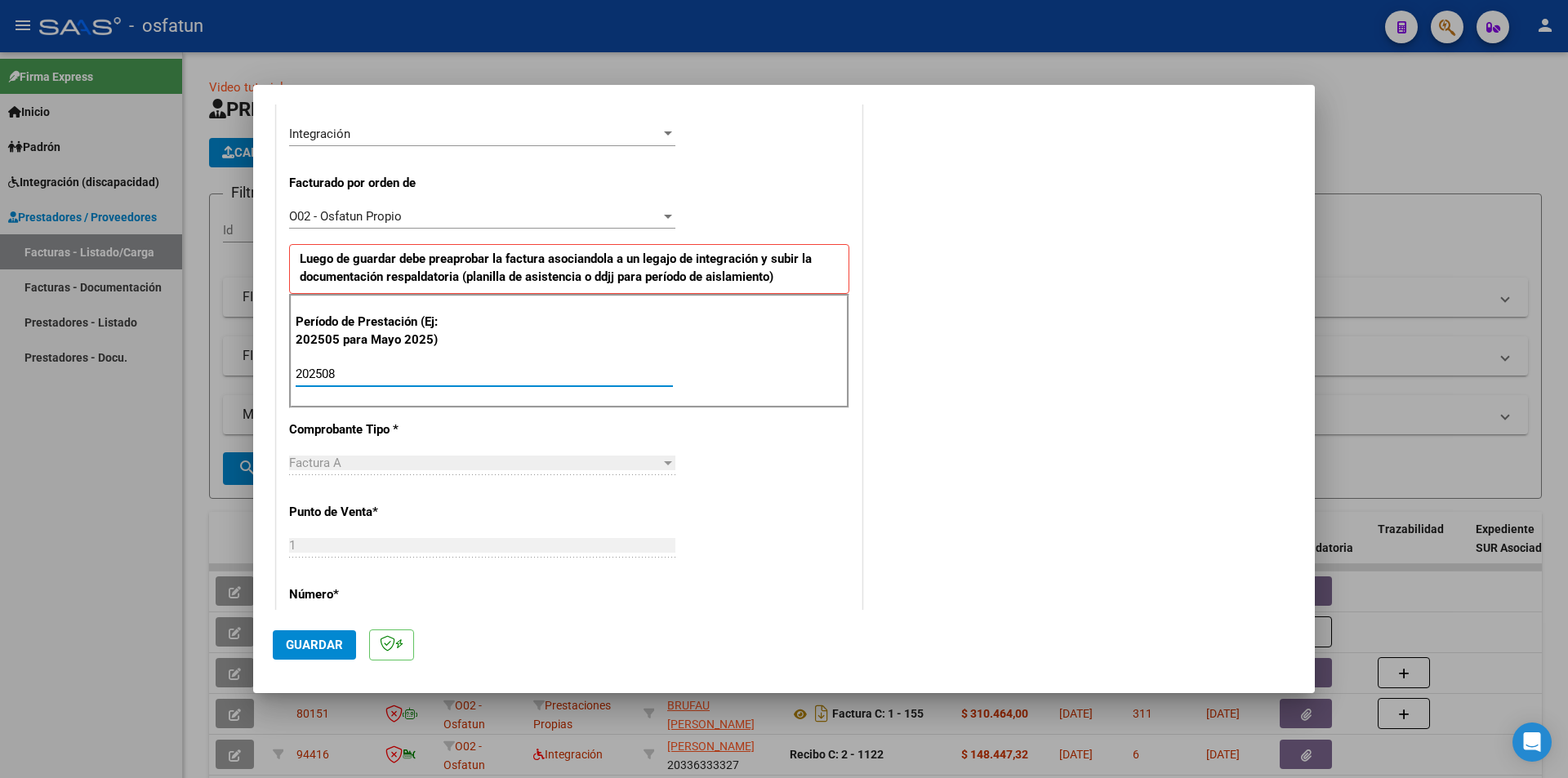
type input "202508"
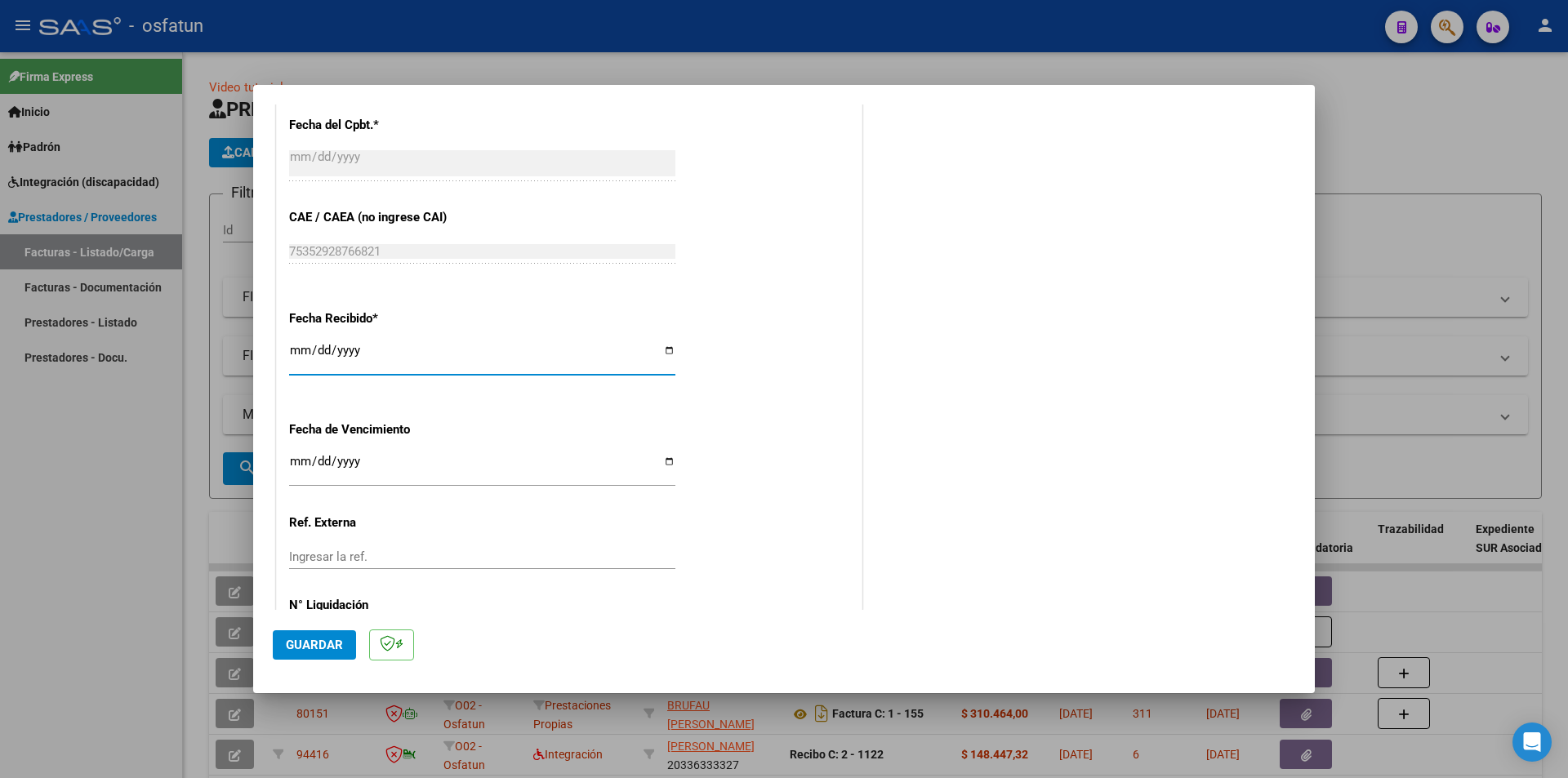
scroll to position [1107, 0]
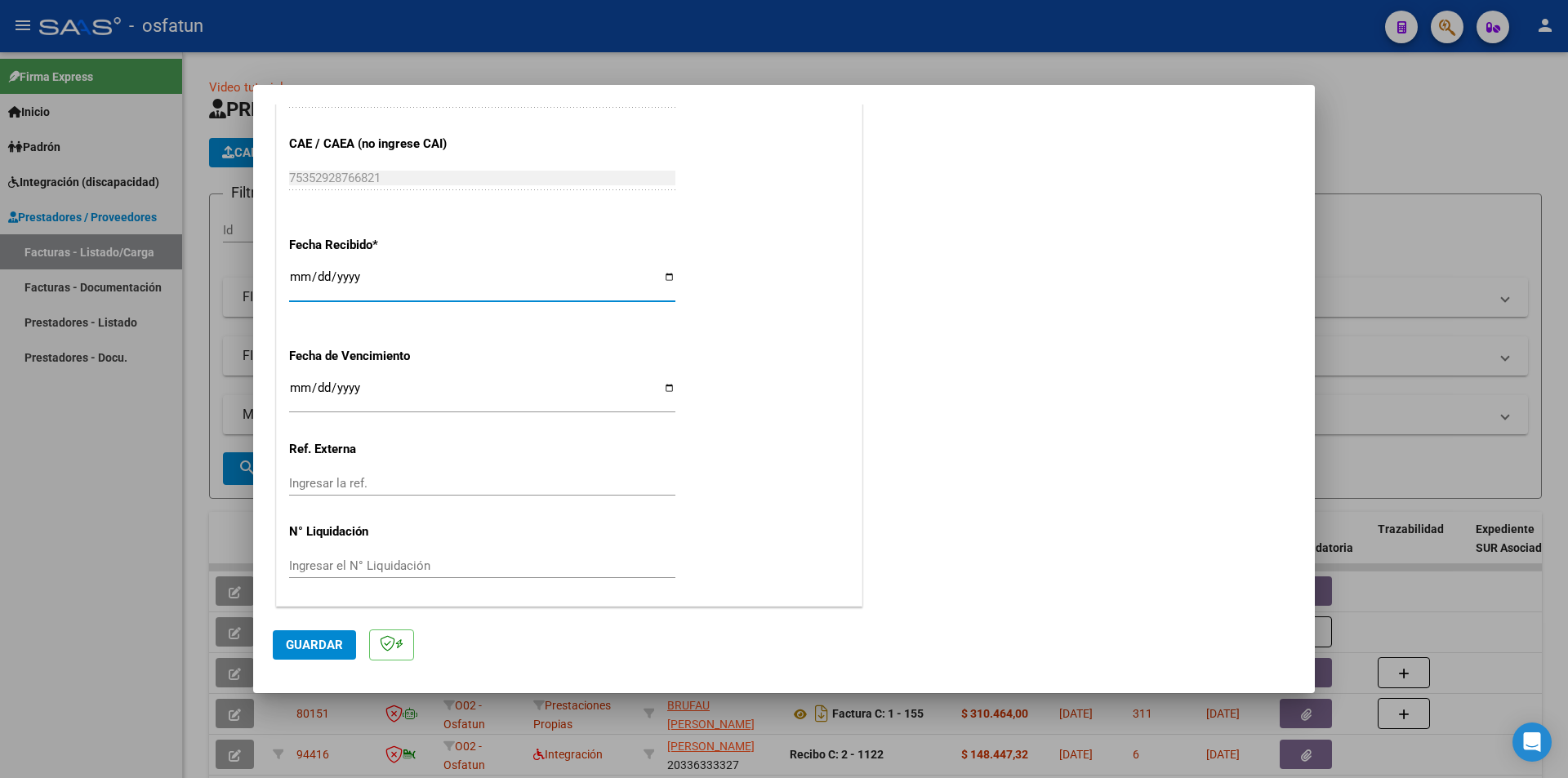
click at [309, 613] on span "Guardar" at bounding box center [314, 645] width 57 height 15
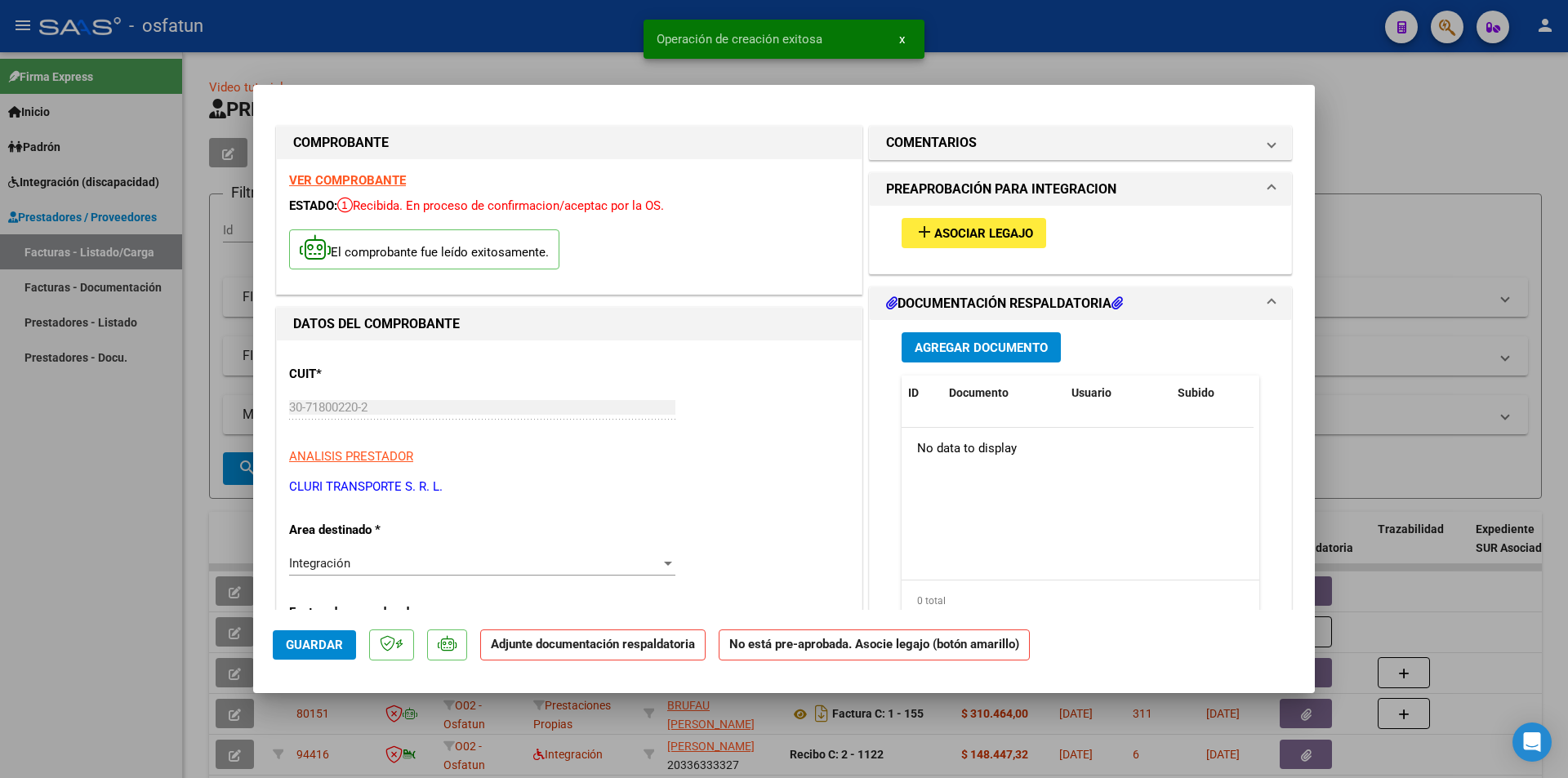
click at [1013, 225] on span "add Asociar Legajo" at bounding box center [973, 232] width 118 height 15
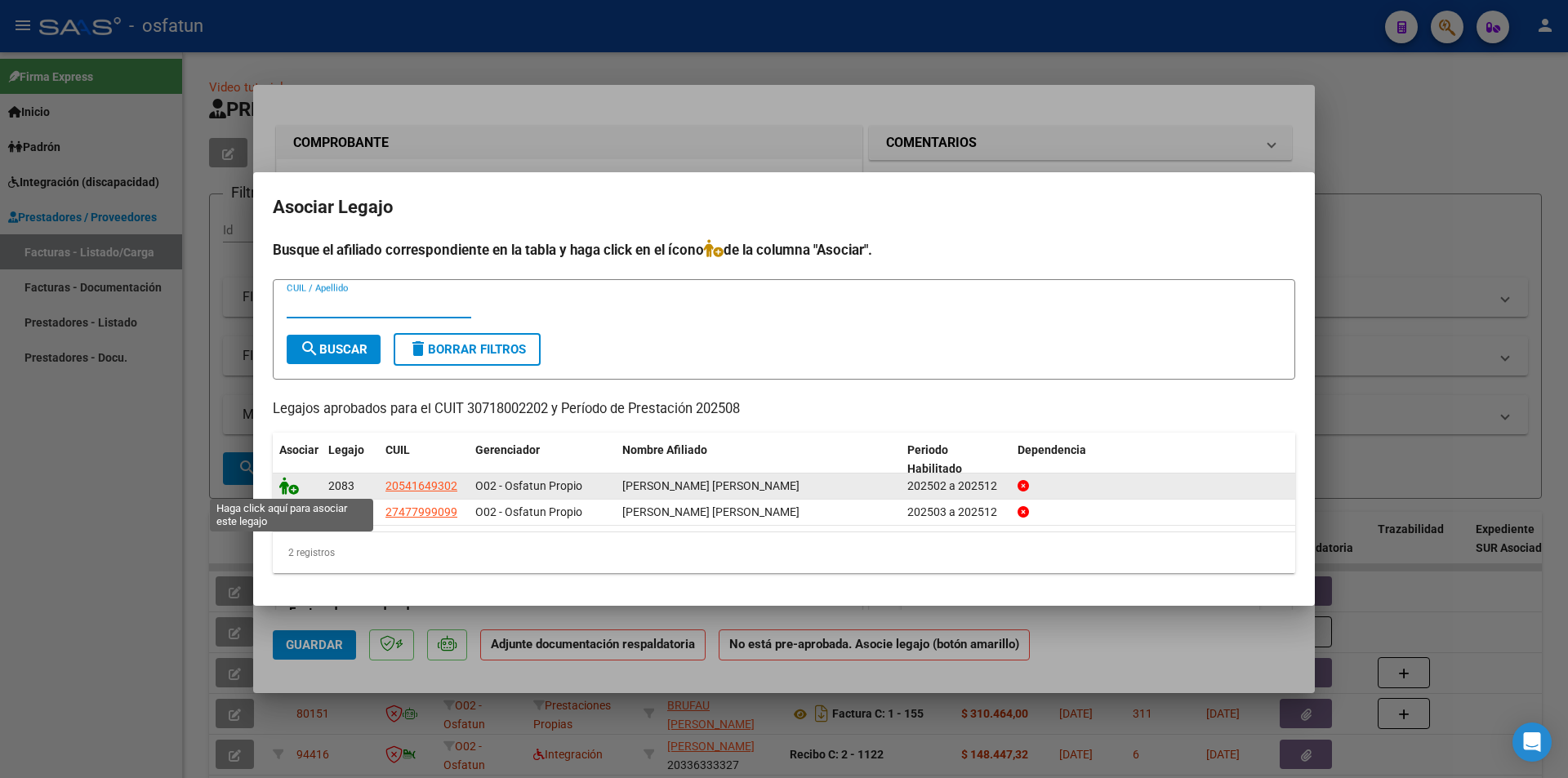
click at [287, 487] on icon at bounding box center [289, 485] width 20 height 18
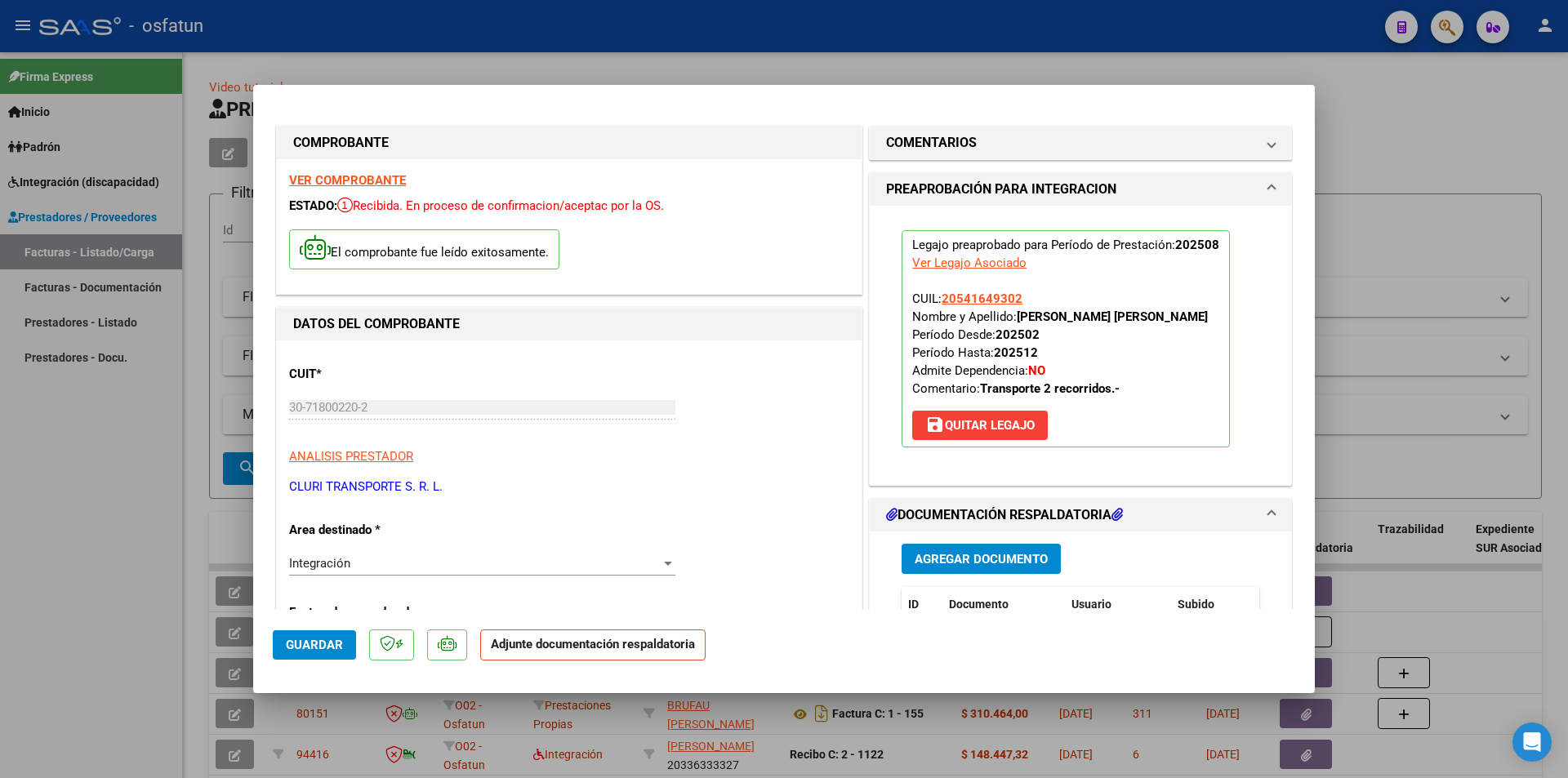
click at [990, 559] on span "Agregar Documento" at bounding box center [981, 560] width 133 height 15
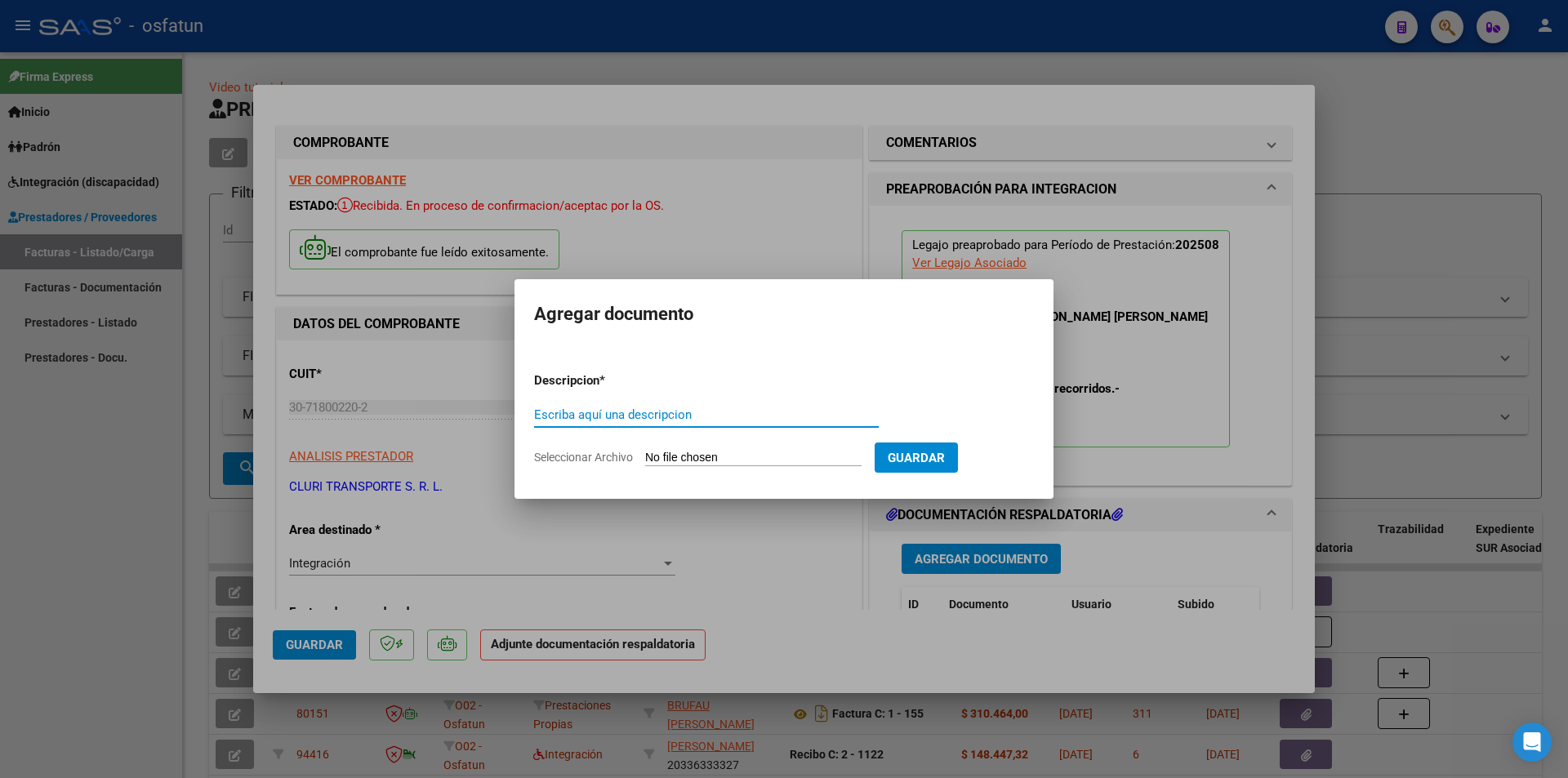
click at [709, 452] on input "Seleccionar Archivo" at bounding box center [753, 458] width 217 height 16
type input "C:\fakepath\Respaldo [PERSON_NAME].pdf"
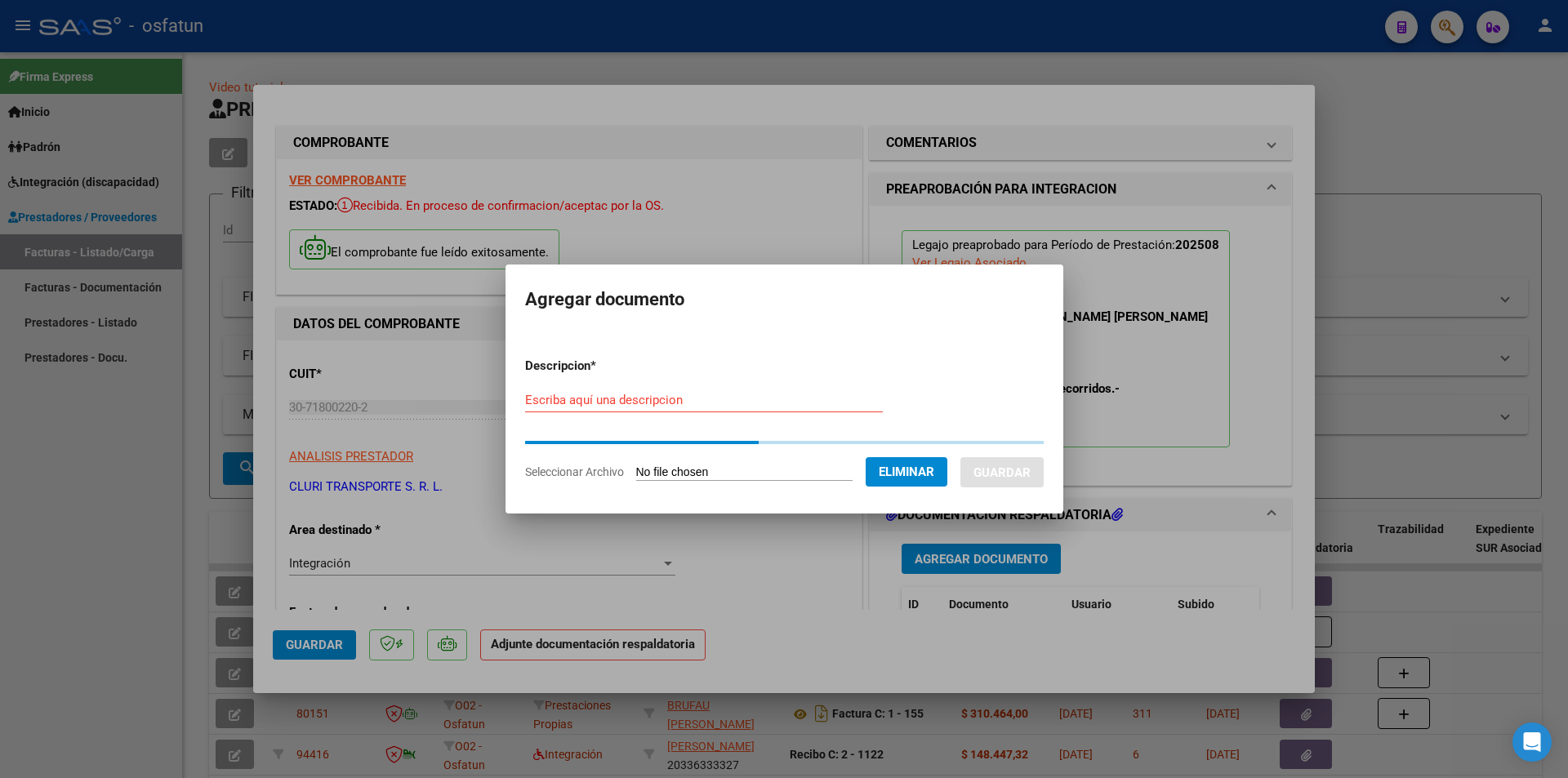
click at [685, 401] on input "Escriba aquí una descripcion" at bounding box center [703, 400] width 357 height 15
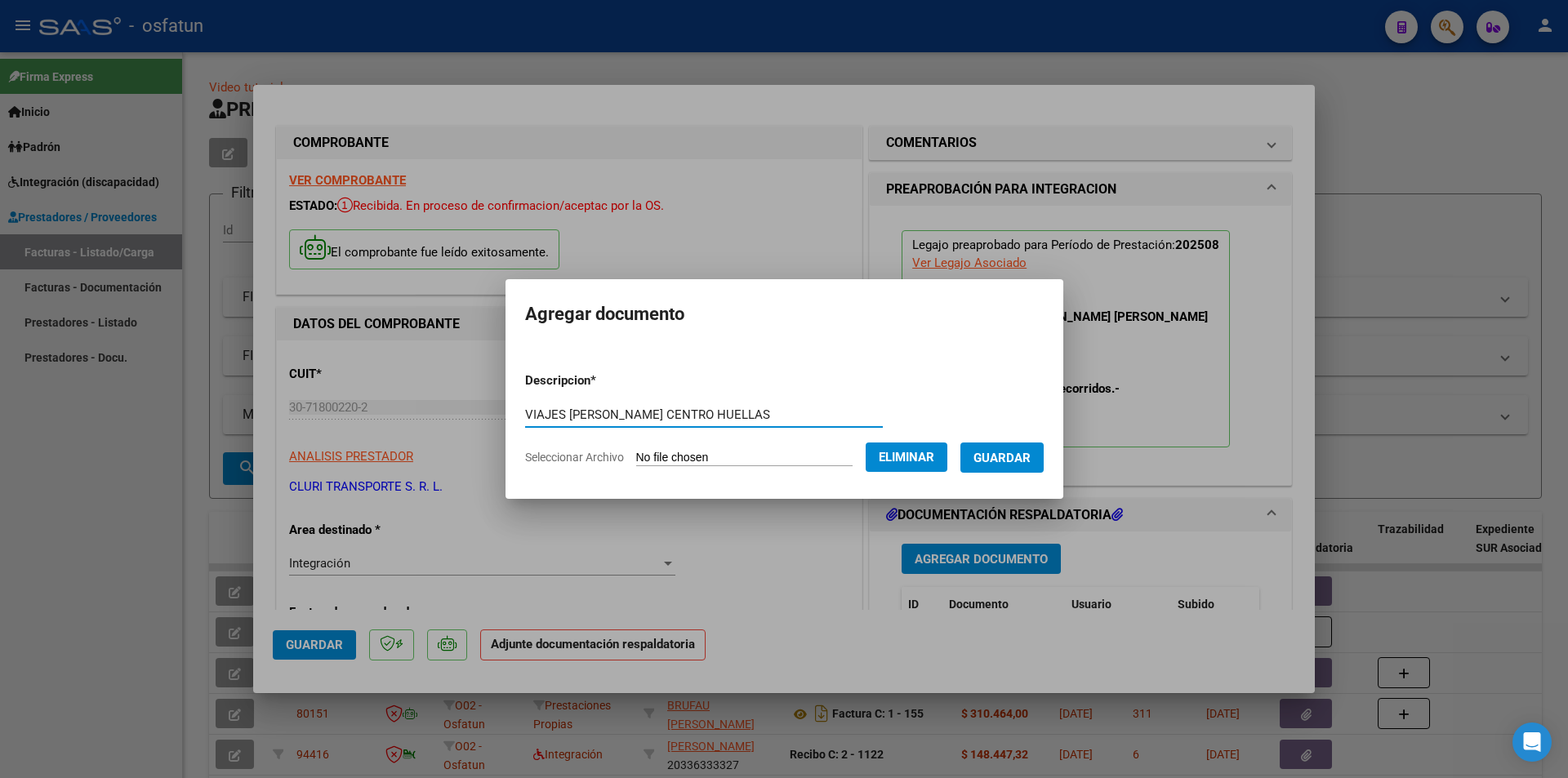
type input "VIAJES [PERSON_NAME] CENTRO HUELLAS"
click at [1019, 459] on span "Guardar" at bounding box center [1002, 458] width 57 height 15
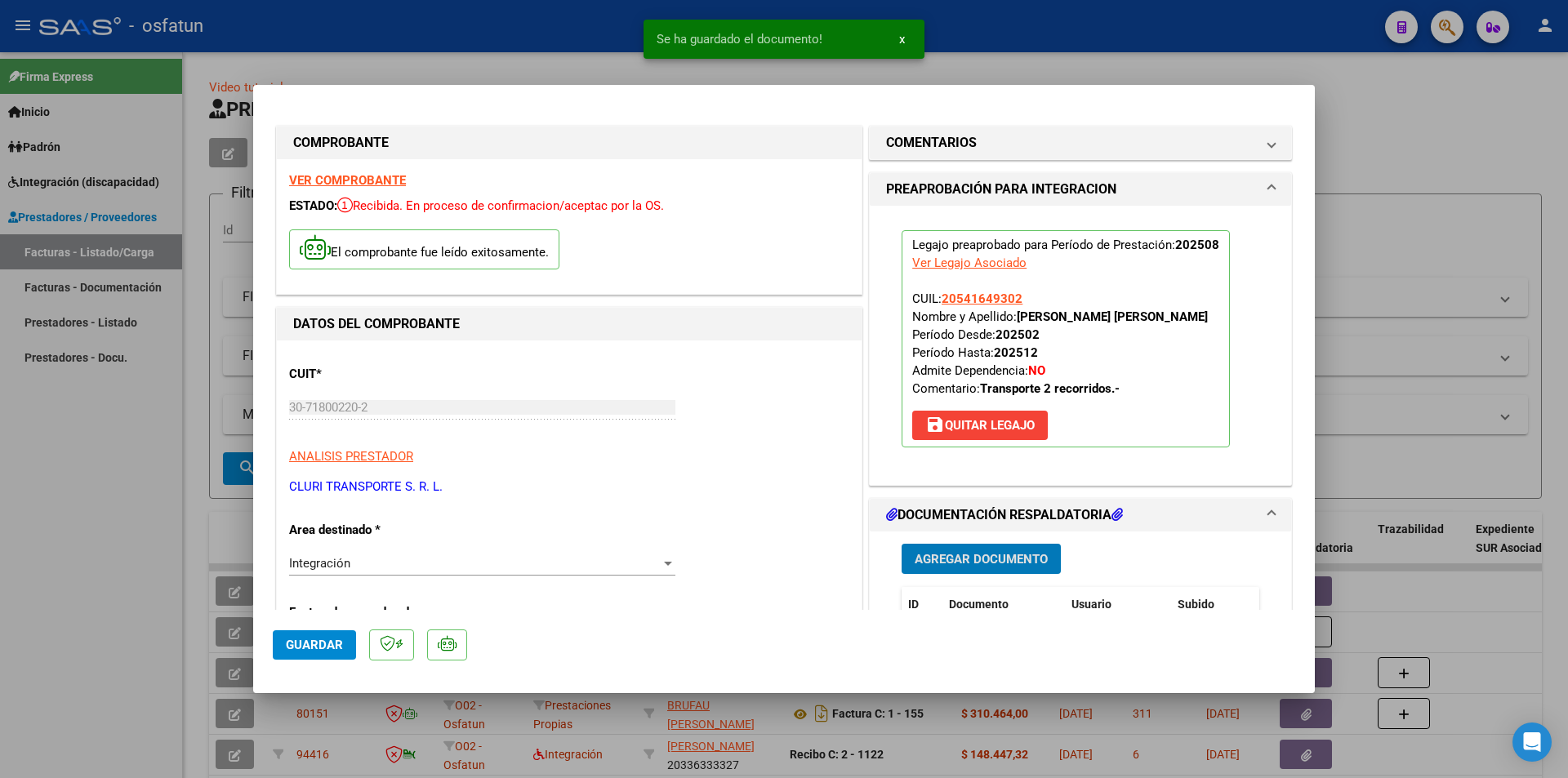
click at [325, 613] on span "Guardar" at bounding box center [314, 645] width 57 height 15
click at [30, 520] on div at bounding box center [784, 389] width 1568 height 778
type input "$ 0,00"
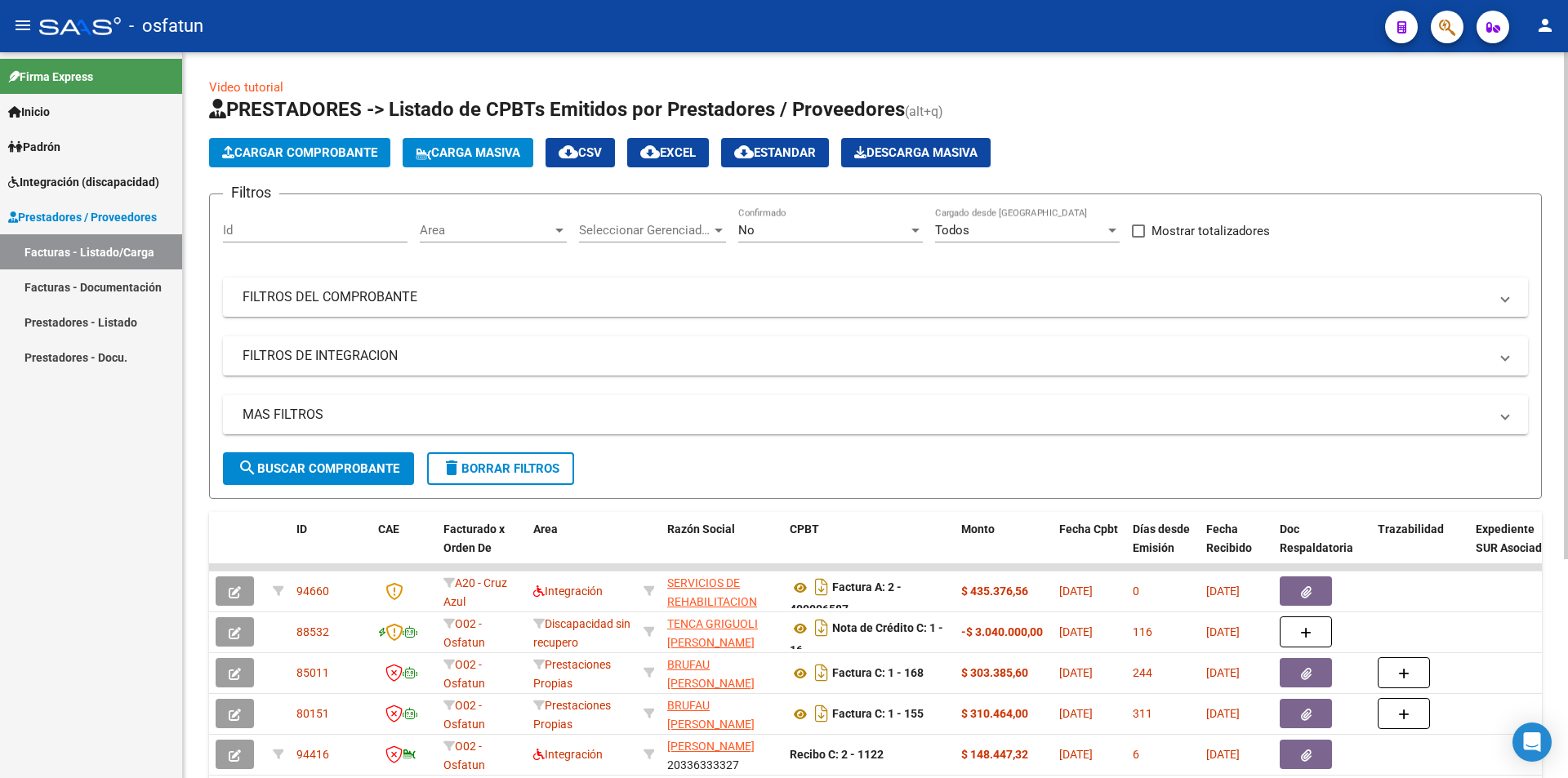
drag, startPoint x: 1282, startPoint y: 117, endPoint x: 1311, endPoint y: 85, distance: 43.2
click at [1070, 116] on h1 "PRESTADORES -> Listado de CPBTs Emitidos por Prestadores / Proveedores (alt+q)" at bounding box center [875, 111] width 1333 height 28
click at [1070, 106] on h1 "PRESTADORES -> Listado de CPBTs Emitidos por Prestadores / Proveedores (alt+q)" at bounding box center [875, 111] width 1333 height 28
